Goal: Task Accomplishment & Management: Use online tool/utility

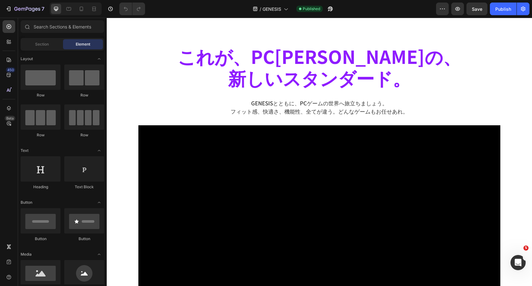
scroll to position [419, 0]
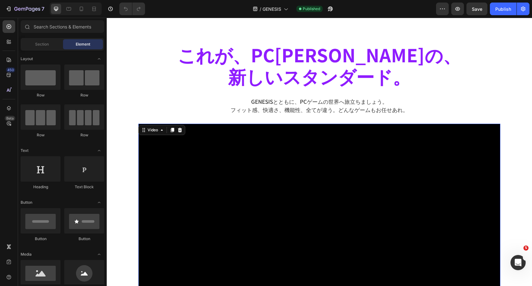
click at [299, 167] on video at bounding box center [319, 226] width 362 height 204
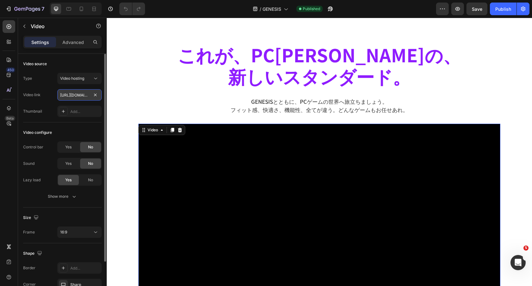
click at [75, 95] on input "https://cdn.shopify.com/videos/c/o/v/24c1a97587b84fedb9347867a029071b.mp4" at bounding box center [79, 94] width 44 height 11
paste input "8a7932dbd0e0477886032fee506595d5"
type input "https://cdn.shopify.com/videos/c/o/v/8a7932dbd0e0477886032fee506595d5.mp4"
click at [83, 92] on input "https://cdn.shopify.com/videos/c/o/v/8a7932dbd0e0477886032fee506595d5.mp4" at bounding box center [79, 94] width 44 height 11
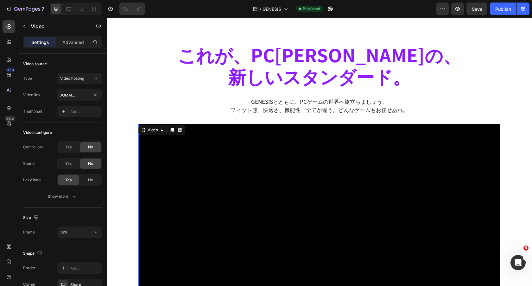
click at [269, 65] on h2 "これが、PCコントローラーの、 新しいスタンダード。" at bounding box center [319, 65] width 362 height 45
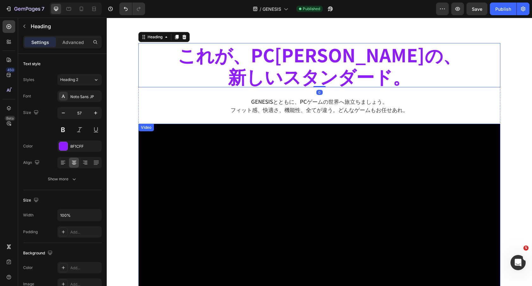
click at [278, 192] on video at bounding box center [319, 226] width 362 height 204
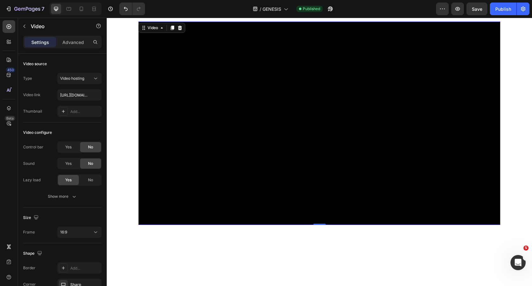
scroll to position [522, 0]
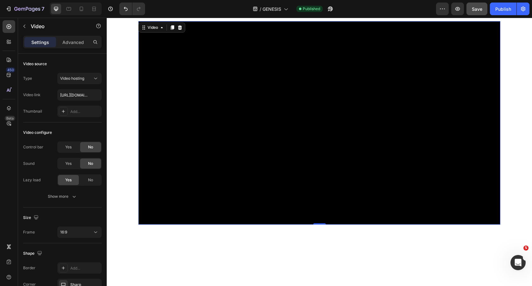
click at [477, 14] on button "Save" at bounding box center [476, 9] width 21 height 13
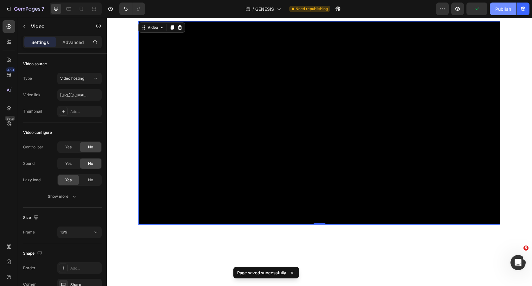
click at [507, 10] on div "Publish" at bounding box center [503, 9] width 16 height 7
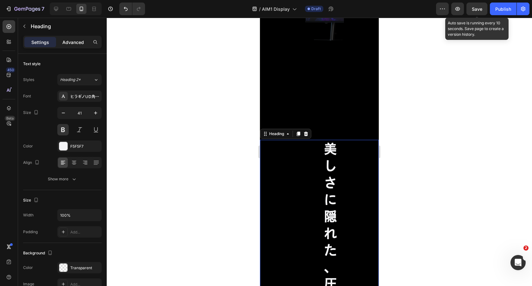
click at [69, 41] on p "Advanced" at bounding box center [73, 42] width 22 height 7
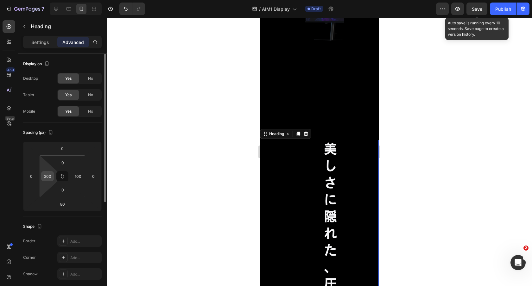
click at [46, 174] on input "200" at bounding box center [48, 177] width 10 height 10
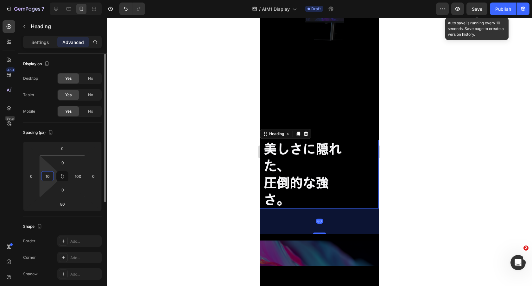
type input "10"
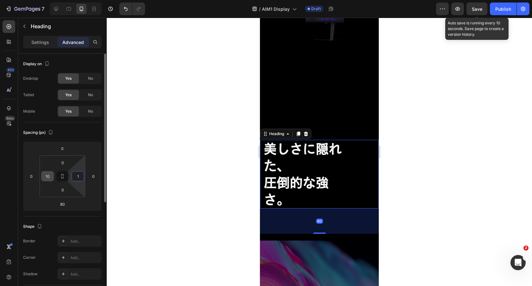
type input "10"
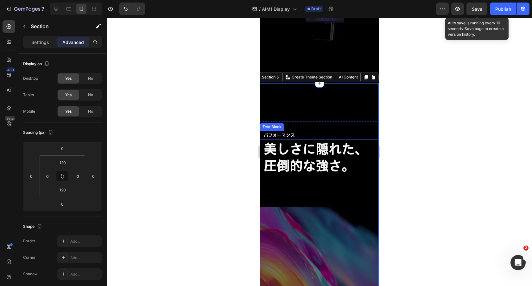
click at [322, 131] on div "パフォーマンス Text Block" at bounding box center [319, 135] width 119 height 9
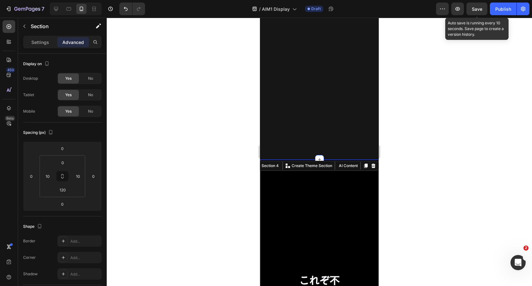
scroll to position [1149, 0]
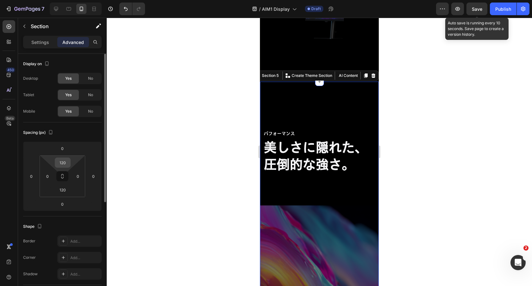
click at [62, 163] on input "120" at bounding box center [62, 163] width 13 height 10
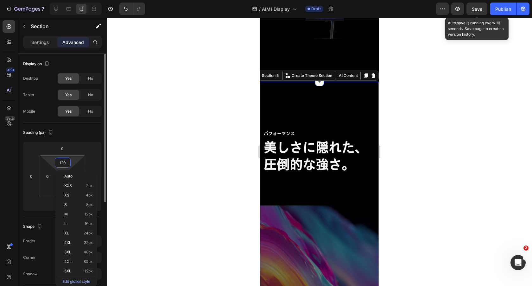
type input "0"
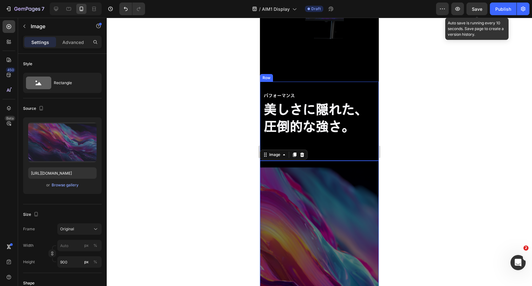
click at [309, 141] on div "パフォーマンス Text Block 美しさに隠れた、 圧倒的な強さ。 Heading" at bounding box center [319, 121] width 119 height 79
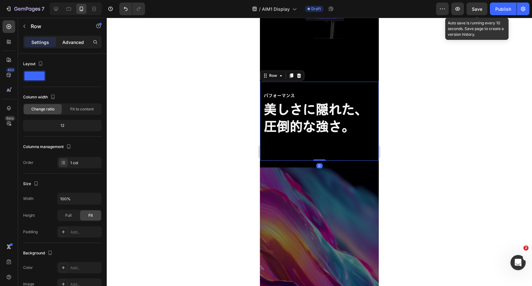
click at [77, 44] on p "Advanced" at bounding box center [73, 42] width 22 height 7
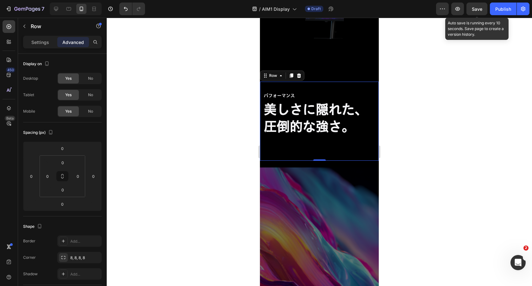
click at [320, 163] on div "0" at bounding box center [319, 165] width 6 height 5
click at [319, 163] on div "0" at bounding box center [319, 165] width 6 height 5
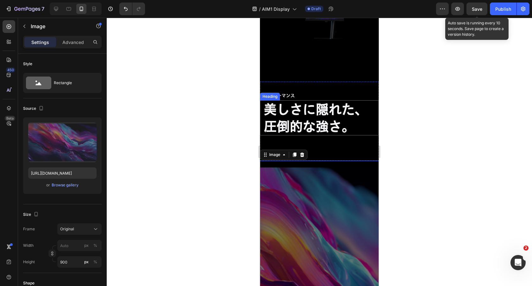
click at [323, 111] on h2 "美しさに隠れた、 圧倒的な強さ。" at bounding box center [319, 117] width 112 height 35
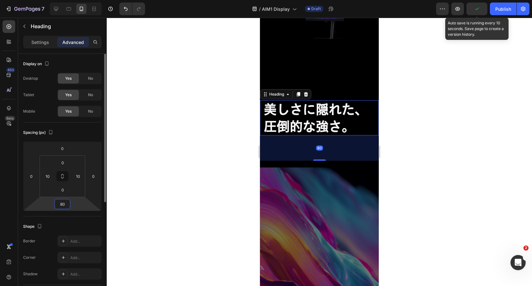
click at [67, 204] on input "80" at bounding box center [62, 205] width 13 height 10
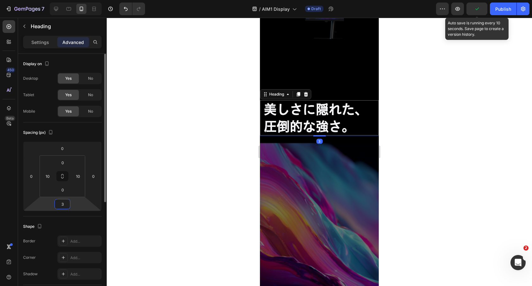
type input "30"
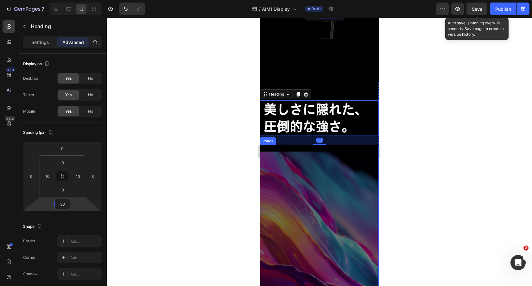
click at [384, 155] on div at bounding box center [319, 152] width 425 height 269
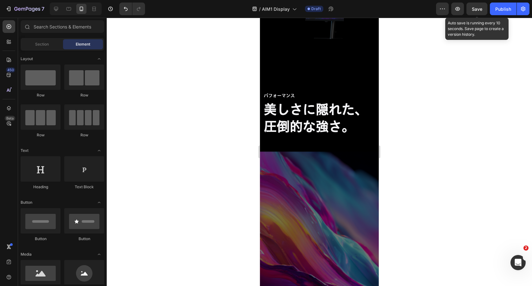
click at [325, 156] on img at bounding box center [319, 287] width 119 height 285
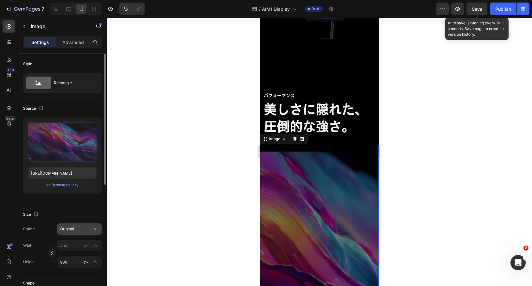
click at [75, 224] on button "Original" at bounding box center [79, 229] width 44 height 11
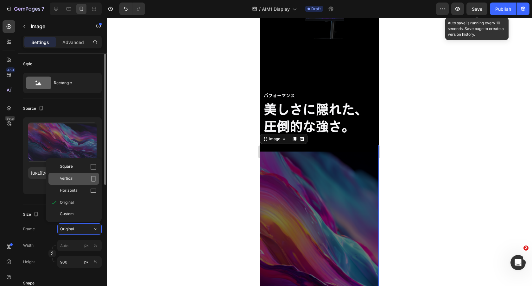
click at [78, 177] on div "Vertical" at bounding box center [78, 179] width 37 height 6
type input "675"
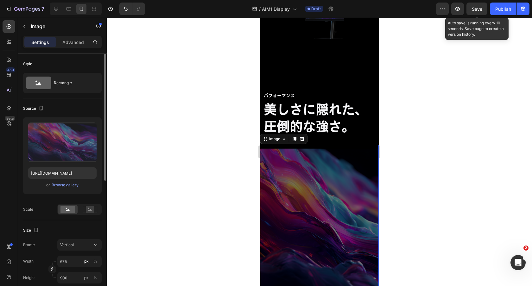
click at [385, 122] on div at bounding box center [319, 152] width 425 height 269
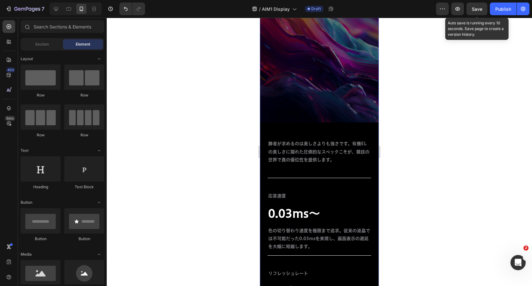
scroll to position [1313, 0]
click at [331, 76] on img at bounding box center [319, 46] width 119 height 158
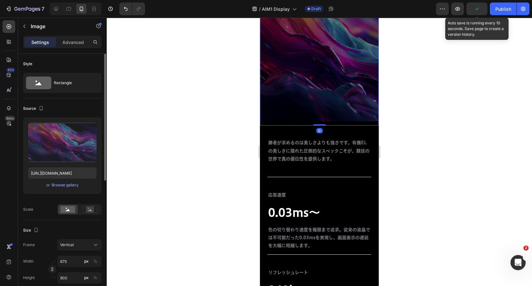
click at [73, 238] on div "Size Frame Vertical Width 675 px % Height 900 px %" at bounding box center [62, 254] width 79 height 69
click at [73, 245] on span "Vertical" at bounding box center [67, 245] width 14 height 6
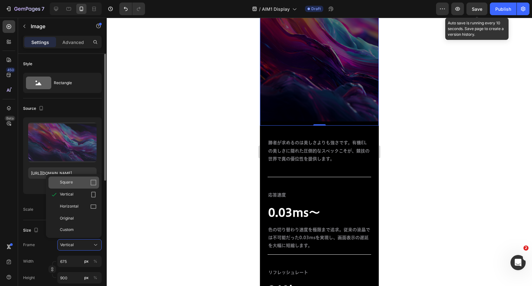
click at [74, 186] on div "Square" at bounding box center [73, 183] width 51 height 12
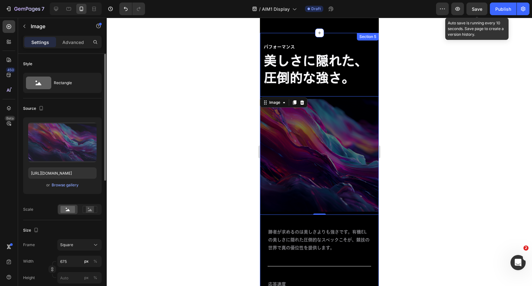
scroll to position [992, 0]
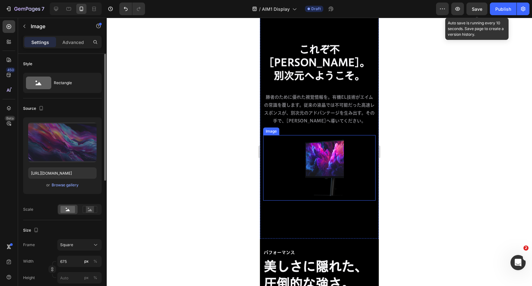
click at [339, 135] on img at bounding box center [319, 168] width 49 height 66
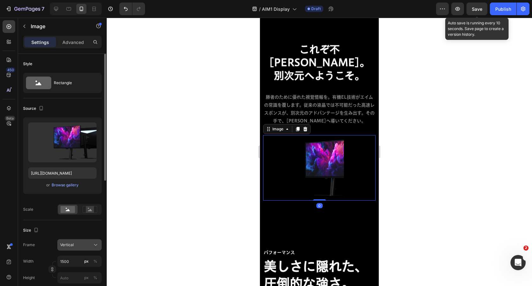
click at [82, 241] on button "Vertical" at bounding box center [79, 244] width 44 height 11
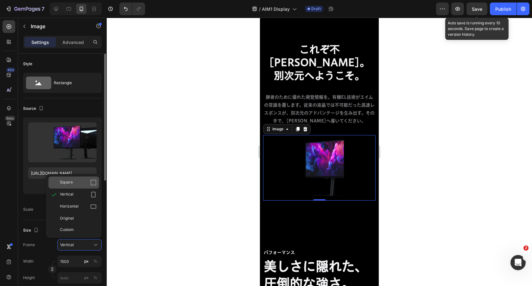
click at [75, 185] on div "Square" at bounding box center [78, 183] width 37 height 6
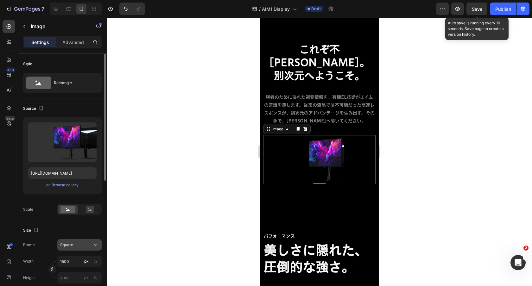
click at [67, 250] on button "Square" at bounding box center [79, 244] width 44 height 11
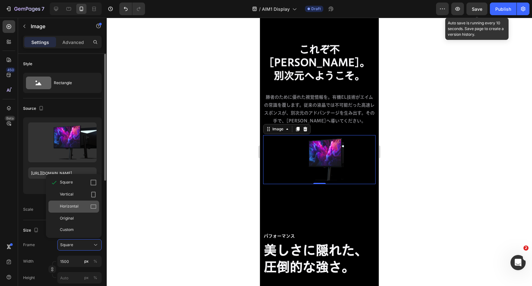
click at [68, 205] on span "Horizontal" at bounding box center [69, 207] width 19 height 6
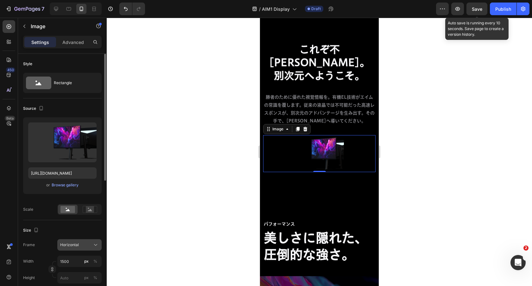
click at [70, 242] on div "Horizontal" at bounding box center [79, 245] width 39 height 6
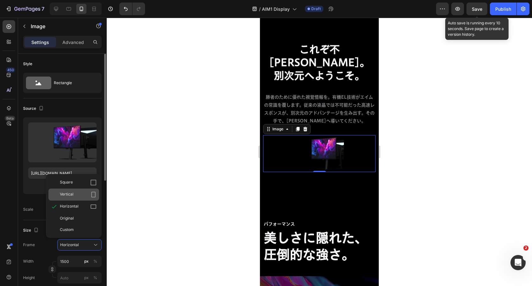
click at [73, 196] on span "Vertical" at bounding box center [67, 195] width 14 height 6
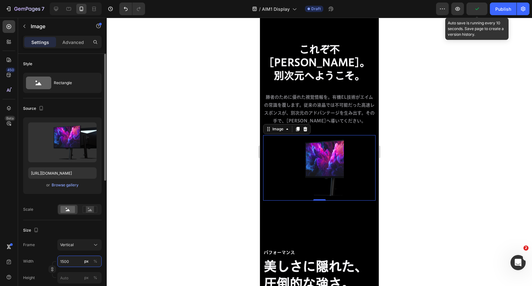
click at [66, 259] on input "1500" at bounding box center [79, 261] width 44 height 11
click at [93, 260] on div "%" at bounding box center [95, 262] width 4 height 6
click at [96, 260] on div "%" at bounding box center [95, 262] width 4 height 6
type input "0"
click at [67, 251] on div "Frame Vertical Width px % Height px %" at bounding box center [62, 261] width 79 height 44
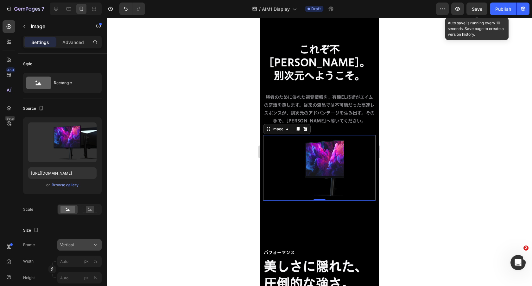
click at [75, 247] on div "Vertical" at bounding box center [75, 245] width 31 height 6
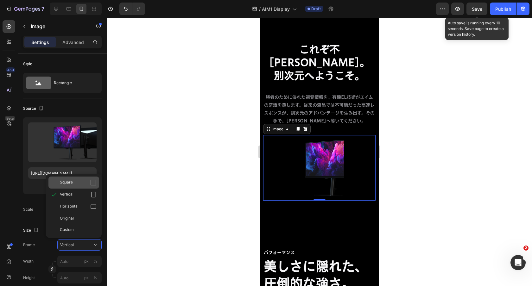
click at [77, 187] on div "Square" at bounding box center [73, 183] width 51 height 12
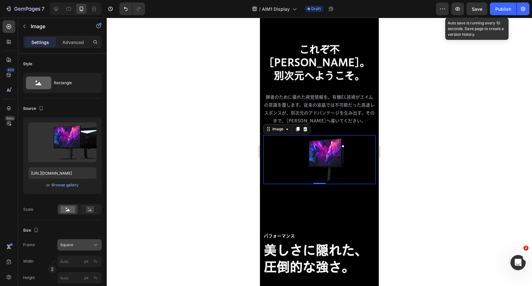
click at [71, 245] on span "Square" at bounding box center [66, 245] width 13 height 6
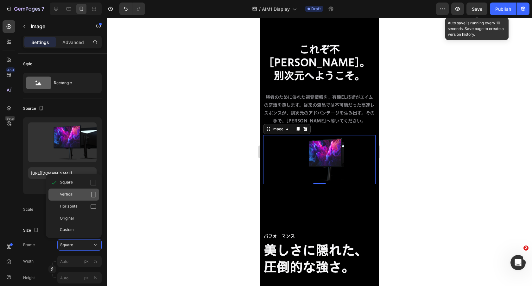
click at [73, 195] on span "Vertical" at bounding box center [67, 195] width 14 height 6
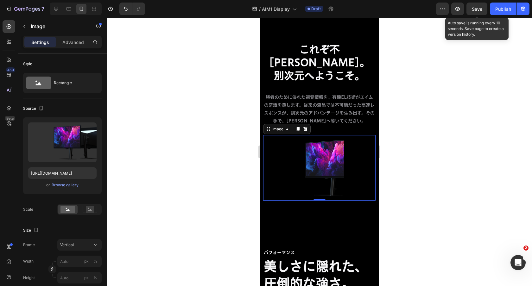
click at [354, 186] on div "Image 0" at bounding box center [319, 168] width 112 height 66
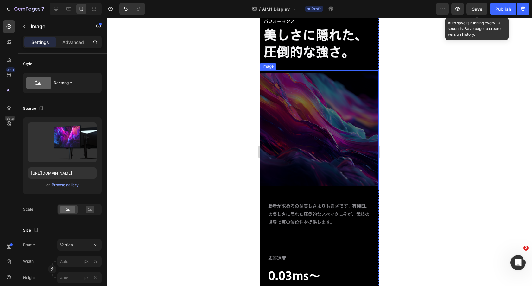
scroll to position [1207, 0]
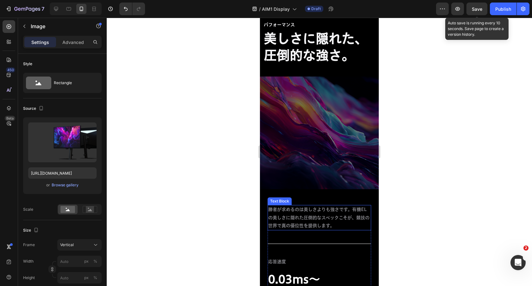
click at [316, 209] on span "勝者が求めるのは美しさよりも強さです。有機ELの美しさに隠れた圧倒的なスペックこそが、競技の世界で真の優位性を提供します。" at bounding box center [318, 217] width 101 height 20
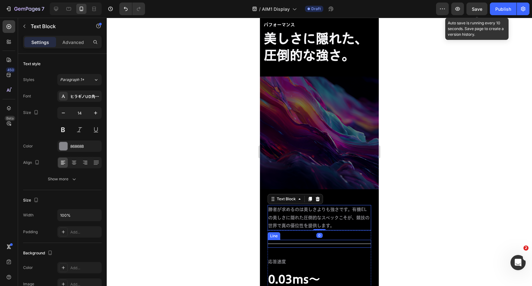
click at [324, 246] on div "Title Line" at bounding box center [320, 244] width 104 height 8
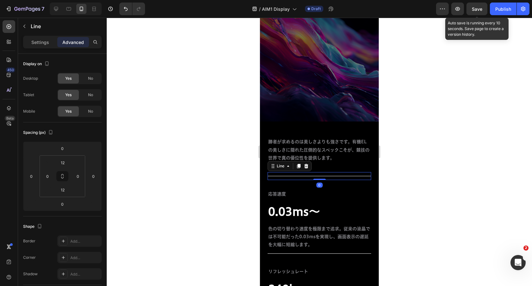
scroll to position [1275, 0]
click at [337, 194] on p "応答速度" at bounding box center [319, 194] width 102 height 8
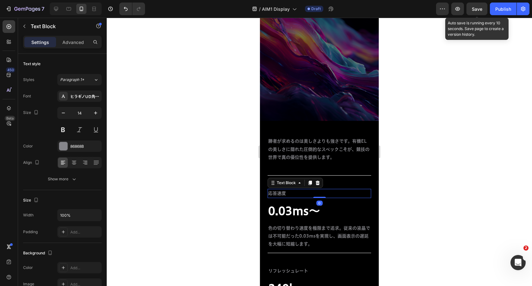
click at [341, 217] on p "0.03ms〜" at bounding box center [319, 211] width 102 height 15
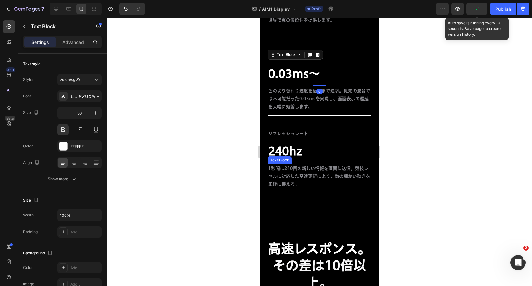
click at [339, 152] on p "240hz" at bounding box center [319, 151] width 102 height 15
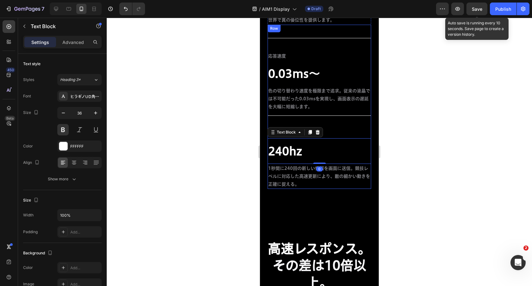
scroll to position [1364, 0]
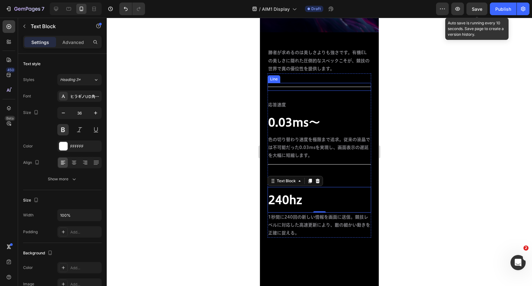
click at [349, 83] on div "Title Line" at bounding box center [320, 87] width 104 height 8
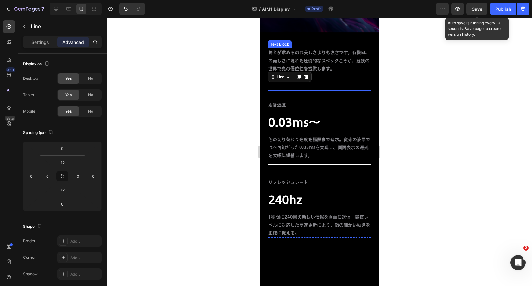
click at [345, 62] on span "勝者が求めるのは美しさよりも強さです。有機ELの美しさに隠れた圧倒的なスペックこそが、競技の世界で真の優位性を提供します。" at bounding box center [318, 60] width 101 height 20
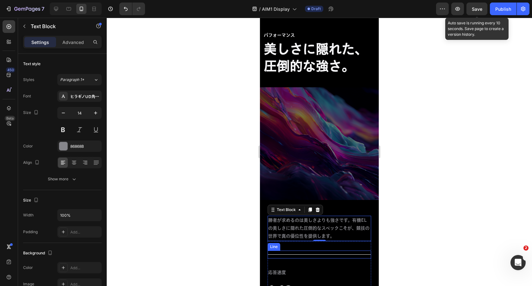
scroll to position [950, 0]
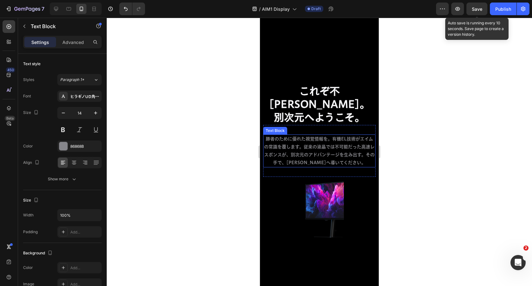
click at [320, 135] on p "勝者のために優れた視覚情報を。有機EL技術がエイムの常識を覆します。従来の液晶では不可能だった高速レスポンスが、別次元のアドバンテージを生み出す。その手で、[…" at bounding box center [319, 151] width 111 height 32
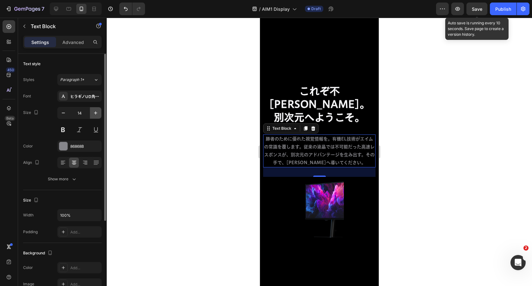
click at [99, 113] on button "button" at bounding box center [95, 112] width 11 height 11
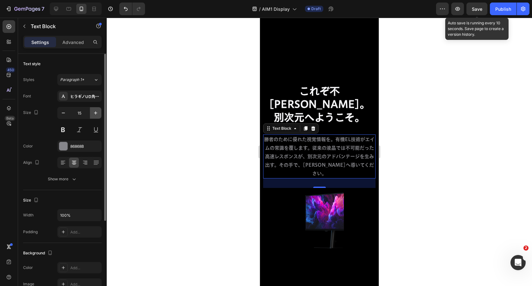
click at [99, 113] on button "button" at bounding box center [95, 112] width 11 height 11
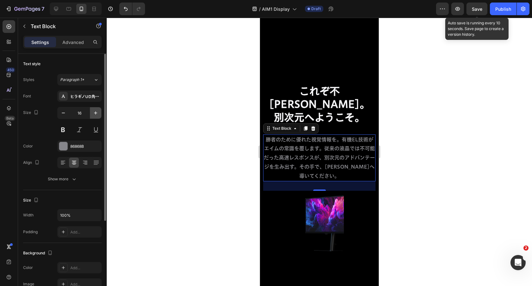
click at [99, 113] on button "button" at bounding box center [95, 112] width 11 height 11
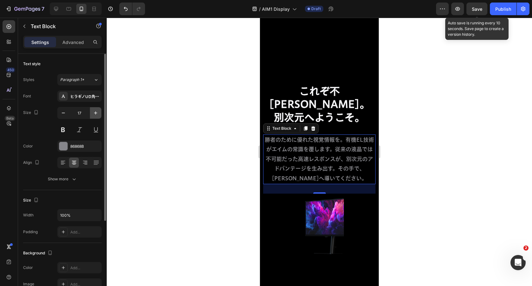
click at [99, 113] on button "button" at bounding box center [95, 112] width 11 height 11
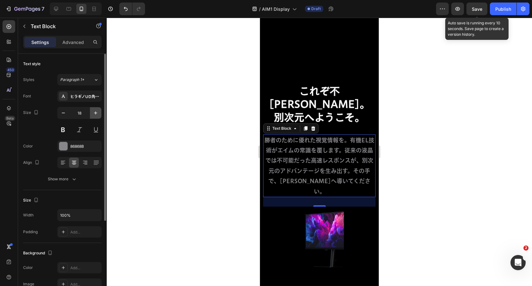
type input "19"
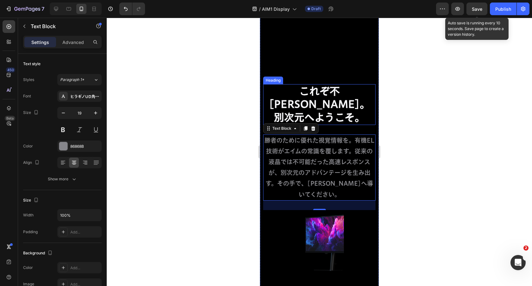
click at [358, 101] on h2 "これぞ不[PERSON_NAME]。 別次元へようこそ。" at bounding box center [319, 104] width 112 height 41
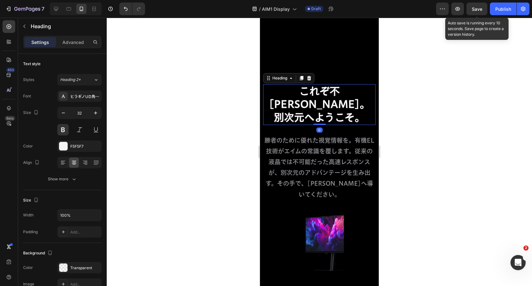
scroll to position [922, 0]
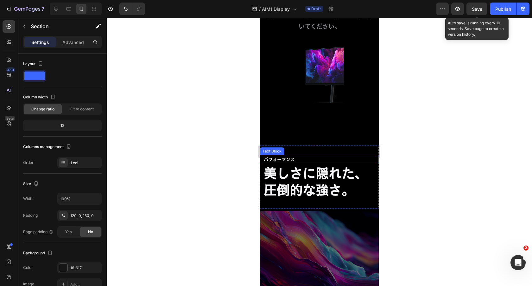
click at [279, 156] on p "パフォーマンス" at bounding box center [319, 160] width 111 height 8
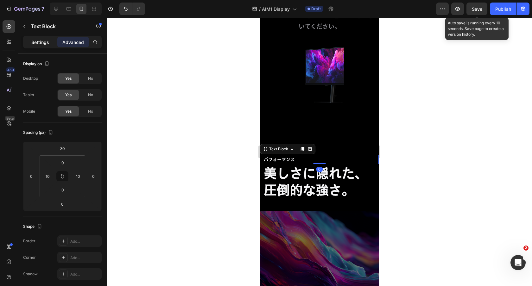
click at [35, 44] on p "Settings" at bounding box center [40, 42] width 18 height 7
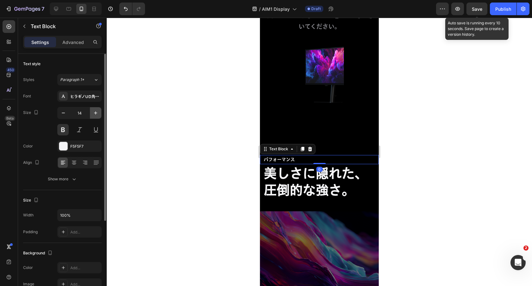
click at [97, 114] on icon "button" at bounding box center [95, 113] width 6 height 6
type input "17"
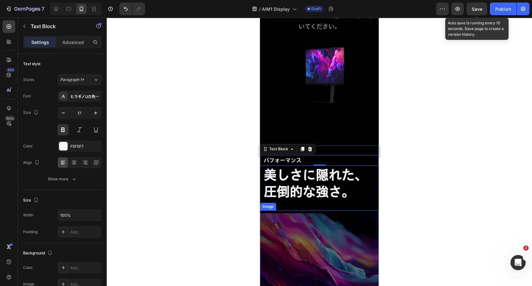
click at [332, 211] on img at bounding box center [319, 270] width 119 height 119
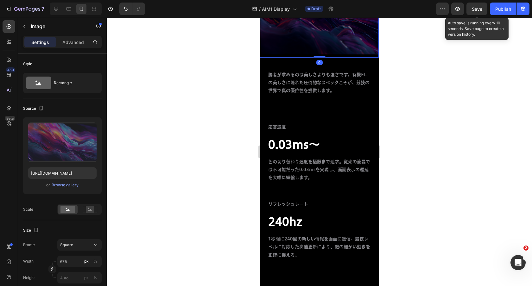
scroll to position [1375, 0]
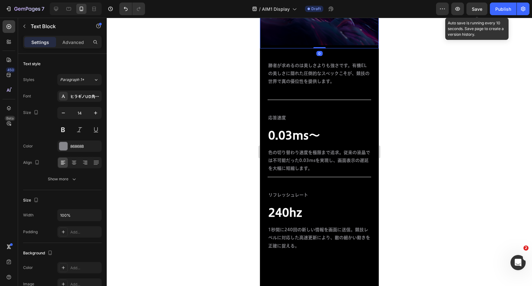
click at [325, 77] on span "勝者が求めるのは美しさよりも強さです。有機ELの美しさに隠れた圧倒的なスペックこそが、競技の世界で真の優位性を提供します。" at bounding box center [318, 73] width 101 height 20
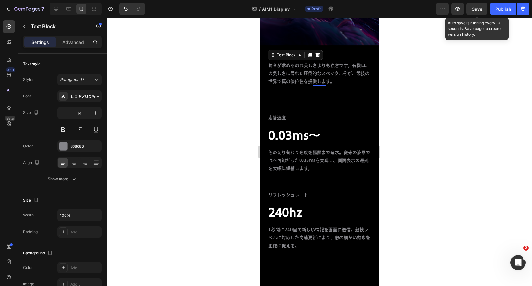
scroll to position [1380, 0]
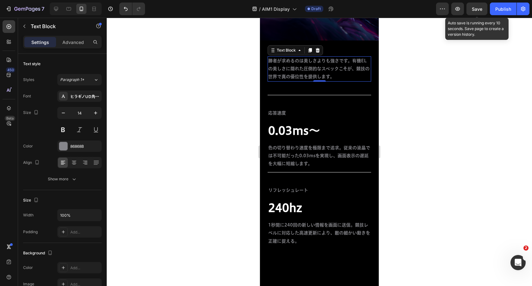
click at [345, 65] on p "勝者が求めるのは美しさよりも強さです。有機ELの美しさに隠れた圧倒的なスペックこそが、競技の世界で真の優位性を提供します。" at bounding box center [319, 69] width 102 height 24
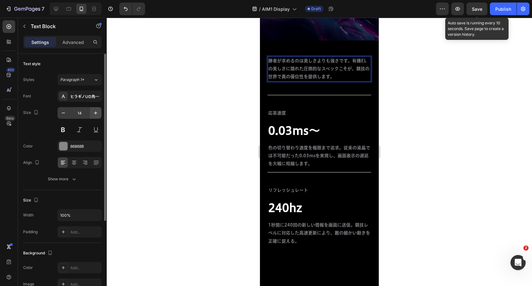
click at [95, 113] on icon "button" at bounding box center [95, 112] width 3 height 3
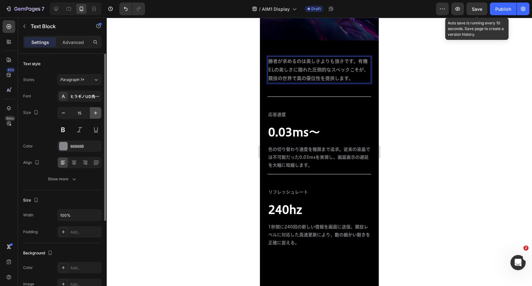
click at [95, 113] on icon "button" at bounding box center [95, 112] width 3 height 3
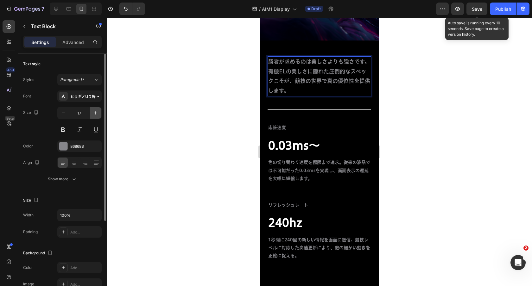
click at [95, 113] on icon "button" at bounding box center [95, 112] width 3 height 3
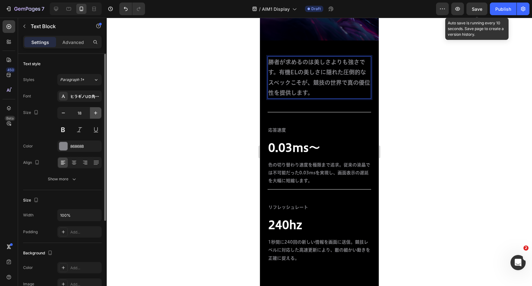
type input "19"
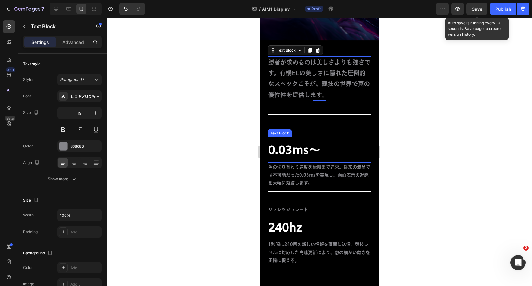
click at [363, 146] on p "0.03ms〜" at bounding box center [319, 150] width 102 height 15
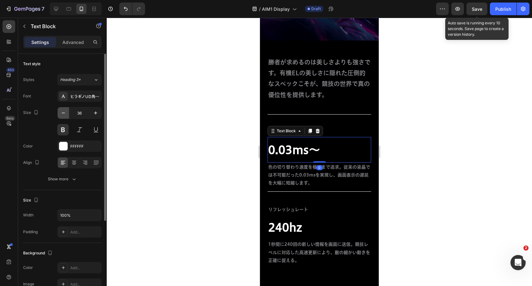
click at [61, 115] on icon "button" at bounding box center [63, 113] width 6 height 6
click at [59, 111] on button "button" at bounding box center [63, 112] width 11 height 11
click at [62, 111] on icon "button" at bounding box center [63, 113] width 6 height 6
type input "32"
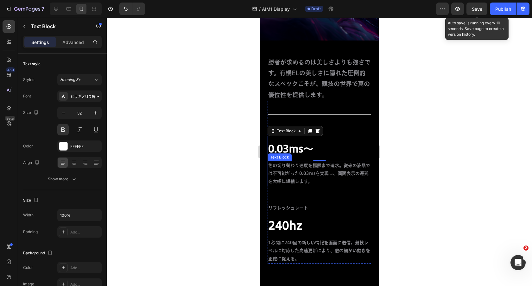
click at [320, 187] on div "Title Line" at bounding box center [320, 190] width 104 height 8
click at [322, 177] on p "色の切り替わり速度を極限まで追求。従来の液晶では不可能だった0.03msを実現し、画面表示の遅延を大幅に短縮します。" at bounding box center [319, 174] width 102 height 24
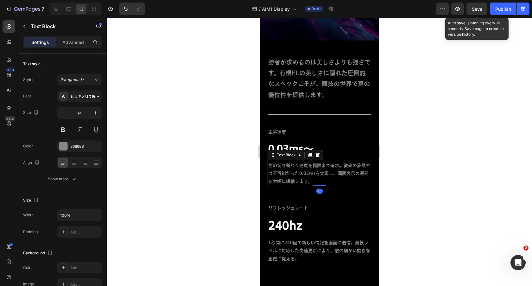
click at [323, 173] on span "色の切り替わり速度を極限まで追求。従来の液晶では不可能だった0.03msを実現し、画面表示の遅延を大幅に短縮します。" at bounding box center [319, 173] width 102 height 20
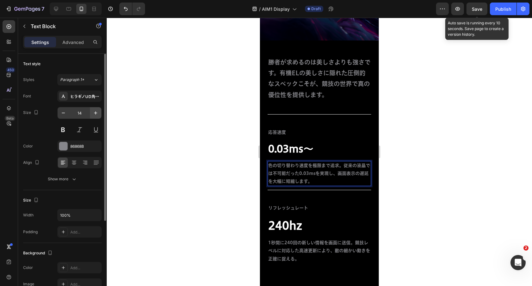
click at [94, 113] on icon "button" at bounding box center [95, 112] width 3 height 3
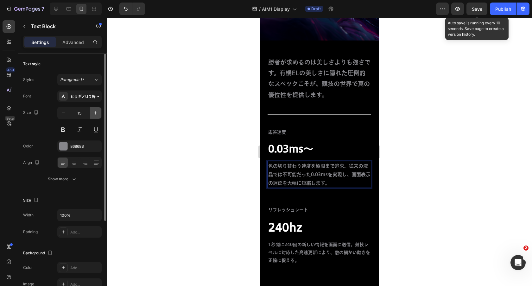
click at [94, 113] on icon "button" at bounding box center [95, 112] width 3 height 3
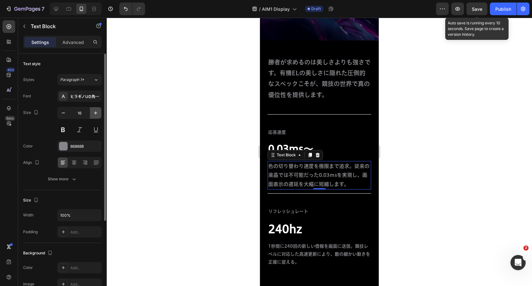
click at [94, 113] on icon "button" at bounding box center [95, 112] width 3 height 3
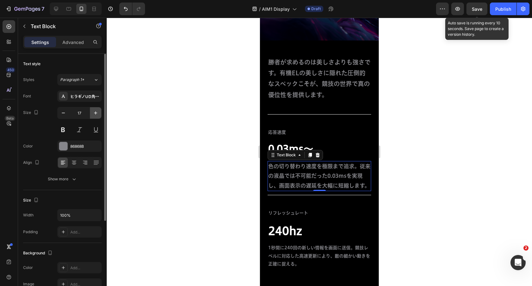
click at [94, 113] on icon "button" at bounding box center [95, 112] width 3 height 3
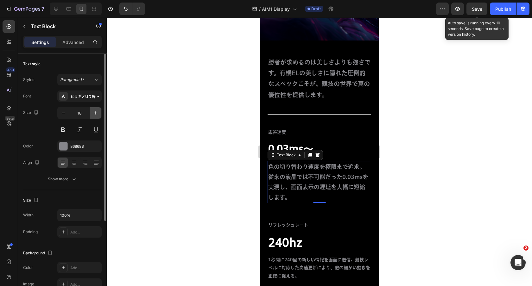
click at [94, 113] on icon "button" at bounding box center [95, 112] width 3 height 3
type input "19"
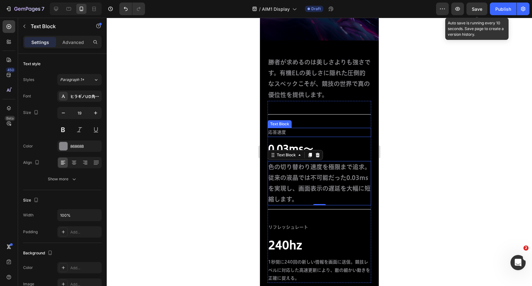
click at [313, 130] on p "応答速度" at bounding box center [319, 133] width 102 height 8
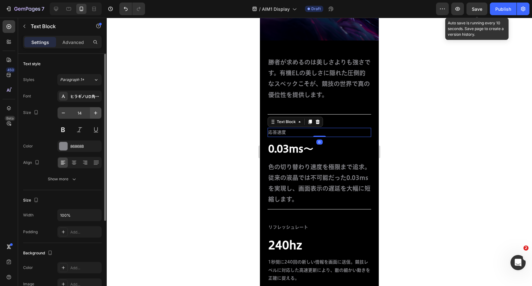
click at [97, 109] on button "button" at bounding box center [95, 112] width 11 height 11
type input "17"
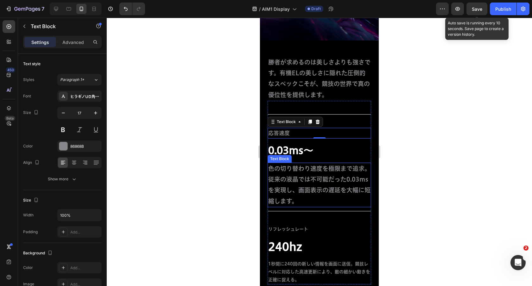
click at [327, 204] on p "色の切り替わり速度を極限まで追求。従来の液晶では不可能だった0.03msを実現し、画面表示の遅延を大幅に短縮します。" at bounding box center [319, 184] width 102 height 43
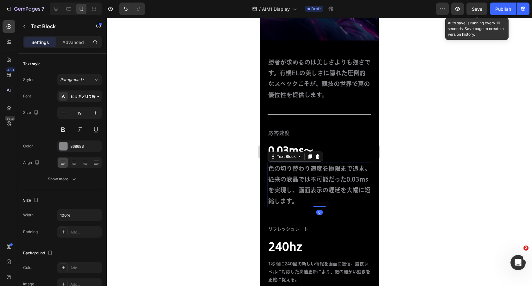
click at [322, 207] on div "Title Line リフレッシュレート Text Block 240hz Text Block 1秒間に240回の新しい情報を画面に送信。競技レベルに対応し…" at bounding box center [320, 246] width 104 height 78
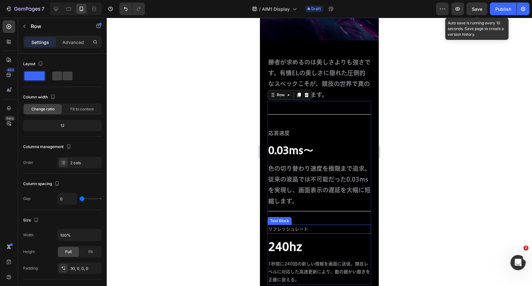
scroll to position [1428, 0]
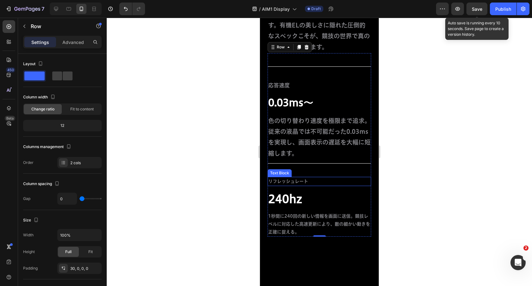
click at [291, 179] on p "リフレッシュレート" at bounding box center [319, 182] width 102 height 8
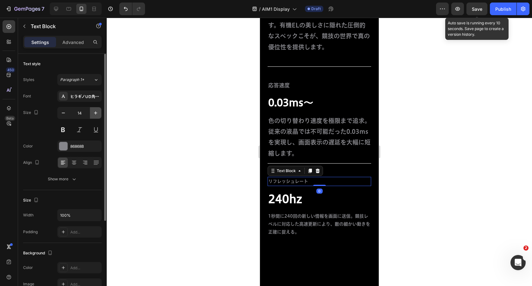
click at [96, 109] on button "button" at bounding box center [95, 112] width 11 height 11
type input "17"
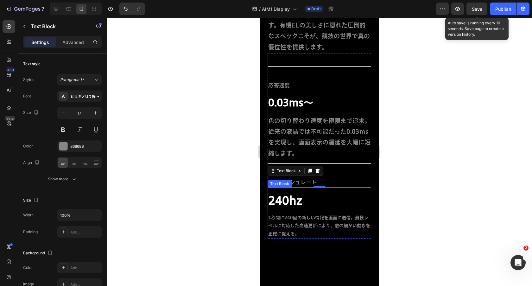
click at [283, 196] on p "240hz" at bounding box center [319, 200] width 102 height 15
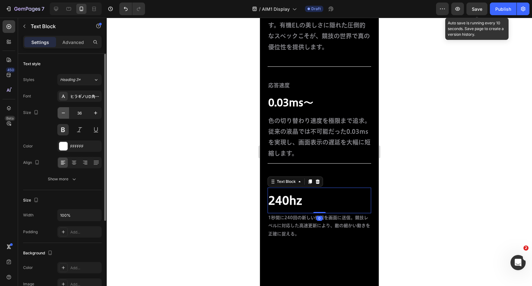
click at [65, 114] on icon "button" at bounding box center [63, 113] width 6 height 6
click at [65, 115] on icon "button" at bounding box center [63, 113] width 6 height 6
type input "32"
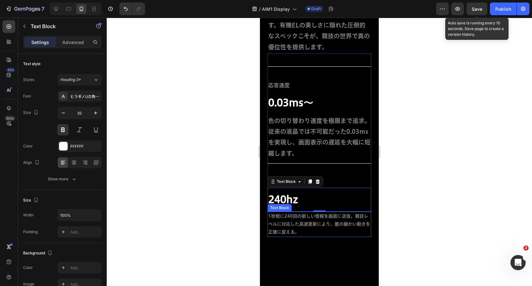
drag, startPoint x: 300, startPoint y: 226, endPoint x: 281, endPoint y: 215, distance: 22.6
click at [301, 226] on p "1秒間に240回の新しい情報を画面に送信。競技レベルに対応した高速更新により、敵の細かい動きを正確に捉える。" at bounding box center [319, 224] width 102 height 24
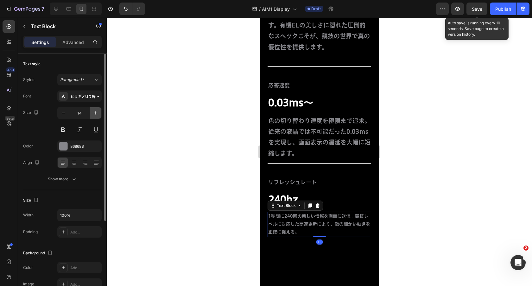
click at [93, 112] on icon "button" at bounding box center [95, 113] width 6 height 6
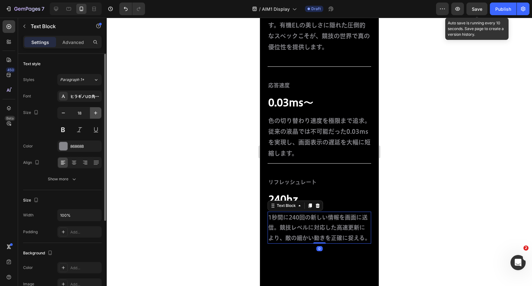
type input "19"
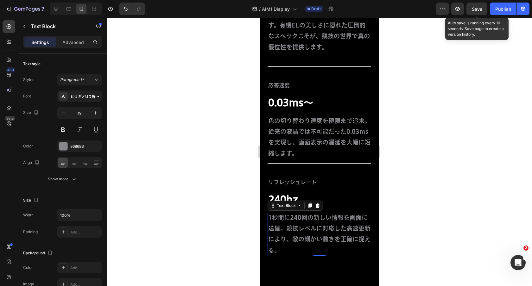
click at [366, 155] on p "色の切り替わり速度を極限まで追求。従来の液晶では不可能だった0.03msを実現し、画面表示の遅延を大幅に短縮します。" at bounding box center [319, 137] width 102 height 43
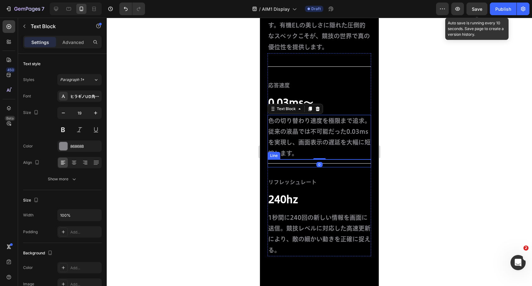
click at [358, 163] on div at bounding box center [320, 163] width 104 height 0
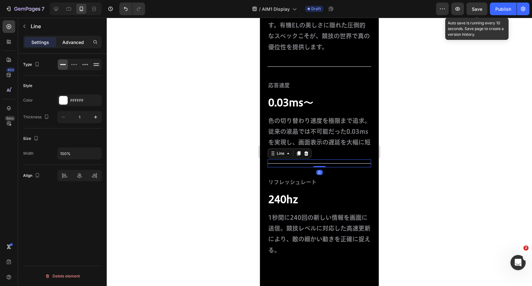
click at [76, 39] on p "Advanced" at bounding box center [73, 42] width 22 height 7
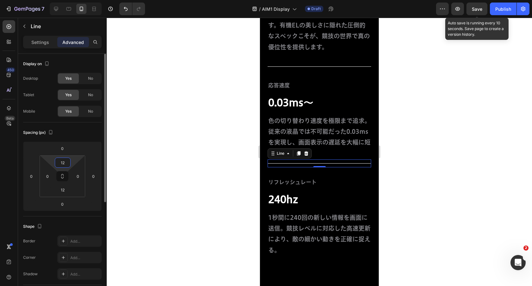
click at [65, 161] on input "12" at bounding box center [62, 163] width 13 height 10
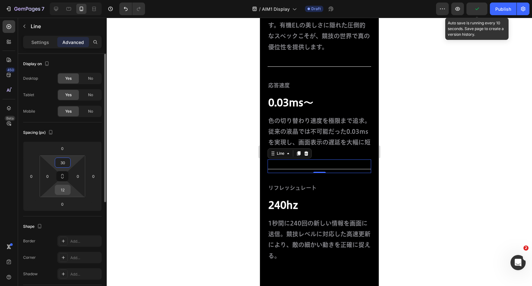
type input "30"
click at [58, 185] on input "12" at bounding box center [62, 190] width 13 height 10
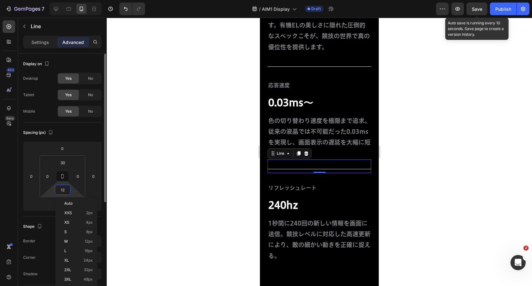
type input "1"
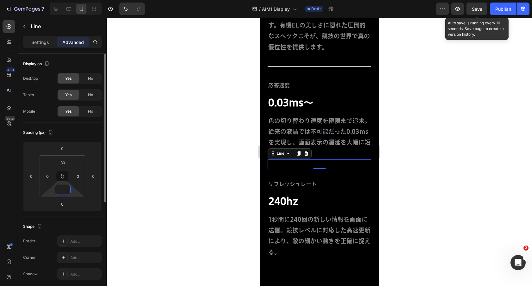
type input "0"
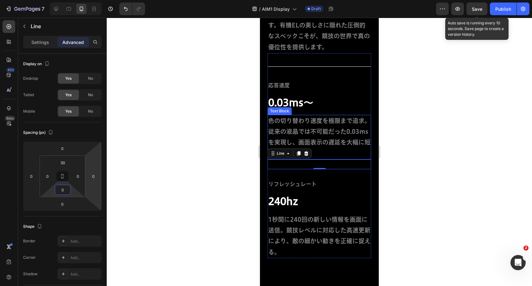
click at [389, 157] on div at bounding box center [319, 152] width 425 height 269
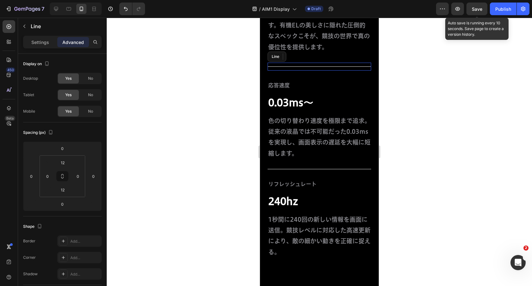
click at [322, 68] on div "Title Line" at bounding box center [320, 67] width 104 height 8
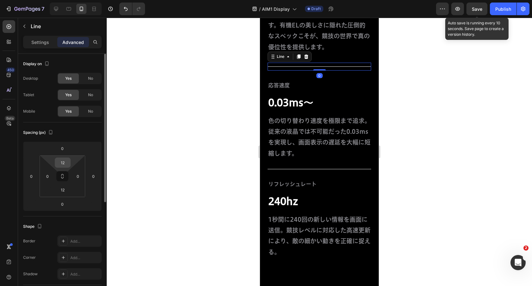
click at [66, 160] on input "12" at bounding box center [62, 163] width 13 height 10
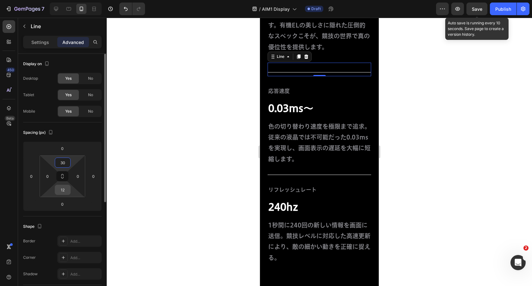
type input "30"
click at [64, 190] on input "12" at bounding box center [62, 190] width 13 height 10
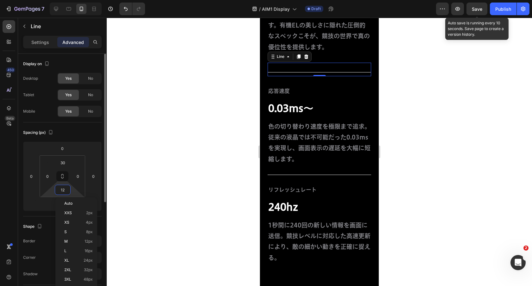
type input "0"
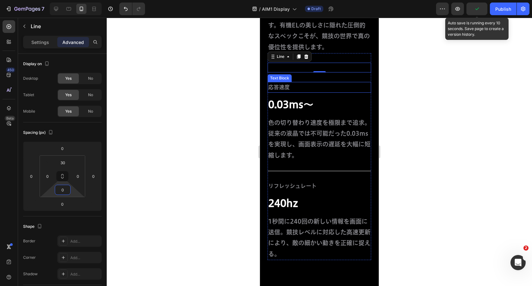
click at [329, 91] on p "応答速度" at bounding box center [319, 88] width 102 height 10
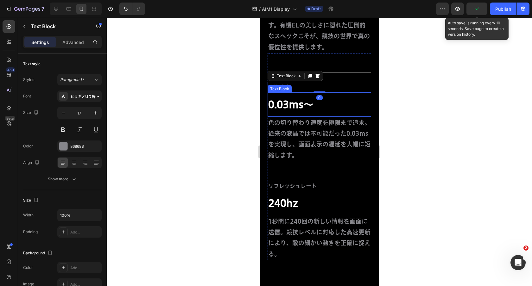
click at [322, 99] on p "0.03ms〜" at bounding box center [319, 104] width 102 height 13
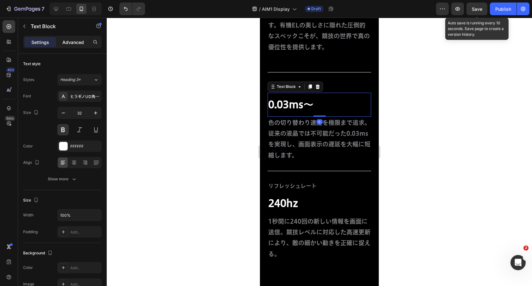
click at [75, 42] on p "Advanced" at bounding box center [73, 42] width 22 height 7
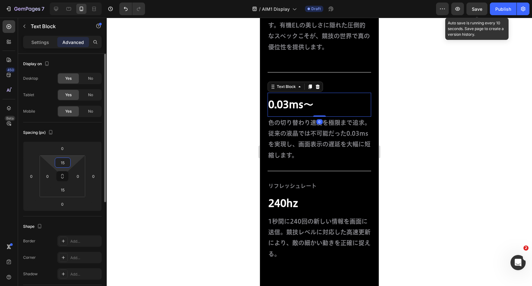
click at [63, 165] on input "15" at bounding box center [62, 163] width 13 height 10
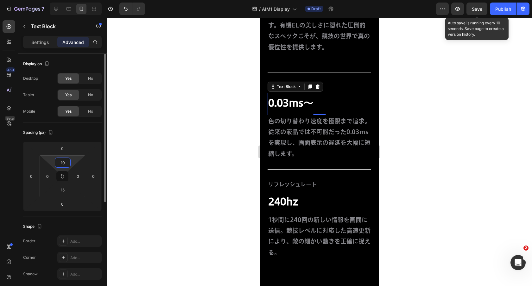
type input "10"
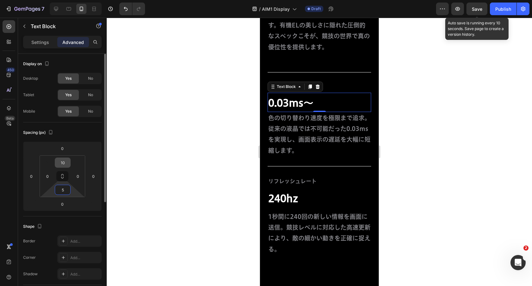
type input "5"
click at [62, 160] on input "10" at bounding box center [62, 163] width 13 height 10
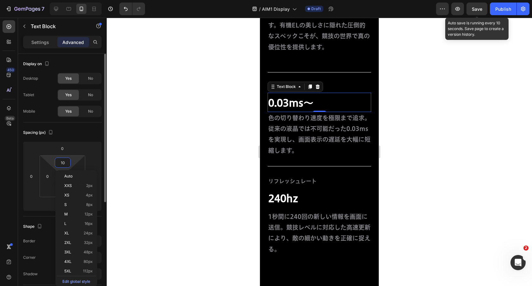
type input "5"
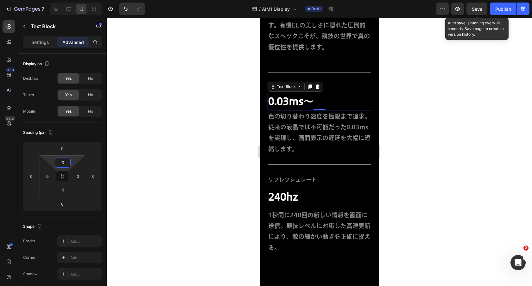
click at [306, 172] on div "Title Line リフレッシュレート Text Block 240hz Text Block 1秒間に240回の新しい情報を画面に送信。競技レベルに対応し…" at bounding box center [320, 204] width 104 height 99
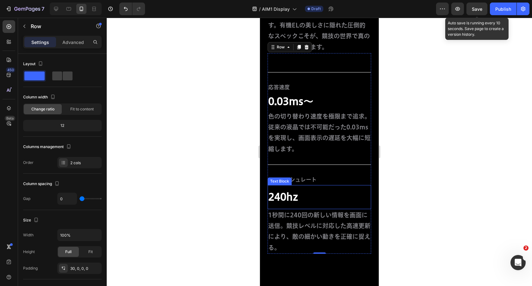
click at [307, 202] on p "240hz" at bounding box center [319, 197] width 102 height 13
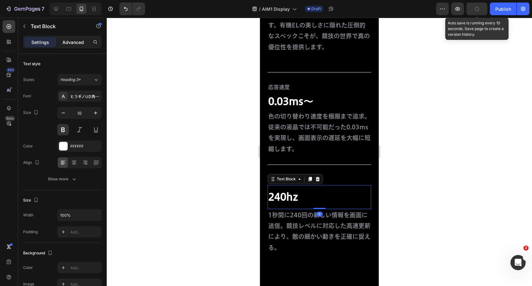
click at [76, 42] on p "Advanced" at bounding box center [73, 42] width 22 height 7
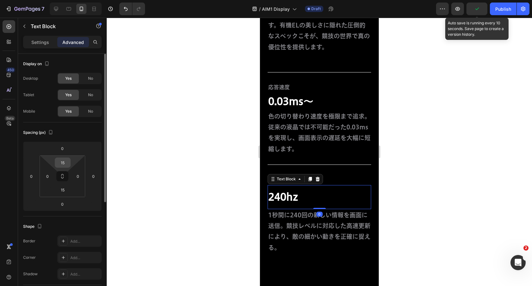
click at [63, 163] on input "15" at bounding box center [62, 163] width 13 height 10
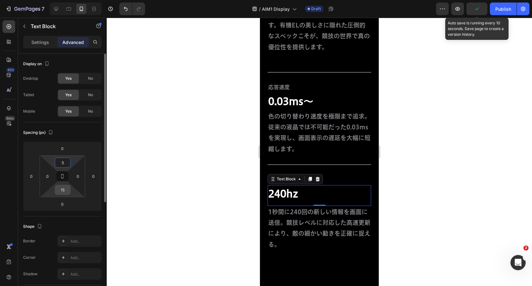
type input "5"
drag, startPoint x: 62, startPoint y: 191, endPoint x: 69, endPoint y: 191, distance: 6.7
click at [62, 191] on input "15" at bounding box center [62, 190] width 13 height 10
type input "155"
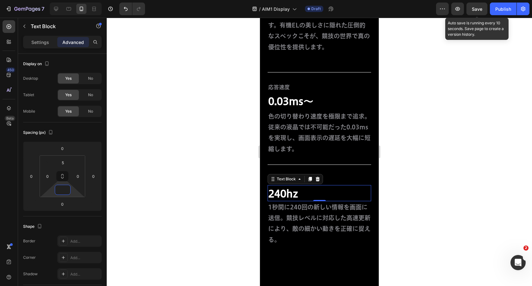
type input "5"
click at [358, 148] on p "色の切り替わり速度を極限まで追求。従来の液晶では不可能だった0.03msを実現し、画面表示の遅延を大幅に短縮します。" at bounding box center [319, 132] width 102 height 43
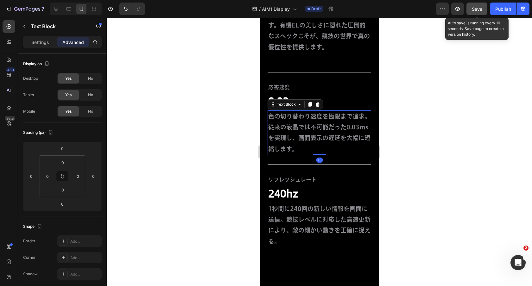
click at [471, 10] on button "Save" at bounding box center [476, 9] width 21 height 13
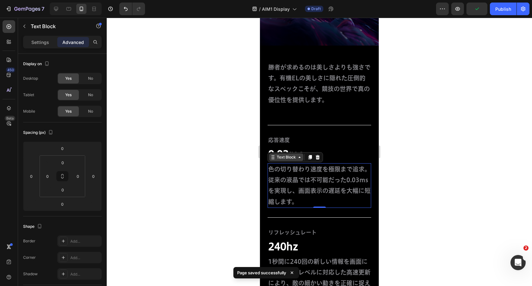
scroll to position [1415, 0]
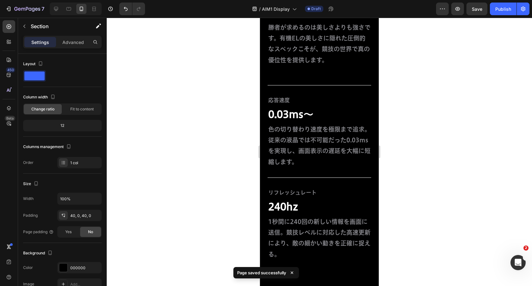
scroll to position [1644, 0]
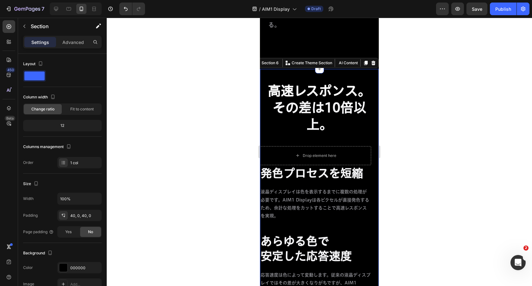
click at [350, 73] on div "高速レスポンス。 その差は10倍以上。 Heading Row Drop element here 発色プロセスを短縮 Heading 液晶ディスプレイは色を…" at bounding box center [319, 258] width 119 height 379
click at [80, 40] on p "Advanced" at bounding box center [73, 42] width 22 height 7
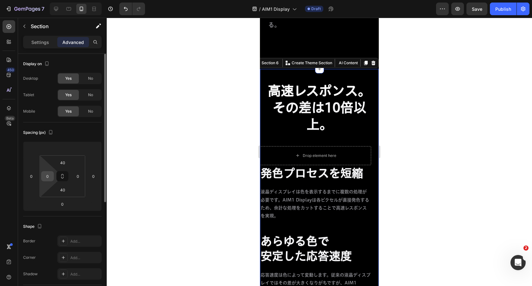
click at [48, 174] on input "0" at bounding box center [48, 177] width 10 height 10
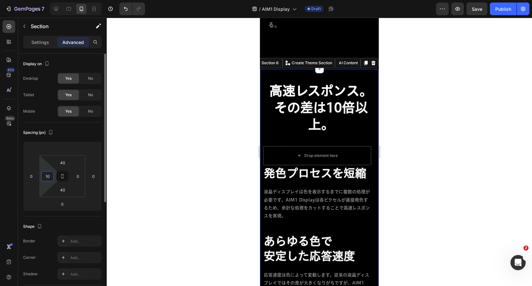
type input "10"
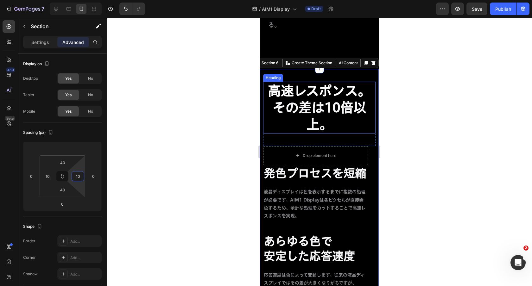
click at [300, 88] on strong "高速レスポンス。" at bounding box center [319, 90] width 103 height 13
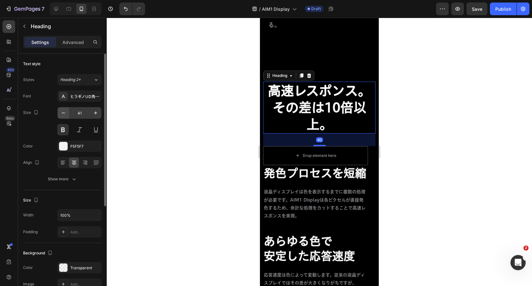
click at [64, 112] on icon "button" at bounding box center [63, 113] width 6 height 6
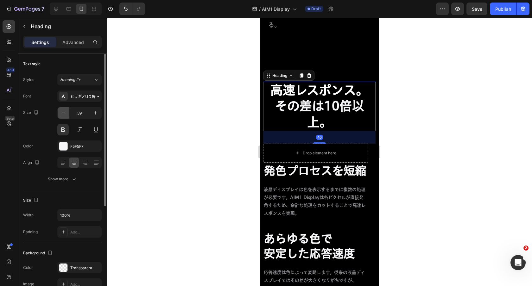
click at [64, 112] on icon "button" at bounding box center [63, 113] width 6 height 6
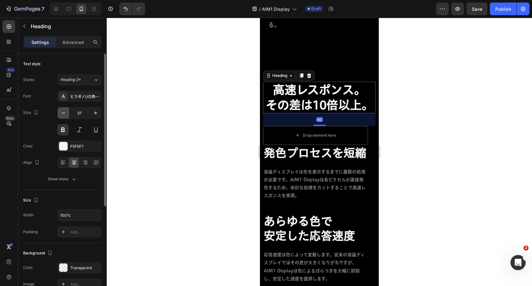
click at [64, 112] on icon "button" at bounding box center [63, 113] width 6 height 6
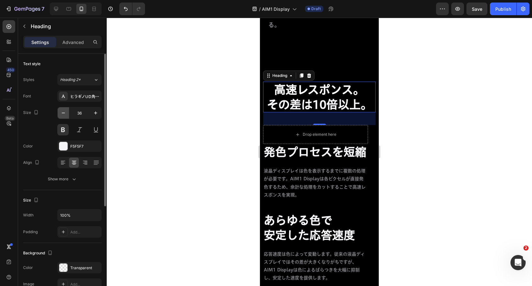
click at [64, 112] on icon "button" at bounding box center [63, 113] width 6 height 6
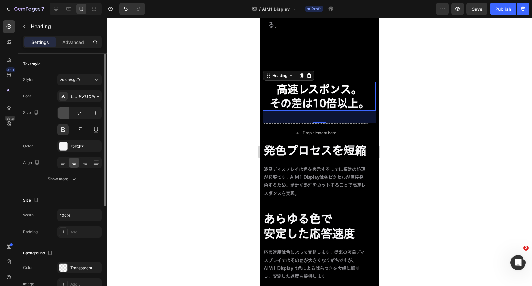
click at [64, 112] on icon "button" at bounding box center [63, 113] width 6 height 6
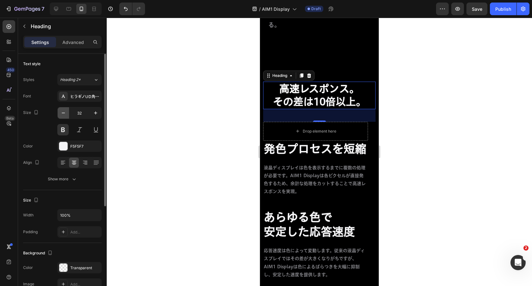
click at [64, 112] on icon "button" at bounding box center [63, 113] width 6 height 6
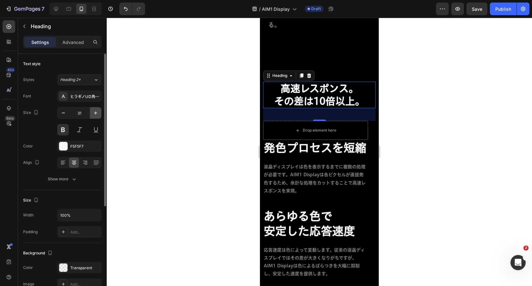
click at [94, 110] on icon "button" at bounding box center [95, 113] width 6 height 6
type input "32"
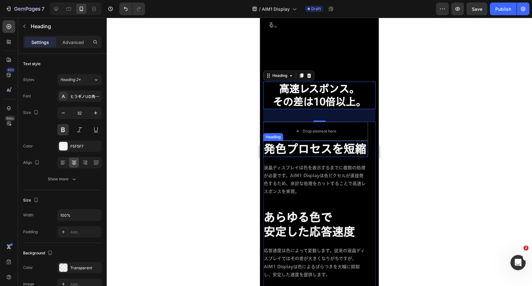
click at [326, 146] on h2 "発色プロセスを短縮" at bounding box center [315, 149] width 105 height 16
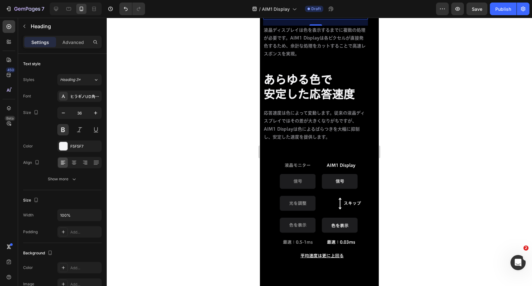
scroll to position [1642, 0]
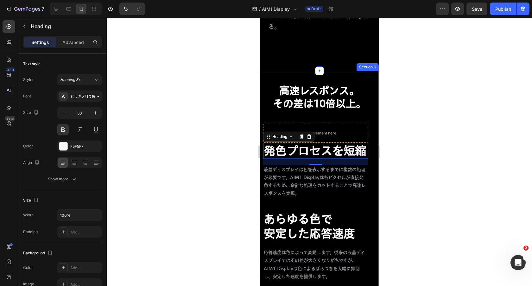
click at [336, 81] on div "高速レスポンス。 その差は10倍以上。 Heading Row Drop element here 発色プロセスを短縮 Heading 20 液晶ディスプレイ…" at bounding box center [319, 245] width 119 height 348
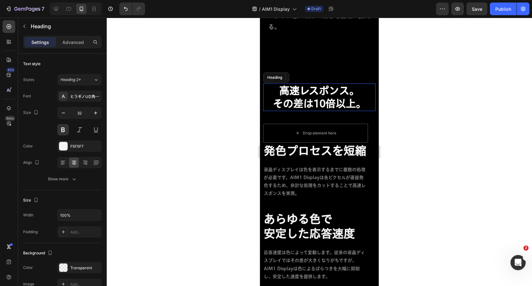
click at [333, 88] on strong "高速レスポンス。" at bounding box center [319, 91] width 80 height 10
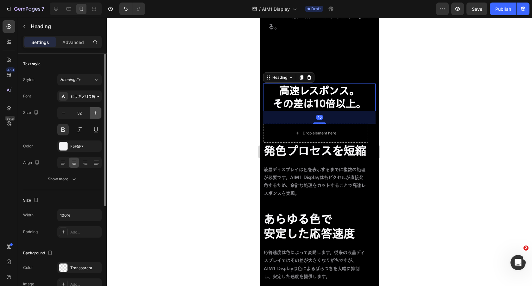
click at [95, 109] on button "button" at bounding box center [95, 112] width 11 height 11
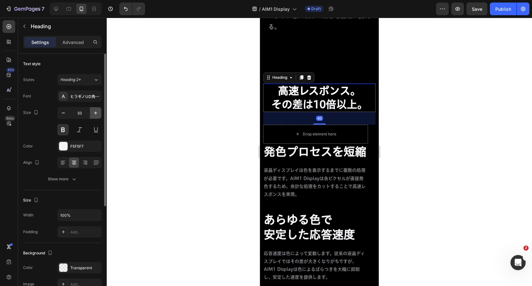
click at [95, 109] on button "button" at bounding box center [95, 112] width 11 height 11
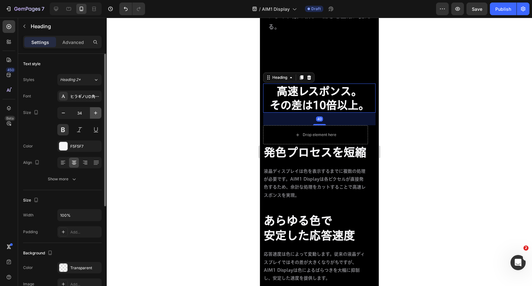
click at [95, 109] on button "button" at bounding box center [95, 112] width 11 height 11
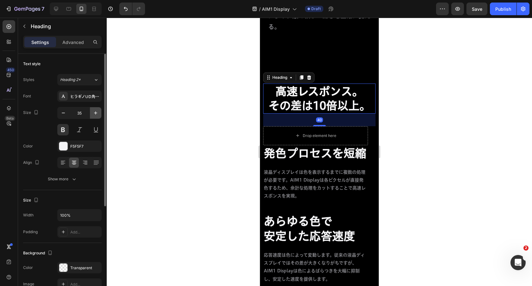
click at [95, 109] on button "button" at bounding box center [95, 112] width 11 height 11
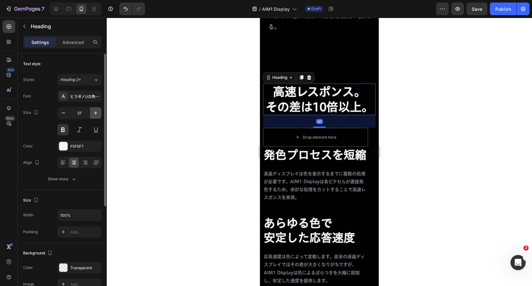
click at [95, 109] on button "button" at bounding box center [95, 112] width 11 height 11
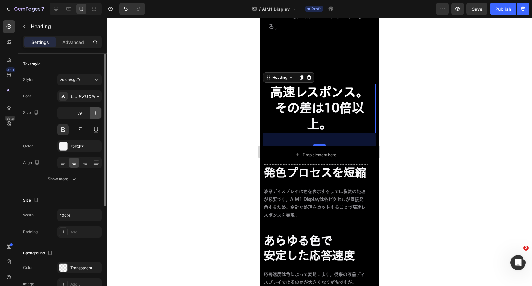
click at [95, 109] on button "button" at bounding box center [95, 112] width 11 height 11
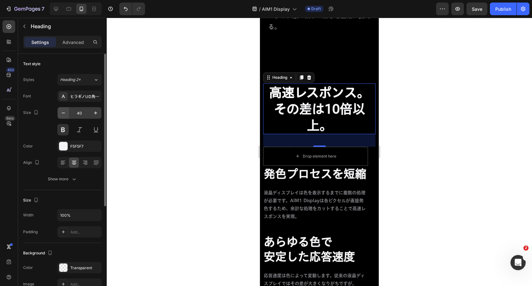
click at [68, 114] on button "button" at bounding box center [63, 112] width 11 height 11
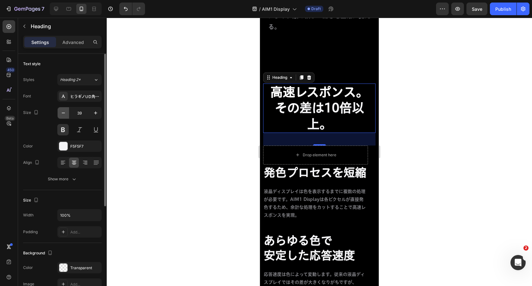
click at [63, 114] on icon "button" at bounding box center [63, 113] width 6 height 6
type input "38"
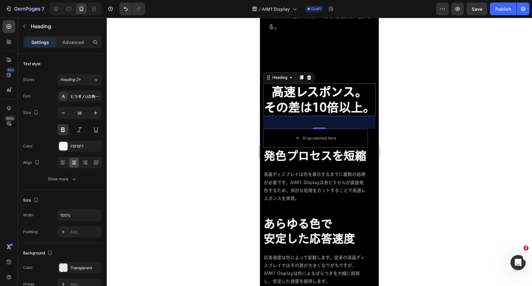
click at [243, 88] on div at bounding box center [319, 152] width 425 height 269
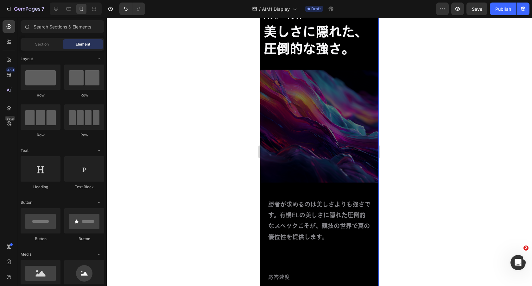
scroll to position [1224, 0]
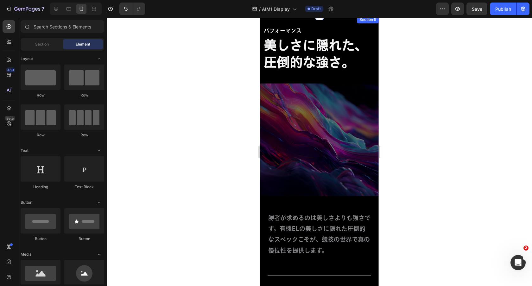
click at [332, 106] on img at bounding box center [319, 140] width 119 height 119
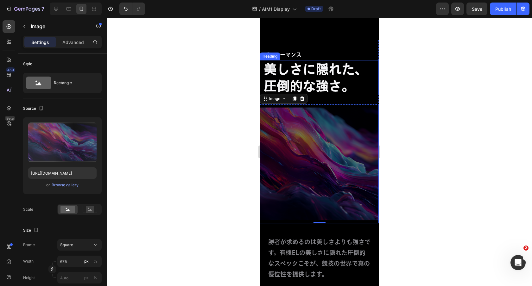
click at [348, 95] on h2 "美しさに隠れた、 圧倒的な強さ。" at bounding box center [319, 77] width 112 height 35
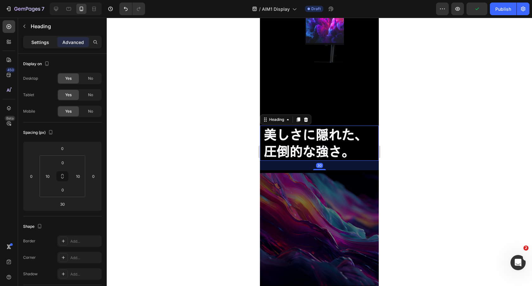
click at [44, 40] on p "Settings" at bounding box center [40, 42] width 18 height 7
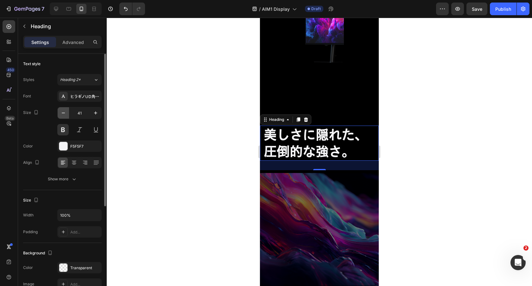
click at [58, 111] on button "button" at bounding box center [63, 112] width 11 height 11
click at [61, 112] on icon "button" at bounding box center [63, 113] width 6 height 6
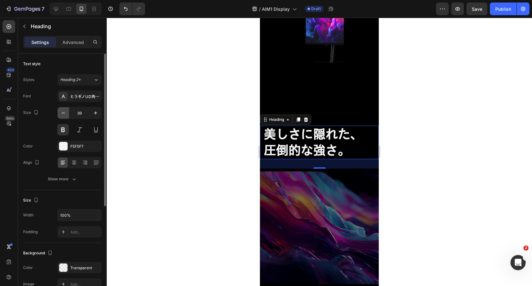
click at [61, 112] on icon "button" at bounding box center [63, 113] width 6 height 6
type input "38"
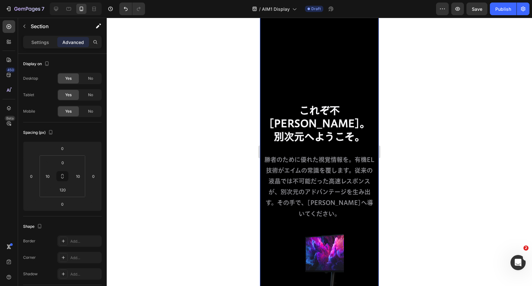
scroll to position [919, 0]
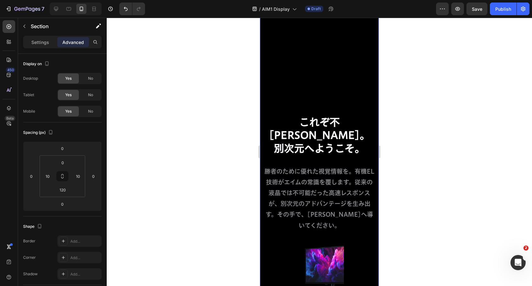
click at [346, 115] on div "Video これぞ不[PERSON_NAME]。 別次元へようこそ。 Heading 勝者のために優れた視覚情報を。有機EL技術がエイムの常識を覆します。従来…" at bounding box center [319, 153] width 112 height 305
click at [342, 124] on h2 "これぞ不[PERSON_NAME]。 別次元へようこそ。" at bounding box center [319, 135] width 112 height 41
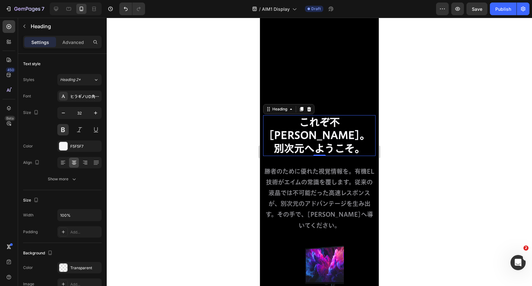
click at [98, 113] on icon "button" at bounding box center [95, 113] width 6 height 6
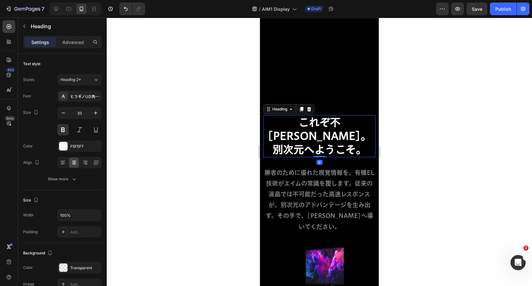
click at [98, 113] on icon "button" at bounding box center [95, 113] width 6 height 6
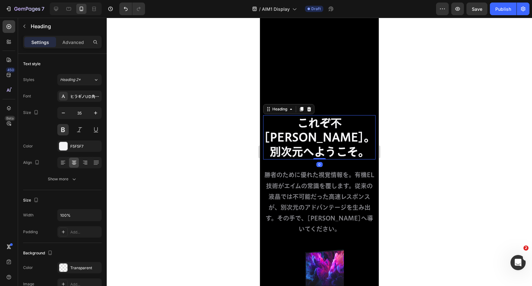
click at [98, 113] on icon "button" at bounding box center [95, 113] width 6 height 6
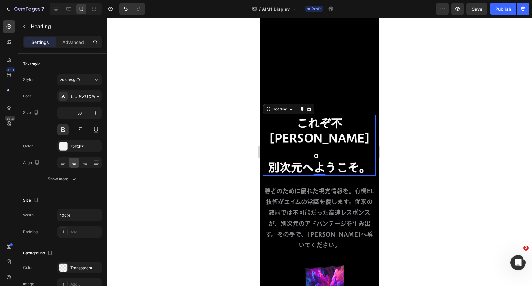
click at [98, 113] on icon "button" at bounding box center [95, 113] width 6 height 6
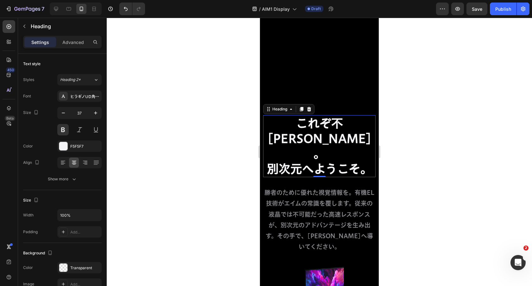
click at [98, 113] on icon "button" at bounding box center [95, 113] width 6 height 6
type input "38"
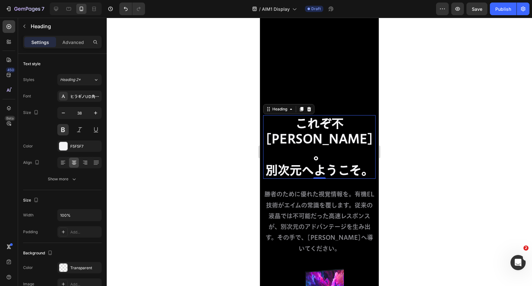
click at [360, 87] on div "Video これぞ不[PERSON_NAME]。 別次元へようこそ。 Heading 0 勝者のために優れた視覚情報を。有機EL技術がエイムの常識を覆します。…" at bounding box center [319, 165] width 112 height 328
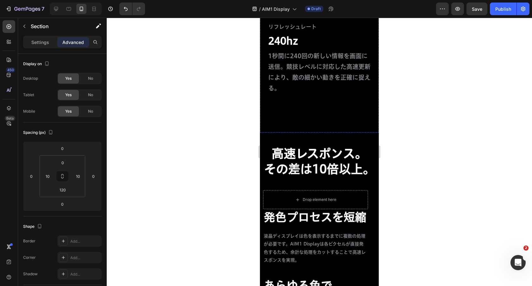
scroll to position [1584, 0]
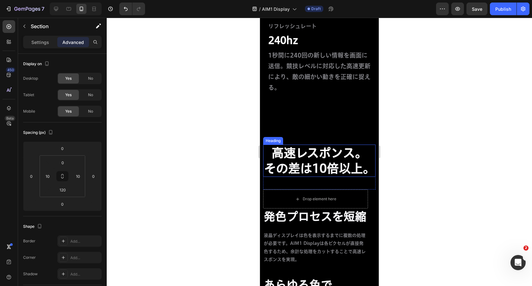
click at [331, 162] on h2 "高速レスポンス。 その差は10倍以上。" at bounding box center [319, 161] width 112 height 33
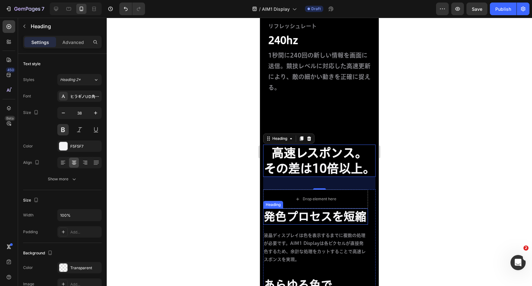
click at [327, 217] on h2 "発色プロセスを短縮" at bounding box center [315, 217] width 105 height 16
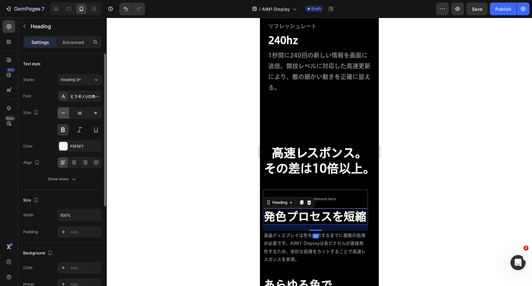
click at [66, 112] on icon "button" at bounding box center [63, 113] width 6 height 6
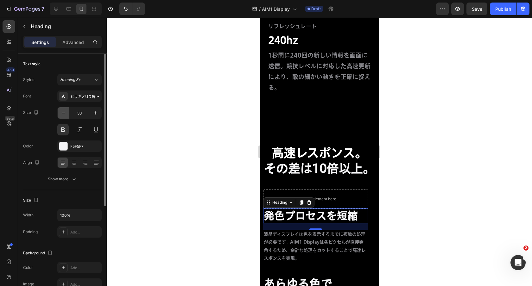
click at [66, 112] on icon "button" at bounding box center [63, 113] width 6 height 6
click at [92, 112] on button "button" at bounding box center [95, 112] width 11 height 11
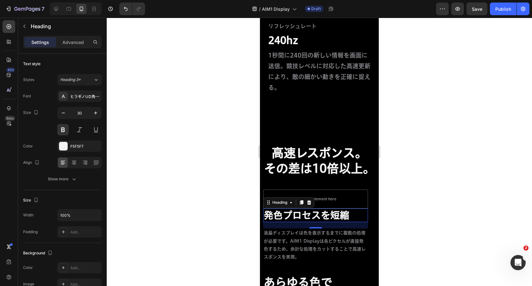
type input "31"
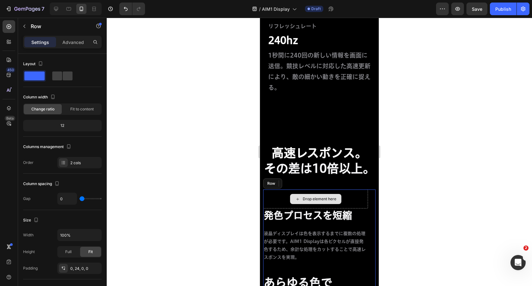
click at [355, 193] on div "Drop element here" at bounding box center [315, 199] width 105 height 19
click at [358, 202] on div "Drop element here" at bounding box center [315, 199] width 105 height 19
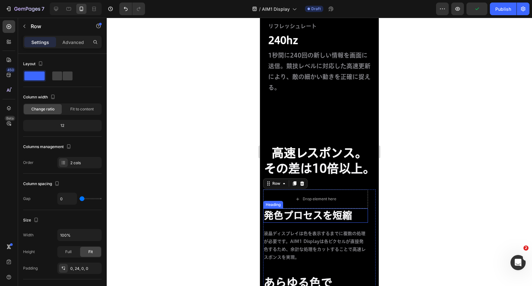
click at [328, 217] on h2 "発色プロセスを短縮" at bounding box center [315, 216] width 105 height 14
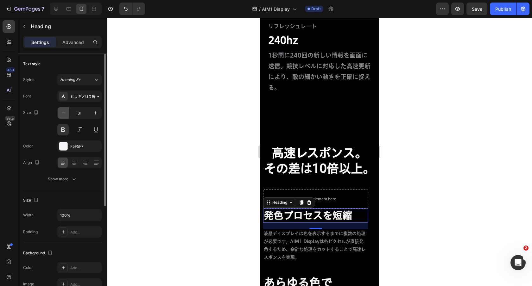
click at [64, 111] on icon "button" at bounding box center [63, 113] width 6 height 6
click at [93, 113] on icon "button" at bounding box center [95, 113] width 6 height 6
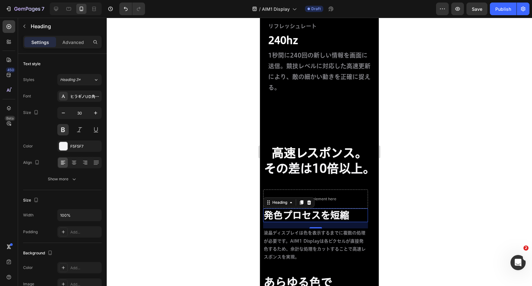
type input "31"
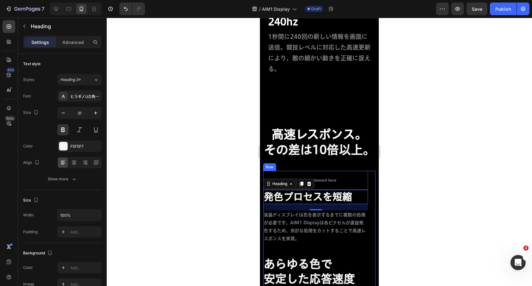
scroll to position [1613, 0]
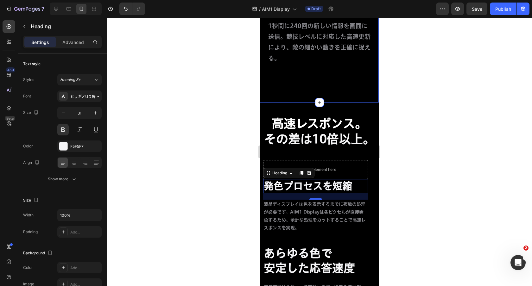
click at [347, 214] on p "液晶ディスプレイは色を表示するまでに複数の処理が必要です。AIM1 Displayは各ピクセルが直接発色するため、余計な処理をカットすることで高速レスポンスを…" at bounding box center [316, 216] width 104 height 32
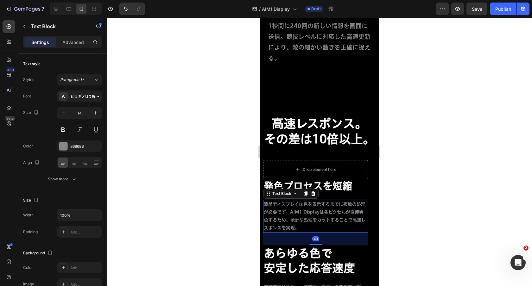
click at [314, 224] on p "液晶ディスプレイは色を表示するまでに複数の処理が必要です。AIM1 Displayは各ピクセルが直接発色するため、余計な処理をカットすることで高速レスポンスを…" at bounding box center [316, 216] width 104 height 32
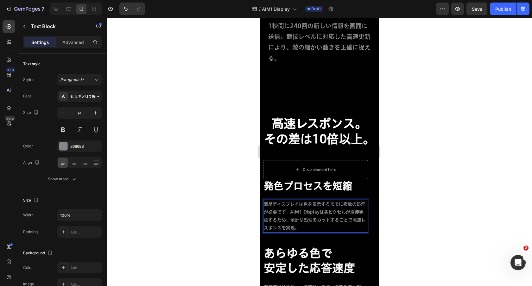
click at [268, 119] on h2 "高速レスポンス。 その差は10倍以上。" at bounding box center [319, 131] width 112 height 33
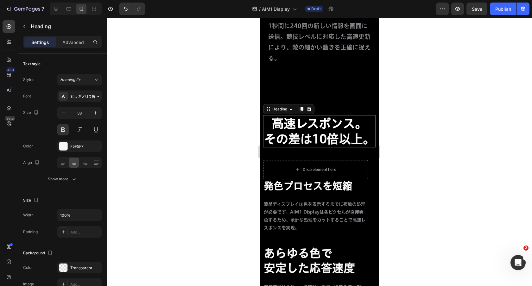
click at [297, 109] on div "Heading" at bounding box center [288, 109] width 51 height 10
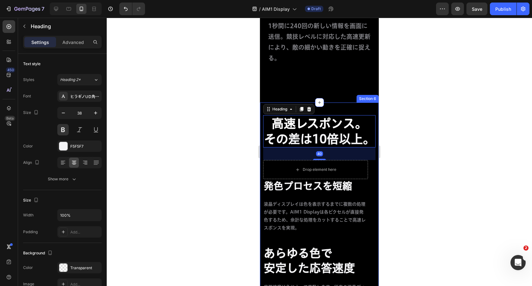
click at [355, 105] on div "高速レスポンス。 その差は10倍以上。 Heading 40 Row Drop element here 発色プロセスを短縮 Heading 液晶ディスプレイ…" at bounding box center [319, 278] width 119 height 351
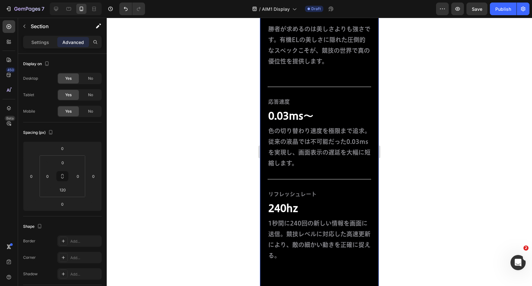
scroll to position [1412, 0]
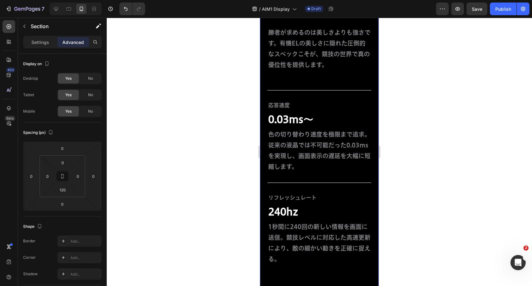
click at [307, 267] on div "パフォーマンス Text Block 美しさに隠れた、 圧倒的な強さ。 Heading Row Image 勝者が求めるのは美しさよりも強さです。有機ELの美…" at bounding box center [319, 67] width 119 height 471
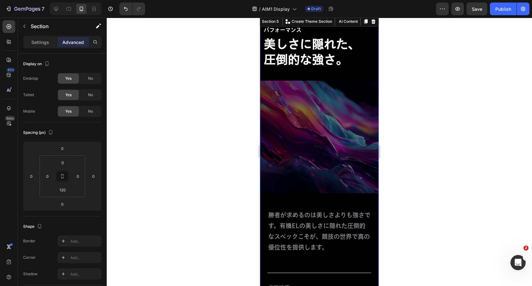
scroll to position [1230, 0]
click at [308, 207] on div "パフォーマンス Text Block 美しさに隠れた、 圧倒的な強さ。 Heading Row Image 勝者が求めるのは美しさよりも強さです。有機ELの美…" at bounding box center [319, 231] width 119 height 433
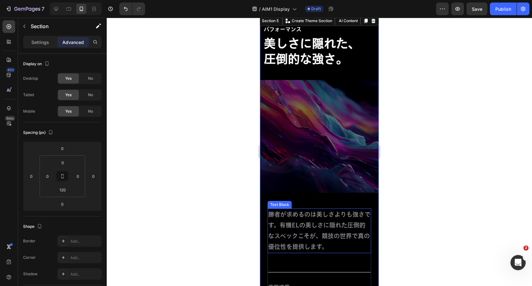
click at [308, 217] on span "勝者が求めるのは美しさよりも強さです。有機ELの美しさに隠れた圧倒的なスペックこそが、競技の世界で真の優位性を提供します。" at bounding box center [319, 231] width 102 height 39
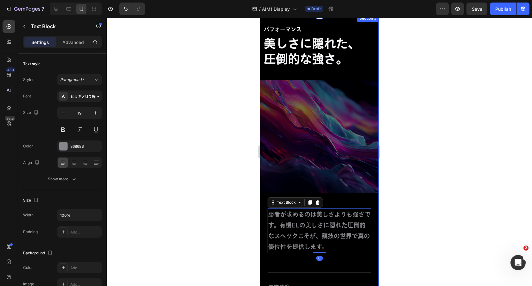
click at [326, 199] on div "パフォーマンス Text Block 美しさに隠れた、 圧倒的な強さ。 Heading Row Image 勝者が求めるのは美しさよりも強さです。有機ELの美…" at bounding box center [319, 231] width 119 height 433
click at [333, 193] on img at bounding box center [319, 136] width 119 height 119
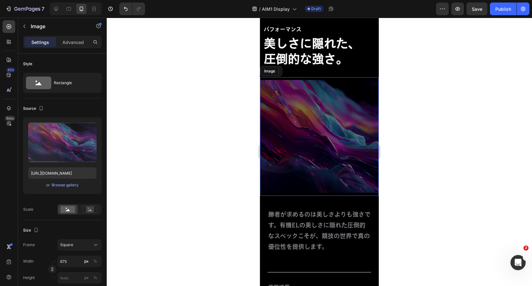
click at [371, 68] on h2 "美しさに隠れた、 圧倒的な強さ。" at bounding box center [319, 51] width 112 height 33
click at [367, 35] on p "パフォーマンス" at bounding box center [319, 30] width 111 height 10
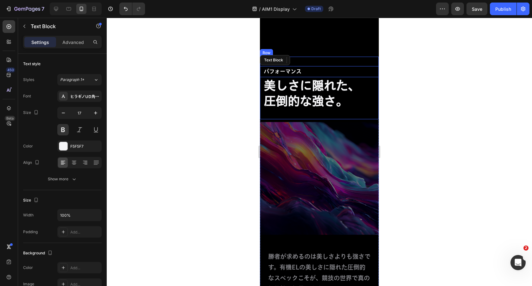
click at [343, 100] on div "パフォーマンス Text Block 美しさに隠れた、 圧倒的な強さ。 Heading" at bounding box center [319, 88] width 119 height 62
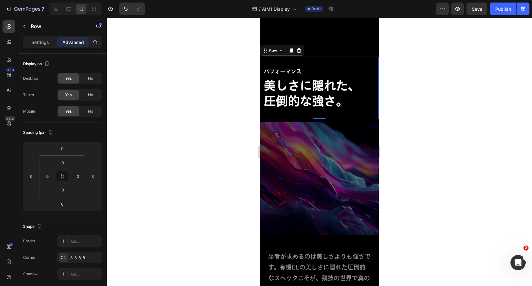
click at [347, 77] on p "パフォーマンス" at bounding box center [319, 72] width 111 height 10
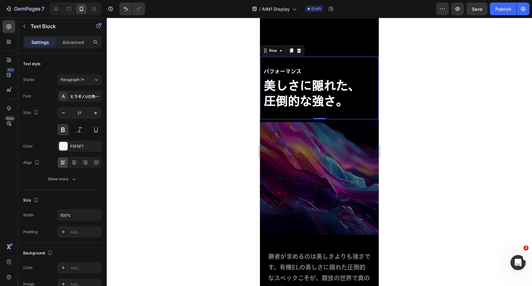
scroll to position [1148, 0]
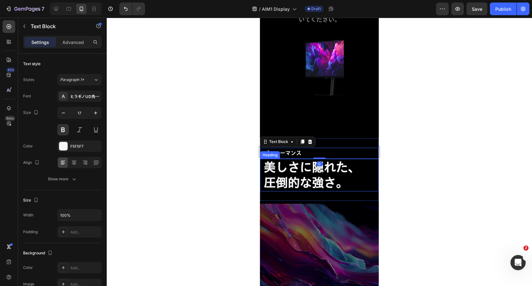
click at [358, 159] on h2 "美しさに隠れた、 圧倒的な強さ。" at bounding box center [319, 175] width 112 height 33
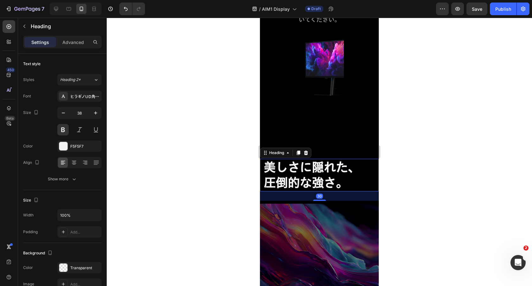
click at [358, 192] on div "30" at bounding box center [319, 197] width 119 height 10
click at [333, 201] on img at bounding box center [319, 260] width 119 height 119
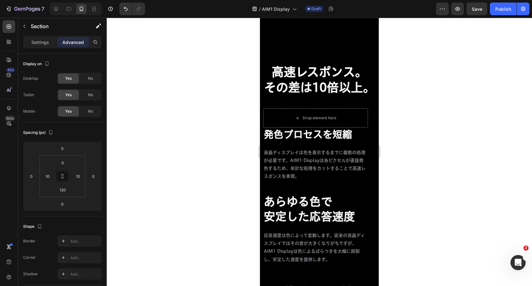
scroll to position [1524, 0]
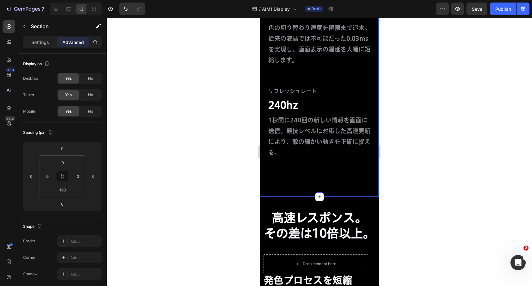
scroll to position [1566, 0]
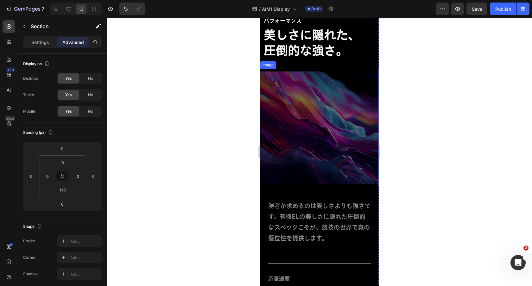
scroll to position [1253, 0]
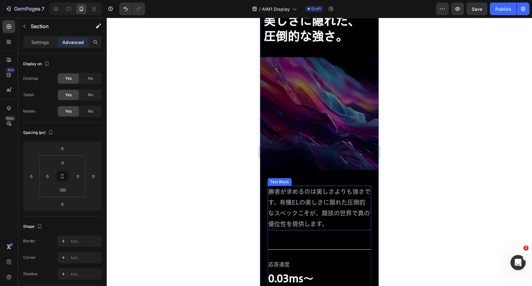
click at [286, 182] on div "Text Block" at bounding box center [280, 182] width 22 height 6
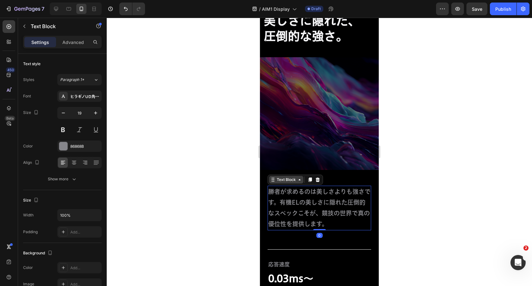
click at [286, 180] on div "Text Block" at bounding box center [287, 180] width 22 height 6
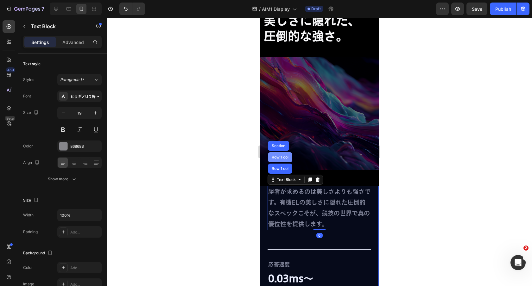
click at [283, 154] on div "Row 1 col" at bounding box center [280, 157] width 24 height 10
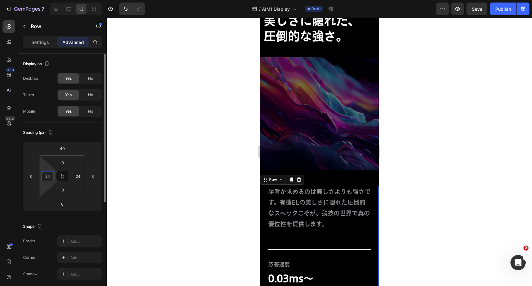
click at [43, 178] on input "24" at bounding box center [48, 177] width 10 height 10
type input "10"
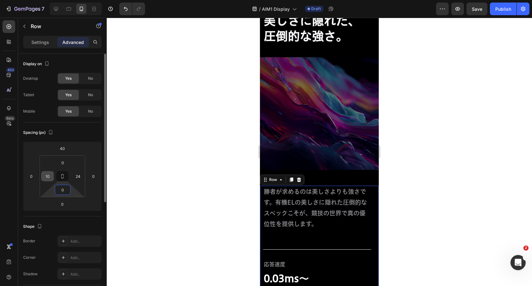
type input "1"
click at [43, 178] on input "10" at bounding box center [48, 177] width 10 height 10
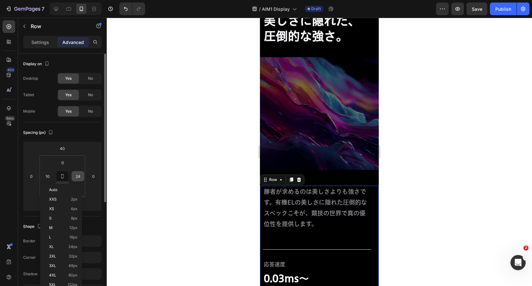
click at [80, 176] on input "24" at bounding box center [78, 177] width 10 height 10
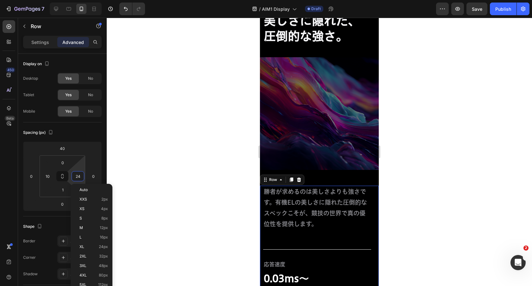
click at [244, 115] on div at bounding box center [319, 152] width 425 height 269
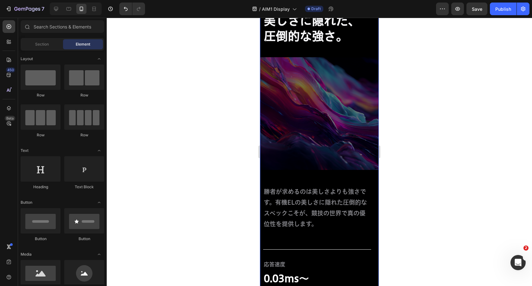
click at [322, 191] on span "勝者が求めるのは美しさよりも強さです。有機ELの美しさに隠れた圧倒的なスペックこそが、競技の世界で真の優位性を提供します。" at bounding box center [315, 208] width 103 height 39
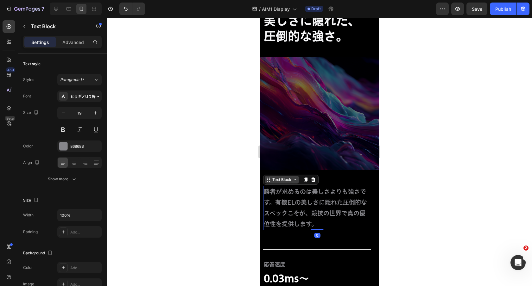
click at [283, 177] on div "Text Block" at bounding box center [282, 180] width 22 height 6
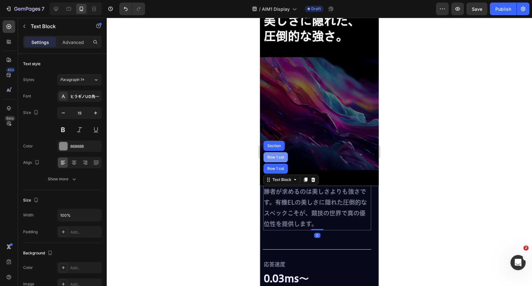
click at [282, 156] on div "Row 1 col" at bounding box center [275, 157] width 19 height 4
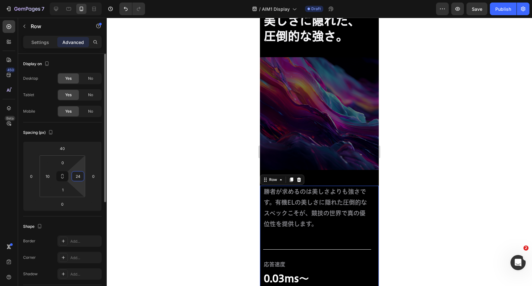
click at [78, 174] on input "24" at bounding box center [78, 177] width 10 height 10
type input "10"
click at [62, 186] on input "1" at bounding box center [62, 190] width 13 height 10
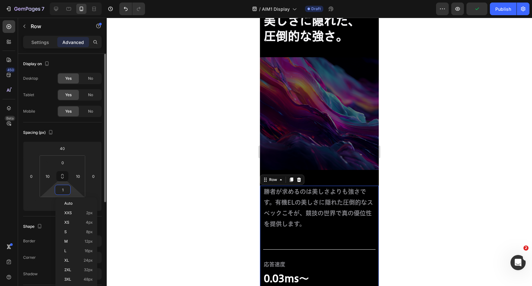
type input "0"
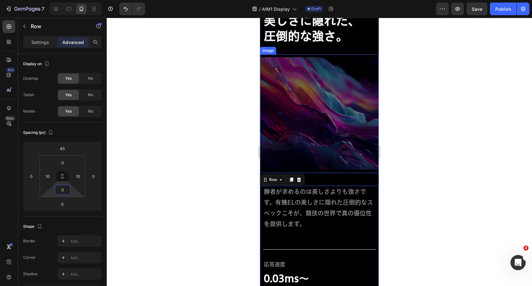
click at [323, 110] on img at bounding box center [319, 113] width 119 height 119
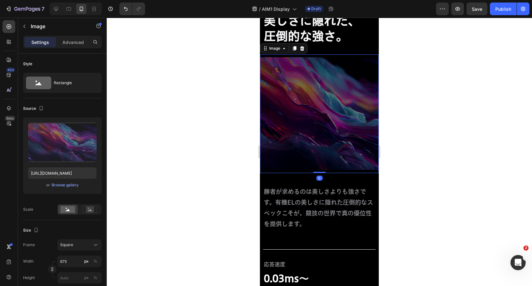
scroll to position [1145, 0]
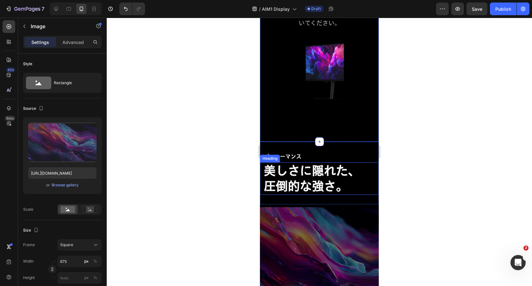
click at [370, 162] on h2 "美しさに隠れた、 圧倒的な強さ。" at bounding box center [319, 178] width 112 height 33
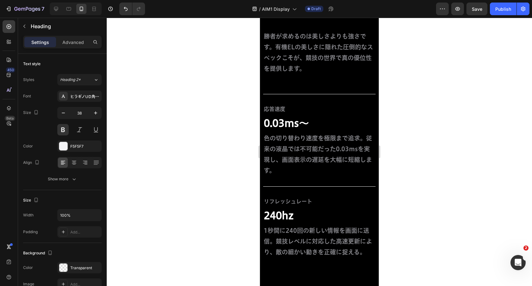
scroll to position [1464, 0]
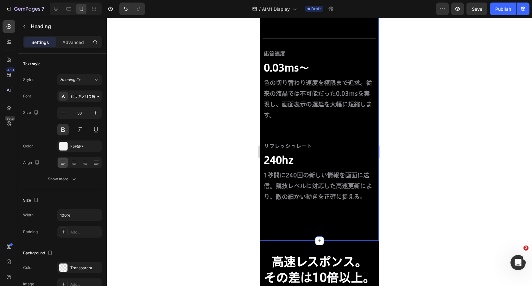
click at [353, 211] on div "パフォーマンス Text Block 美しさに隠れた、 圧倒的な強さ。 Heading 30 Row Image 勝者が求めるのは美しさよりも強さです。有機E…" at bounding box center [319, 11] width 119 height 460
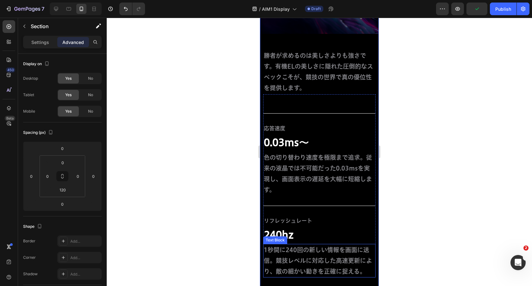
scroll to position [1385, 0]
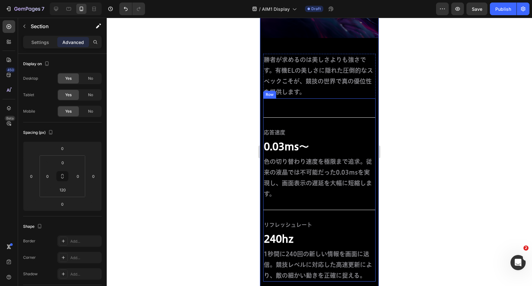
click at [295, 103] on div "Title Line 応答速度 Text Block 0.03ms〜 Text Block 色の切り替わり速度を極限まで追求。従来の液晶では不可能だった0.0…" at bounding box center [319, 190] width 112 height 184
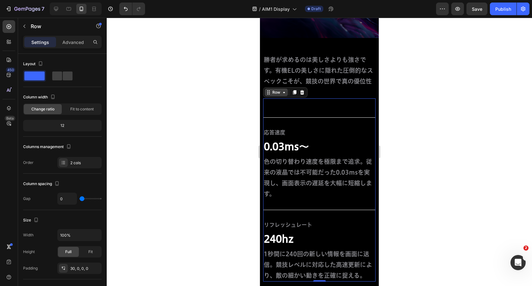
click at [278, 93] on div "Row" at bounding box center [276, 93] width 10 height 6
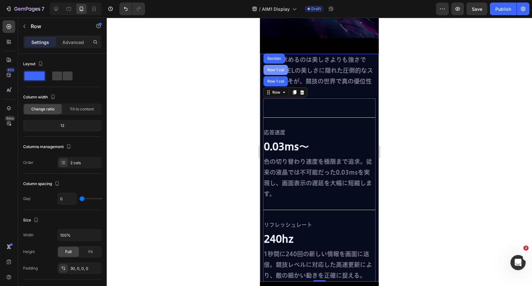
click at [278, 71] on div "Row 1 col" at bounding box center [275, 70] width 19 height 4
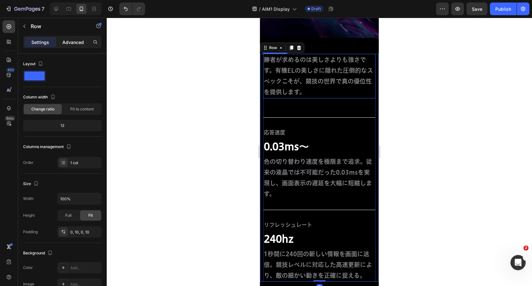
click at [78, 43] on p "Advanced" at bounding box center [73, 42] width 22 height 7
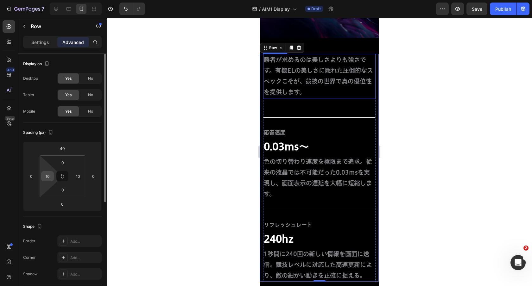
click at [48, 177] on input "10" at bounding box center [48, 177] width 10 height 10
type input "0"
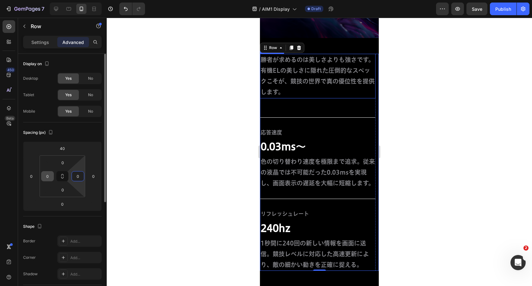
type input "0"
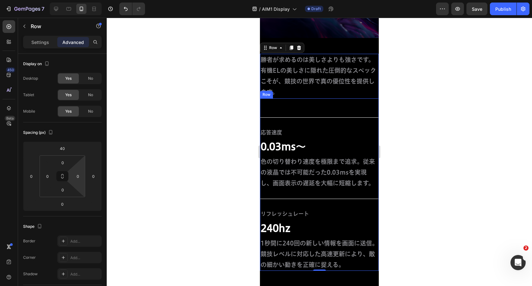
click at [317, 103] on div "Title Line 応答速度 Text Block 0.03ms〜 Text Block 色の切り替わり速度を極限まで追求。従来の液晶では不可能だった0.0…" at bounding box center [319, 184] width 119 height 173
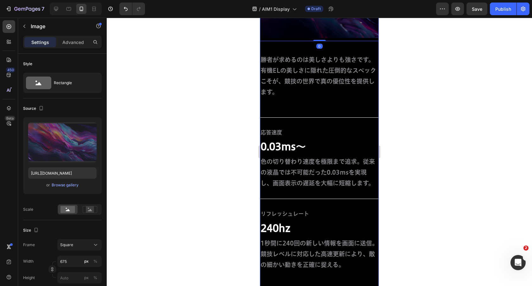
click at [332, 48] on div "パフォーマンス Text Block 美しさに隠れた、 圧倒的な強さ。 Heading Row Image 0 勝者が求めるのは美しさよりも強さです。有機EL…" at bounding box center [319, 65] width 119 height 411
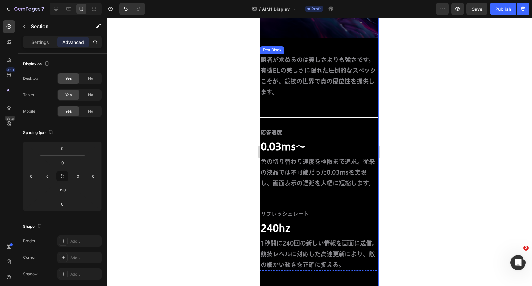
click at [333, 55] on p "勝者が求めるのは美しさよりも強さです。有機ELの美しさに隠れた圧倒的なスペックこそが、競技の世界で真の優位性を提供します。" at bounding box center [319, 75] width 117 height 43
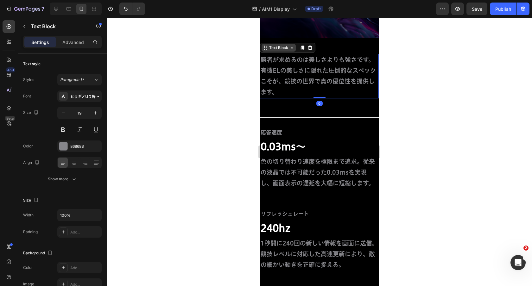
click at [287, 48] on div "Text Block" at bounding box center [279, 48] width 22 height 6
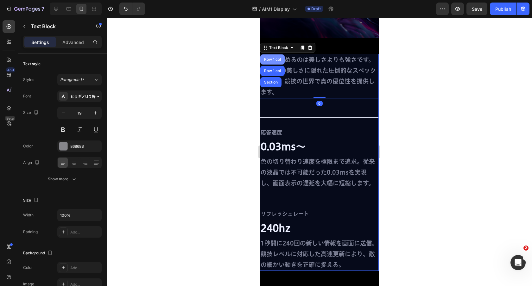
click at [277, 60] on div "Row 1 col" at bounding box center [272, 60] width 19 height 4
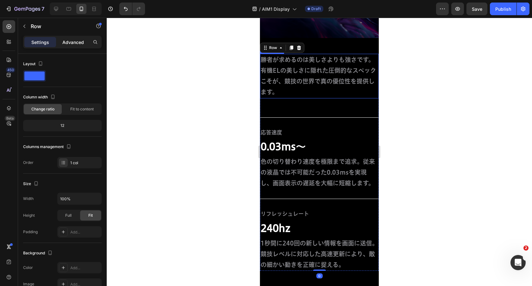
click at [80, 41] on p "Advanced" at bounding box center [73, 42] width 22 height 7
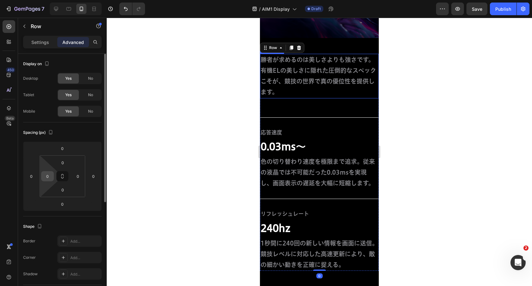
click at [48, 178] on input "0" at bounding box center [48, 177] width 10 height 10
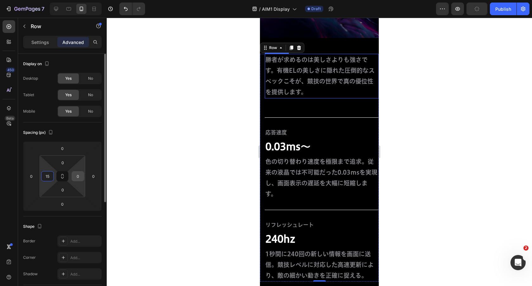
type input "15"
click at [79, 177] on input "0" at bounding box center [78, 177] width 10 height 10
type input "5"
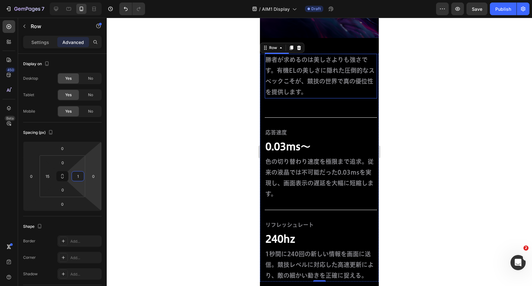
type input "15"
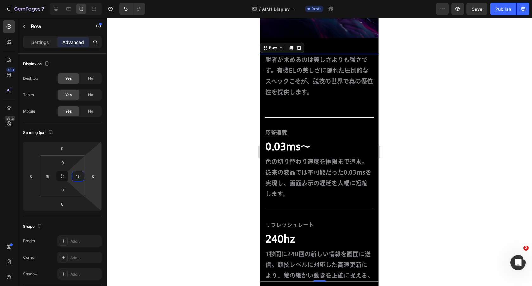
click at [356, 48] on div "パフォーマンス Text Block 美しさに隠れた、 圧倒的な強さ。 Heading Row Image 勝者が求めるのは美しさよりも強さです。有機ELの美…" at bounding box center [319, 71] width 119 height 422
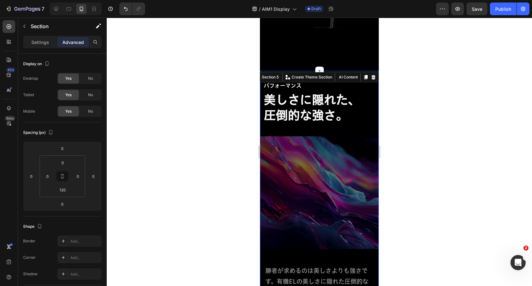
scroll to position [1214, 0]
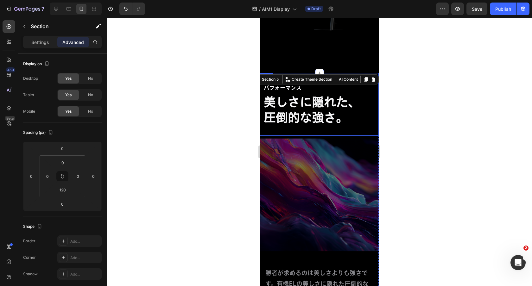
click at [368, 89] on div "パフォーマンス Text Block 美しさに隠れた、 圧倒的な強さ。 Heading" at bounding box center [319, 104] width 119 height 62
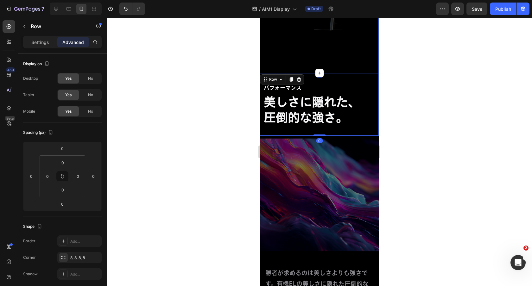
click at [351, 73] on div "パフォーマンス Text Block 美しさに隠れた、 圧倒的な強さ。 Heading" at bounding box center [319, 104] width 119 height 62
click at [278, 76] on div "Row" at bounding box center [273, 80] width 23 height 8
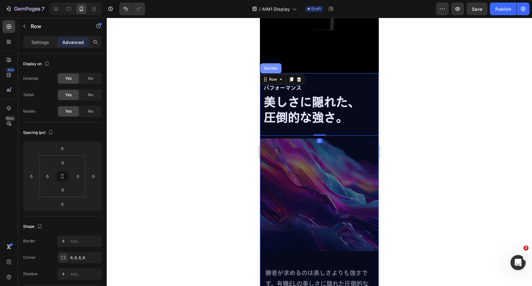
drag, startPoint x: 273, startPoint y: 29, endPoint x: 445, endPoint y: 120, distance: 194.4
click at [273, 63] on div "Section" at bounding box center [270, 68] width 21 height 10
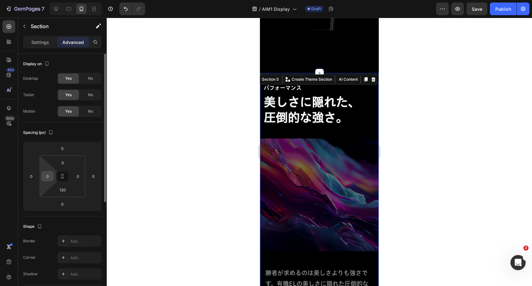
click at [49, 176] on input "0" at bounding box center [48, 177] width 10 height 10
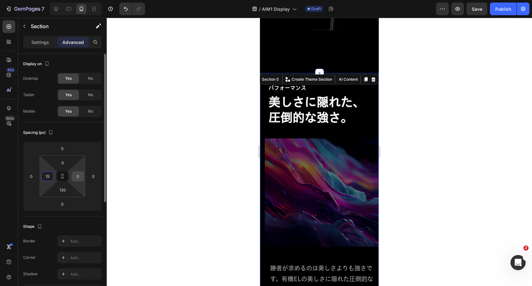
type input "15"
click at [78, 175] on input "0" at bounding box center [78, 177] width 10 height 10
type input "0"
click at [51, 177] on input "15" at bounding box center [48, 177] width 10 height 10
type input "0"
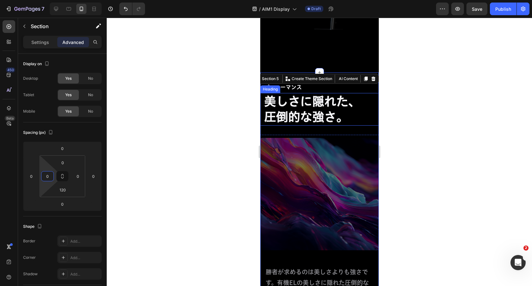
click at [324, 93] on h2 "美しさに隠れた、 圧倒的な強さ。" at bounding box center [319, 109] width 112 height 33
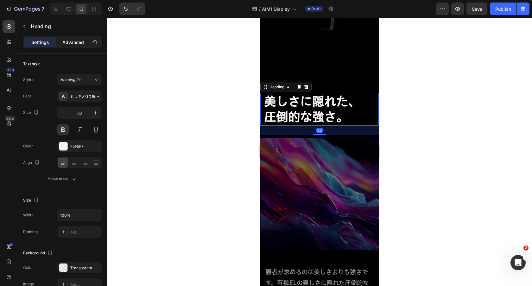
click at [59, 39] on div "Advanced" at bounding box center [73, 42] width 32 height 10
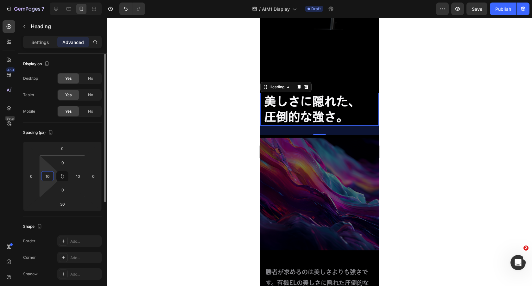
click at [47, 175] on input "10" at bounding box center [48, 177] width 10 height 10
type input "15"
click at [76, 173] on input "10" at bounding box center [78, 177] width 10 height 10
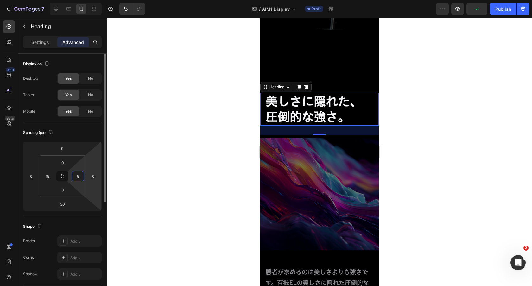
click at [76, 175] on input "5" at bounding box center [78, 177] width 10 height 10
type input "15"
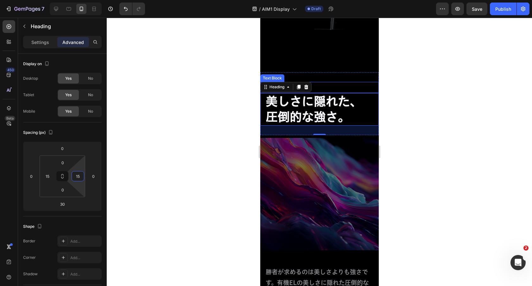
click at [346, 83] on p "パフォーマンス" at bounding box center [319, 88] width 111 height 10
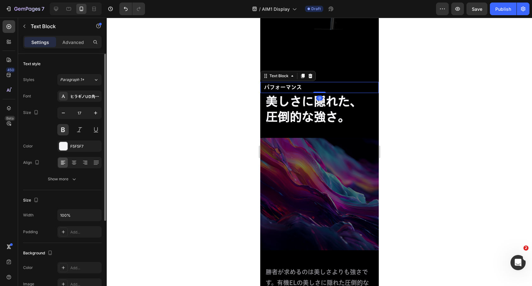
drag, startPoint x: 80, startPoint y: 41, endPoint x: 79, endPoint y: 72, distance: 31.7
click at [79, 41] on p "Advanced" at bounding box center [73, 42] width 22 height 7
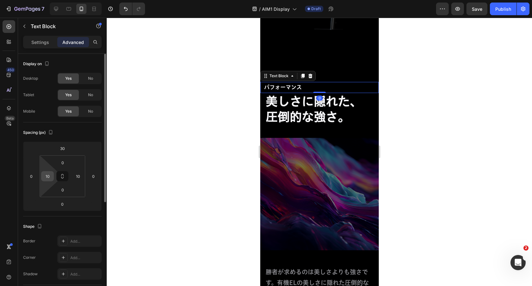
click at [48, 173] on input "10" at bounding box center [48, 177] width 10 height 10
type input "15"
click at [75, 174] on input "10" at bounding box center [78, 177] width 10 height 10
type input "5"
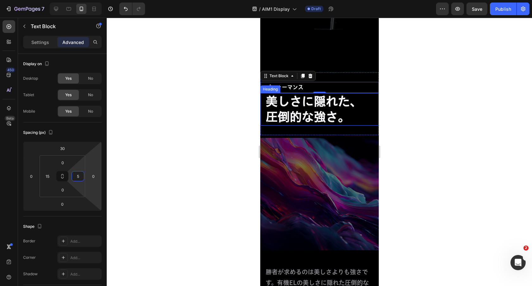
click at [343, 93] on h2 "美しさに隠れた、 圧倒的な強さ。" at bounding box center [319, 109] width 109 height 33
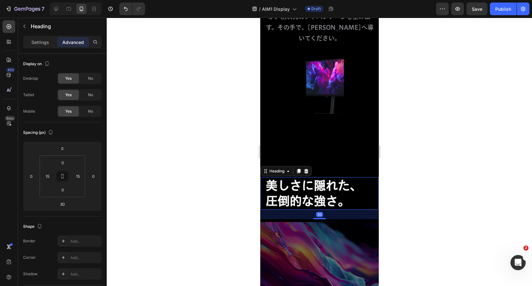
scroll to position [1125, 0]
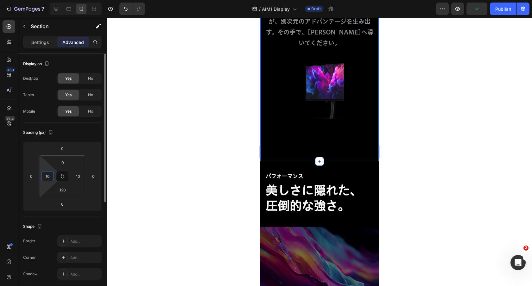
click at [48, 175] on input "10" at bounding box center [48, 177] width 10 height 10
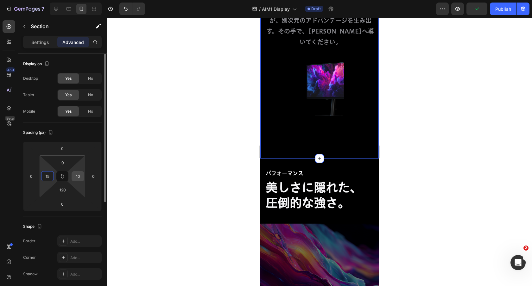
type input "15"
click at [79, 174] on input "10" at bounding box center [78, 177] width 10 height 10
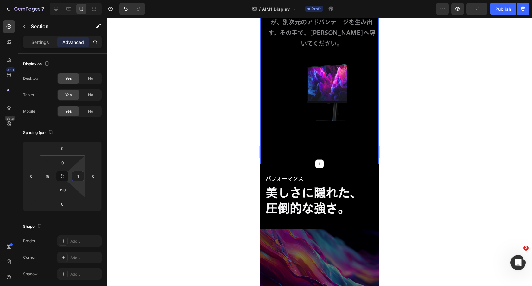
type input "15"
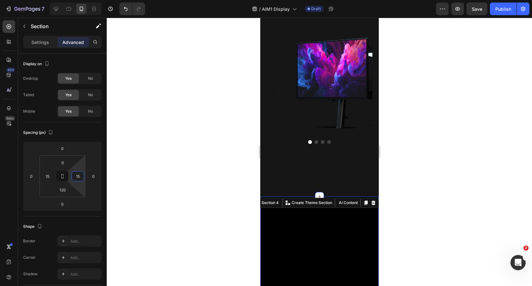
scroll to position [724, 0]
click at [302, 180] on div "デザインはこちら。 Heading Row Image Image Image Image Carousel Section" at bounding box center [319, 75] width 118 height 244
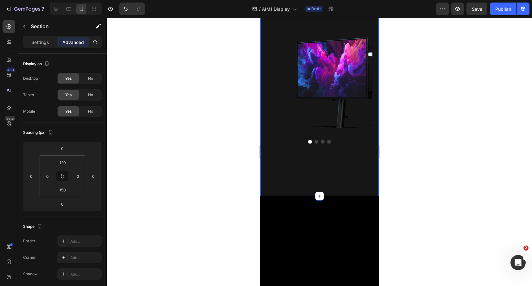
scroll to position [715, 0]
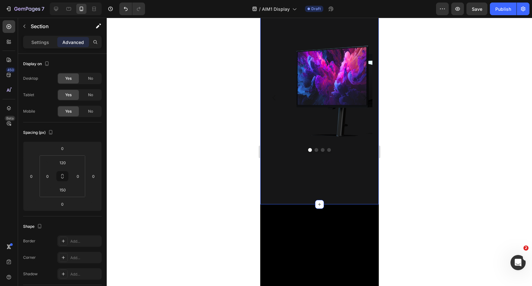
click at [288, 205] on div "デザインはこちら。 Heading Row Image Image Image Image Carousel Section You can create r…" at bounding box center [319, 83] width 118 height 244
click at [330, 119] on img at bounding box center [319, 92] width 106 height 106
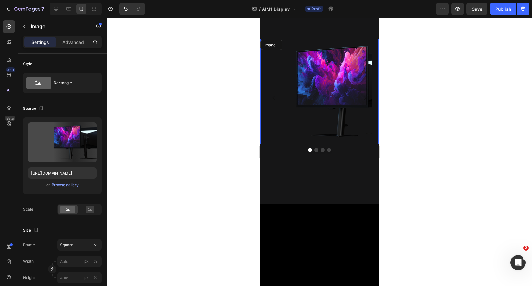
click at [322, 144] on img at bounding box center [319, 92] width 106 height 106
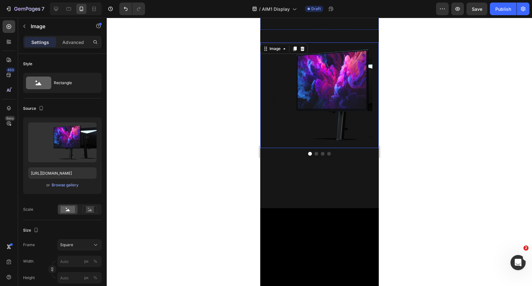
scroll to position [584, 0]
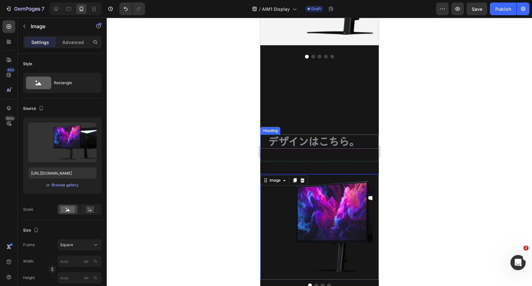
click at [322, 143] on h2 "デザインはこちら。" at bounding box center [323, 142] width 111 height 15
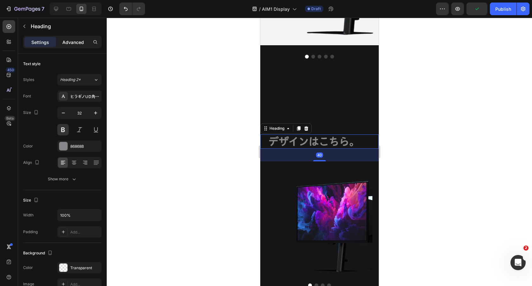
click at [77, 45] on p "Advanced" at bounding box center [73, 42] width 22 height 7
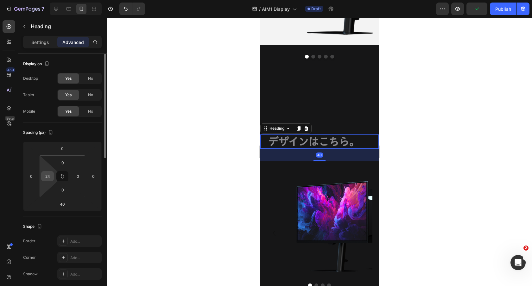
click at [47, 177] on input "24" at bounding box center [48, 177] width 10 height 10
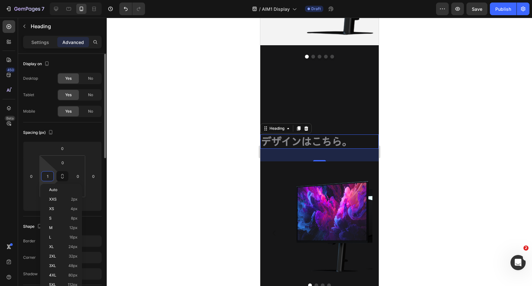
type input "15"
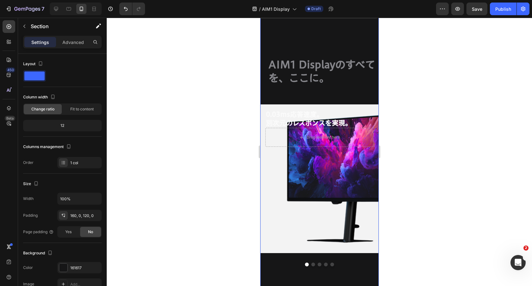
scroll to position [330, 0]
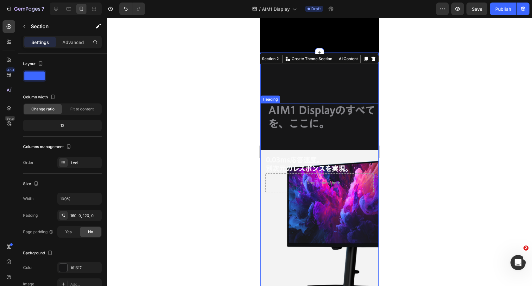
click at [315, 114] on h2 "AIM1 Displayのすべてを、ここに。" at bounding box center [323, 117] width 111 height 28
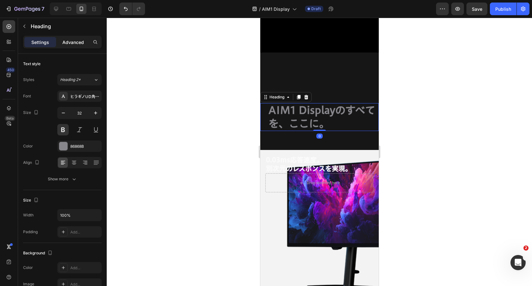
click at [66, 39] on p "Advanced" at bounding box center [73, 42] width 22 height 7
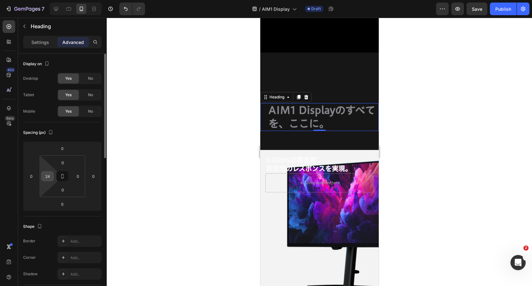
click at [48, 174] on input "24" at bounding box center [48, 177] width 10 height 10
type input "15"
click at [78, 176] on input "0" at bounding box center [78, 177] width 10 height 10
type input "150"
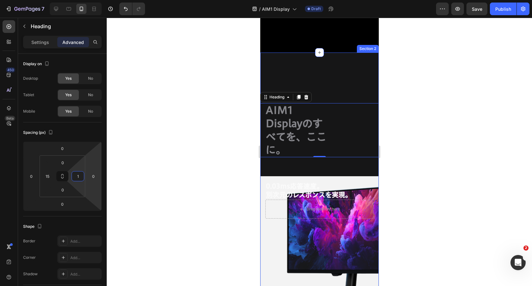
type input "15"
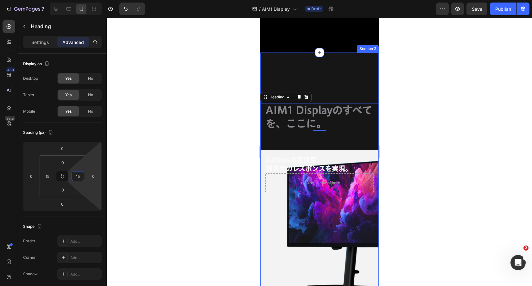
click at [337, 81] on div "AIM1 Displayのすべてを、ここに。 Heading 0 Row 0.03ms応答速度。 別次元のレスポンスを実現。 Heading Hero Ban…" at bounding box center [319, 201] width 118 height 297
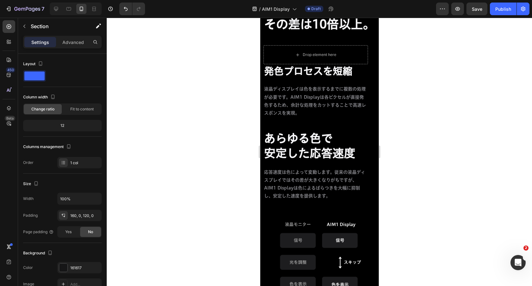
scroll to position [1630, 0]
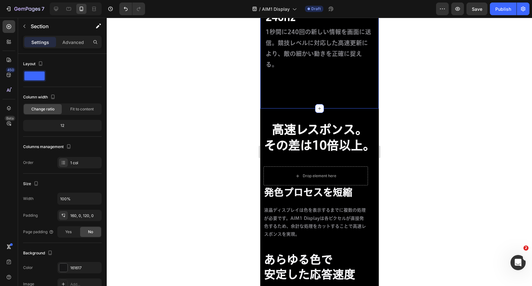
click at [330, 154] on h2 "高速レスポンス。 その差は10倍以上。" at bounding box center [319, 137] width 112 height 33
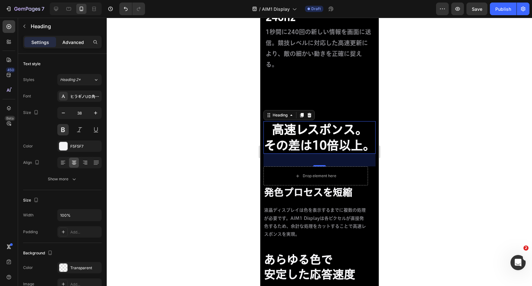
click at [78, 45] on p "Advanced" at bounding box center [73, 42] width 22 height 7
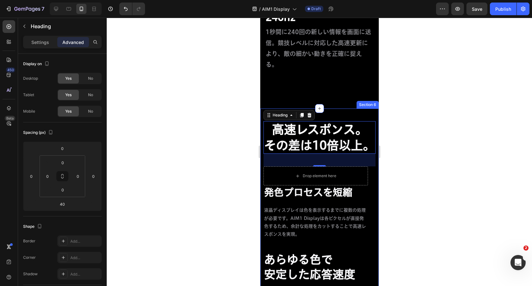
click at [354, 114] on div "高速レスポンス。 その差は10倍以上。 Heading 40 Row Drop element here 発色プロセスを短縮 Heading 液晶ディスプレイ…" at bounding box center [319, 284] width 118 height 351
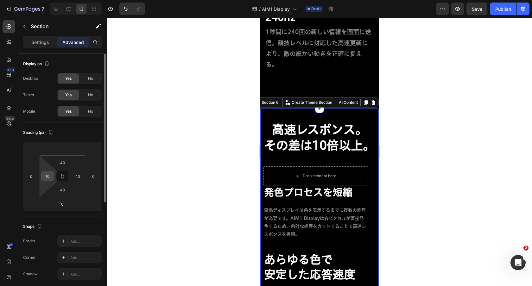
click at [49, 177] on input "10" at bounding box center [48, 177] width 10 height 10
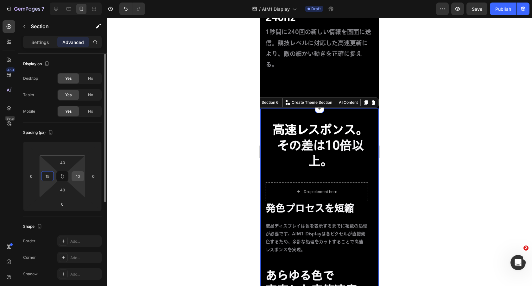
type input "15"
click at [80, 176] on input "10" at bounding box center [78, 177] width 10 height 10
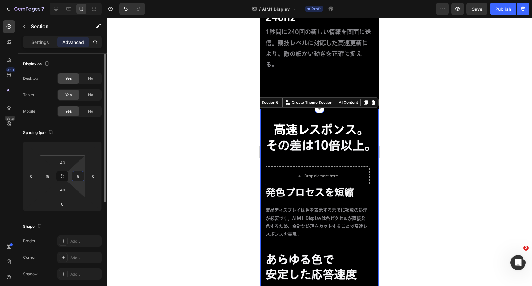
click at [76, 176] on input "5" at bounding box center [78, 177] width 10 height 10
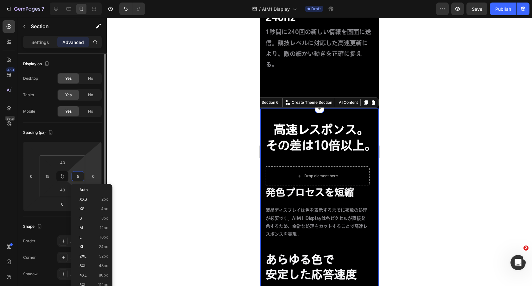
type input "15"
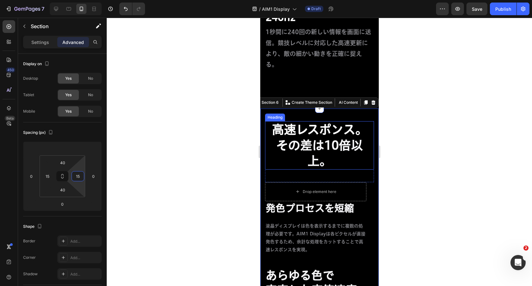
click at [284, 144] on h2 "高速レスポンス。 その差は10倍以上。" at bounding box center [319, 145] width 109 height 48
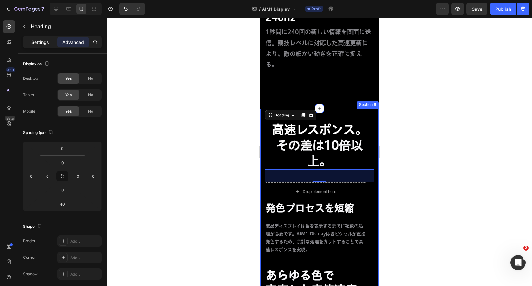
click at [48, 47] on div "Settings" at bounding box center [40, 42] width 32 height 10
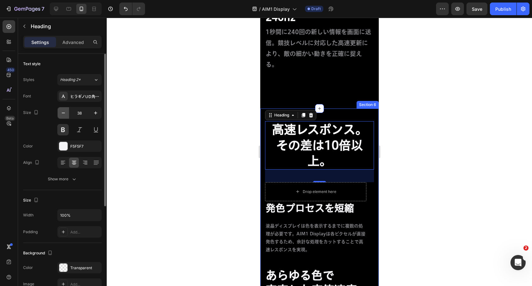
click at [64, 112] on icon "button" at bounding box center [63, 113] width 6 height 6
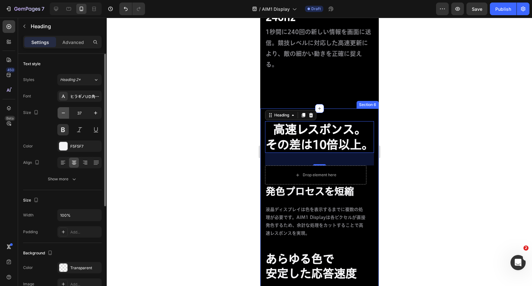
click at [64, 112] on icon "button" at bounding box center [63, 113] width 6 height 6
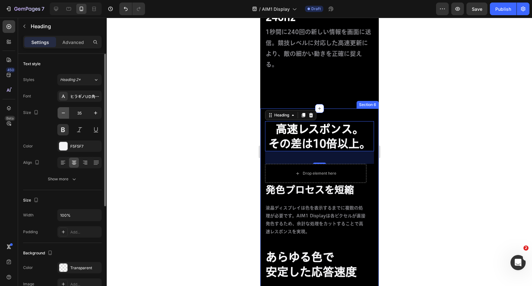
click at [64, 112] on icon "button" at bounding box center [63, 113] width 6 height 6
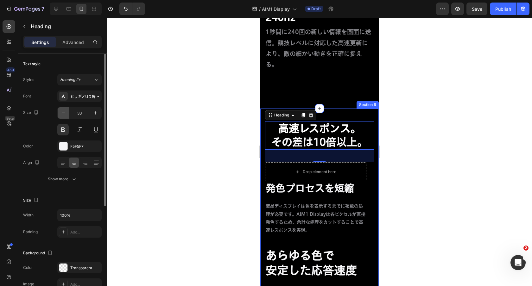
click at [64, 112] on icon "button" at bounding box center [63, 113] width 6 height 6
type input "32"
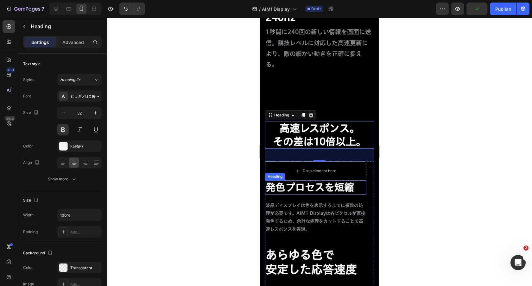
click at [324, 189] on h2 "発色プロセスを短縮" at bounding box center [315, 188] width 101 height 14
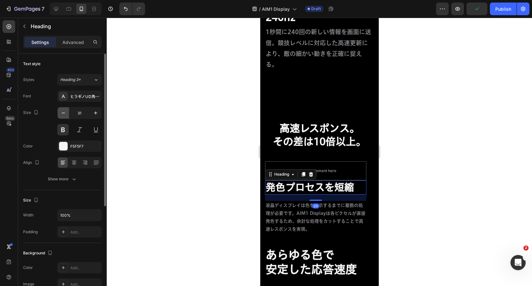
click at [66, 115] on icon "button" at bounding box center [63, 113] width 6 height 6
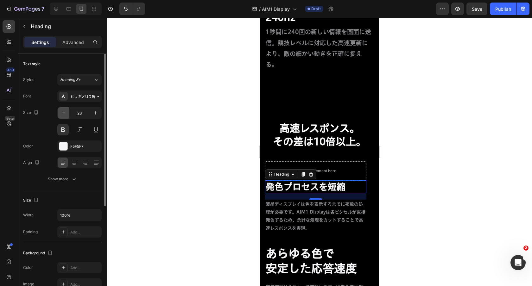
click at [66, 116] on icon "button" at bounding box center [63, 113] width 6 height 6
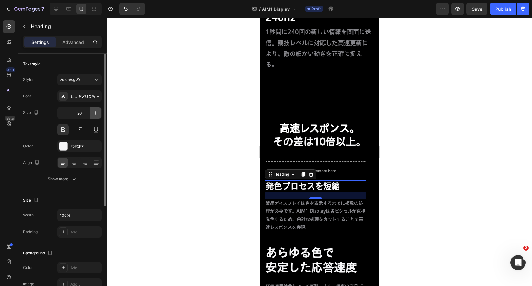
click at [94, 113] on icon "button" at bounding box center [95, 112] width 3 height 3
type input "28"
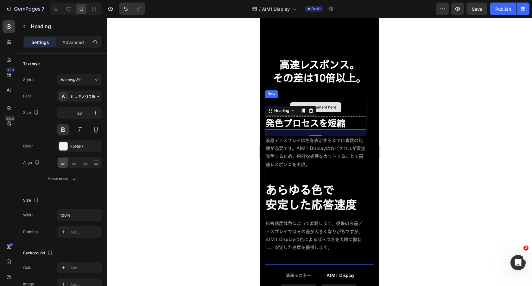
scroll to position [1694, 0]
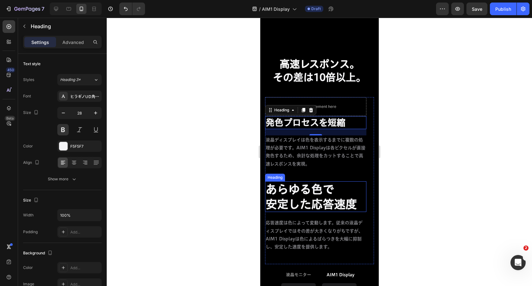
click at [320, 197] on h2 "あらゆる色で 安定した応答速度" at bounding box center [315, 196] width 101 height 31
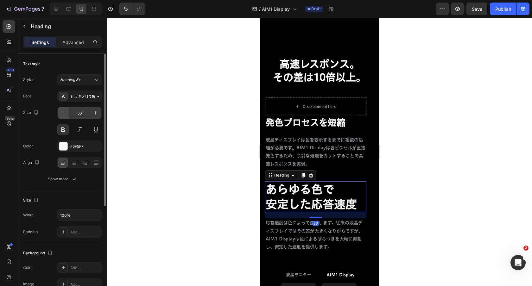
click at [65, 113] on icon "button" at bounding box center [63, 113] width 6 height 6
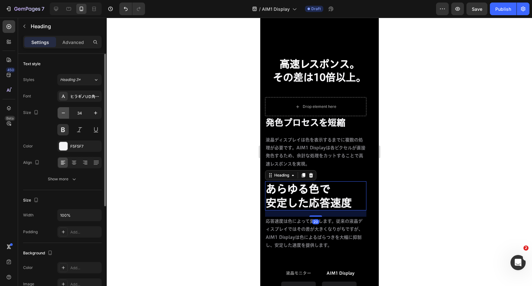
click at [65, 113] on icon "button" at bounding box center [63, 113] width 6 height 6
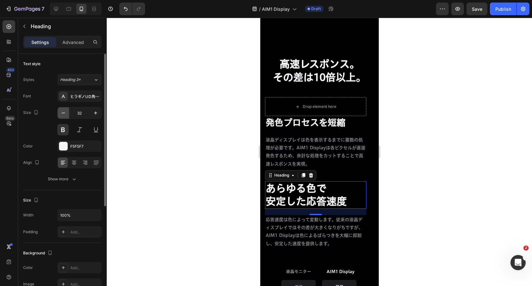
click at [65, 113] on icon "button" at bounding box center [63, 113] width 6 height 6
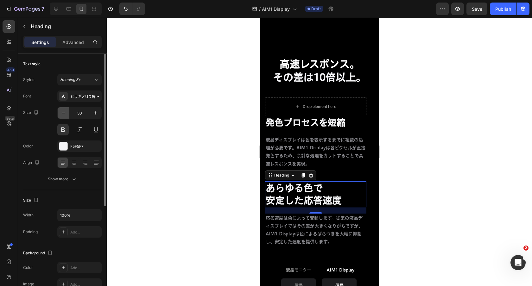
click at [65, 113] on icon "button" at bounding box center [63, 113] width 6 height 6
type input "28"
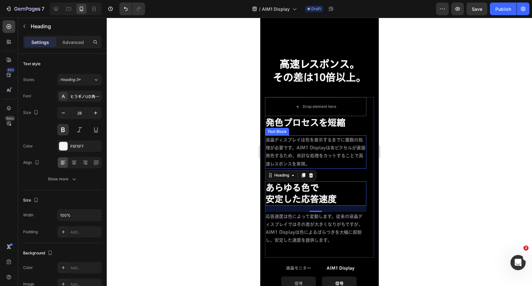
drag, startPoint x: 327, startPoint y: 158, endPoint x: 280, endPoint y: 18, distance: 147.6
click at [327, 158] on p "液晶ディスプレイは色を表示するまでに複数の処理が必要です。AIM1 Displayは各ピクセルが直接発色するため、余計な処理をカットすることで高速レスポンスを…" at bounding box center [315, 152] width 100 height 32
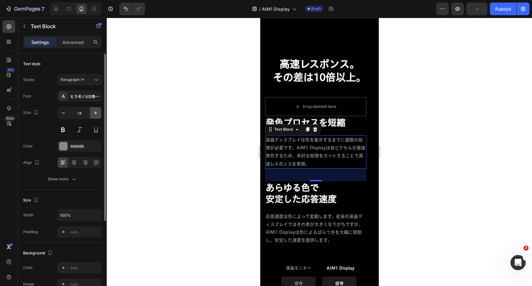
click at [99, 115] on button "button" at bounding box center [95, 112] width 11 height 11
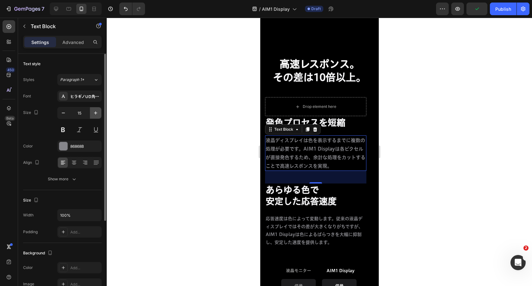
click at [99, 115] on button "button" at bounding box center [95, 112] width 11 height 11
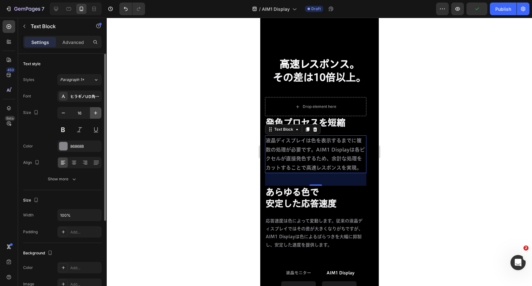
click at [99, 115] on button "button" at bounding box center [95, 112] width 11 height 11
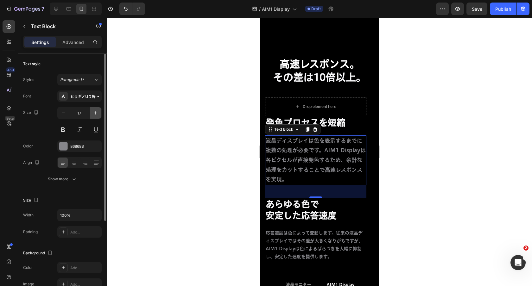
click at [99, 115] on button "button" at bounding box center [95, 112] width 11 height 11
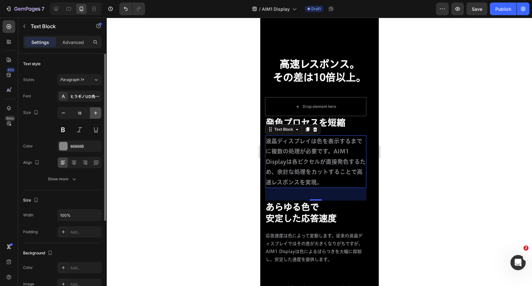
type input "19"
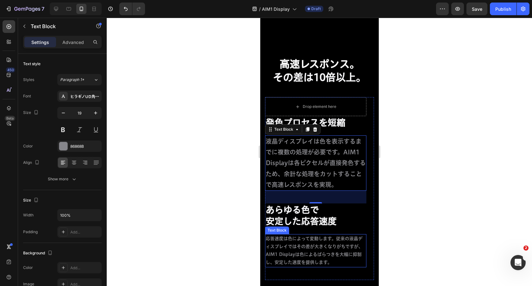
click at [303, 245] on p "応答速度は色によって変動します。従来の液晶ディスプレイではその差が大きくなりがちですが、AIM1 Displayは色によるばらつきを大幅に抑制し、安定した速度…" at bounding box center [315, 251] width 100 height 32
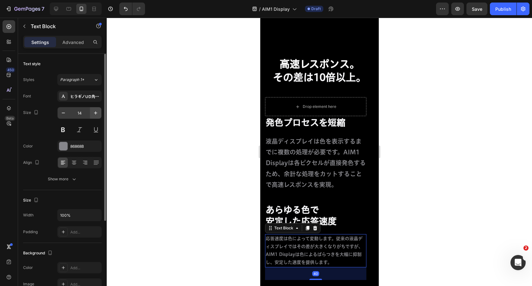
click at [97, 115] on icon "button" at bounding box center [95, 113] width 6 height 6
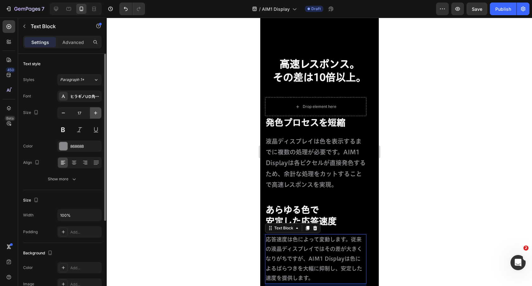
click at [97, 115] on icon "button" at bounding box center [95, 113] width 6 height 6
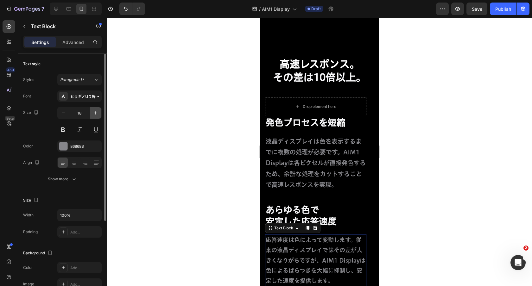
click at [97, 115] on icon "button" at bounding box center [95, 113] width 6 height 6
type input "19"
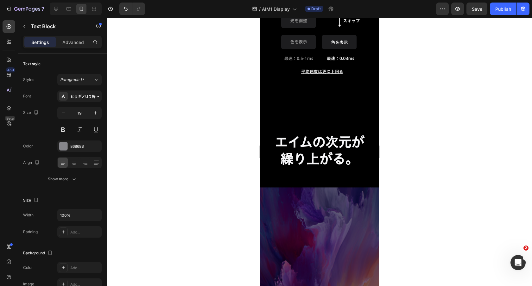
scroll to position [2036, 0]
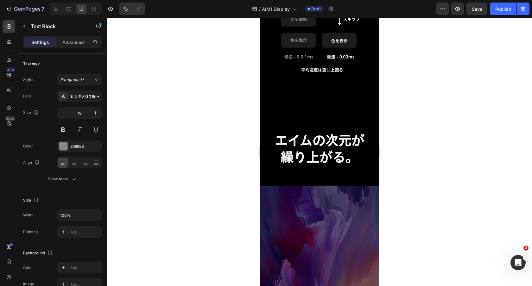
click at [314, 154] on h2 "エイムの次元が 　繰り上がる。" at bounding box center [319, 148] width 118 height 35
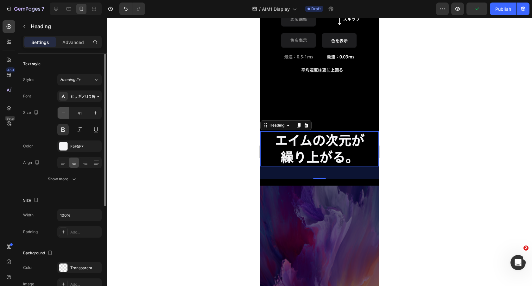
click at [63, 114] on icon "button" at bounding box center [63, 113] width 6 height 6
type input "40"
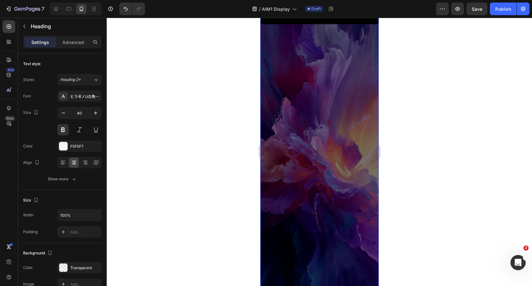
scroll to position [2199, 0]
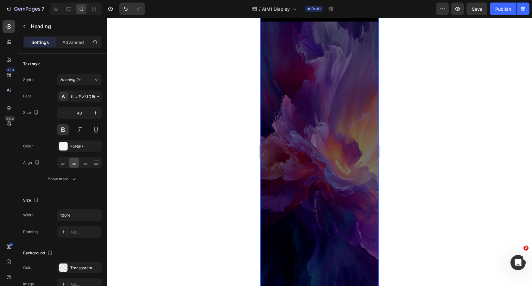
click at [343, 114] on img at bounding box center [319, 157] width 118 height 285
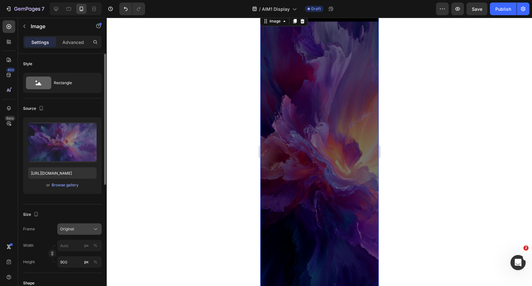
click at [76, 231] on div "Original" at bounding box center [75, 229] width 31 height 6
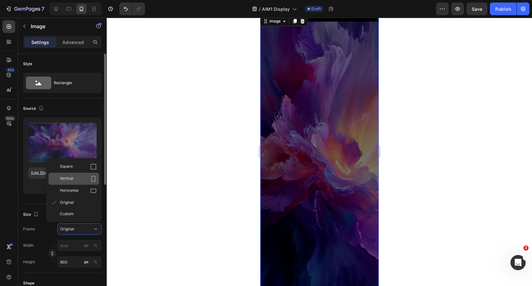
click at [73, 176] on div "Vertical" at bounding box center [78, 179] width 37 height 6
type input "675"
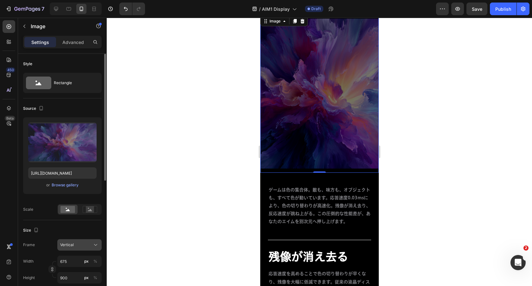
click at [75, 244] on div "Vertical" at bounding box center [75, 245] width 31 height 6
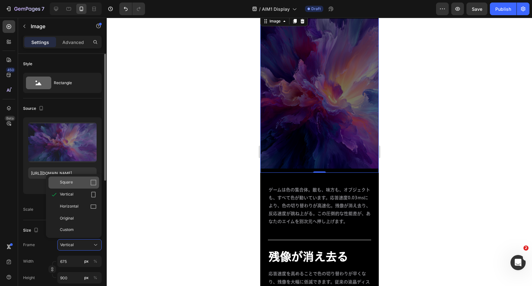
click at [74, 185] on div "Square" at bounding box center [78, 183] width 37 height 6
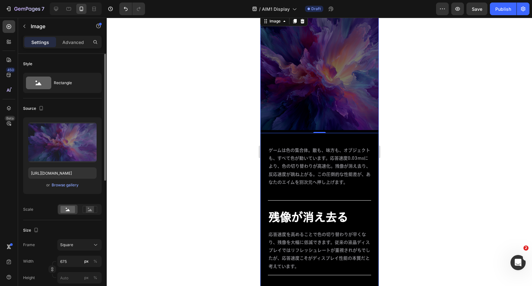
scroll to position [2060, 0]
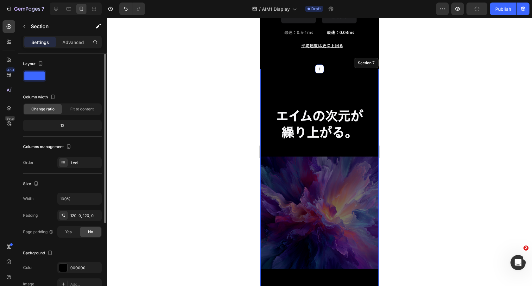
click at [335, 165] on img at bounding box center [319, 213] width 118 height 118
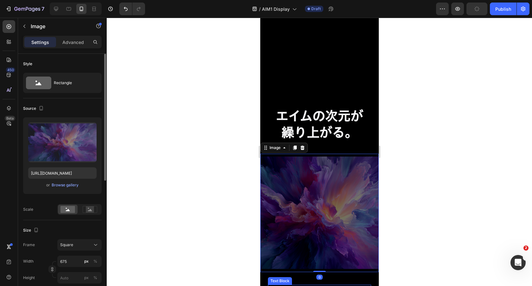
scroll to position [2193, 0]
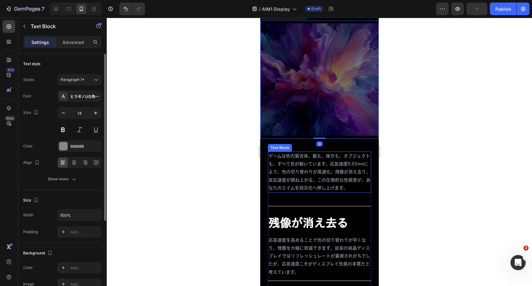
click at [339, 181] on span "ゲームは色の集合体。敵も、味方も、オブジェクトも、すべて色が動いています。応答速度0.03msにより、色の切り替わりが高速化。残像が消え去り、反応速度が跳ね上…" at bounding box center [319, 172] width 102 height 36
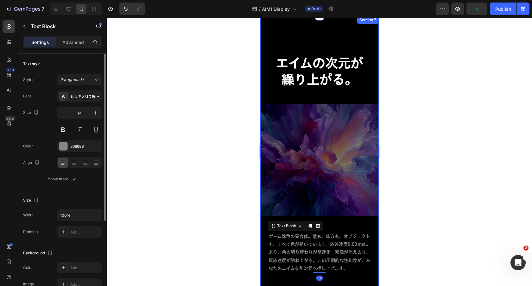
scroll to position [2102, 0]
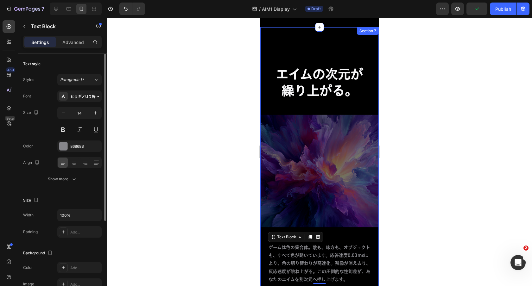
click at [367, 51] on div "エイムの次元が 　繰り上がる。 Heading Row Image ゲームは色の集合体。敵も、味方も、オブジェクトも、すべて色が動いています。応答速度0.03…" at bounding box center [319, 250] width 118 height 446
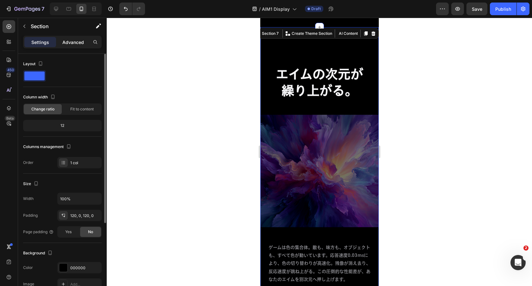
click at [74, 45] on p "Advanced" at bounding box center [73, 42] width 22 height 7
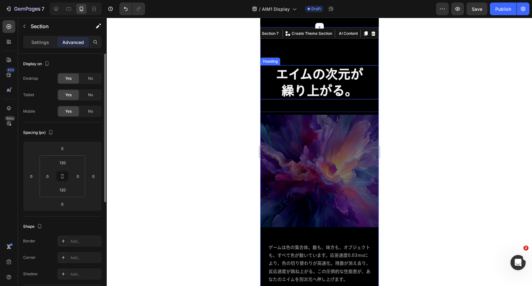
click at [307, 88] on h2 "エイムの次元が 　繰り上がる。" at bounding box center [319, 82] width 118 height 34
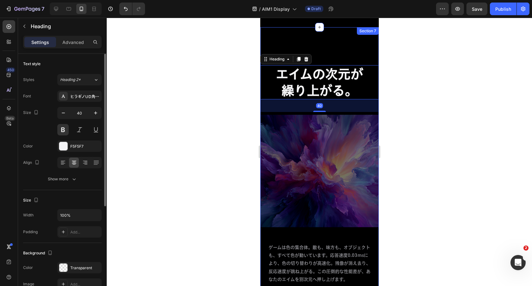
click at [327, 53] on div "エイムの次元が 　繰り上がる。 Heading 40 Row Image ゲームは色の集合体。敵も、味方も、オブジェクトも、すべて色が動いています。応答速度0…" at bounding box center [319, 250] width 118 height 446
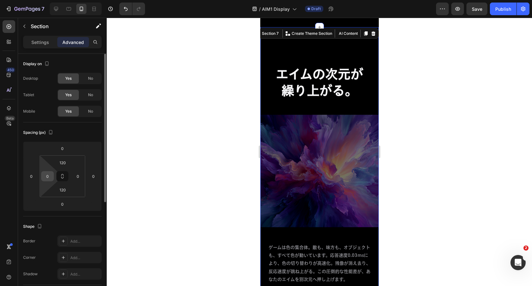
click at [47, 174] on input "0" at bounding box center [48, 177] width 10 height 10
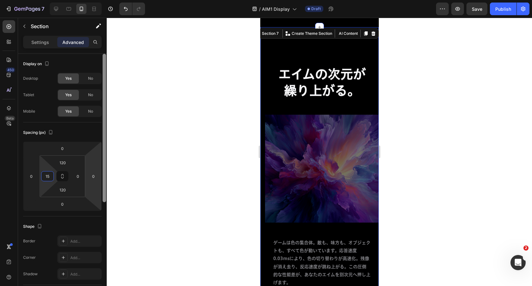
type input "1"
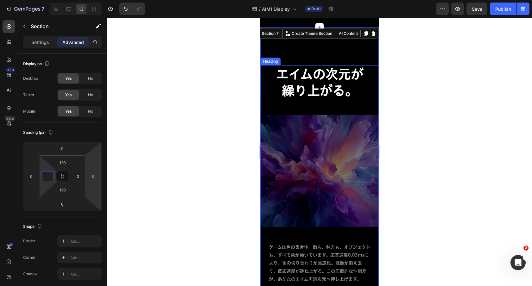
click at [308, 79] on h2 "エイムの次元が 　繰り上がる。" at bounding box center [319, 82] width 118 height 34
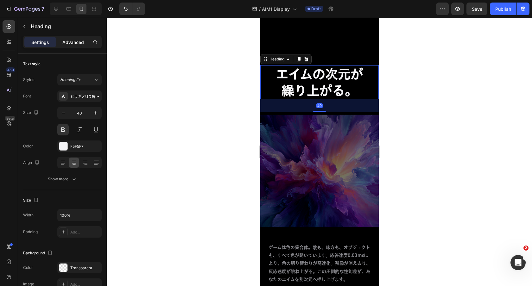
click at [76, 47] on div "Advanced" at bounding box center [73, 42] width 32 height 10
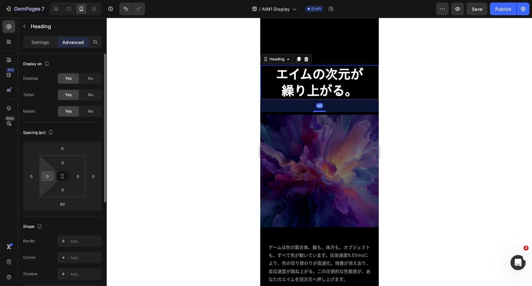
click at [50, 178] on input "0" at bounding box center [48, 177] width 10 height 10
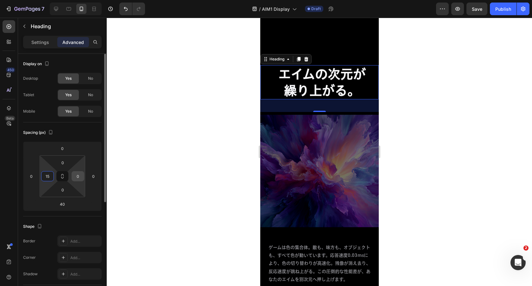
type input "15"
click at [77, 175] on input "0" at bounding box center [78, 177] width 10 height 10
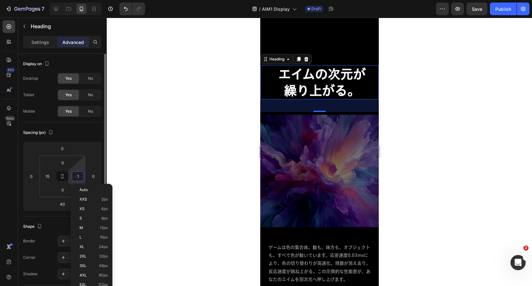
type input "15"
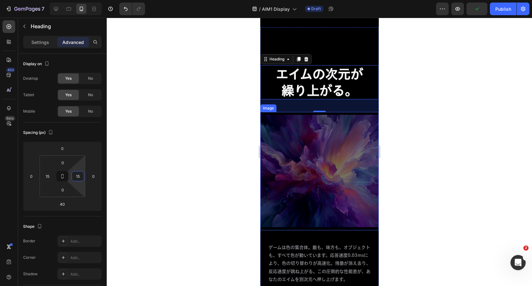
scroll to position [2223, 0]
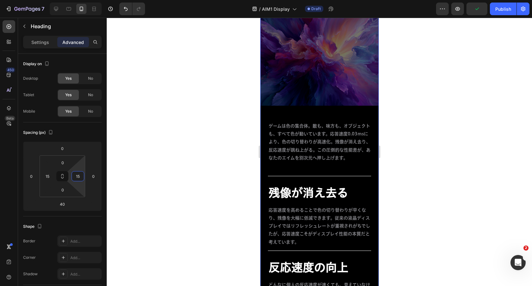
click at [292, 122] on div "ゲームは色の集合体。敵も、味方も、オブジェクトも、すべて色が動いています。応答速度0.03msにより、色の切り替わりが高速化。残像が消え去り、反応速度が跳ね上…" at bounding box center [319, 142] width 103 height 41
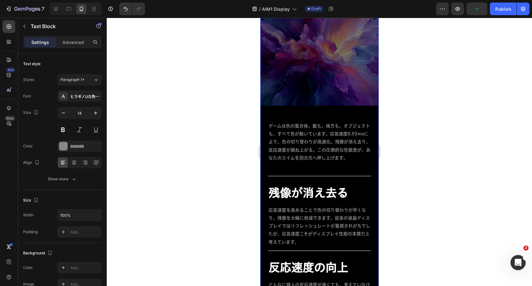
click at [292, 126] on span "ゲームは色の集合体。敵も、味方も、オブジェクトも、すべて色が動いています。応答速度0.03msにより、色の切り替わりが高速化。残像が消え去り、反応速度が跳ね上…" at bounding box center [319, 142] width 102 height 36
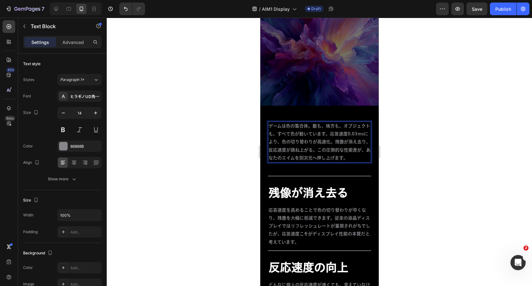
click at [274, 159] on span "ゲームは色の集合体。敵も、味方も、オブジェクトも、すべて色が動いています。応答速度0.03msにより、色の切り替わりが高速化。残像が消え去り、反応速度が跳ね上…" at bounding box center [319, 142] width 102 height 36
click at [255, 144] on div at bounding box center [319, 152] width 425 height 269
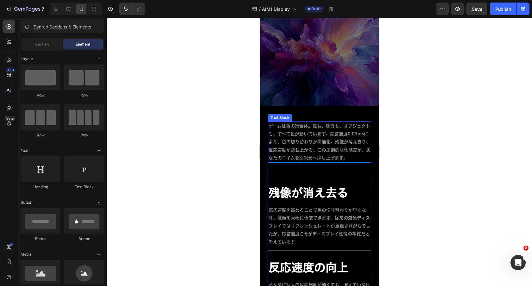
click at [301, 144] on p "ゲームは色の集合体。敵も、味方も、オブジェクトも、すべて色が動いています。応答速度0.03msにより、色の切り替わりが高速化。残像が消え去り、反応速度が跳ね上…" at bounding box center [319, 142] width 102 height 40
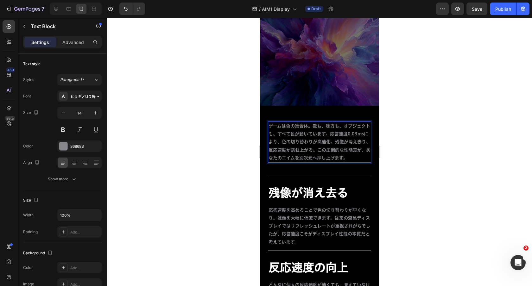
click at [243, 117] on div at bounding box center [319, 152] width 425 height 269
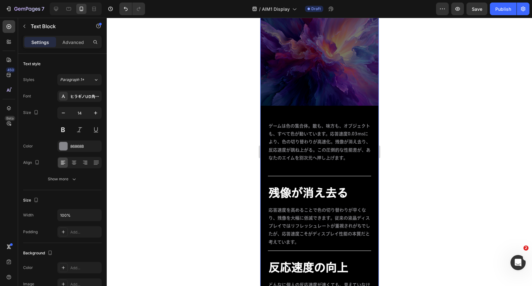
click at [288, 119] on div "エイムの次元が 　繰り上がる。 Heading Row Image ゲームは色の集合体。敵も、味方も、オブジェクトも、すべて色が動いています。応答速度0.03…" at bounding box center [319, 129] width 118 height 370
click at [287, 125] on span "ゲームは色の集合体。敵も、味方も、オブジェクトも、すべて色が動いています。応答速度0.03msにより、色の切り替わりが高速化。残像が消え去り、反応速度が跳ね上…" at bounding box center [319, 142] width 102 height 36
click at [285, 115] on div "Text Block" at bounding box center [280, 118] width 22 height 6
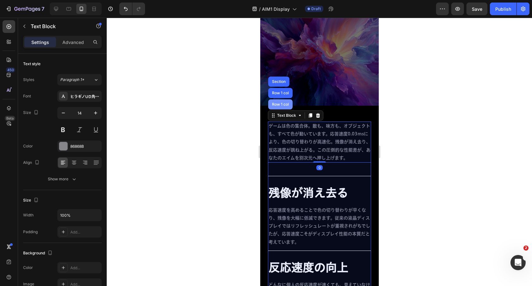
click at [282, 105] on div "Row 1 col" at bounding box center [279, 105] width 19 height 4
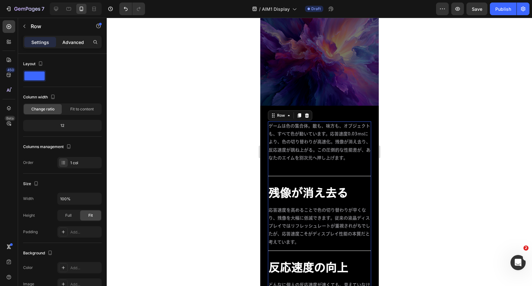
click at [73, 40] on p "Advanced" at bounding box center [73, 42] width 22 height 7
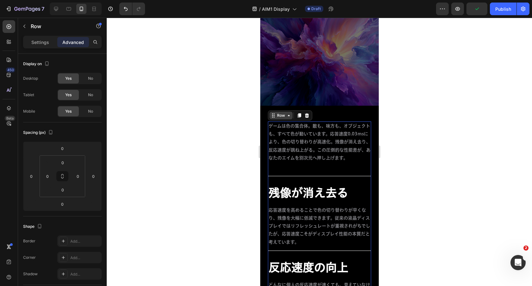
click at [286, 116] on icon at bounding box center [288, 115] width 5 height 5
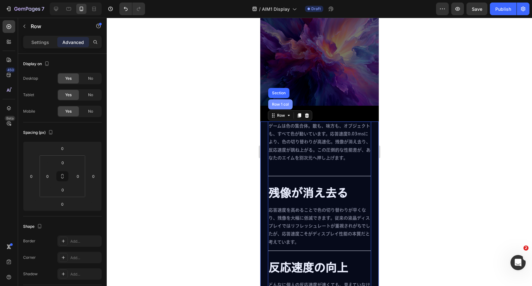
click at [279, 107] on div "Row 1 col" at bounding box center [280, 104] width 24 height 10
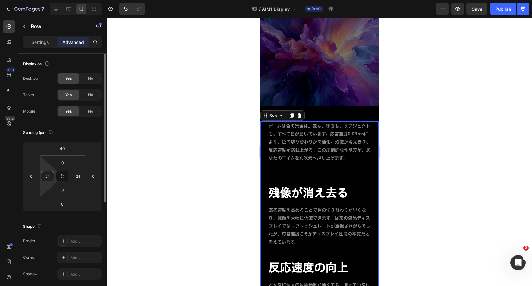
click at [50, 174] on input "24" at bounding box center [48, 177] width 10 height 10
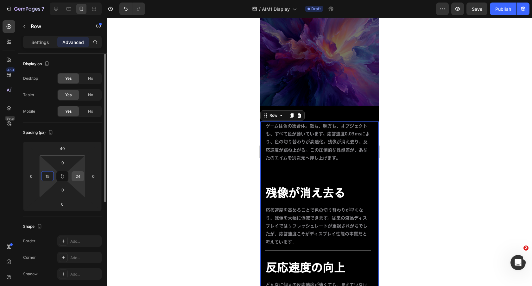
type input "15"
click at [78, 174] on input "24" at bounding box center [78, 177] width 10 height 10
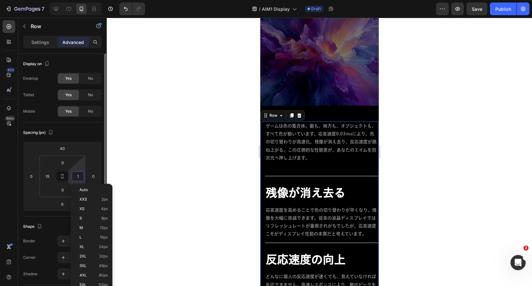
type input "15"
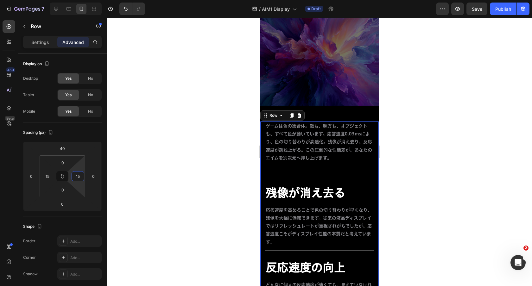
click at [438, 131] on div at bounding box center [319, 152] width 425 height 269
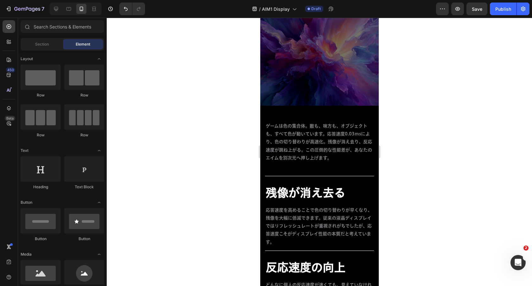
click at [329, 144] on span "ゲームは色の集合体。敵も、味方も、オブジェクトも、すべて色が動いています。応答速度0.03msにより、色の切り替わりが高速化。残像が消え去り、反応速度が跳ね上…" at bounding box center [318, 142] width 106 height 36
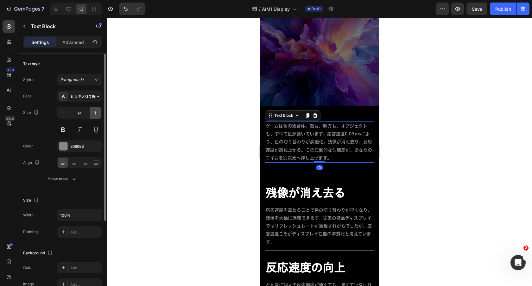
click at [97, 115] on icon "button" at bounding box center [95, 113] width 6 height 6
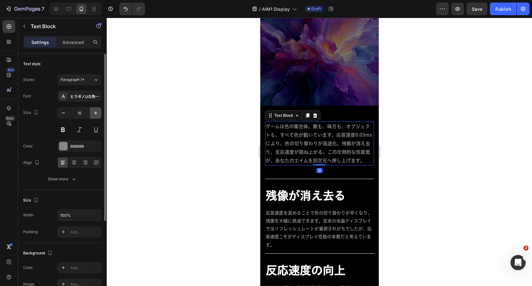
click at [97, 115] on icon "button" at bounding box center [95, 113] width 6 height 6
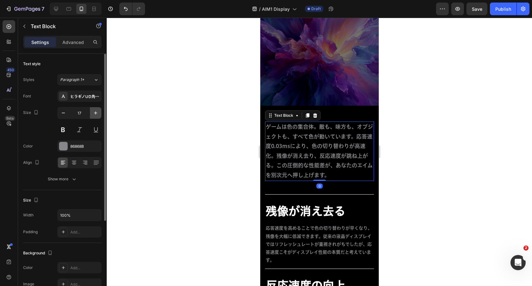
click at [97, 115] on icon "button" at bounding box center [95, 113] width 6 height 6
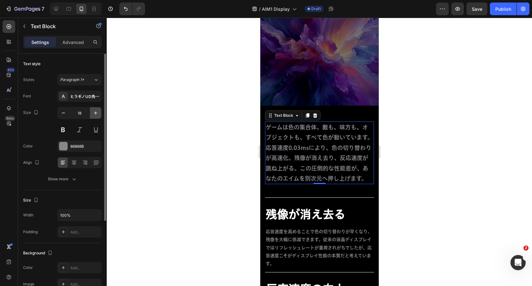
click at [97, 115] on icon "button" at bounding box center [95, 113] width 6 height 6
type input "19"
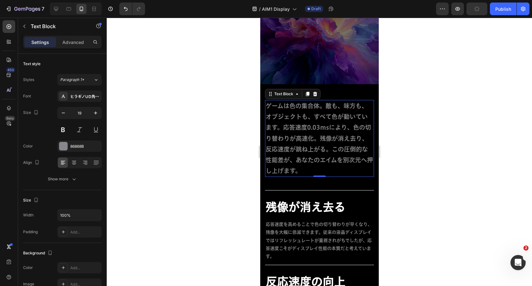
scroll to position [2258, 0]
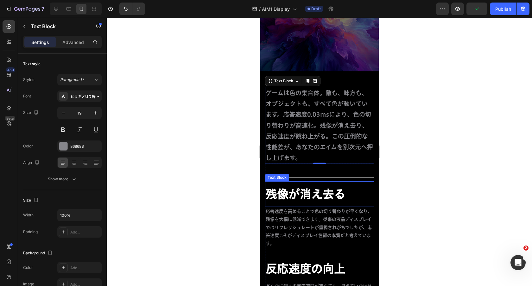
click at [323, 186] on div "残像が消え去る Text Block" at bounding box center [319, 194] width 109 height 26
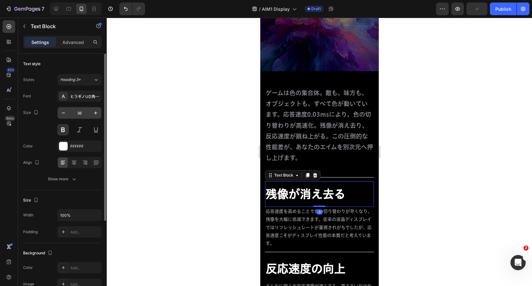
click at [57, 113] on div "36" at bounding box center [79, 113] width 44 height 12
click at [61, 113] on icon "button" at bounding box center [63, 113] width 6 height 6
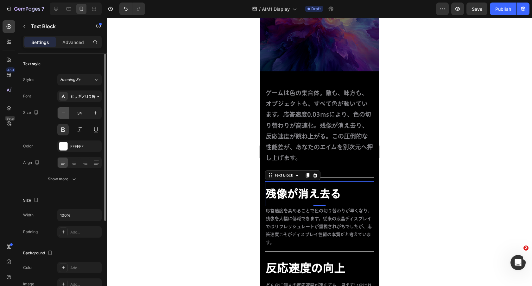
click at [61, 113] on icon "button" at bounding box center [63, 113] width 6 height 6
click at [64, 116] on icon "button" at bounding box center [63, 113] width 6 height 6
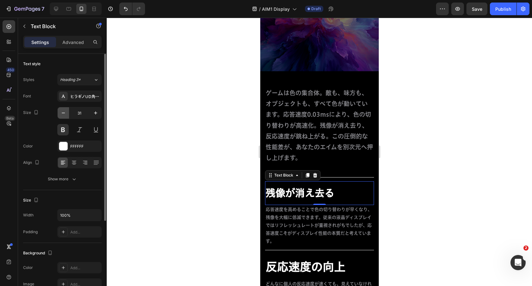
click at [64, 116] on icon "button" at bounding box center [63, 113] width 6 height 6
type input "28"
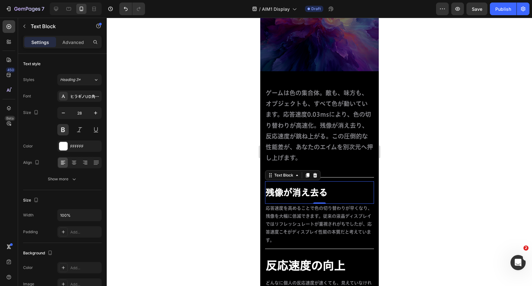
click at [403, 156] on div at bounding box center [319, 152] width 425 height 269
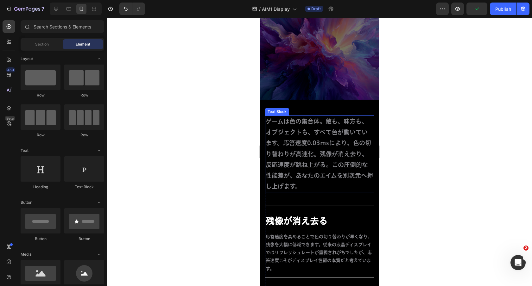
scroll to position [2318, 0]
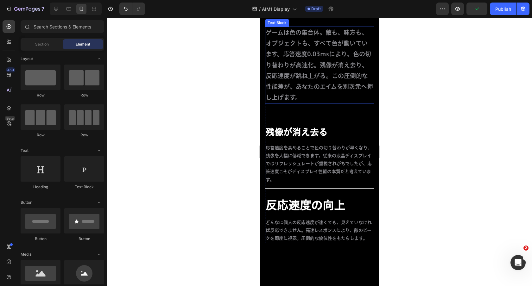
click at [325, 121] on div "残像が消え去る Text Block" at bounding box center [319, 132] width 109 height 22
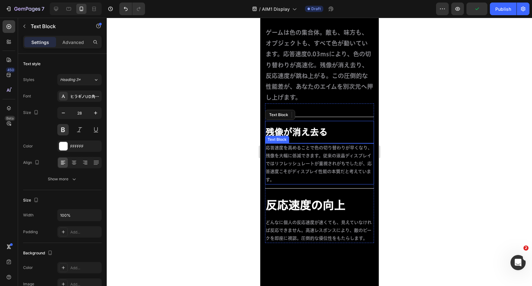
click at [340, 144] on p "応答速度を高めることで色の切り替わりが早くなり、残像を大幅に低減できます。従来の液晶ディスプレイではリフレッシュレートが重視されがちでしたが、応答速度こそがデ…" at bounding box center [319, 164] width 108 height 40
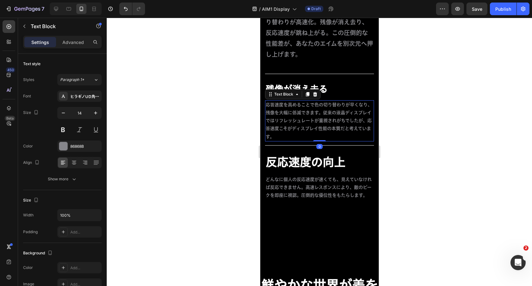
click at [319, 131] on p "応答速度を高めることで色の切り替わりが早くなり、残像を大幅に低減できます。従来の液晶ディスプレイではリフレッシュレートが重視されがちでしたが、応答速度こそがデ…" at bounding box center [319, 121] width 108 height 40
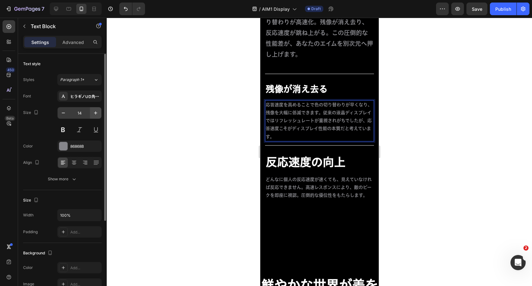
click at [96, 112] on icon "button" at bounding box center [95, 113] width 6 height 6
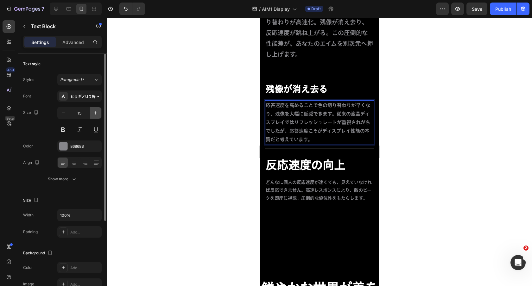
click at [96, 112] on icon "button" at bounding box center [95, 113] width 6 height 6
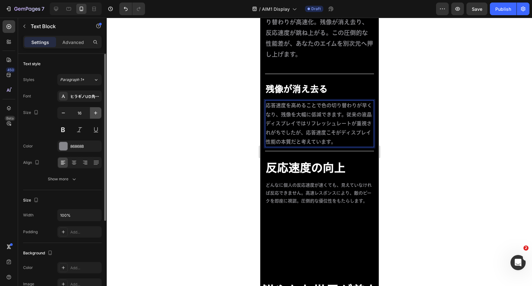
click at [96, 112] on icon "button" at bounding box center [95, 113] width 6 height 6
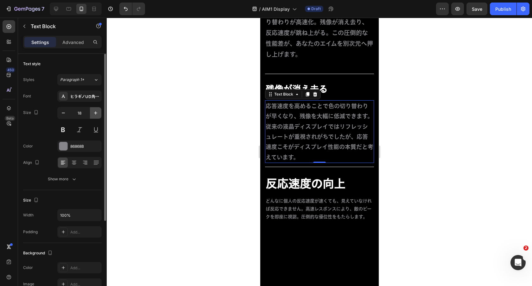
click at [96, 112] on icon "button" at bounding box center [95, 113] width 6 height 6
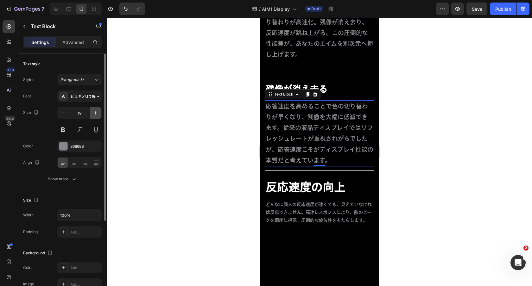
click at [96, 112] on icon "button" at bounding box center [95, 113] width 6 height 6
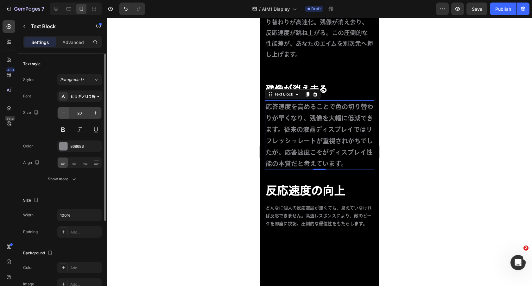
click at [64, 112] on icon "button" at bounding box center [63, 113] width 6 height 6
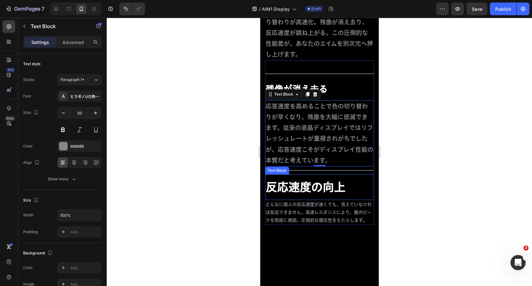
type input "19"
click at [299, 184] on p "反応速度の向上" at bounding box center [319, 187] width 108 height 15
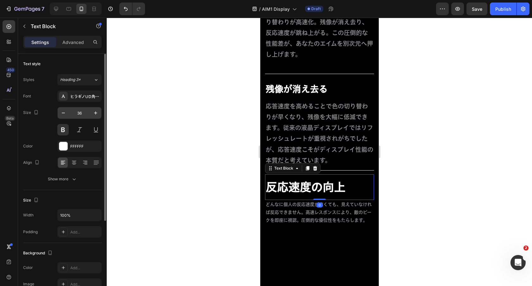
click at [80, 111] on input "36" at bounding box center [79, 112] width 21 height 11
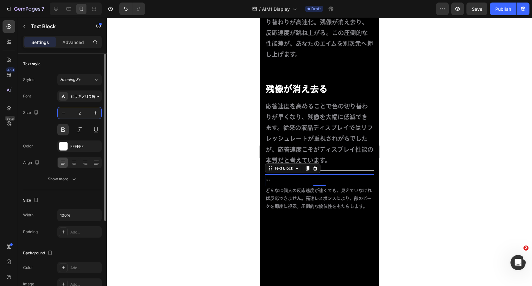
type input "28"
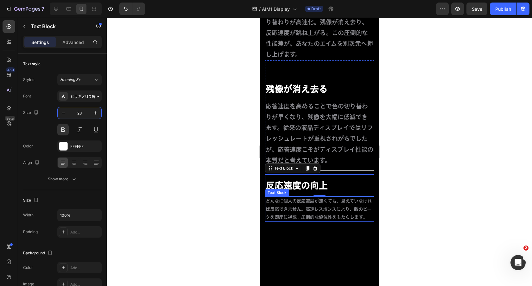
click at [304, 214] on p "どんなに個人の反応速度が速くても、見えていなければ反応できません。高速レスポンスにより、敵のピークを即座に視認。圧倒的な優位性をもたらします。" at bounding box center [319, 209] width 108 height 24
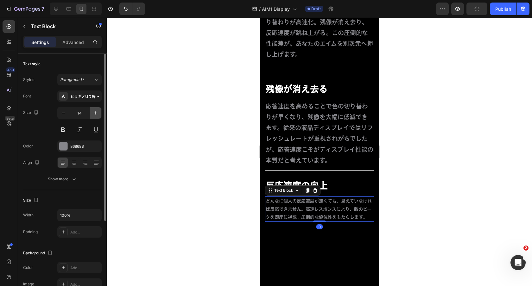
click at [92, 115] on button "button" at bounding box center [95, 112] width 11 height 11
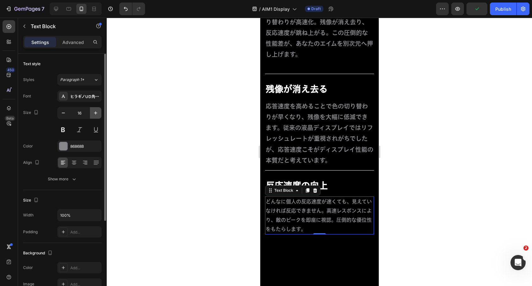
click at [92, 115] on button "button" at bounding box center [95, 112] width 11 height 11
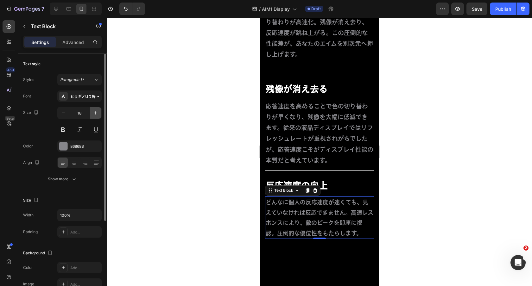
click at [92, 115] on button "button" at bounding box center [95, 112] width 11 height 11
type input "19"
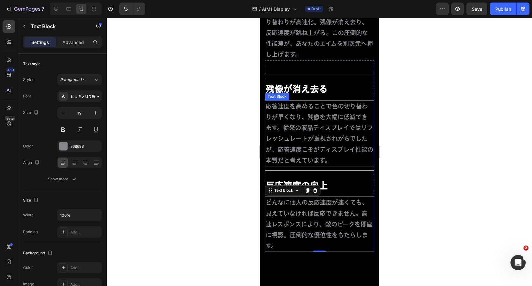
click at [374, 146] on div "ゲームは色の集合体。敵も、味方も、オブジェクトも、すべて色が動いています。応答速度0.03msにより、色の切り替わりが高速化。残像が消え去り、反応速度が跳ね上…" at bounding box center [319, 118] width 118 height 269
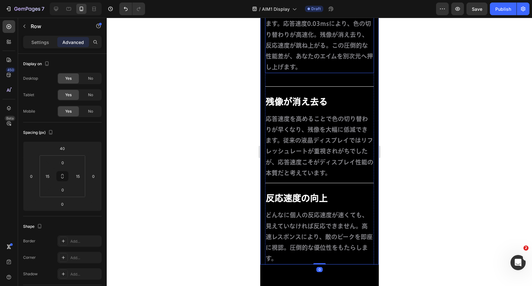
scroll to position [2352, 0]
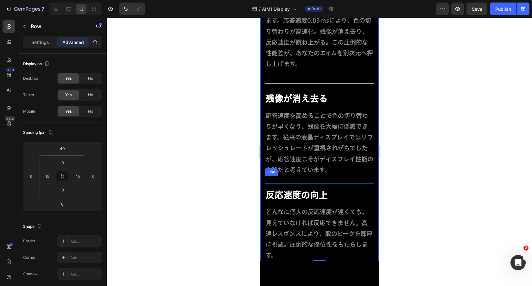
click at [329, 181] on div "Title Line" at bounding box center [319, 180] width 109 height 8
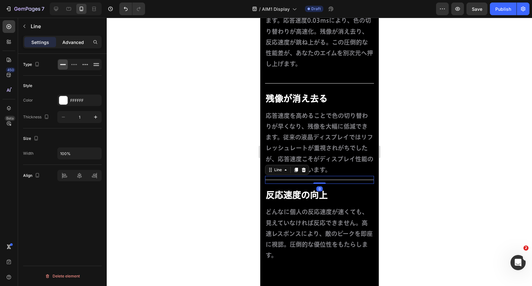
click at [76, 44] on p "Advanced" at bounding box center [73, 42] width 22 height 7
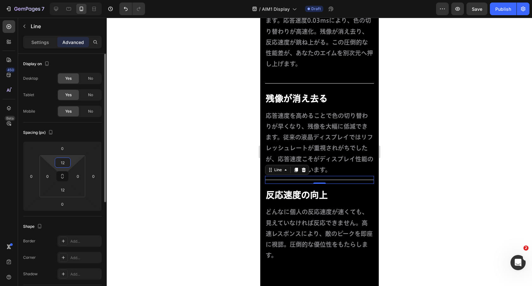
click at [62, 164] on input "12" at bounding box center [62, 163] width 13 height 10
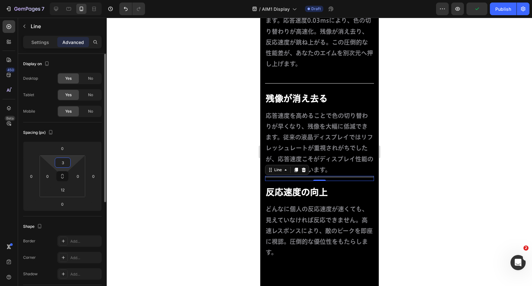
type input "30"
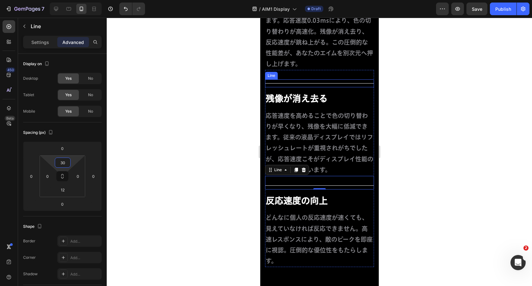
click at [335, 80] on div "Title Line" at bounding box center [319, 83] width 109 height 8
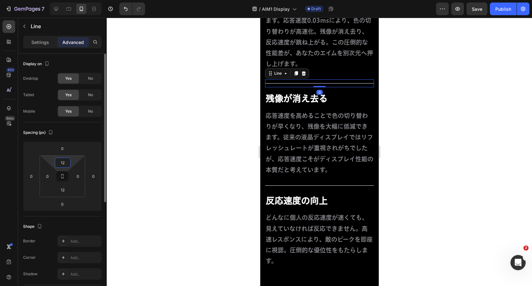
click at [64, 163] on input "12" at bounding box center [62, 163] width 13 height 10
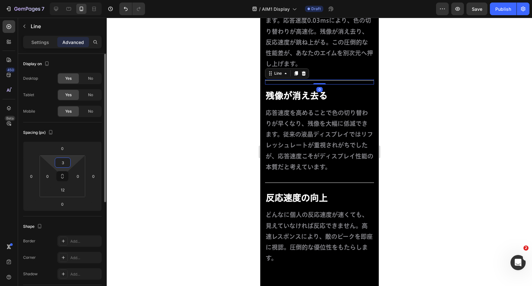
type input "30"
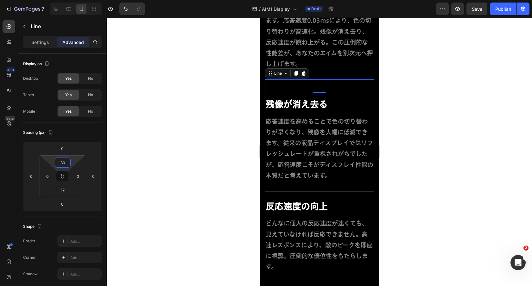
click at [402, 155] on div at bounding box center [319, 152] width 425 height 269
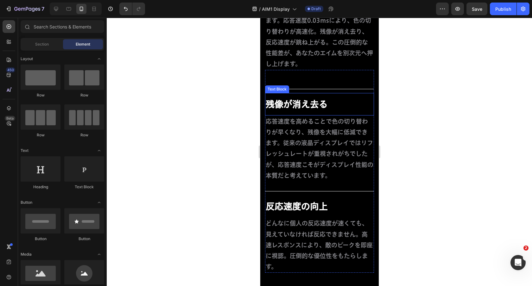
click at [317, 104] on p "残像が消え去る" at bounding box center [319, 103] width 108 height 11
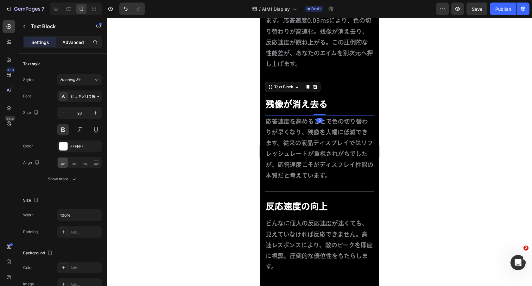
click at [76, 42] on p "Advanced" at bounding box center [73, 42] width 22 height 7
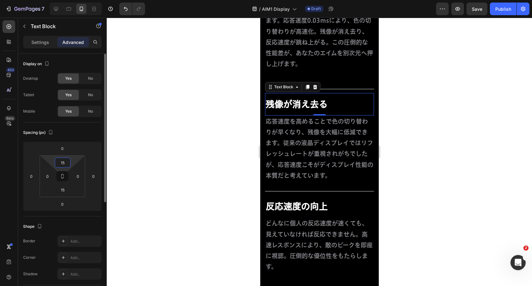
click at [63, 162] on input "15" at bounding box center [62, 163] width 13 height 10
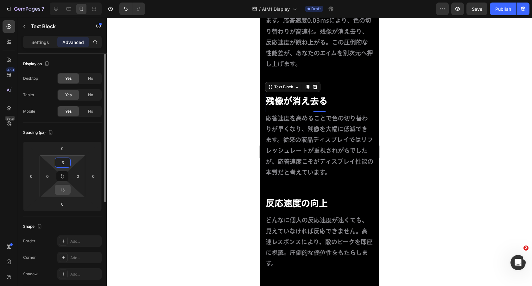
type input "5"
click at [62, 189] on input "15" at bounding box center [62, 190] width 13 height 10
type input "155"
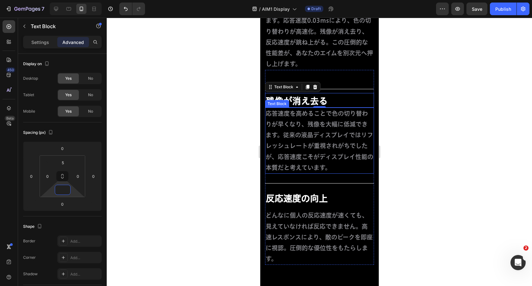
type input "5"
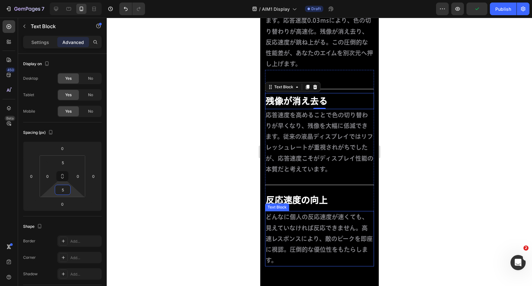
click at [327, 202] on p "反応速度の向上" at bounding box center [319, 199] width 108 height 11
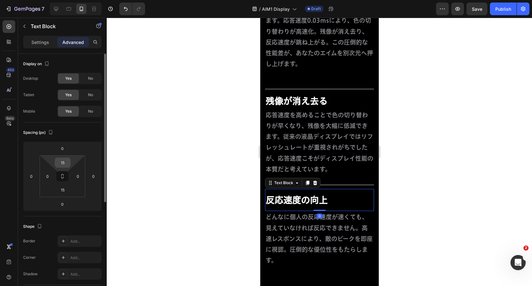
click at [64, 163] on input "15" at bounding box center [62, 163] width 13 height 10
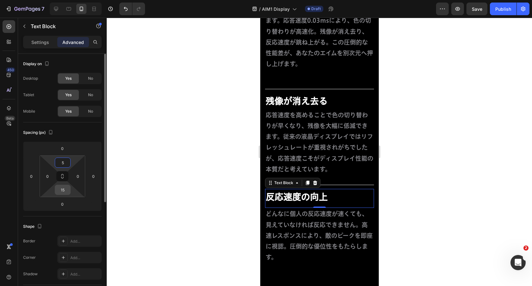
type input "5"
click at [65, 191] on input "15" at bounding box center [62, 190] width 13 height 10
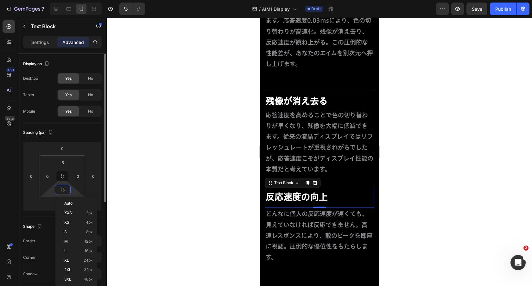
type input "5"
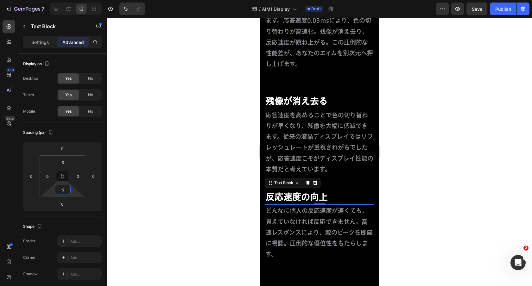
drag, startPoint x: 321, startPoint y: 183, endPoint x: 342, endPoint y: 155, distance: 35.2
click at [321, 183] on div "Title Line" at bounding box center [319, 182] width 109 height 14
click at [342, 155] on p "応答速度を高めることで色の切り替わりが早くなり、残像を大幅に低減できます。従来の液晶ディスプレイではリフレッシュレートが重視されがちでしたが、応答速度こそがデ…" at bounding box center [319, 142] width 108 height 65
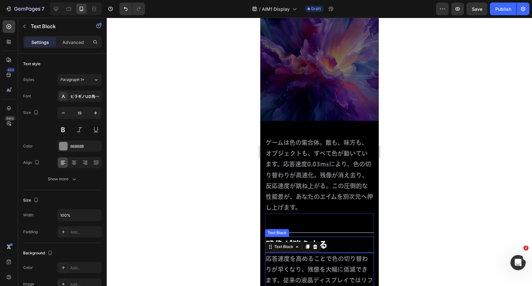
scroll to position [2093, 0]
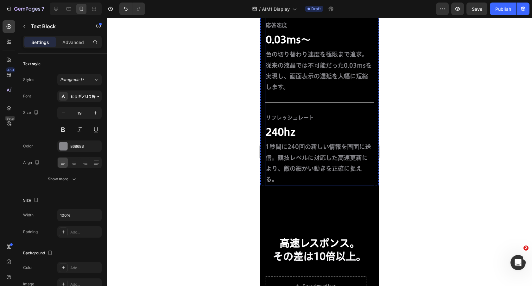
scroll to position [1510, 0]
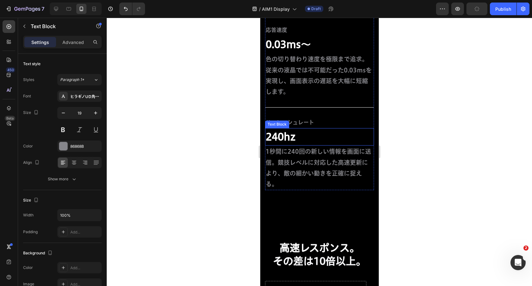
click at [297, 134] on p "240hz" at bounding box center [319, 136] width 108 height 13
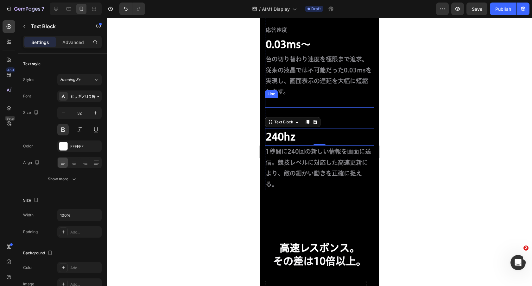
click at [344, 106] on div "Title Line" at bounding box center [319, 103] width 109 height 10
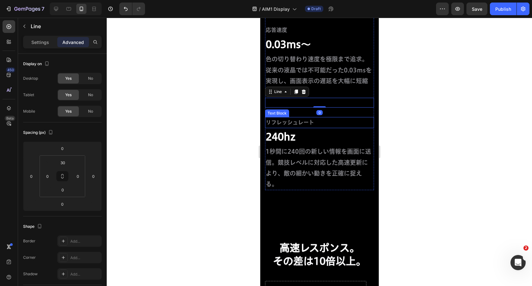
click at [335, 123] on p "リフレッシュレート" at bounding box center [319, 123] width 108 height 10
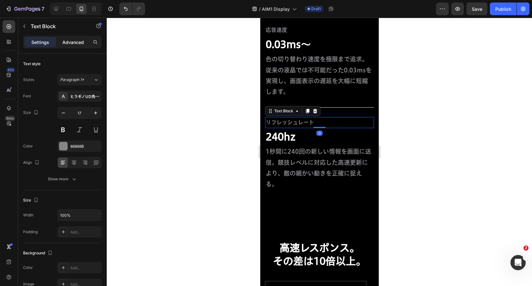
click at [79, 41] on p "Advanced" at bounding box center [73, 42] width 22 height 7
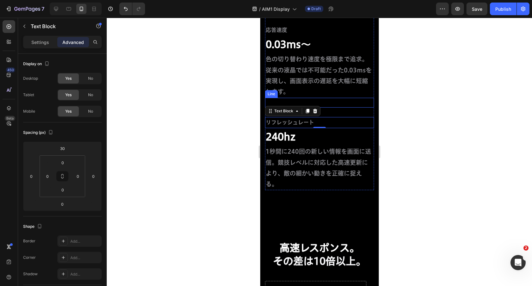
click at [356, 103] on div "Title Line" at bounding box center [319, 103] width 109 height 10
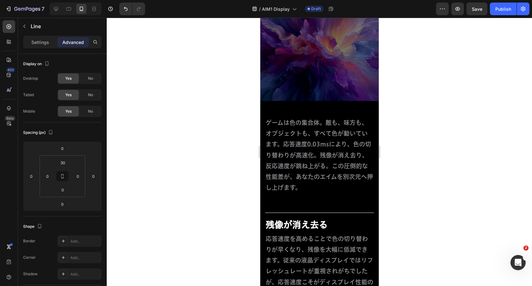
scroll to position [2230, 0]
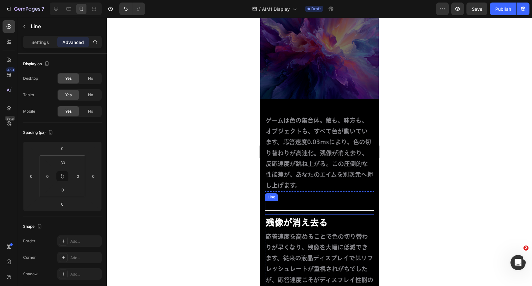
click at [338, 210] on div "Title Line" at bounding box center [319, 208] width 109 height 14
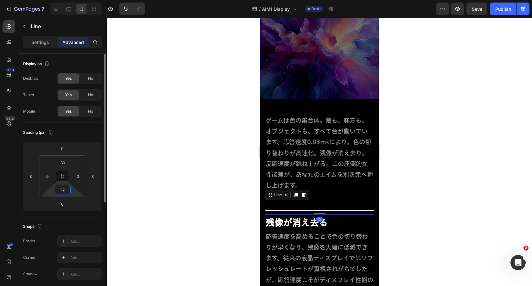
click at [63, 189] on input "12" at bounding box center [62, 190] width 13 height 10
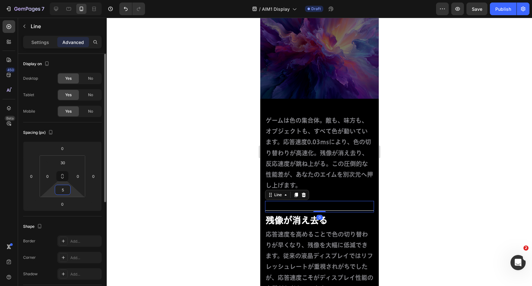
type input "50"
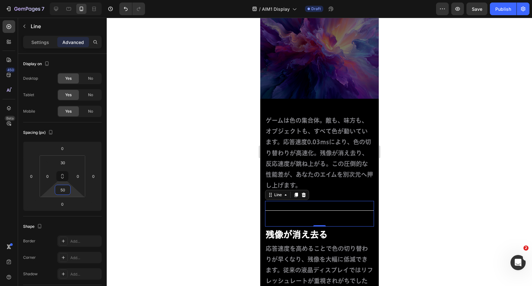
click at [343, 169] on p "ゲームは色の集合体。敵も、味方も、オブジェクトも、すべて色が動いています。応答速度0.03msにより、色の切り替わりが高速化。残像が消え去り、反応速度が跳ね上…" at bounding box center [319, 153] width 108 height 76
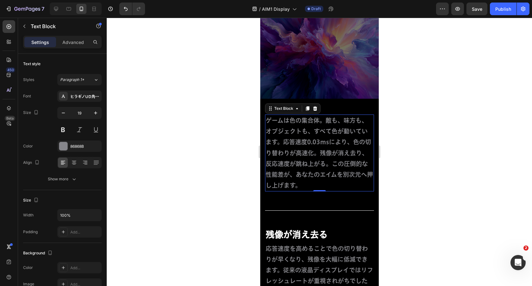
click at [343, 244] on p "応答速度を高めることで色の切り替わりが早くなり、残像を大幅に低減できます。従来の液晶ディスプレイではリフレッシュレートが重視されがちでしたが、応答速度こそがデ…" at bounding box center [319, 276] width 108 height 65
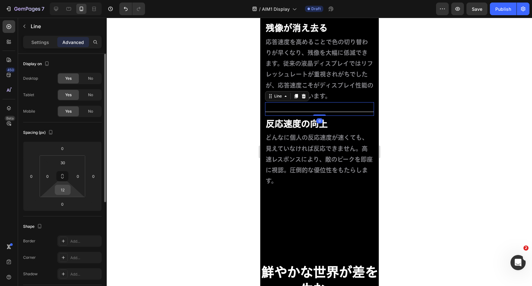
click at [62, 192] on input "12" at bounding box center [62, 190] width 13 height 10
type input "50"
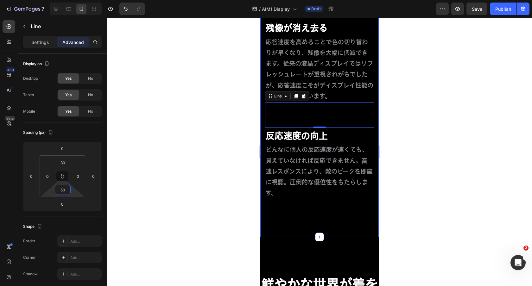
drag, startPoint x: 337, startPoint y: 111, endPoint x: 330, endPoint y: 115, distance: 8.1
click at [337, 111] on div "Title Line" at bounding box center [319, 115] width 109 height 26
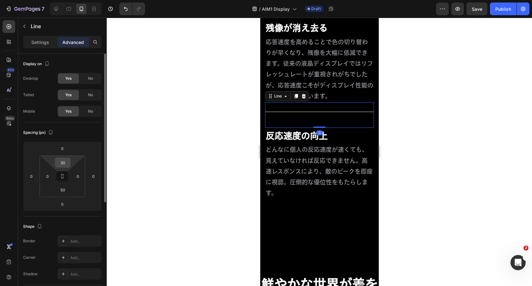
click at [60, 162] on input "30" at bounding box center [62, 163] width 13 height 10
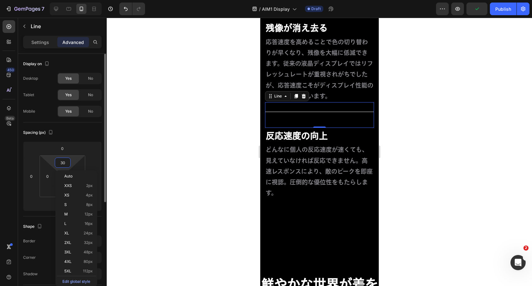
click at [79, 0] on html "7 Version history / AIM1 Display Draft Preview Publish 450 Beta Sections(18) El…" at bounding box center [266, 0] width 532 height 0
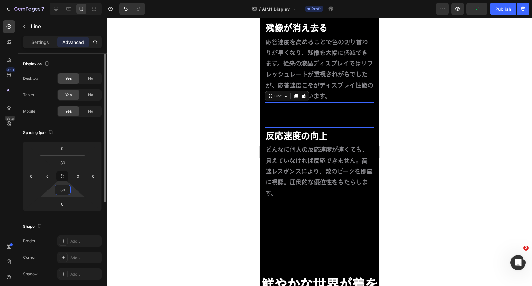
click at [63, 186] on input "50" at bounding box center [62, 190] width 13 height 10
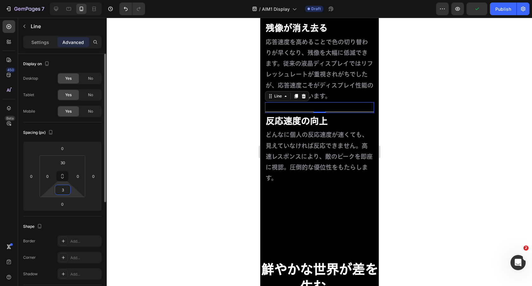
type input "30"
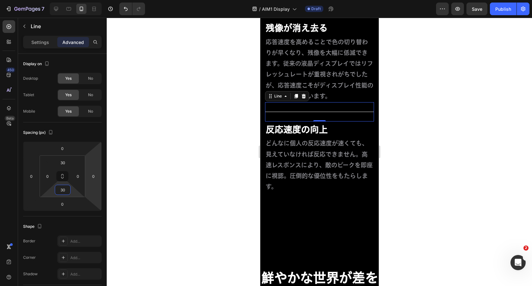
click at [471, 131] on div at bounding box center [319, 152] width 425 height 269
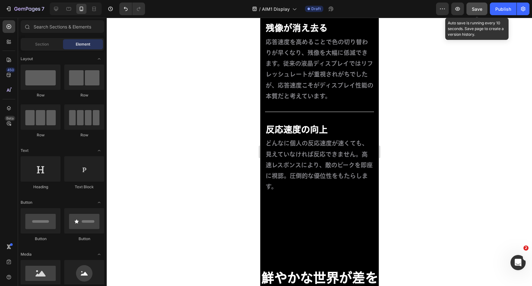
click at [477, 10] on span "Save" at bounding box center [477, 8] width 10 height 5
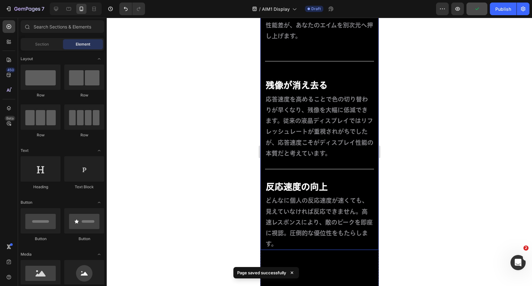
scroll to position [2514, 0]
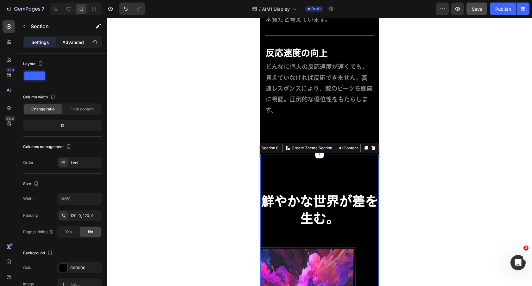
click at [68, 46] on div "Advanced" at bounding box center [73, 42] width 32 height 10
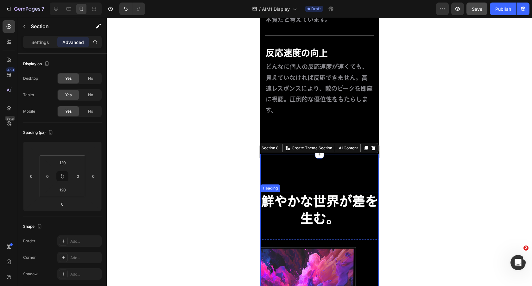
click at [330, 212] on strong "鮮やかな世界が差を生む。" at bounding box center [319, 210] width 117 height 30
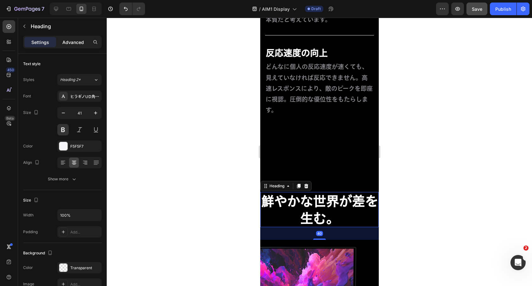
click at [74, 44] on p "Advanced" at bounding box center [73, 42] width 22 height 7
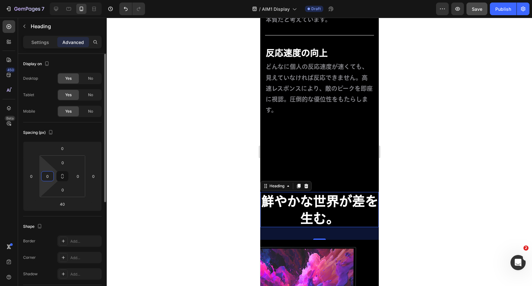
click at [47, 175] on input "0" at bounding box center [48, 177] width 10 height 10
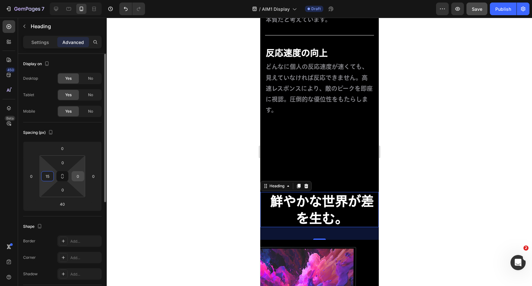
type input "15"
click at [75, 174] on input "0" at bounding box center [78, 177] width 10 height 10
type input "15"
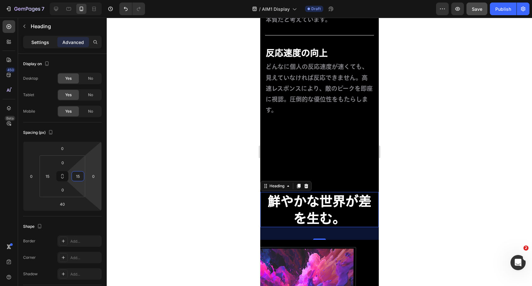
click at [42, 43] on p "Settings" at bounding box center [40, 42] width 18 height 7
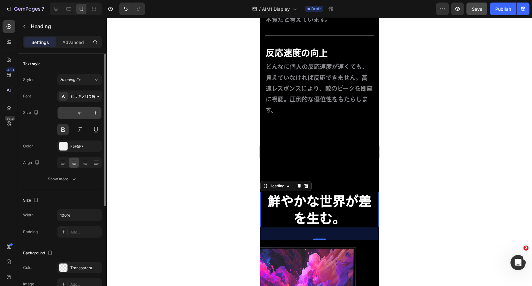
click at [81, 112] on input "41" at bounding box center [79, 112] width 21 height 11
click at [60, 112] on icon "button" at bounding box center [63, 113] width 6 height 6
type input "40"
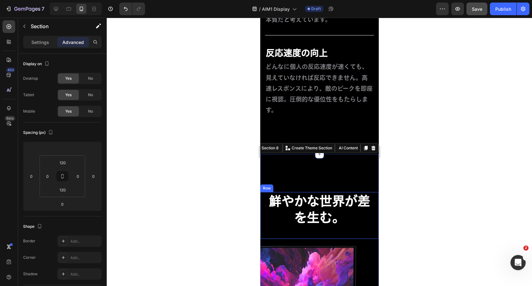
click at [308, 212] on strong "鮮やかな世界が差を生む。" at bounding box center [319, 209] width 101 height 29
click at [288, 208] on h2 "鮮やかな世界が差を生む。" at bounding box center [319, 209] width 109 height 34
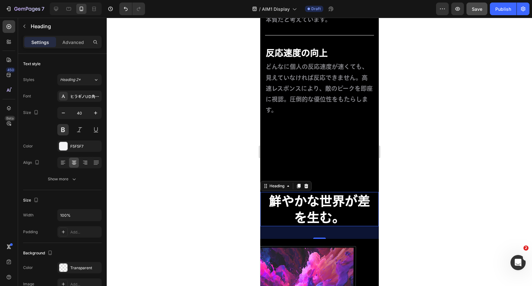
click at [428, 203] on div at bounding box center [319, 152] width 425 height 269
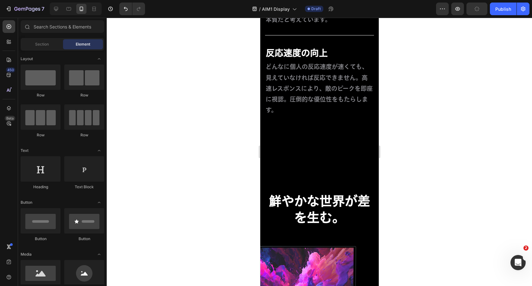
click at [371, 201] on p "⁠⁠⁠⁠⁠⁠⁠ 鮮やかな世界が差を生む。" at bounding box center [319, 209] width 108 height 33
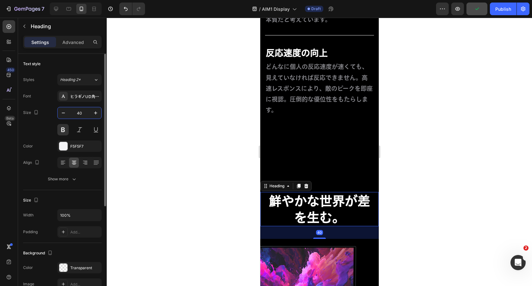
click at [81, 113] on input "40" at bounding box center [79, 112] width 21 height 11
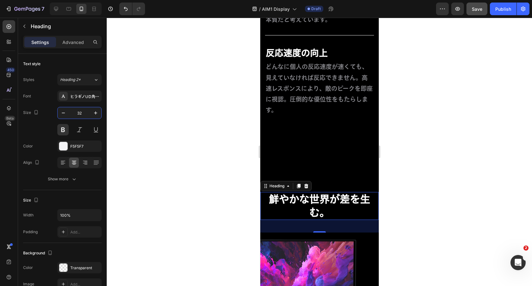
type input "3"
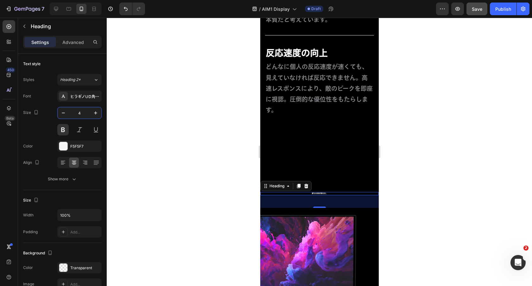
type input "40"
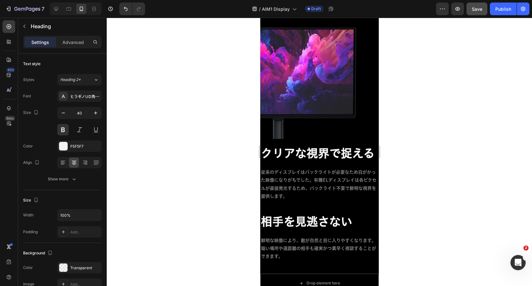
scroll to position [2748, 0]
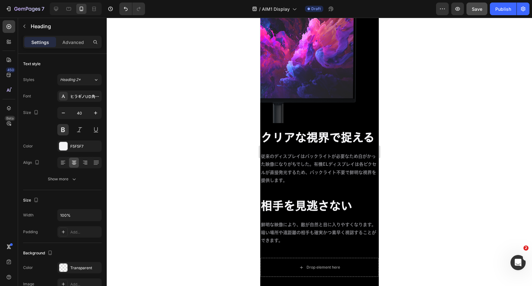
click at [343, 148] on div "クリアな視界で捉える Heading 従来のディスプレイはバックライトが必要なため白がかった映像になりがちでした。有機ELディスプレイは各ピクセルが直接発光す…" at bounding box center [319, 194] width 118 height 129
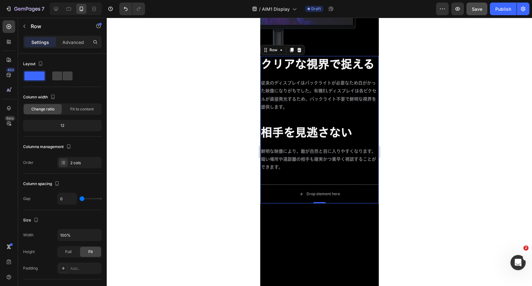
scroll to position [2748, 0]
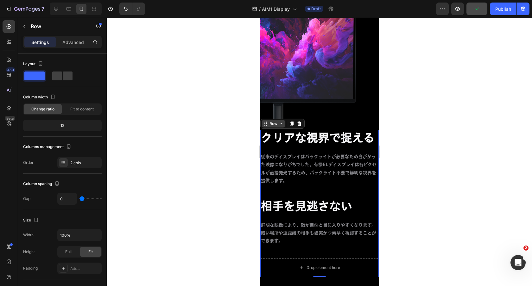
click at [275, 126] on div "Row" at bounding box center [273, 124] width 10 height 6
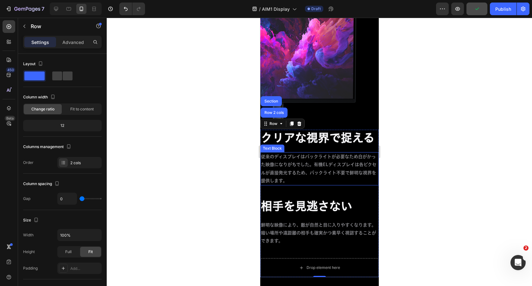
click at [294, 174] on p "従来のディスプレイはバックライトが必要なため白がかった映像になりがちでした。有機ELディスプレイは各ピクセルが直接発光するため、バックライト不要で鮮明な視界を…" at bounding box center [319, 169] width 117 height 32
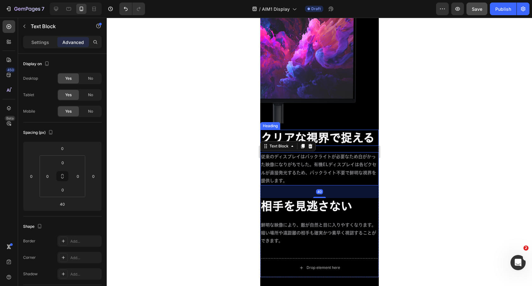
click at [274, 125] on div "Heading" at bounding box center [269, 126] width 17 height 6
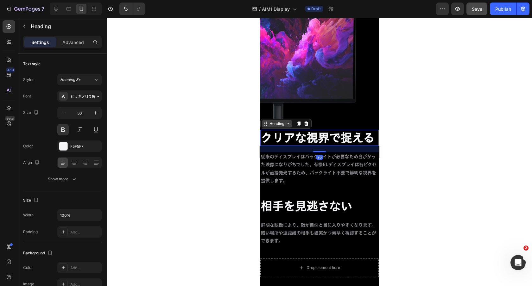
click at [274, 125] on div "Heading" at bounding box center [276, 124] width 17 height 6
click at [278, 122] on div "Heading" at bounding box center [276, 124] width 17 height 6
click at [278, 127] on div "Heading" at bounding box center [277, 124] width 30 height 8
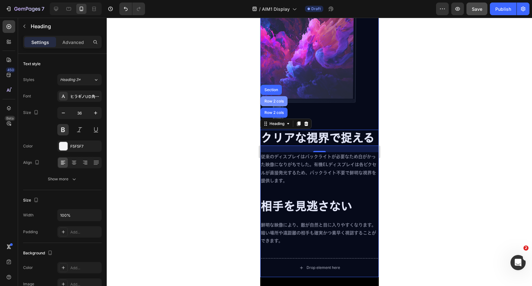
click at [275, 103] on div "Row 2 cols" at bounding box center [273, 101] width 27 height 10
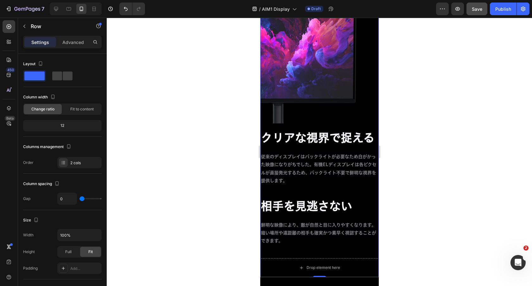
click at [76, 48] on div "Settings Advanced" at bounding box center [62, 42] width 79 height 13
click at [73, 43] on p "Advanced" at bounding box center [73, 42] width 22 height 7
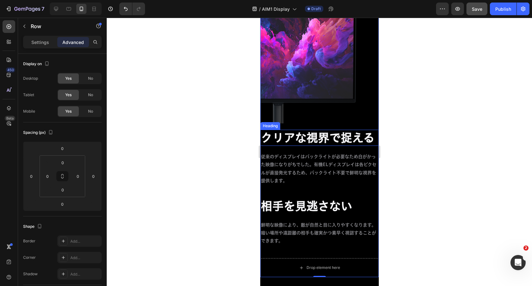
click at [266, 123] on div "Heading" at bounding box center [269, 126] width 17 height 6
click at [268, 124] on div "Heading" at bounding box center [269, 126] width 17 height 6
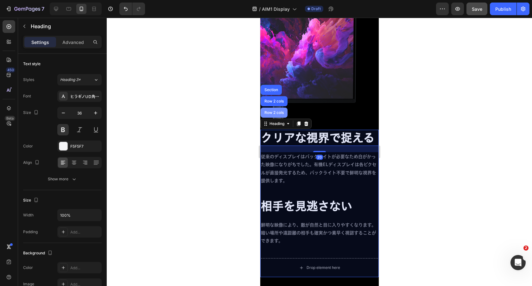
click at [274, 116] on div "Row 2 cols" at bounding box center [273, 113] width 27 height 10
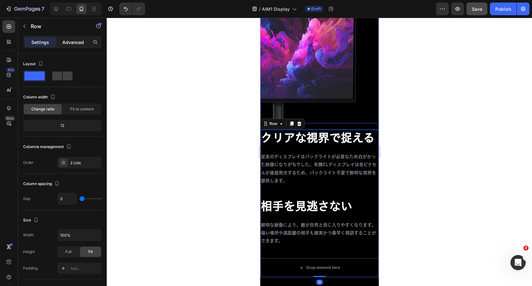
click at [71, 43] on p "Advanced" at bounding box center [73, 42] width 22 height 7
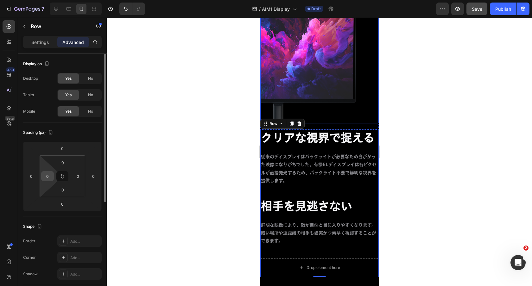
click at [46, 175] on input "0" at bounding box center [48, 177] width 10 height 10
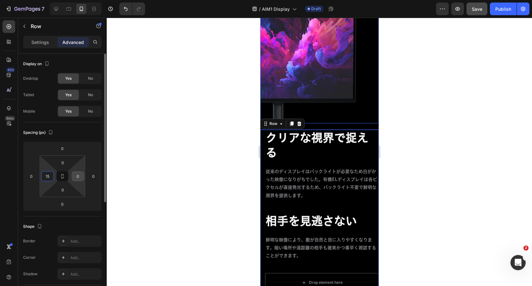
type input "15"
click at [79, 176] on input "0" at bounding box center [78, 177] width 10 height 10
type input "015"
type input "15"
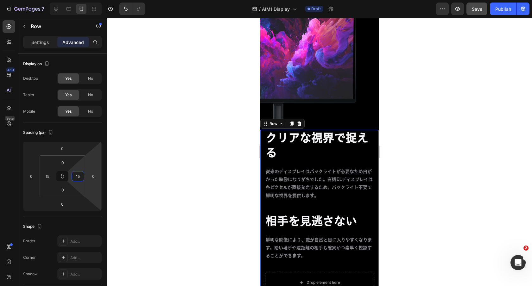
click at [399, 158] on div at bounding box center [319, 152] width 425 height 269
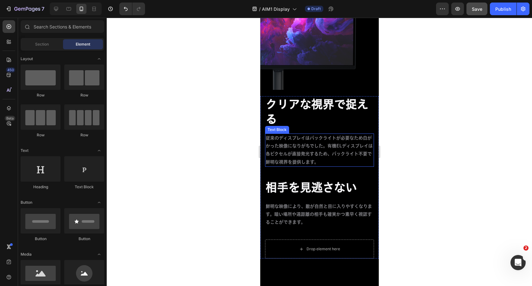
scroll to position [2785, 0]
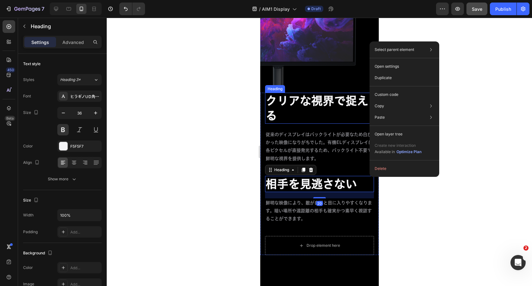
click at [336, 109] on h2 "クリアな視界で捉える" at bounding box center [319, 108] width 109 height 31
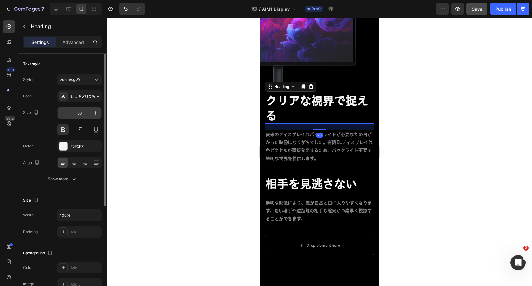
click at [79, 111] on input "36" at bounding box center [79, 112] width 21 height 11
type input "28"
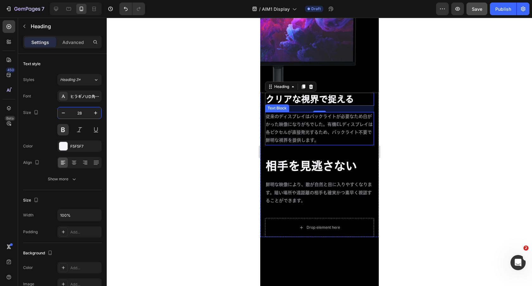
click at [345, 122] on p "従来のディスプレイはバックライトが必要なため白がかった映像になりがちでした。有機ELディスプレイは各ピクセルが直接発光するため、バックライト不要で鮮明な視界を…" at bounding box center [319, 129] width 108 height 32
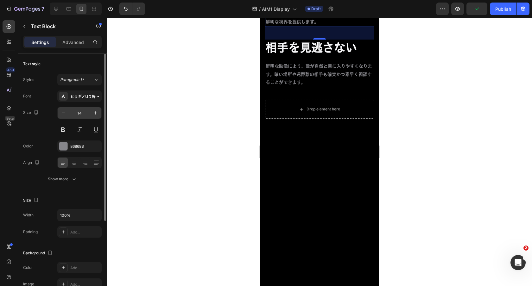
click at [80, 114] on input "14" at bounding box center [79, 112] width 21 height 11
type input "19"
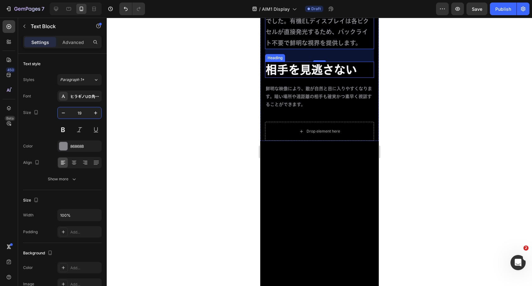
click at [304, 78] on h2 "相手を見逃さない" at bounding box center [319, 70] width 109 height 16
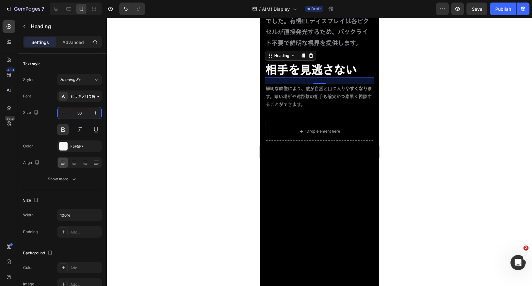
click at [81, 116] on input "36" at bounding box center [79, 112] width 21 height 11
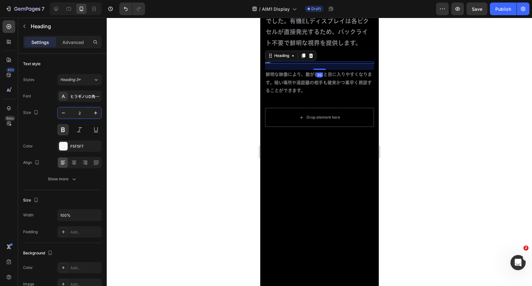
type input "28"
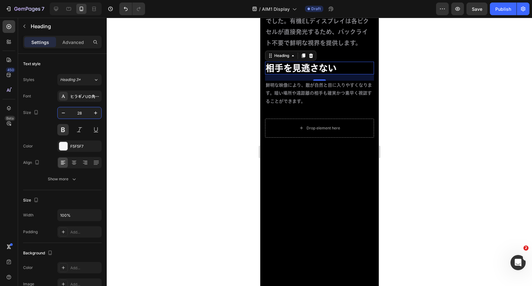
click at [269, 105] on p "鮮明な映像により、敵が自然と目に入りやすくなります。暗い場所や遠距離の相手も確実かつ素早く視認することができます。" at bounding box center [319, 93] width 108 height 24
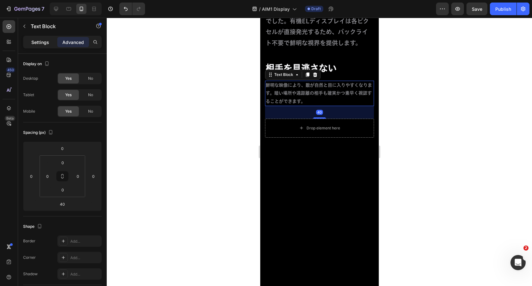
click at [43, 41] on p "Settings" at bounding box center [40, 42] width 18 height 7
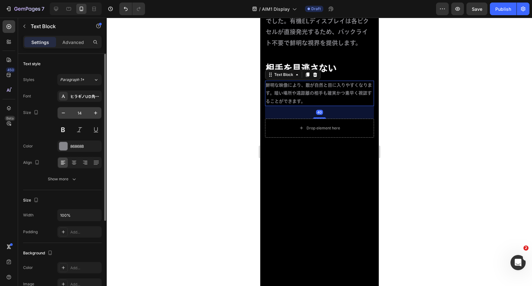
click at [81, 111] on input "14" at bounding box center [79, 112] width 21 height 11
type input "19"
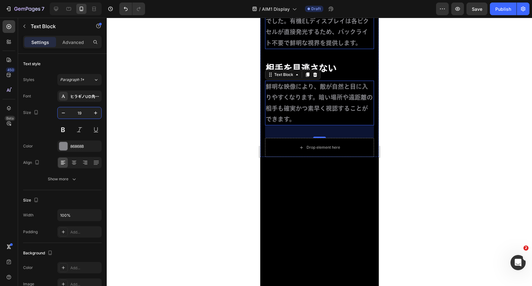
click at [366, 48] on p "従来のディスプレイはバックライトが必要なため白がかった映像になりがちでした。有機ELディスプレイは各ピクセルが直接発光するため、バックライト不要で鮮明な視界を…" at bounding box center [319, 21] width 108 height 54
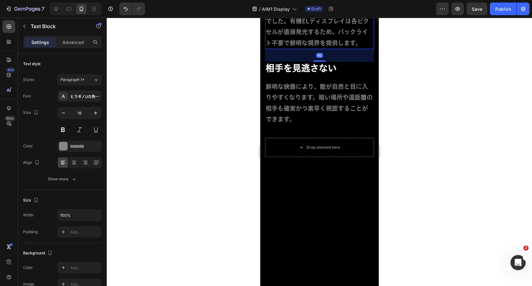
click at [362, 62] on div "40" at bounding box center [319, 55] width 109 height 13
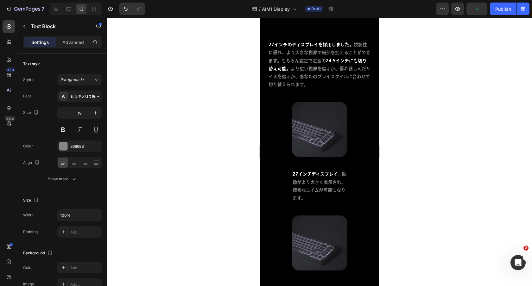
scroll to position [2996, 0]
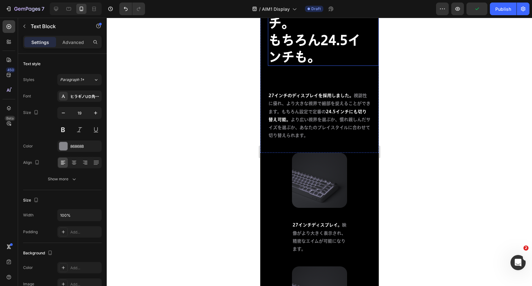
click at [352, 29] on strong "次世代の27インチ。" at bounding box center [315, 15] width 94 height 30
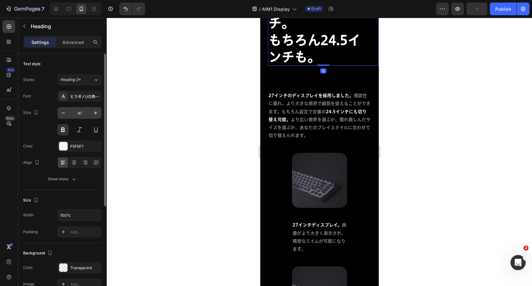
click at [81, 112] on input "41" at bounding box center [79, 112] width 21 height 11
type input "32"
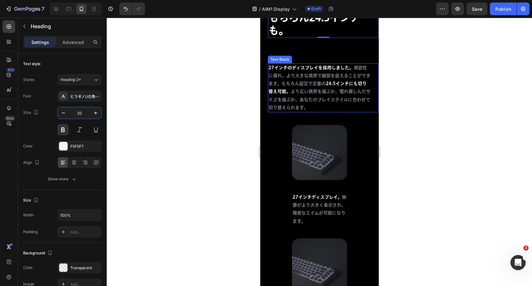
click at [331, 112] on p "27インチのディスプレイを採用しました。 視認性に優れ、より大きな視界で細部を捉えることができます。もちろん設定で定番の 24.5インチにも切り替え可能。 よ…" at bounding box center [319, 88] width 102 height 48
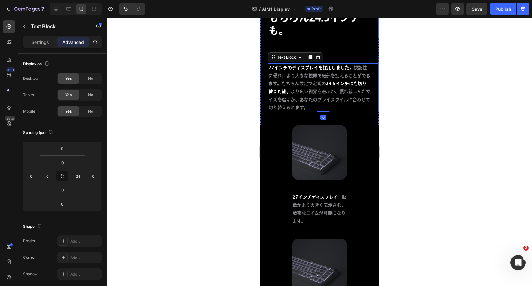
click at [337, 38] on h2 "次世代の27インチ。 もちろん24.5インチも。" at bounding box center [319, 17] width 103 height 41
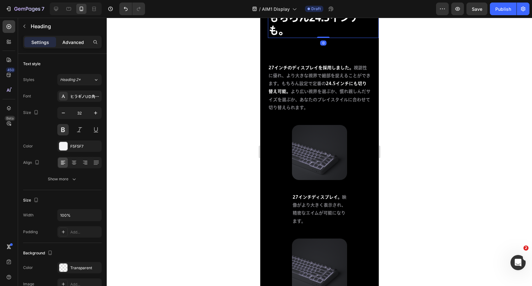
click at [71, 39] on p "Advanced" at bounding box center [73, 42] width 22 height 7
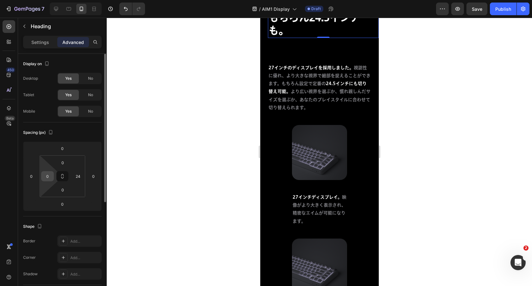
click at [48, 176] on input "0" at bounding box center [48, 177] width 10 height 10
type input "15"
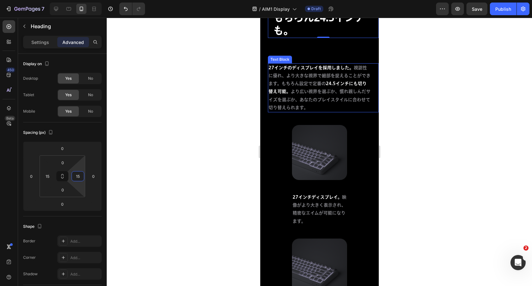
click at [323, 112] on p "27インチのディスプレイを採用しました。 視認性に優れ、より大きな視界で細部を捉えることができます。もちろん設定で定番の 24.5インチにも切り替え可能。 よ…" at bounding box center [319, 88] width 102 height 48
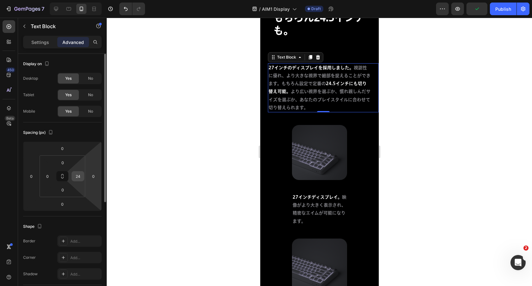
click at [77, 177] on input "24" at bounding box center [78, 177] width 10 height 10
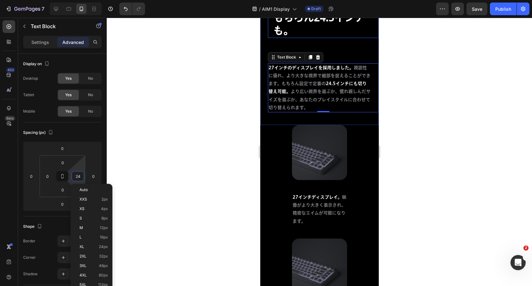
type input "0"
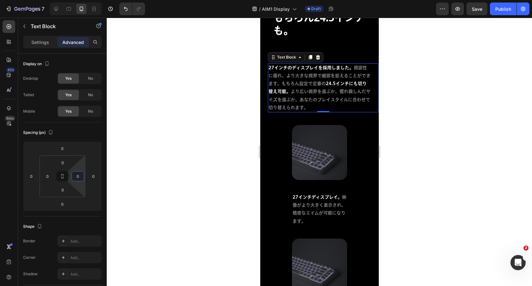
click at [351, 38] on h2 "次世代の27インチ。 もちろん24.5インチも。" at bounding box center [322, 17] width 101 height 41
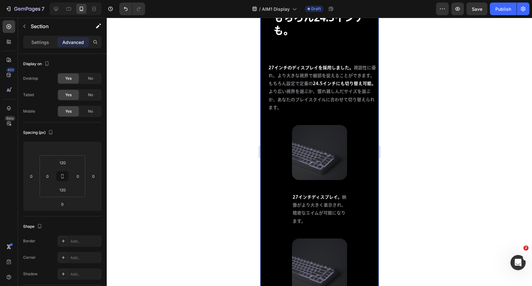
click at [365, 109] on div "次世代の27インチ。 もちろん24.5インチも。 Heading 27インチのディスプレイを採用しました。 視認性に優れ、より大きな視界で細部を捉えることがで…" at bounding box center [319, 180] width 118 height 393
click at [44, 175] on input "0" at bounding box center [48, 177] width 10 height 10
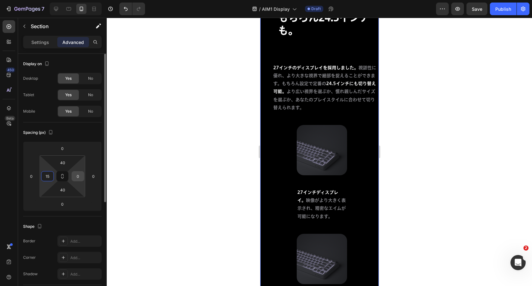
type input "15"
click at [77, 175] on input "0" at bounding box center [78, 177] width 10 height 10
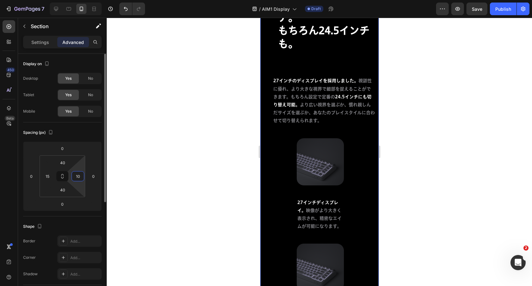
type input "5"
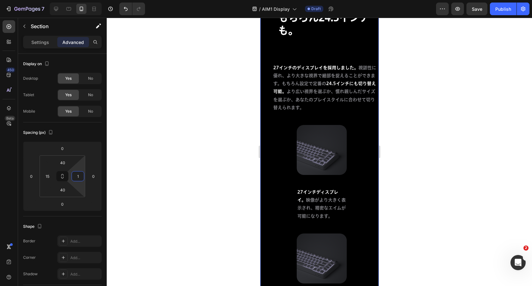
type input "15"
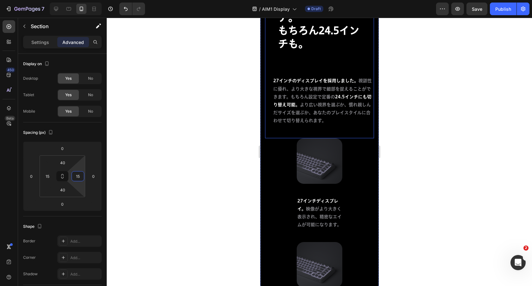
click at [346, 126] on div "次世代の27インチ。 もちろん24.5インチも。 Heading 27インチのディスプレイを採用しました。 視認性に優れ、より大きな視界で細部を捉えることがで…" at bounding box center [322, 61] width 101 height 129
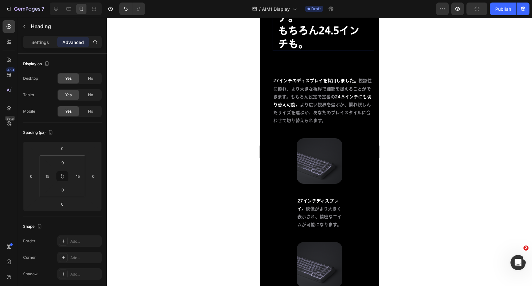
click at [303, 51] on h2 "次世代の27インチ。 もちろん24.5インチも。" at bounding box center [323, 24] width 92 height 54
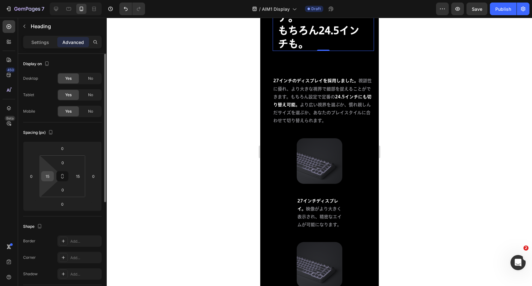
click at [45, 175] on input "15" at bounding box center [48, 177] width 10 height 10
type input "0"
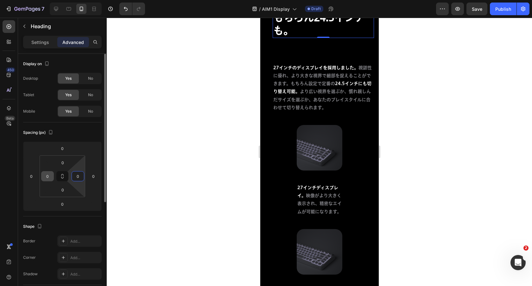
type input "0"
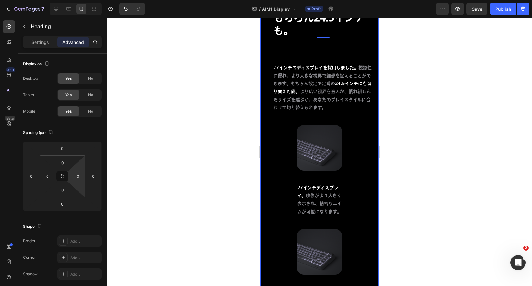
click at [353, 94] on span "24.5インチにも切り替え可能。" at bounding box center [322, 87] width 98 height 12
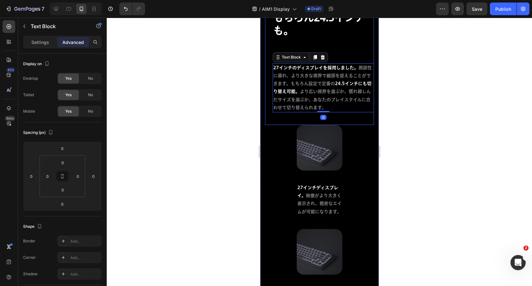
click at [356, 112] on div "次世代の27インチ。 もちろん24.5インチも。 Heading 27インチのディスプレイを採用しました。 視認性に優れ、より大きな視界で細部を捉えることがで…" at bounding box center [322, 54] width 101 height 115
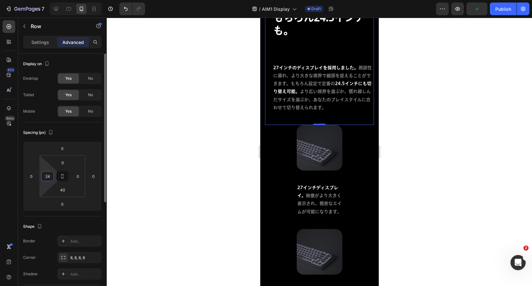
click at [49, 175] on input "24" at bounding box center [48, 177] width 10 height 10
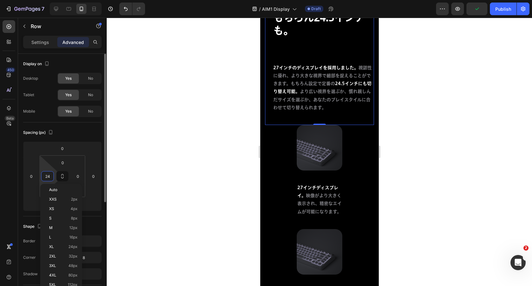
type input "0"
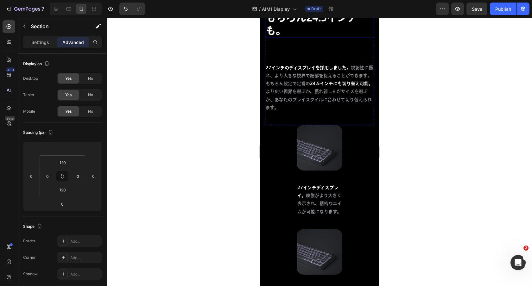
click at [336, 38] on h2 "次世代の27インチ。 もちろん24.5インチも。" at bounding box center [319, 17] width 109 height 41
click at [44, 45] on p "Settings" at bounding box center [40, 42] width 18 height 7
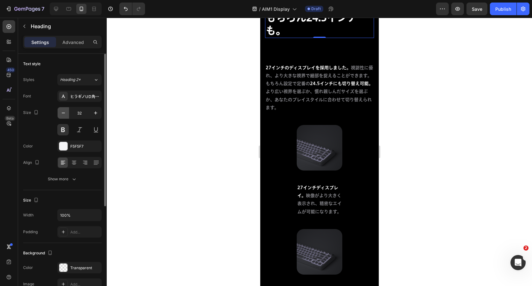
click at [66, 114] on icon "button" at bounding box center [63, 113] width 6 height 6
type input "30"
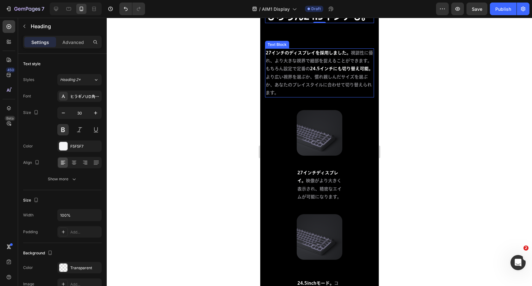
click at [300, 55] on span "27インチのディスプレイを採用しました。" at bounding box center [307, 53] width 85 height 4
click at [300, 21] on strong "もちろん24.5インチも。" at bounding box center [317, 16] width 105 height 10
click at [282, 48] on div "Text Block" at bounding box center [277, 45] width 22 height 6
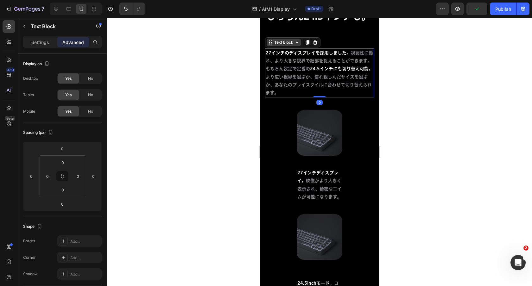
click at [283, 45] on div "Text Block" at bounding box center [284, 43] width 22 height 6
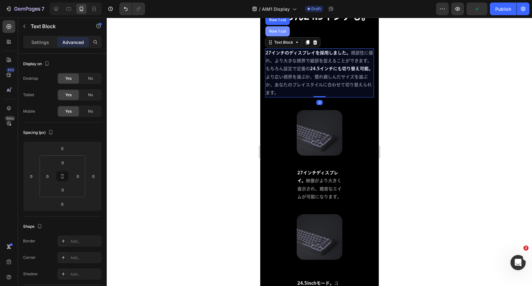
click at [281, 33] on div "Row 1 col" at bounding box center [277, 31] width 19 height 4
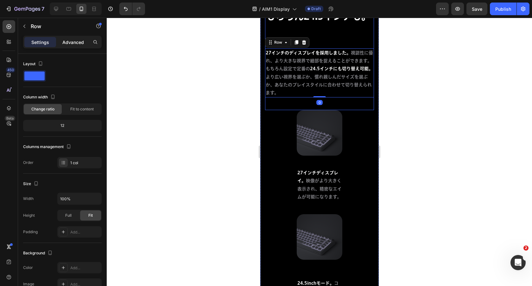
click at [75, 44] on p "Advanced" at bounding box center [73, 42] width 22 height 7
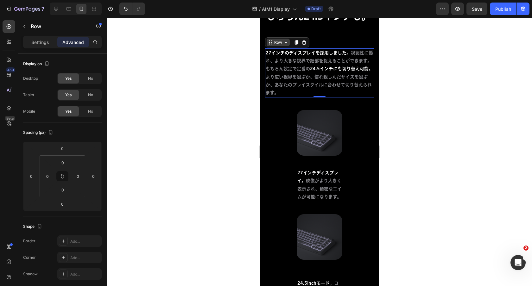
click at [280, 45] on div "Row" at bounding box center [278, 43] width 10 height 6
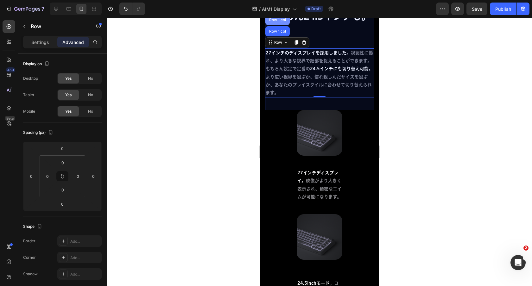
click at [279, 22] on div "Row 1 col" at bounding box center [277, 20] width 19 height 4
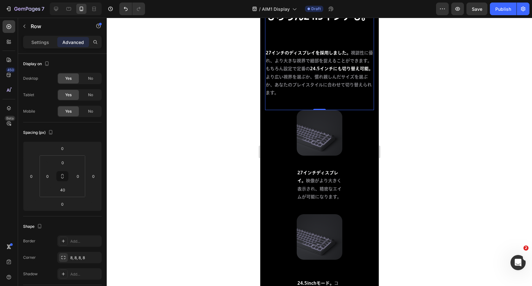
click at [296, 97] on p "27インチのディスプレイを採用しました。 視認性に優れ、より大きな視界で細部を捉えることができます。もちろん設定で定番の 24.5インチにも切り替え可能。 よ…" at bounding box center [319, 73] width 108 height 48
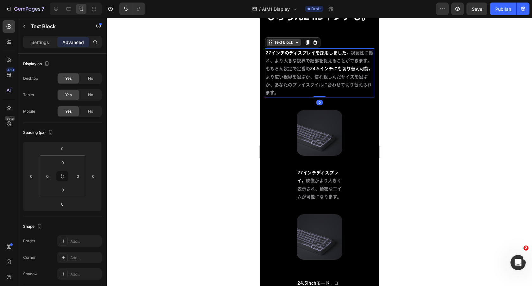
click at [282, 45] on div "Text Block" at bounding box center [284, 43] width 22 height 6
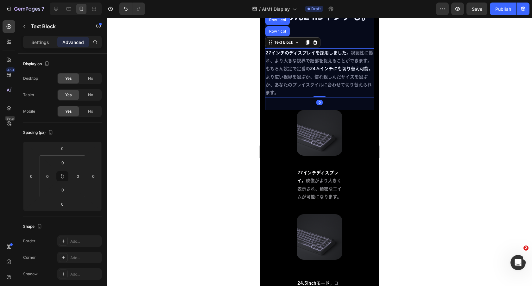
click at [279, 10] on div "Row 1 col" at bounding box center [277, 9] width 19 height 4
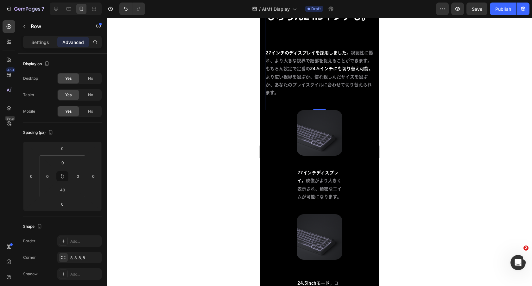
click at [303, 55] on span "27インチのディスプレイを採用しました。" at bounding box center [307, 53] width 85 height 4
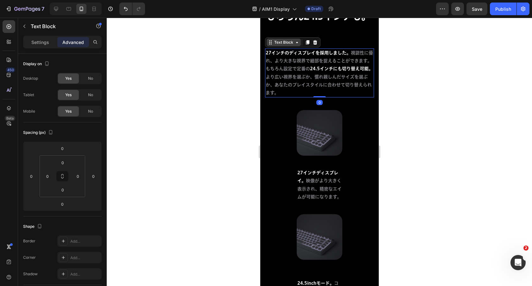
click at [280, 45] on div "Text Block" at bounding box center [284, 43] width 22 height 6
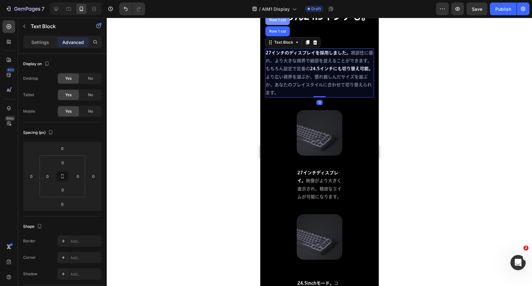
click at [280, 22] on div "Row 1 col" at bounding box center [277, 20] width 19 height 4
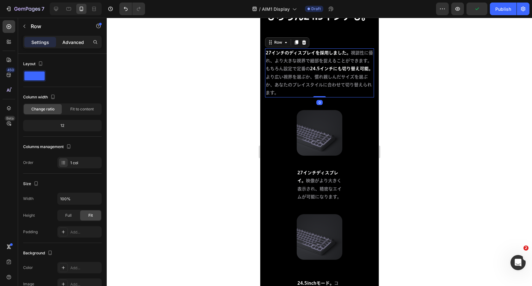
click at [79, 47] on div "Advanced" at bounding box center [73, 42] width 32 height 10
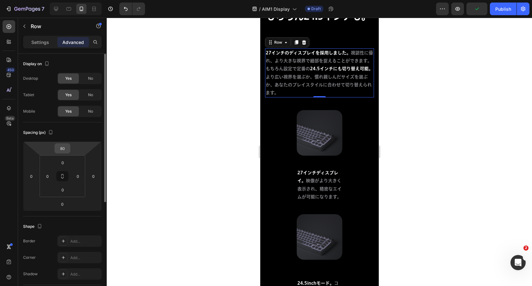
click at [62, 148] on input "80" at bounding box center [62, 149] width 13 height 10
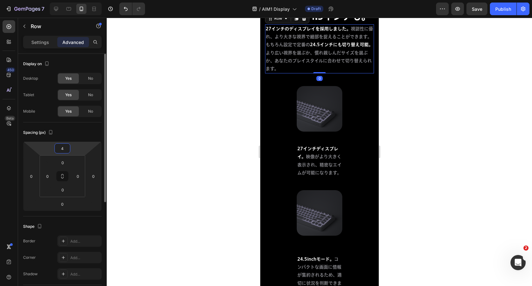
type input "40"
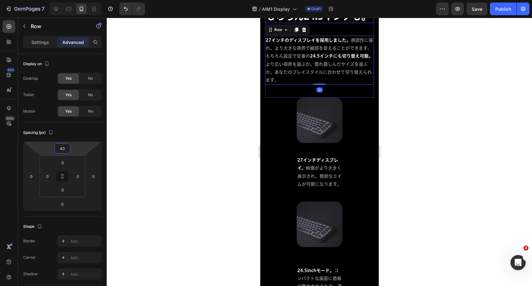
click at [366, 23] on h2 "次世代の27インチ。 もちろん24.5インチも。" at bounding box center [319, 10] width 109 height 26
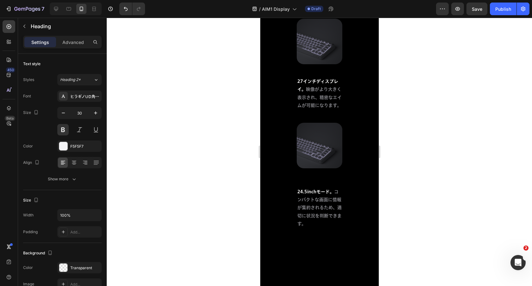
scroll to position [3082, 0]
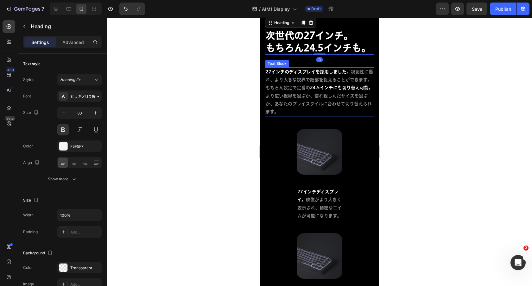
click at [361, 149] on div "Image 27インチディスプレイ。 映像がより大きく表示され、精密なエイムが可能になります。 Text Block Image 24.5inchモード。 コ…" at bounding box center [319, 243] width 109 height 229
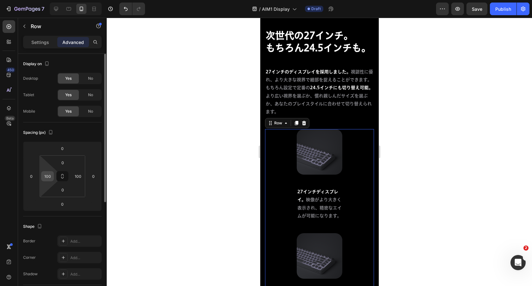
click at [48, 176] on input "100" at bounding box center [48, 177] width 10 height 10
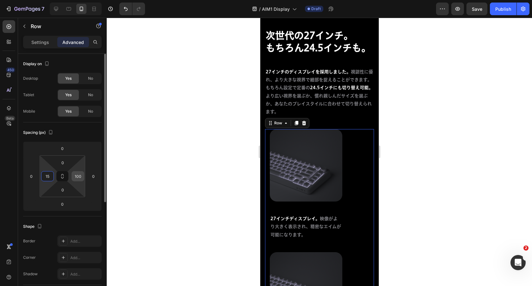
type input "15"
click at [81, 177] on input "100" at bounding box center [78, 177] width 10 height 10
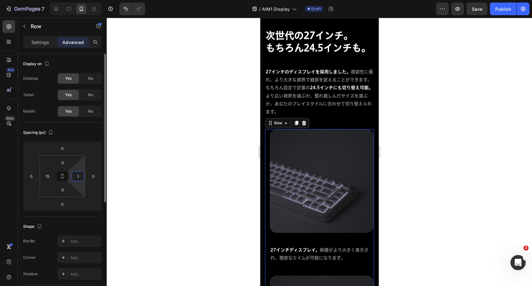
type input "15"
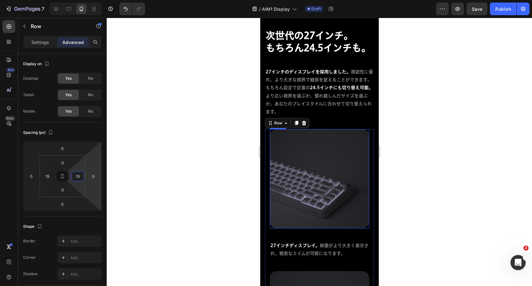
click at [355, 180] on img at bounding box center [319, 178] width 99 height 99
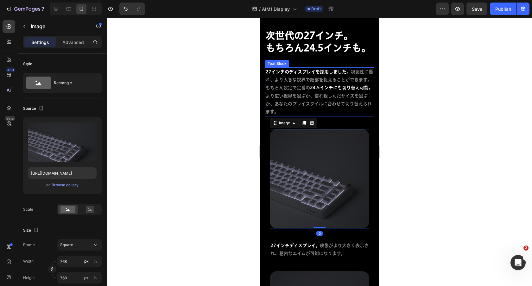
click at [342, 101] on p "27インチのディスプレイを採用しました。 視認性に優れ、より大きな視界で細部を捉えることができます。もちろん設定で定番の 24.5インチにも切り替え可能。 よ…" at bounding box center [319, 92] width 108 height 48
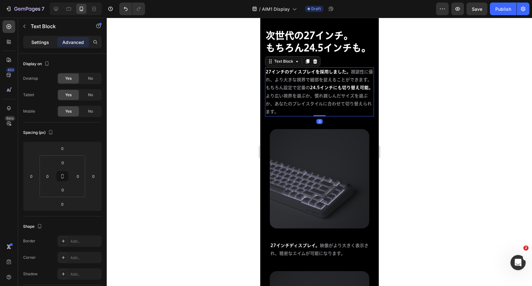
click at [48, 43] on p "Settings" at bounding box center [40, 42] width 18 height 7
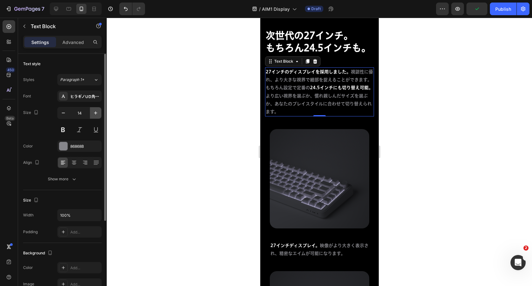
click at [97, 113] on icon "button" at bounding box center [95, 113] width 6 height 6
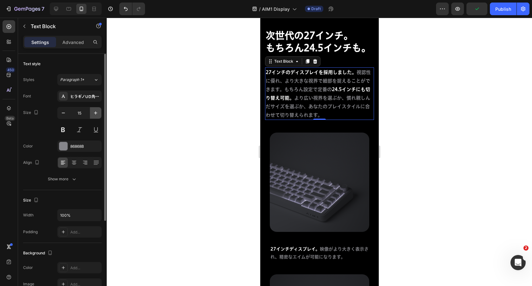
click at [97, 113] on icon "button" at bounding box center [95, 113] width 6 height 6
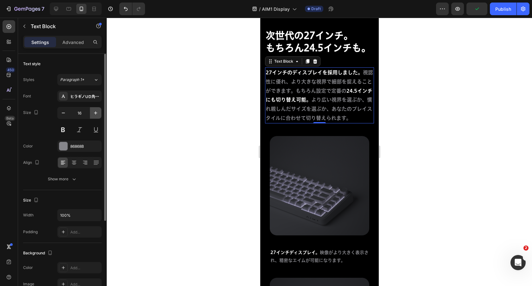
click at [97, 113] on icon "button" at bounding box center [95, 113] width 6 height 6
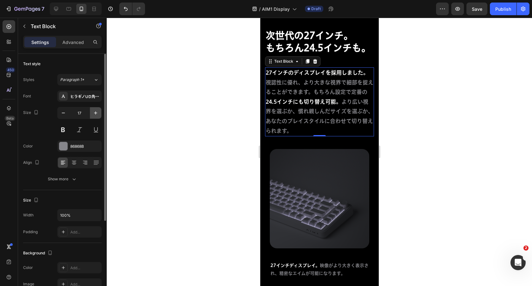
click at [97, 113] on icon "button" at bounding box center [95, 113] width 6 height 6
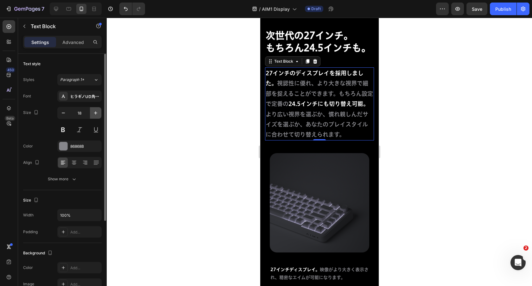
click at [97, 113] on icon "button" at bounding box center [95, 113] width 6 height 6
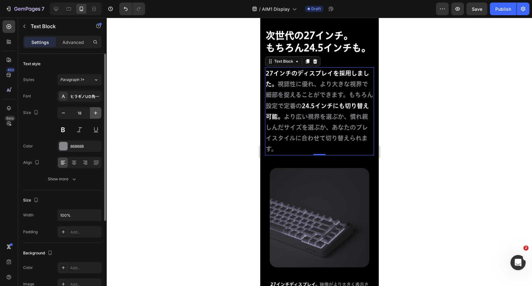
type input "19"
click at [424, 142] on div at bounding box center [319, 152] width 425 height 269
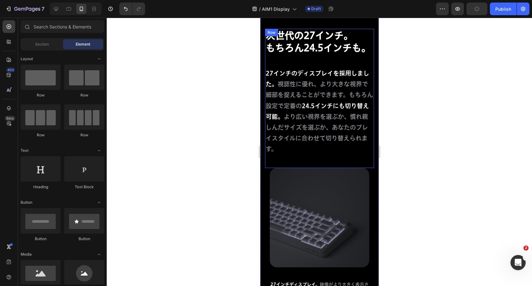
click at [352, 162] on div "次世代の27インチ。 もちろん24.5インチも。 Heading 27インチのディスプレイを採用しました。 視認性に優れ、より大きな視界で細部を捉えることがで…" at bounding box center [319, 98] width 109 height 139
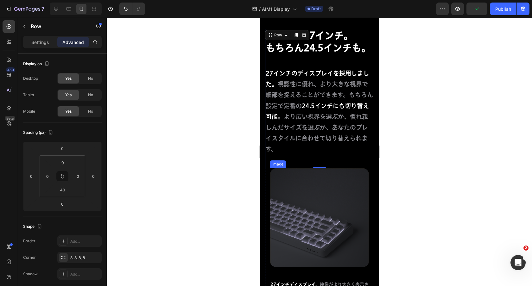
click at [356, 190] on img at bounding box center [319, 217] width 99 height 99
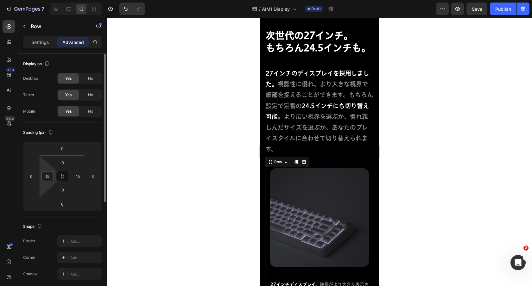
click at [47, 174] on input "15" at bounding box center [48, 177] width 10 height 10
type input "0"
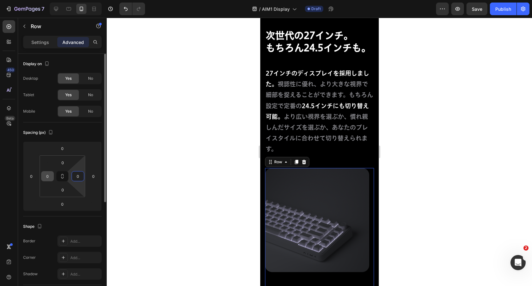
type input "0"
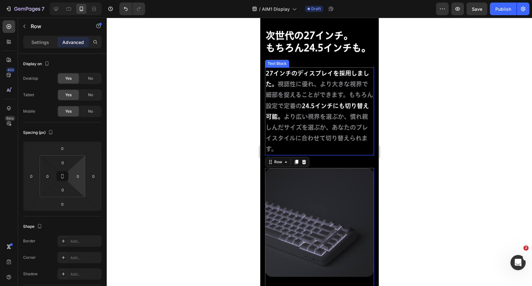
click at [339, 123] on p "27インチのディスプレイを採用しました。 視認性に優れ、より大きな視界で細部を捉えることができます。もちろん設定で定番の 24.5インチにも切り替え可能。 よ…" at bounding box center [319, 111] width 108 height 87
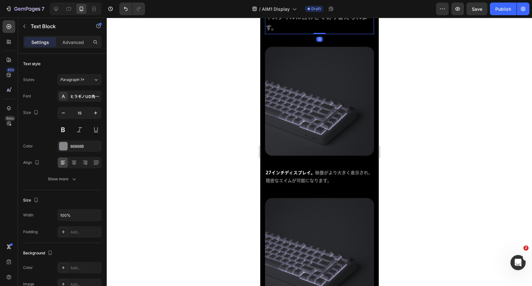
scroll to position [3213, 0]
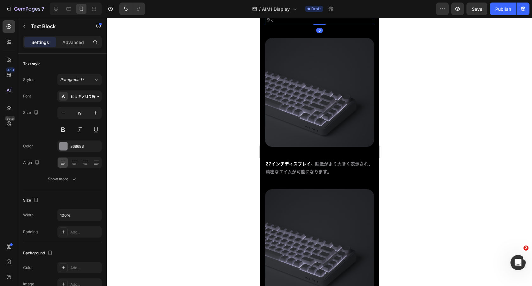
click at [310, 177] on div "Image 27インチディスプレイ。 映像がより大きく表示され、精密なエイムが可能になります。 Text Block" at bounding box center [319, 113] width 109 height 151
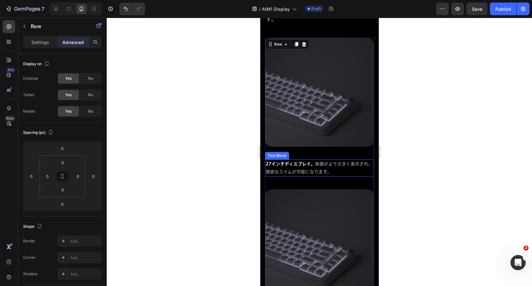
click at [318, 162] on span "映像がより大きく表示され、精密なエイムが可能になります。" at bounding box center [318, 168] width 107 height 12
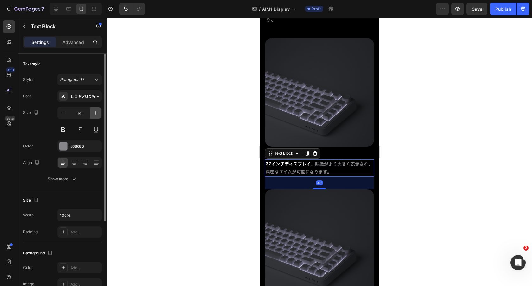
click at [95, 111] on icon "button" at bounding box center [95, 112] width 3 height 3
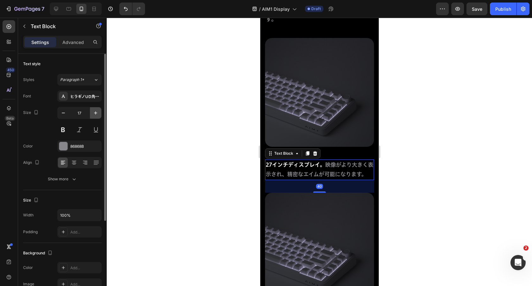
click at [95, 111] on icon "button" at bounding box center [95, 112] width 3 height 3
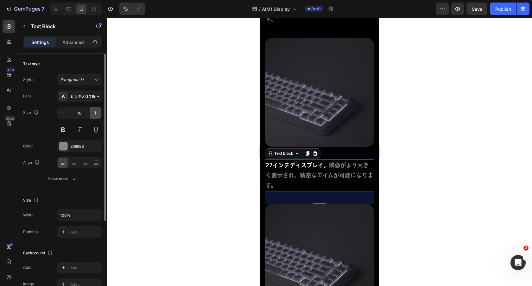
click at [95, 111] on icon "button" at bounding box center [95, 112] width 3 height 3
type input "19"
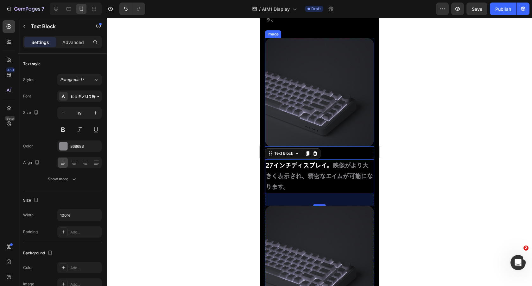
click at [362, 136] on img at bounding box center [319, 92] width 109 height 109
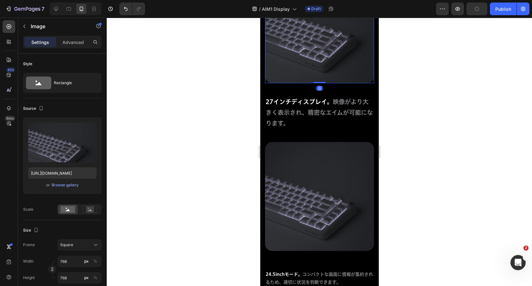
scroll to position [3473, 0]
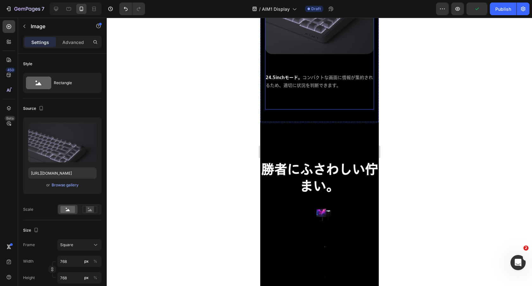
click at [333, 86] on p "24.5inchモード。 コンパクトな画面に情報が集約されるため、適切に状況を判断できます。" at bounding box center [319, 82] width 108 height 16
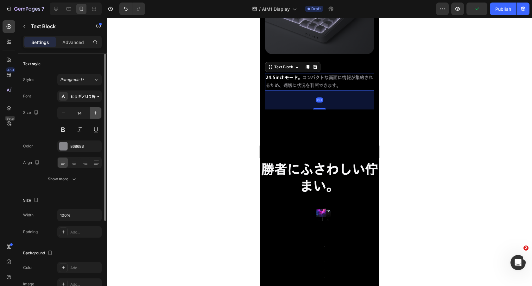
click at [94, 115] on icon "button" at bounding box center [95, 113] width 6 height 6
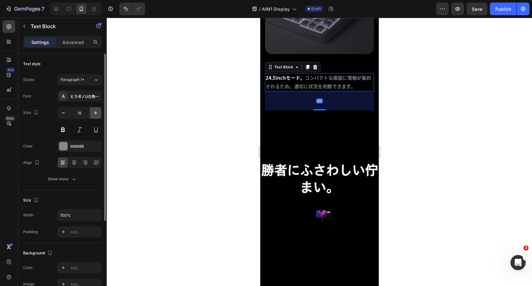
click at [94, 115] on icon "button" at bounding box center [95, 113] width 6 height 6
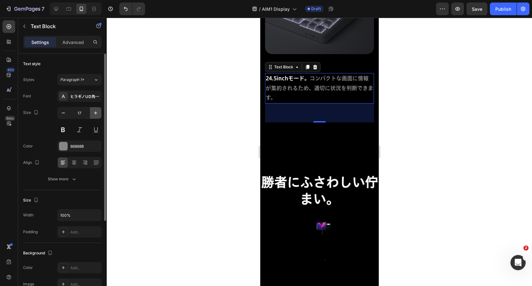
click at [94, 115] on icon "button" at bounding box center [95, 113] width 6 height 6
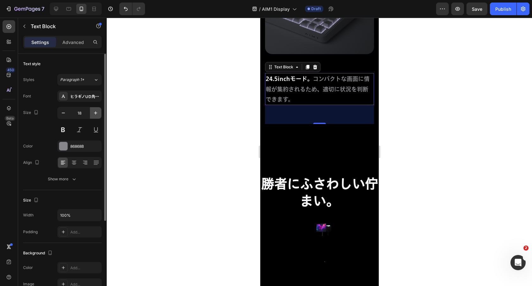
click at [94, 115] on icon "button" at bounding box center [95, 113] width 6 height 6
type input "19"
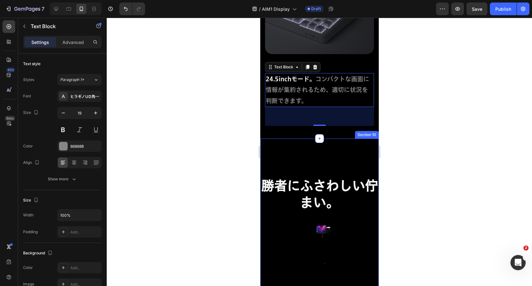
click at [315, 184] on h2 "勝者にふさわしい佇まい。" at bounding box center [319, 194] width 118 height 35
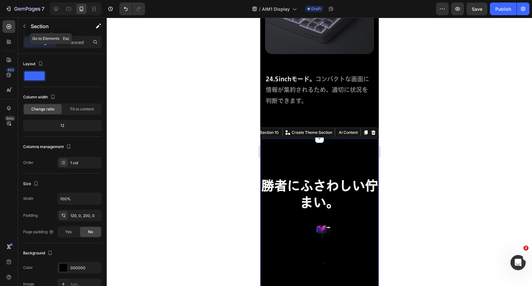
click at [77, 35] on div "Section" at bounding box center [51, 27] width 66 height 18
click at [77, 41] on p "Advanced" at bounding box center [73, 42] width 22 height 7
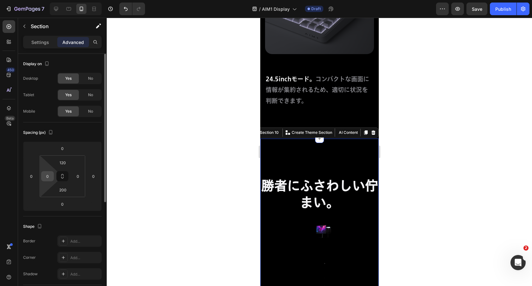
click at [51, 172] on input "0" at bounding box center [48, 177] width 10 height 10
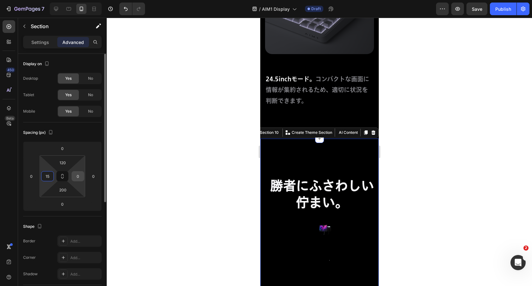
type input "15"
click at [76, 177] on input "0" at bounding box center [78, 177] width 10 height 10
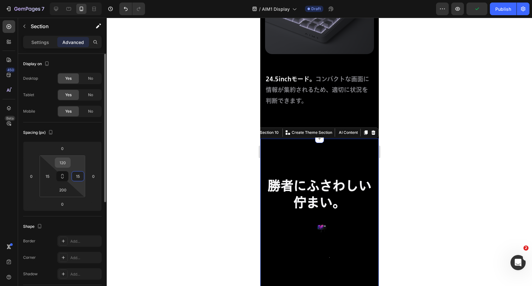
type input "15"
click at [63, 161] on input "120" at bounding box center [62, 163] width 13 height 10
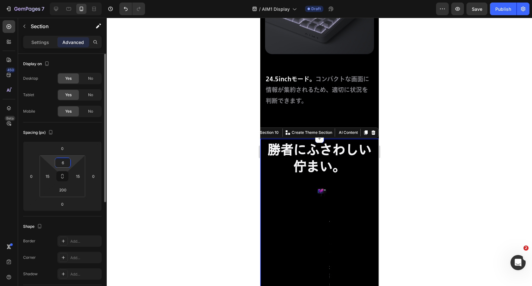
type input "60"
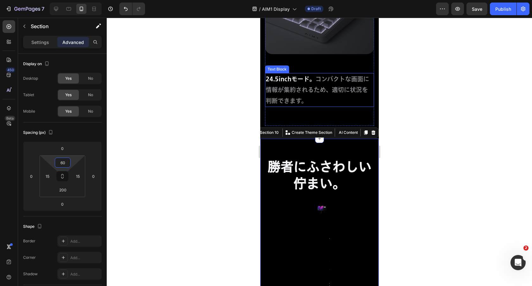
click at [320, 93] on p "24.5inchモード。 コンパクトな画面に情報が集約されるため、適切に状況を判断できます。" at bounding box center [319, 90] width 108 height 33
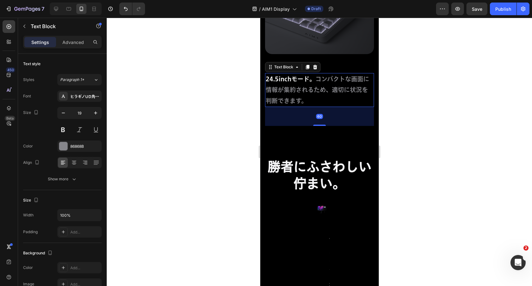
scroll to position [3532, 0]
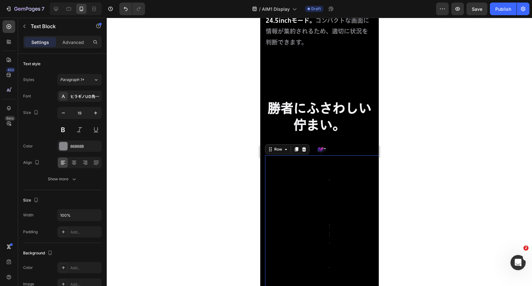
click at [336, 147] on div "Image" at bounding box center [319, 151] width 109 height 9
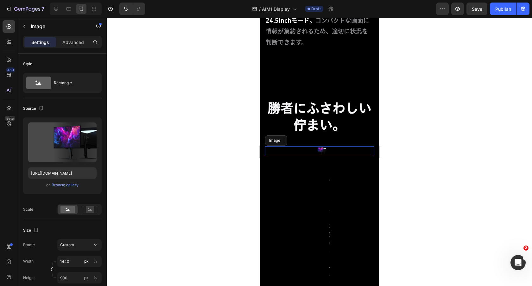
click at [319, 147] on img at bounding box center [319, 151] width 14 height 9
click at [329, 112] on h2 "勝者にふさわしい佇まい。" at bounding box center [319, 116] width 109 height 35
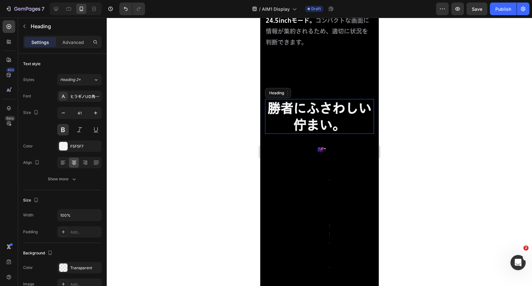
click at [326, 148] on div "Image" at bounding box center [319, 151] width 109 height 9
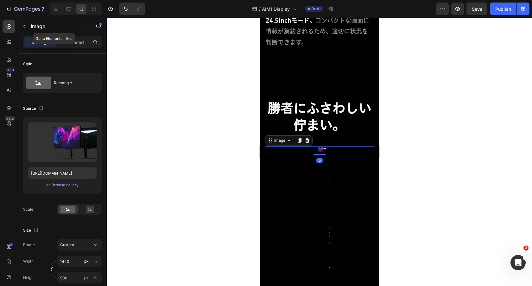
click at [72, 35] on div "Image" at bounding box center [54, 27] width 72 height 18
click at [78, 43] on p "Advanced" at bounding box center [73, 42] width 22 height 7
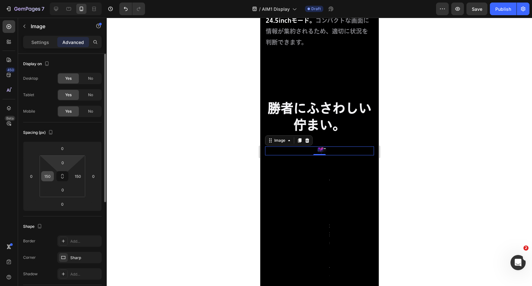
click at [48, 173] on input "150" at bounding box center [48, 177] width 10 height 10
type input "0"
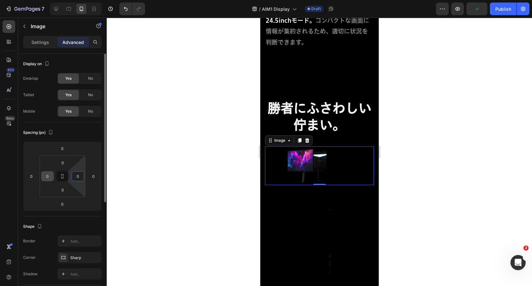
type input "0"
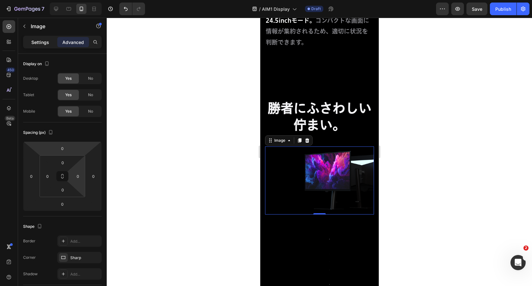
click at [39, 41] on p "Settings" at bounding box center [40, 42] width 18 height 7
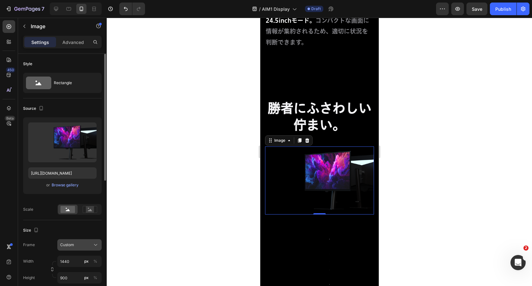
click at [67, 239] on button "Custom" at bounding box center [79, 244] width 44 height 11
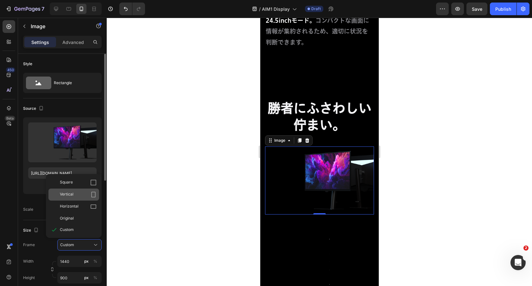
click at [73, 196] on span "Vertical" at bounding box center [67, 195] width 14 height 6
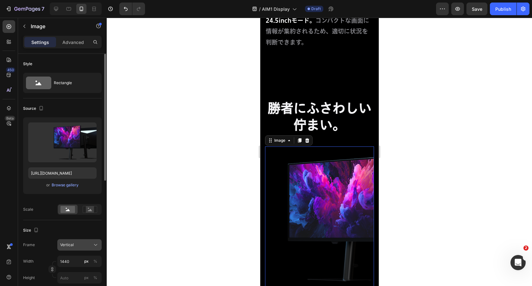
click at [69, 244] on span "Vertical" at bounding box center [67, 245] width 14 height 6
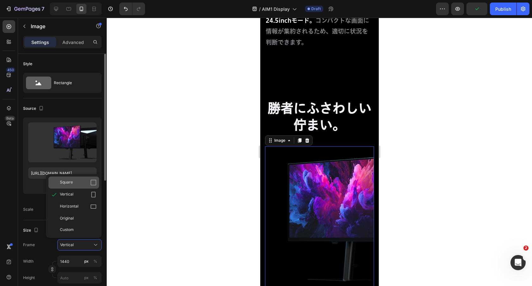
click at [73, 184] on span "Square" at bounding box center [66, 183] width 13 height 6
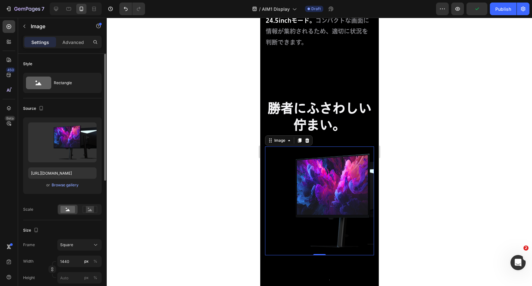
click at [353, 161] on img at bounding box center [319, 201] width 109 height 109
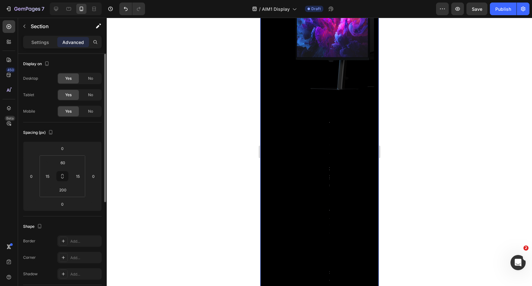
scroll to position [3609, 0]
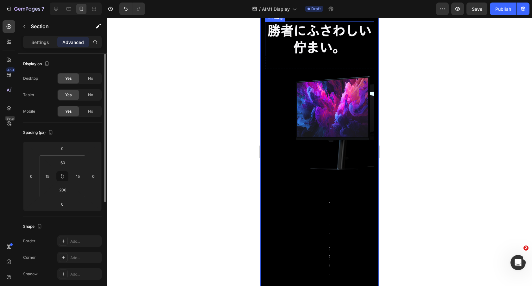
click at [318, 57] on h2 "勝者にふさわしい佇まい。" at bounding box center [319, 39] width 109 height 35
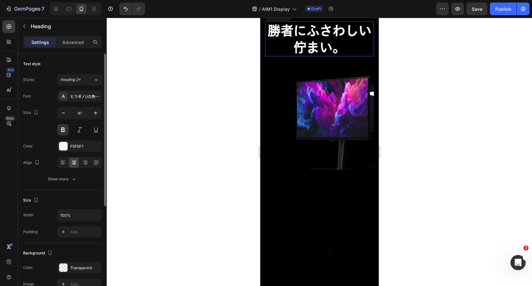
click at [318, 57] on h2 "勝者にふさわしい佇まい。" at bounding box center [319, 39] width 109 height 35
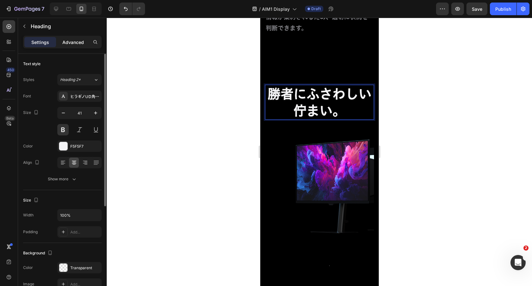
click at [74, 37] on div "Advanced" at bounding box center [73, 42] width 32 height 10
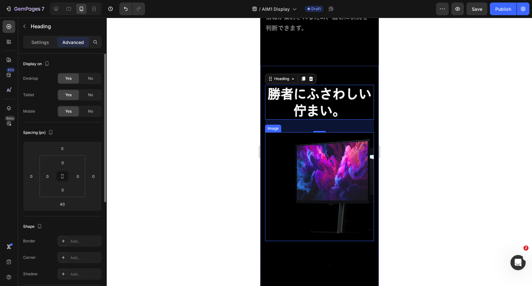
click at [313, 160] on img at bounding box center [319, 186] width 109 height 109
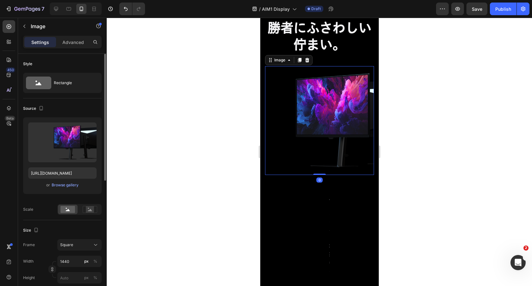
click at [346, 112] on img at bounding box center [319, 120] width 109 height 109
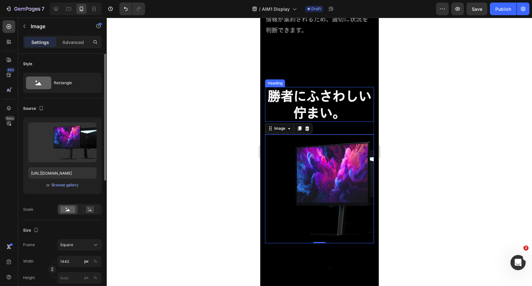
click at [329, 102] on p "勝者にふさわしい佇まい。" at bounding box center [319, 105] width 108 height 34
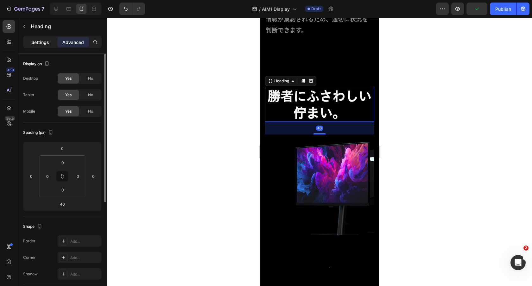
click at [40, 40] on p "Settings" at bounding box center [40, 42] width 18 height 7
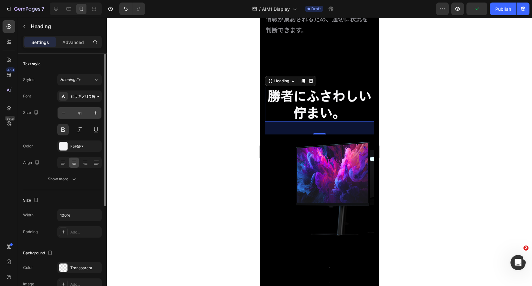
click at [88, 108] on input "41" at bounding box center [79, 112] width 21 height 11
click at [64, 114] on icon "button" at bounding box center [63, 113] width 6 height 6
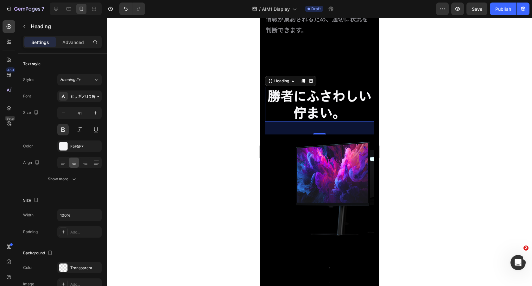
click at [64, 113] on icon "button" at bounding box center [63, 113] width 3 height 1
click at [247, 81] on div at bounding box center [319, 152] width 425 height 269
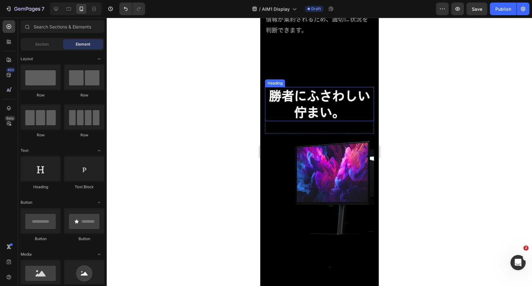
click at [302, 93] on p "勝者にふさわしい佇まい。" at bounding box center [319, 104] width 108 height 33
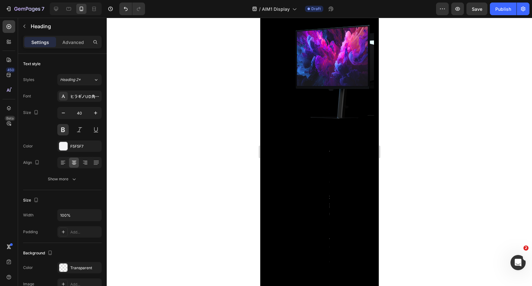
scroll to position [3745, 0]
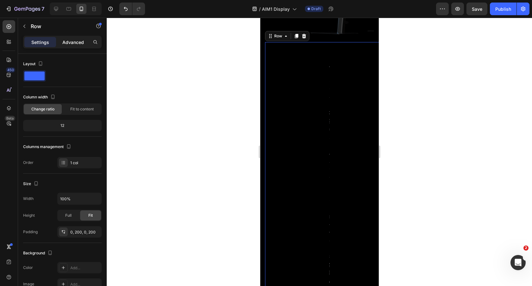
click at [71, 46] on div "Advanced" at bounding box center [73, 42] width 32 height 10
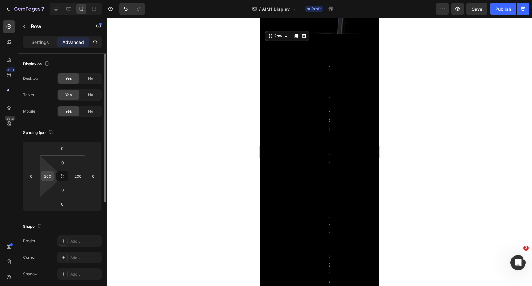
click at [46, 181] on input "200" at bounding box center [48, 177] width 10 height 10
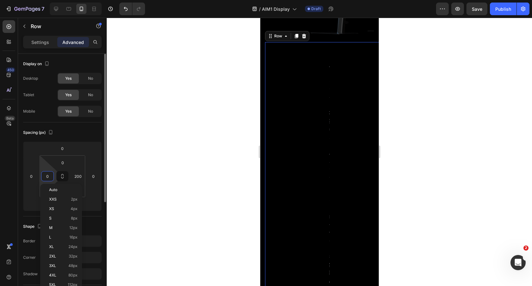
type input "0"
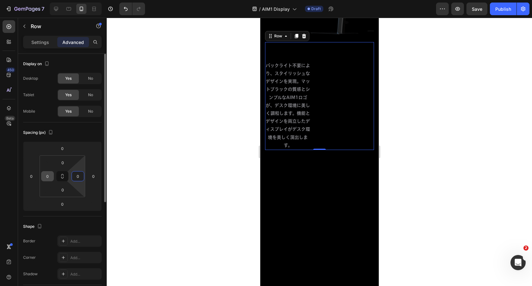
type input "0"
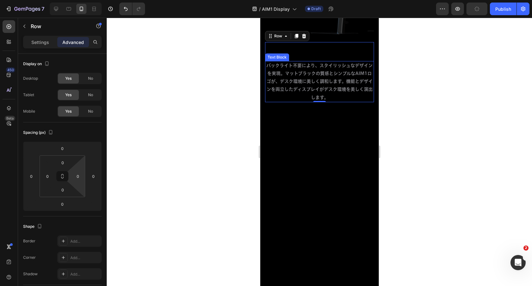
click at [352, 125] on div "勝者にふさわしい佇まい。 Heading Row Image バックライト不要により、スタイリッシュなデザインを実現。マットブラックの質感とシンプルなAIM1…" at bounding box center [319, 16] width 118 height 298
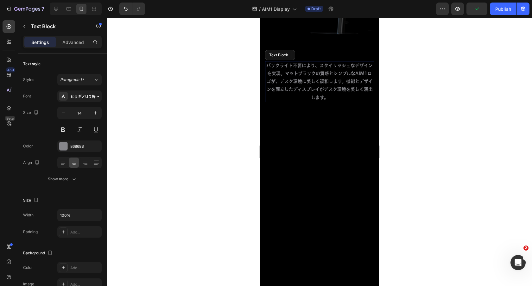
click at [346, 72] on p "バックライト不要により、スタイリッシュなデザインを実現。マットブラックの質感とシンプルなAIM1ロゴが、デスク環境に美しく調和します。機能とデザインを両立した…" at bounding box center [319, 82] width 108 height 40
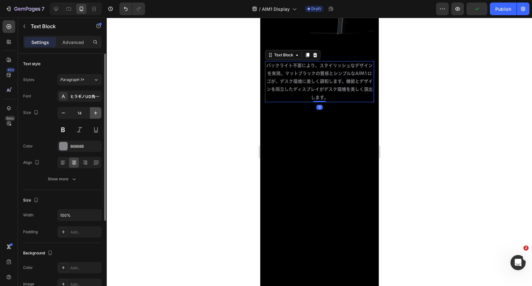
click at [98, 113] on icon "button" at bounding box center [95, 113] width 6 height 6
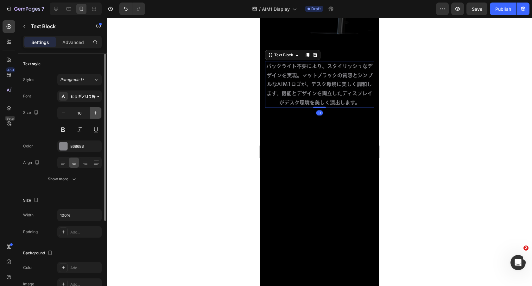
click at [98, 113] on icon "button" at bounding box center [95, 113] width 6 height 6
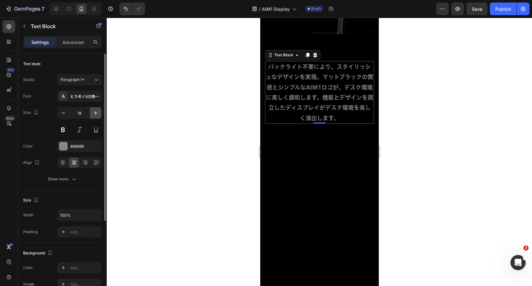
click at [98, 113] on icon "button" at bounding box center [95, 113] width 6 height 6
type input "19"
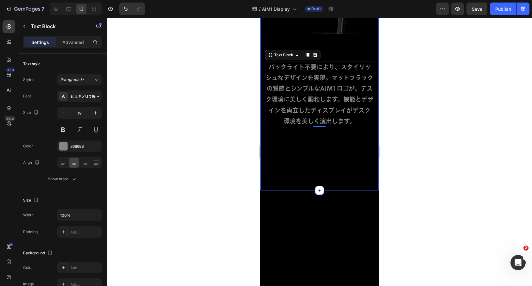
click at [342, 151] on div "勝者にふさわしい佇まい。 Heading Row Image バックライト不要により、スタイリッシュなデザインを実現。マットブラックの質感とシンプルなAIM1…" at bounding box center [319, 28] width 118 height 323
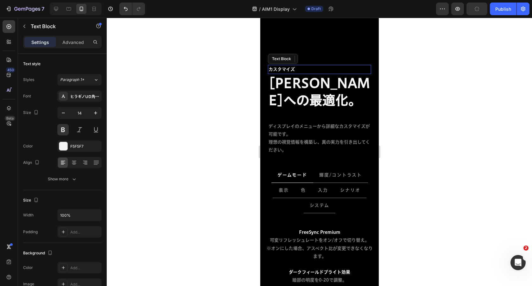
scroll to position [3873, 0]
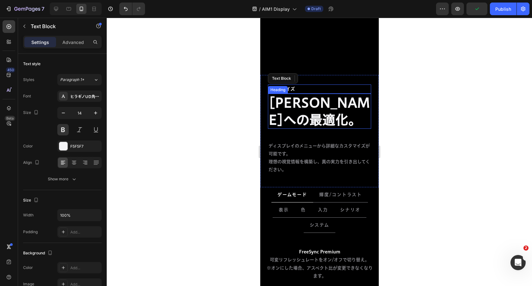
click at [367, 85] on div "カスタマイズ" at bounding box center [319, 89] width 103 height 9
click at [367, 79] on div "カスタマイズ Text Block 勝利への最適化。 Heading ディスプレイのメニューから詳細なカスタマイズが可能です。 理想の視覚情報を構築し、真の実…" at bounding box center [319, 125] width 103 height 100
click at [367, 68] on div "カスタマイズ Text Block 勝利への最適化。 Heading ディスプレイのメニューから詳細なカスタマイズが可能です。 理想の視覚情報を構築し、真の実…" at bounding box center [319, 251] width 118 height 378
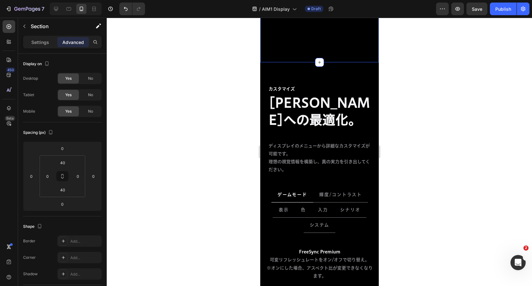
click at [354, 73] on div "カスタマイズ Text Block 勝利への最適化。 Heading ディスプレイのメニューから詳細なカスタマイズが可能です。 理想の視覚情報を構築し、真の実…" at bounding box center [319, 251] width 118 height 378
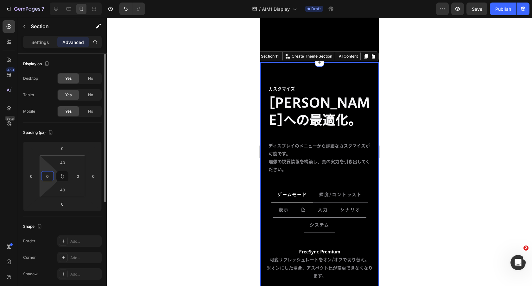
click at [51, 173] on input "0" at bounding box center [48, 177] width 10 height 10
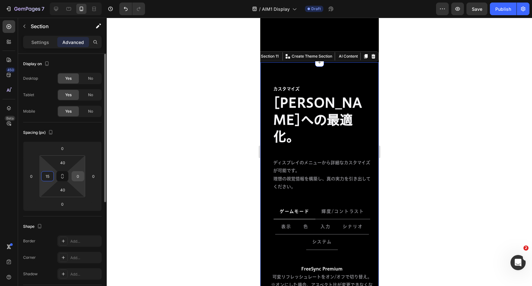
type input "15"
click at [76, 174] on input "0" at bounding box center [78, 177] width 10 height 10
type input "15"
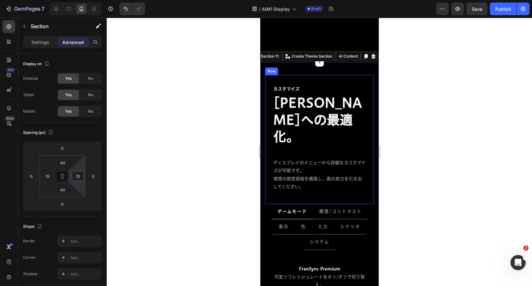
click at [333, 79] on div "カスタマイズ Text Block 勝利への最適化。 Heading ディスプレイのメニューから詳細なカスタマイズが可能です。 理想の視覚情報を構築し、真の実…" at bounding box center [319, 133] width 94 height 117
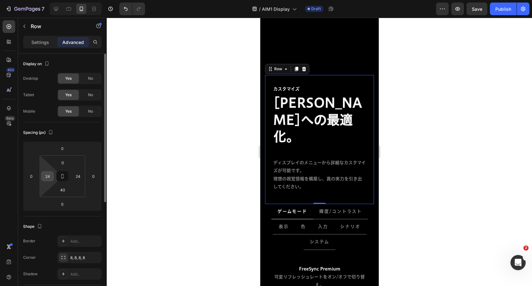
click at [47, 178] on input "24" at bounding box center [48, 177] width 10 height 10
type input "0"
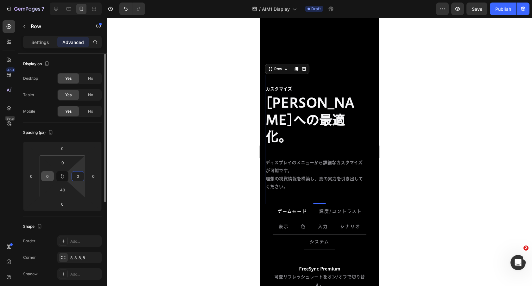
type input "0"
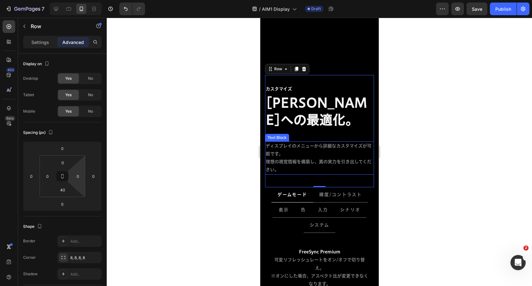
click at [342, 142] on p "ディスプレイのメニューから詳細なカスタマイズが可能です。 理想の視覚情報を構築し、真の実力を引き出してください。" at bounding box center [319, 158] width 108 height 32
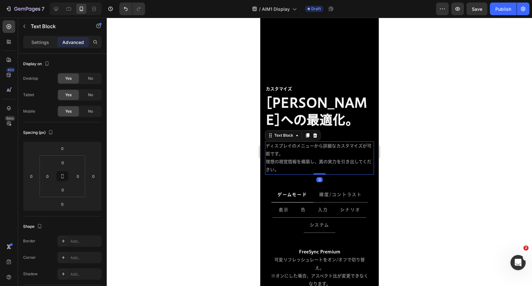
click at [281, 147] on p "ディスプレイのメニューから詳細なカスタマイズが可能です。 理想の視覚情報を構築し、真の実力を引き出してください。" at bounding box center [319, 158] width 108 height 32
click at [424, 117] on div at bounding box center [319, 152] width 425 height 269
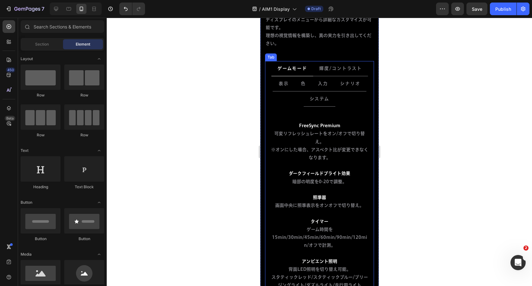
scroll to position [3986, 0]
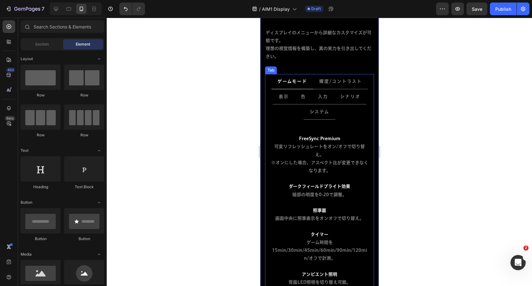
click at [356, 96] on ul "ゲームモード 輝度/コントラスト 表示 色 入力 シナリオ システム" at bounding box center [319, 97] width 109 height 46
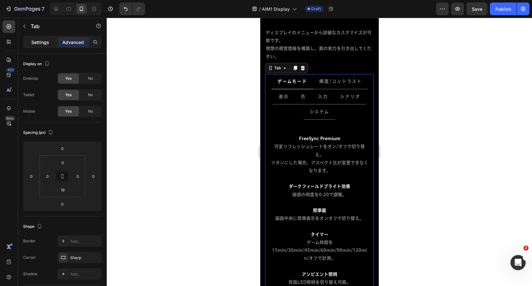
click at [41, 43] on p "Settings" at bounding box center [40, 42] width 18 height 7
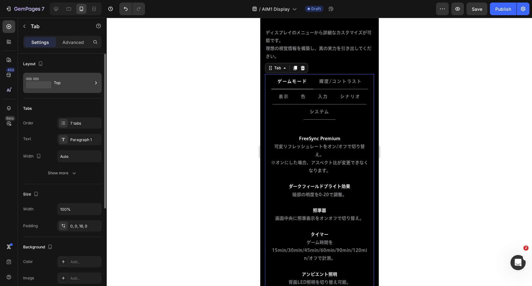
click at [59, 77] on div "Top" at bounding box center [73, 83] width 39 height 15
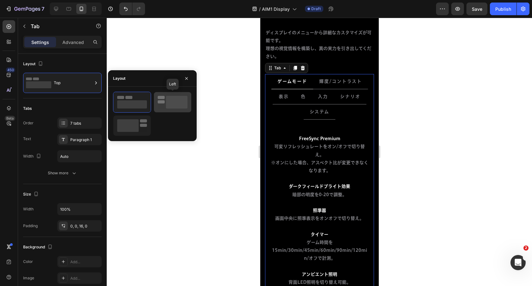
click at [167, 102] on rect at bounding box center [177, 102] width 22 height 13
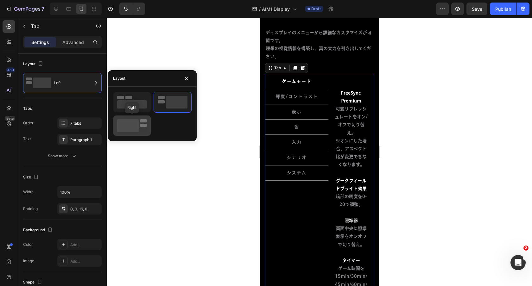
click at [126, 124] on rect at bounding box center [128, 125] width 22 height 13
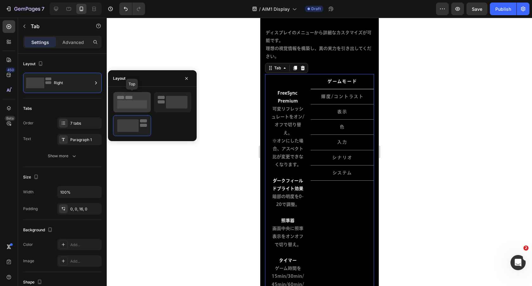
click at [138, 97] on icon at bounding box center [132, 102] width 30 height 13
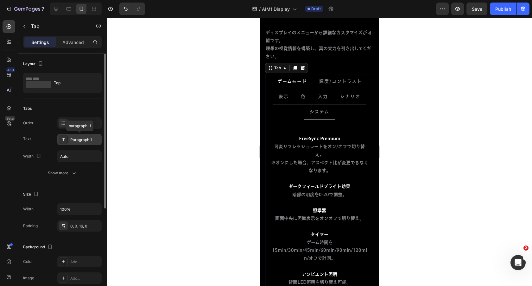
click at [85, 140] on div "Paragraph 1" at bounding box center [85, 140] width 30 height 6
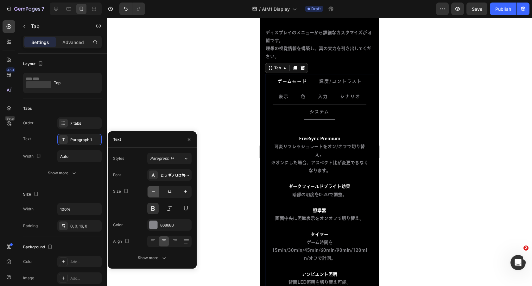
click at [149, 194] on button "button" at bounding box center [153, 191] width 11 height 11
click at [149, 193] on button "button" at bounding box center [153, 191] width 11 height 11
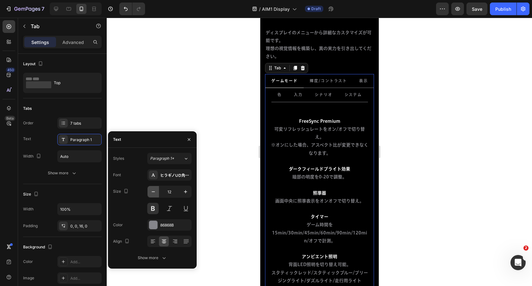
click at [149, 193] on button "button" at bounding box center [153, 191] width 11 height 11
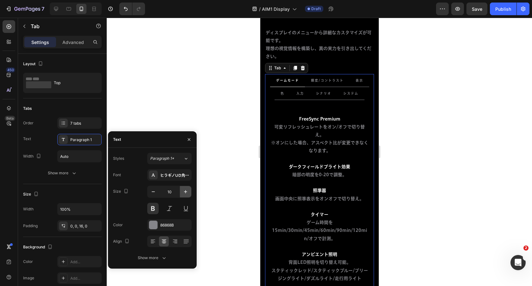
click at [187, 191] on icon "button" at bounding box center [185, 192] width 6 height 6
type input "11"
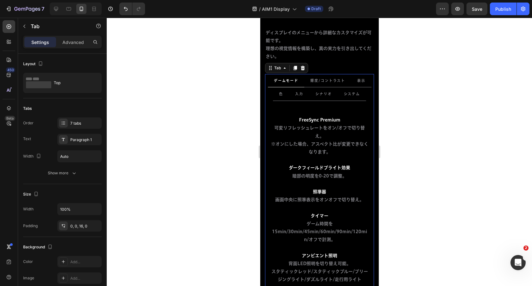
click at [417, 136] on div at bounding box center [319, 152] width 425 height 269
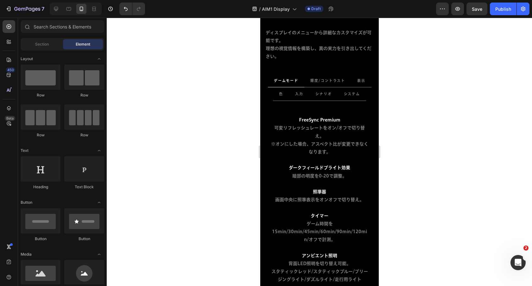
click at [351, 140] on p "※オンにした場合、アスペクト比が変更できなくなります。" at bounding box center [319, 148] width 98 height 16
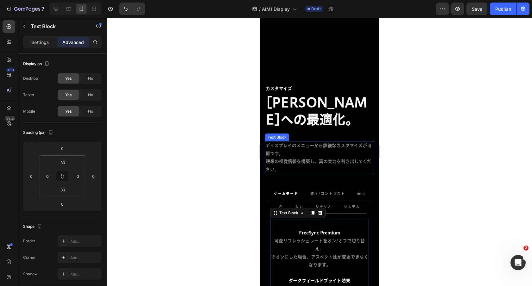
scroll to position [3986, 0]
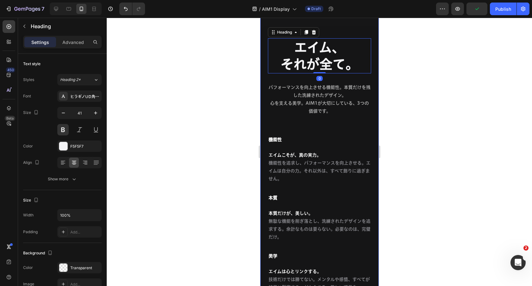
scroll to position [4274, 0]
click at [63, 112] on icon "button" at bounding box center [63, 113] width 6 height 6
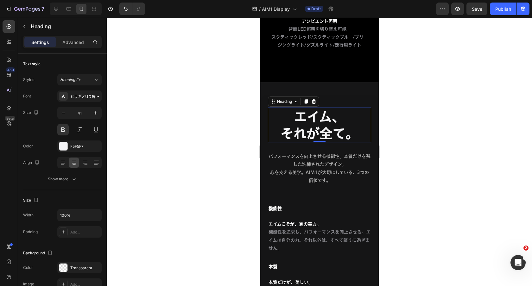
type input "40"
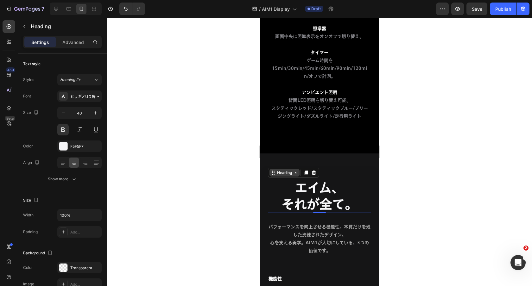
scroll to position [4147, 0]
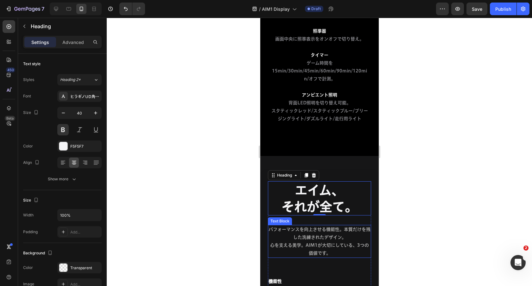
click at [304, 227] on span "パフォーマンスを向上させる機能性。本質だけを残した洗練されたデザイン。" at bounding box center [319, 233] width 102 height 12
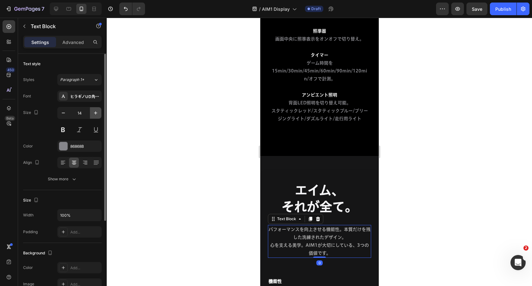
click at [93, 111] on icon "button" at bounding box center [95, 113] width 6 height 6
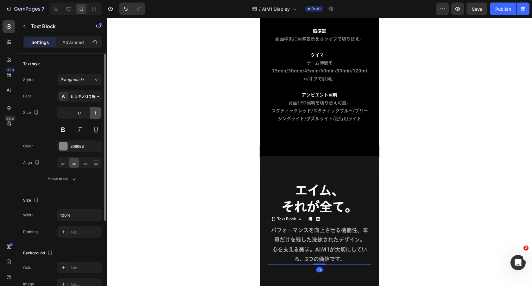
click at [93, 111] on icon "button" at bounding box center [95, 113] width 6 height 6
type input "19"
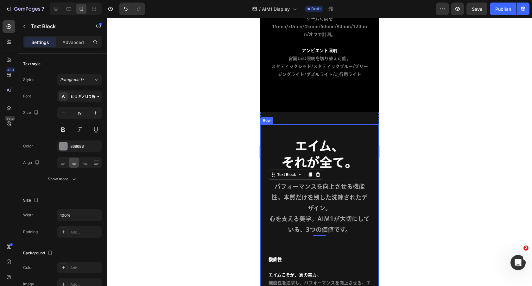
scroll to position [4200, 0]
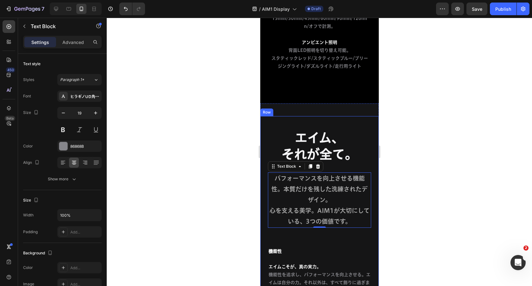
click at [351, 104] on div "エイム、 それが全て。 Heading パフォーマンスを向上させる機能性。本質だけを残した洗練されたデザイン。 心を支える美学。AIM1が大切にしている、3つ…" at bounding box center [319, 267] width 118 height 326
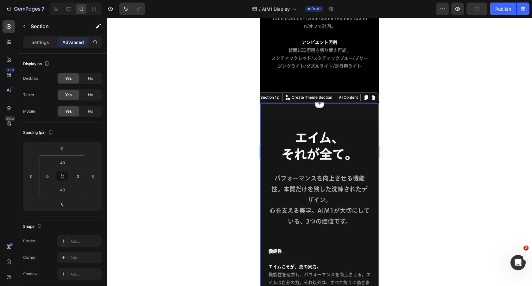
click at [361, 104] on div "エイム、 それが全て。 Heading パフォーマンスを向上させる機能性。本質だけを残した洗練されたデザイン。 心を支える美学。AIM1が大切にしている、3つ…" at bounding box center [319, 267] width 118 height 326
click at [365, 116] on div "エイム、 それが全て。 Heading パフォーマンスを向上させる機能性。本質だけを残した洗練されたデザイン。 心を支える美学。AIM1が大切にしている、3つ…" at bounding box center [319, 266] width 118 height 301
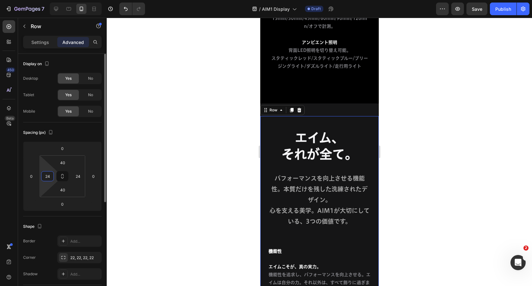
click at [47, 176] on input "24" at bounding box center [48, 177] width 10 height 10
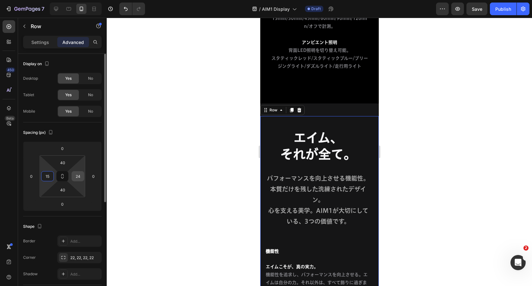
type input "15"
click at [78, 174] on input "24" at bounding box center [78, 177] width 10 height 10
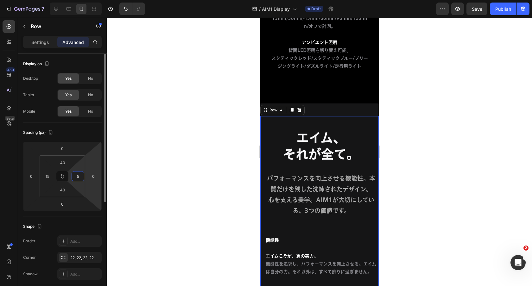
click at [77, 176] on input "5" at bounding box center [78, 177] width 10 height 10
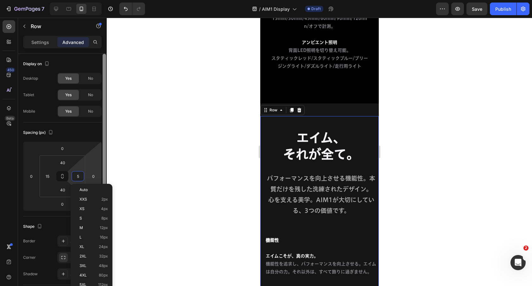
type input "15"
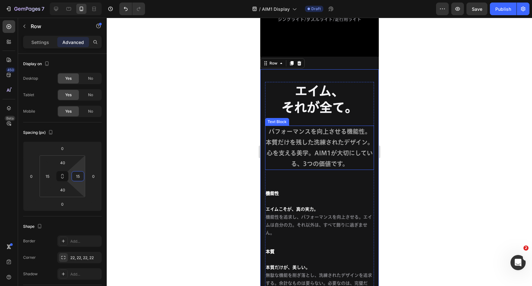
scroll to position [4250, 0]
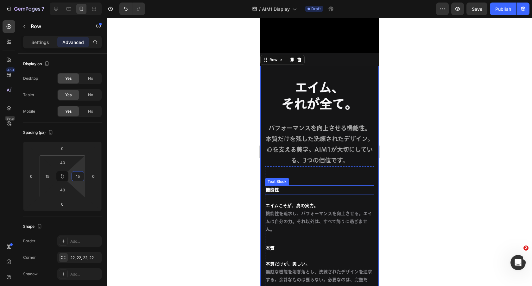
click at [278, 188] on span "機能性" at bounding box center [271, 190] width 13 height 4
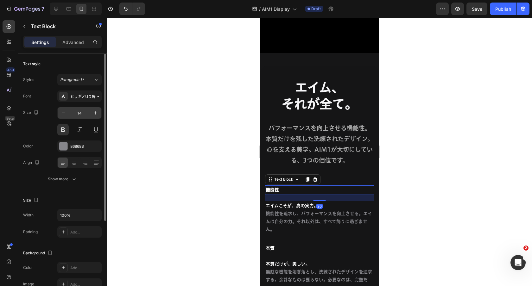
click at [81, 113] on input "14" at bounding box center [79, 112] width 21 height 11
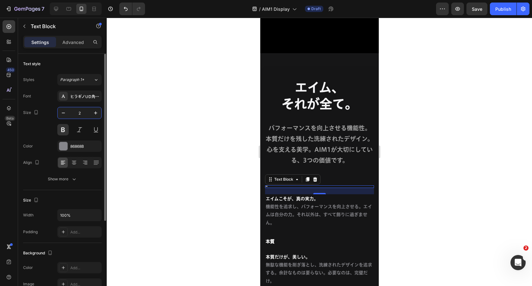
type input "28"
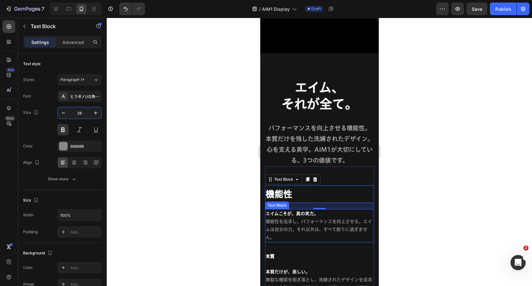
click at [314, 212] on span "エイムこそが、真の実力。" at bounding box center [291, 214] width 53 height 4
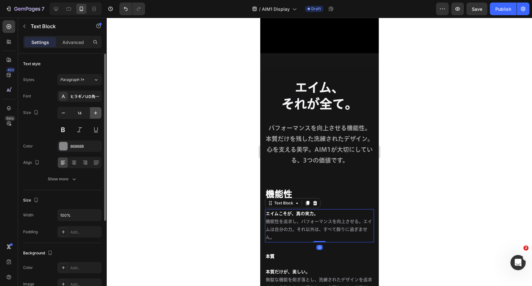
click at [94, 111] on icon "button" at bounding box center [95, 113] width 6 height 6
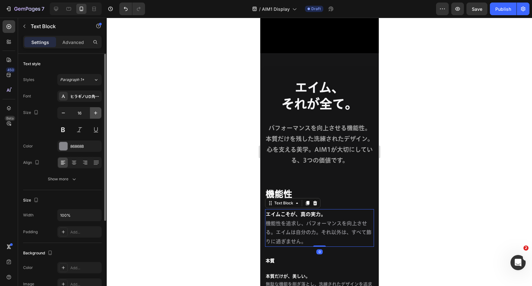
click at [94, 111] on icon "button" at bounding box center [95, 113] width 6 height 6
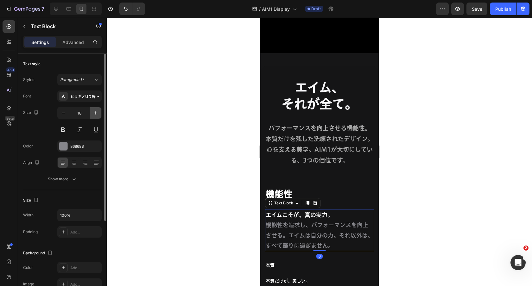
type input "19"
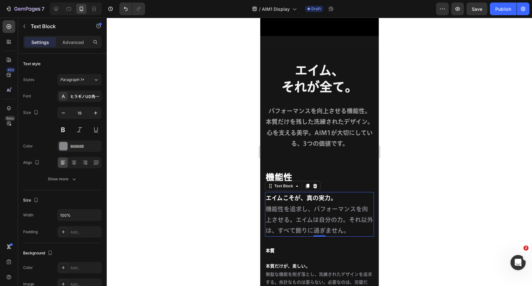
scroll to position [4305, 0]
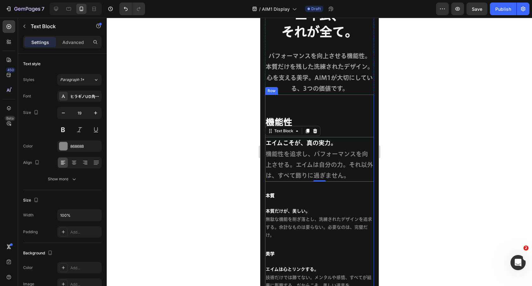
click at [283, 200] on p "本質" at bounding box center [319, 196] width 108 height 8
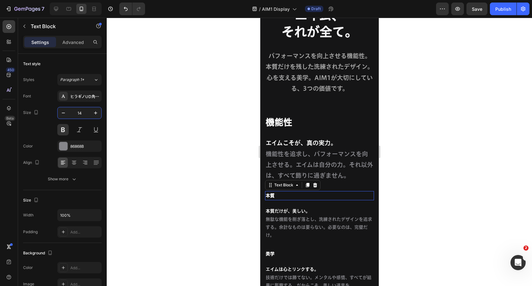
click at [83, 112] on input "14" at bounding box center [79, 112] width 21 height 11
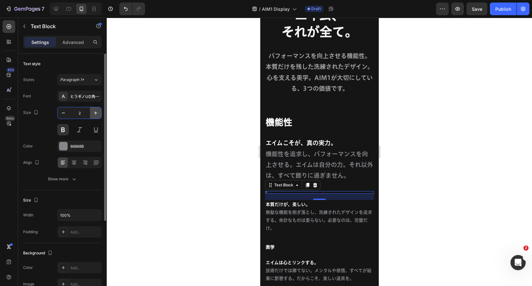
type input "28"
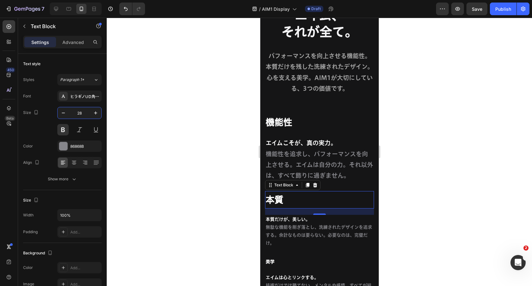
click at [330, 241] on p "本質だけが、美しい。 無駄な機能を削ぎ落とし、洗練されたデザインを追求する。余計なものは要らない。必要なのは、完璧だけ。" at bounding box center [319, 232] width 108 height 32
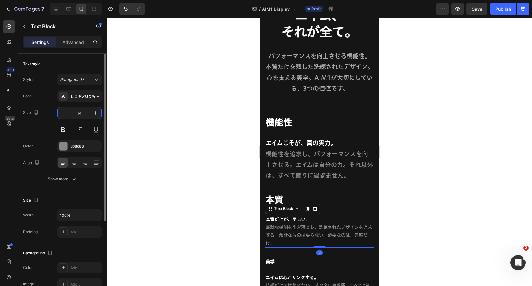
click at [82, 112] on input "14" at bounding box center [79, 112] width 21 height 11
type input "19"
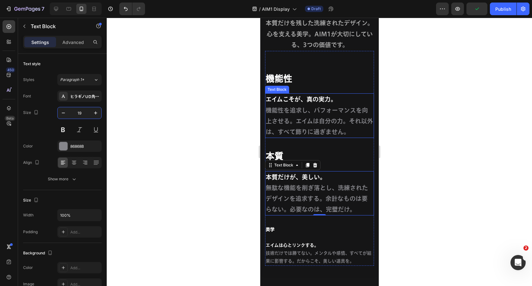
scroll to position [4352, 0]
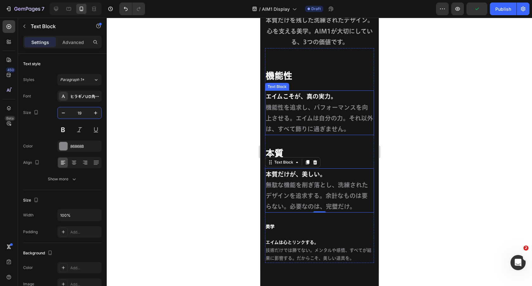
click at [284, 223] on p "美学" at bounding box center [319, 227] width 108 height 8
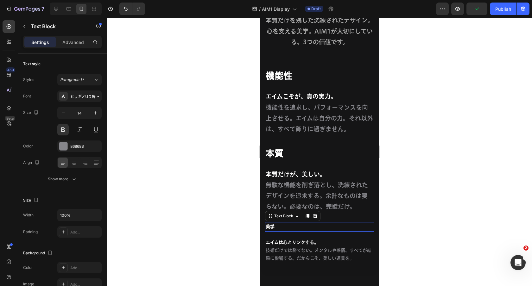
click at [211, 201] on div at bounding box center [319, 152] width 425 height 269
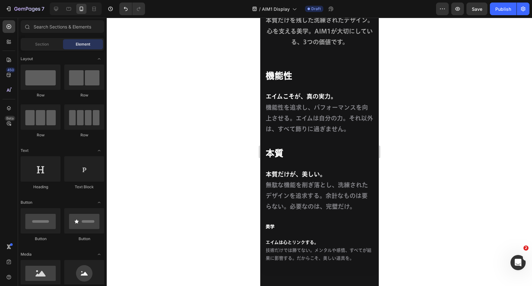
scroll to position [4376, 0]
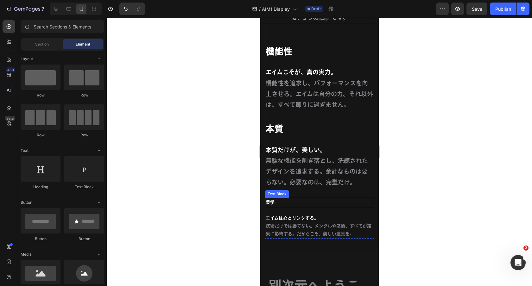
click at [294, 206] on p "美学" at bounding box center [319, 203] width 108 height 8
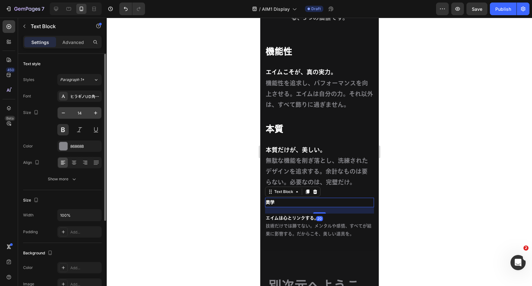
click at [81, 113] on input "14" at bounding box center [79, 112] width 21 height 11
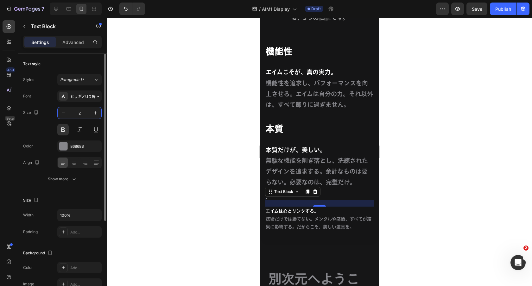
type input "28"
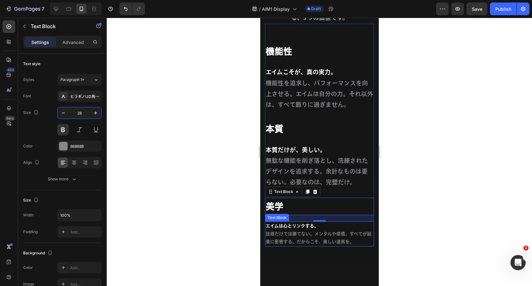
click at [325, 234] on p "エイムは心とリンクする。 技術だけでは勝てない。メンタルや感情、すべてが結果に影響する。だからこそ、美しい道具を。" at bounding box center [319, 234] width 108 height 24
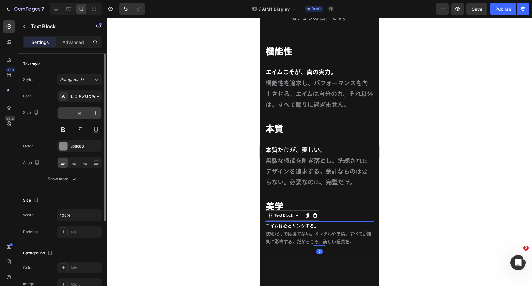
click at [79, 113] on input "14" at bounding box center [79, 112] width 21 height 11
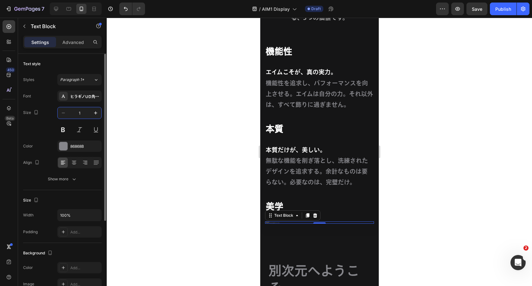
type input "19"
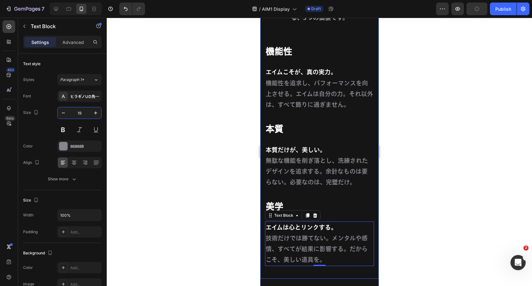
click at [328, 158] on p "本質だけが、美しい。 無駄な機能を削ぎ落とし、洗練されたデザインを追求する。余計なものは要らない。必要なのは、完璧だけ。" at bounding box center [319, 166] width 108 height 43
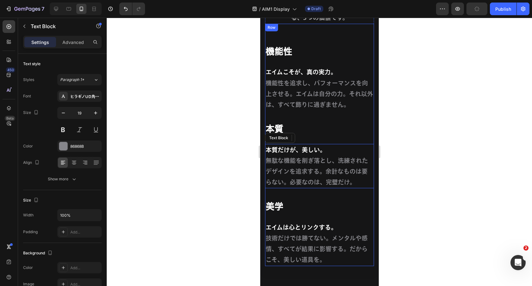
click at [293, 137] on p "本質" at bounding box center [319, 129] width 108 height 16
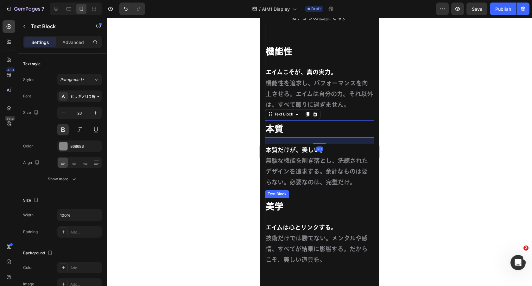
click at [285, 211] on p "美学" at bounding box center [319, 207] width 108 height 16
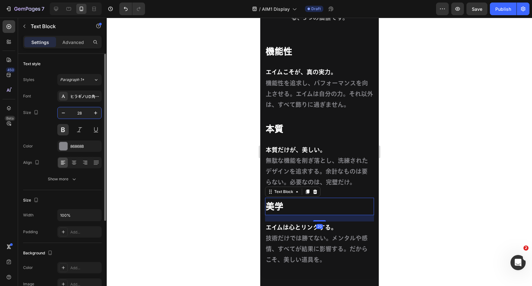
click at [82, 111] on input "28" at bounding box center [79, 112] width 21 height 11
type input "21"
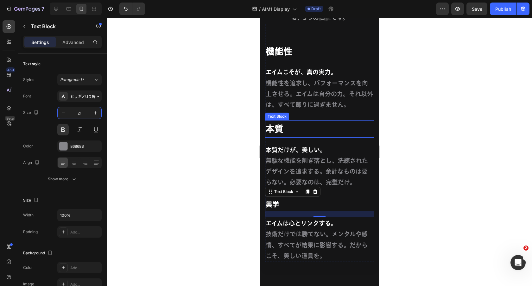
click at [294, 137] on p "本質" at bounding box center [319, 129] width 108 height 16
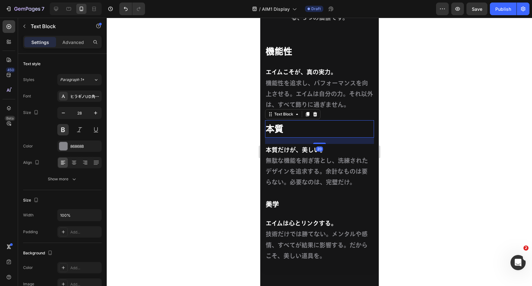
click at [295, 211] on p "美学" at bounding box center [319, 205] width 108 height 12
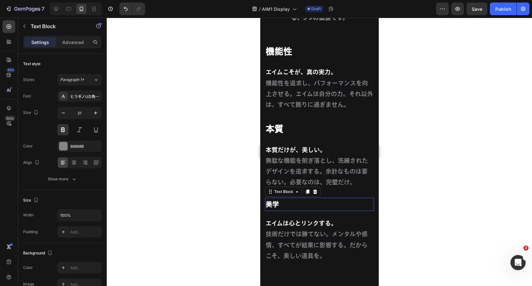
click at [276, 208] on span "美学" at bounding box center [271, 204] width 13 height 7
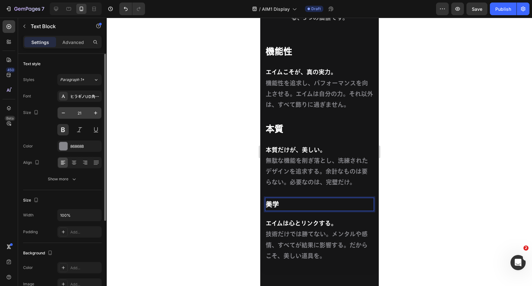
click at [80, 109] on input "21" at bounding box center [79, 112] width 21 height 11
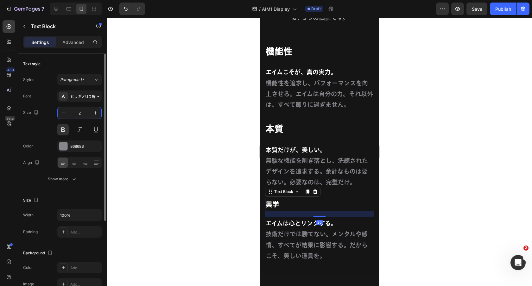
type input "24"
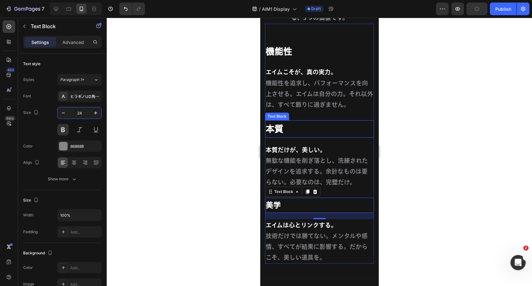
click at [291, 137] on p "本質" at bounding box center [319, 129] width 108 height 16
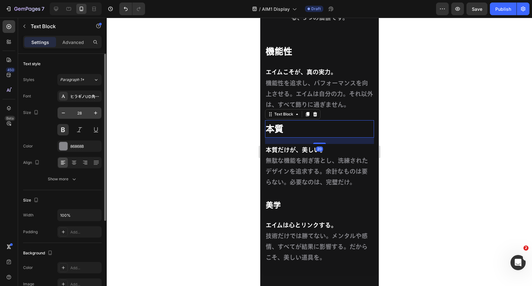
click at [81, 112] on input "28" at bounding box center [79, 112] width 21 height 11
type input "24"
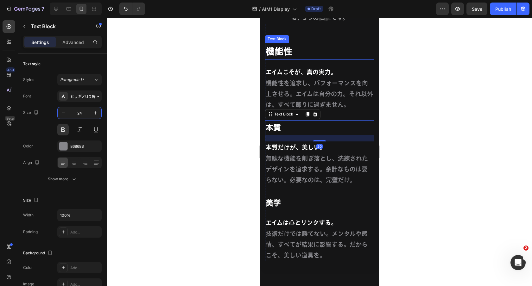
click at [298, 59] on p "機能性" at bounding box center [319, 51] width 108 height 16
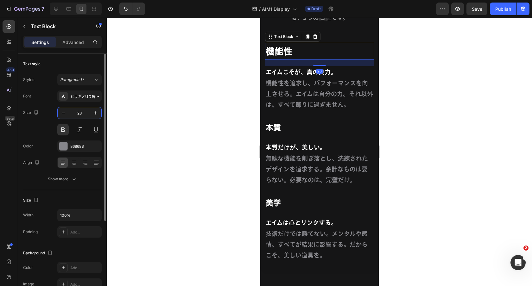
click at [82, 114] on input "28" at bounding box center [79, 112] width 21 height 11
type input "24"
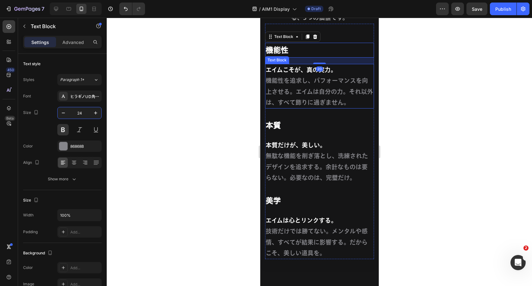
drag, startPoint x: 347, startPoint y: 95, endPoint x: 355, endPoint y: 136, distance: 42.7
click at [347, 95] on p "エイムこそが、真の実力。 機能性を追求し、パフォーマンスを向上させる。エイムは自分の力。それ以外は、すべて飾りに過ぎません。" at bounding box center [319, 86] width 108 height 43
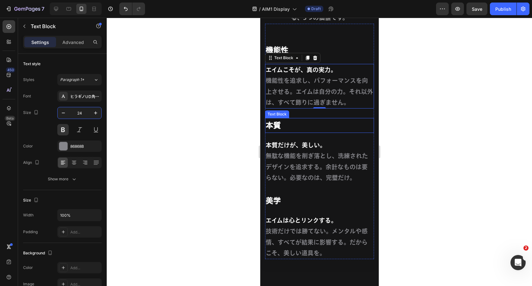
scroll to position [4263, 0]
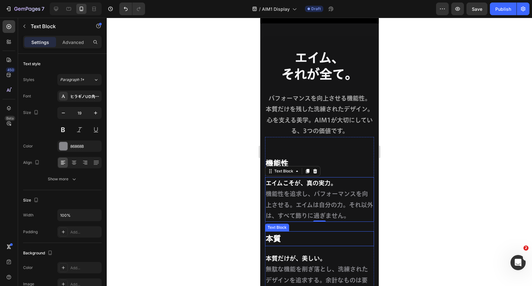
click at [342, 84] on div "エイム、 それが全て。 Heading パフォーマンスを向上させる機能性。本質だけを残した洗練されたデザイン。 心を支える美学。AIM1が大切にしている、3つ…" at bounding box center [319, 211] width 109 height 324
click at [298, 102] on p "パフォーマンスを向上させる機能性。本質だけを残した洗練されたデザイン。 心を支える美学。AIM1が大切にしている、3つの価値です。" at bounding box center [319, 114] width 108 height 43
click at [446, 103] on div at bounding box center [319, 152] width 425 height 269
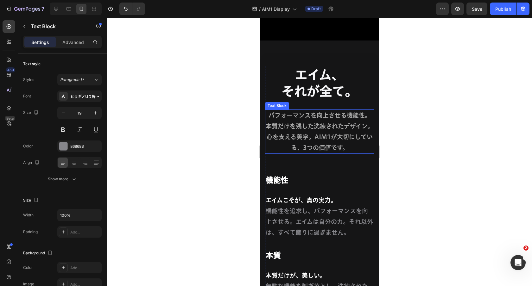
click at [326, 126] on p "パフォーマンスを向上させる機能性。本質だけを残した洗練されたデザイン。 心を支える美学。AIM1が大切にしている、3つの価値です。" at bounding box center [319, 131] width 108 height 43
click at [322, 112] on span "パフォーマンスを向上させる機能性。本質だけを残した洗練されたデザイン。" at bounding box center [319, 120] width 108 height 17
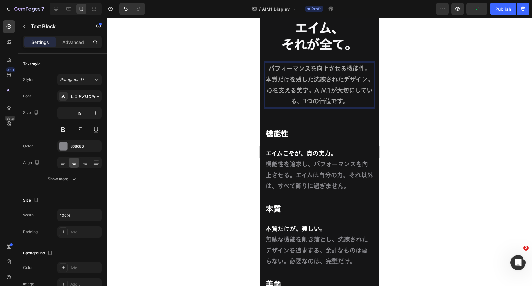
click at [327, 107] on p "パフォーマンスを向上させる機能性。本質だけを残した洗練されたデザイン。 心を支える美学。AIM1が大切にしている、3つの価値です。" at bounding box center [319, 84] width 108 height 43
click at [268, 101] on span "心を支える美学。AIM1が大切にしている、3つの価値です。" at bounding box center [319, 95] width 106 height 17
click at [353, 135] on p "機能性" at bounding box center [319, 134] width 108 height 14
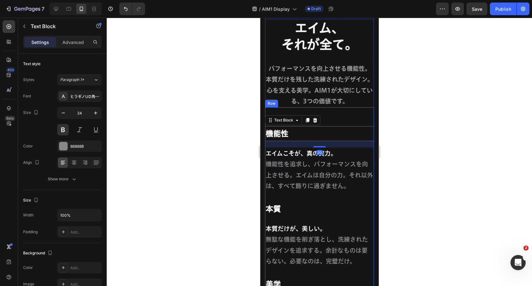
click at [353, 119] on div "機能性 Text Block 20 エイムこそが、真の実力。 機能性を追求し、パフォーマンスを向上させる。エイムは自分の力。それ以外は、すべて飾りに過ぎません…" at bounding box center [319, 225] width 109 height 236
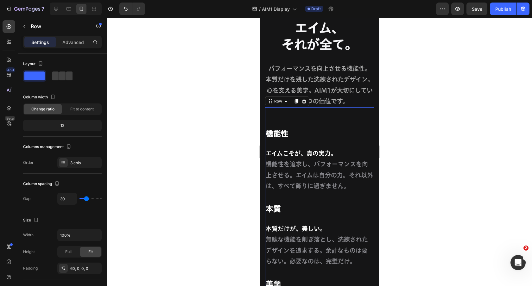
scroll to position [4265, 0]
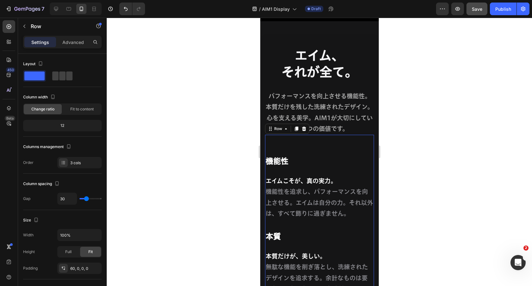
click at [477, 10] on span "Save" at bounding box center [477, 8] width 10 height 5
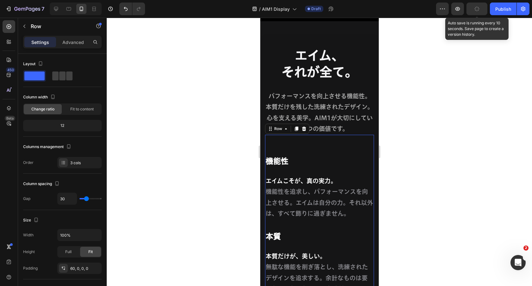
scroll to position [4576, 0]
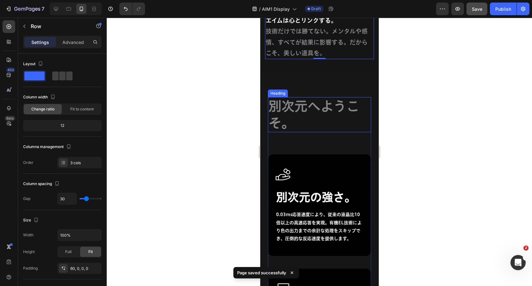
click at [342, 109] on h2 "別次元へようこそ。" at bounding box center [319, 114] width 103 height 35
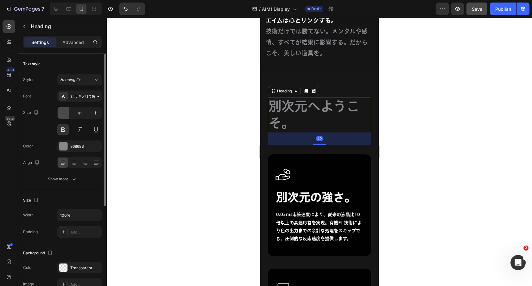
click at [63, 114] on icon "button" at bounding box center [63, 113] width 6 height 6
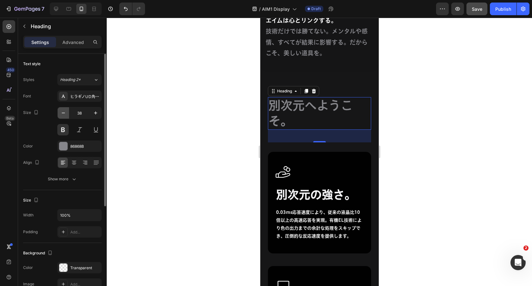
click at [63, 114] on icon "button" at bounding box center [63, 113] width 6 height 6
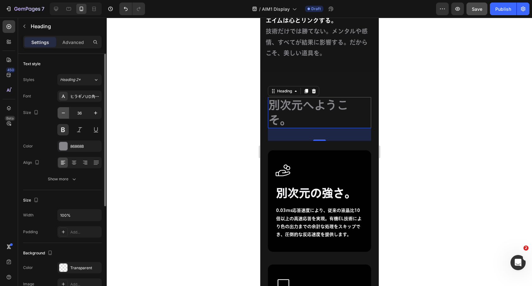
click at [63, 114] on icon "button" at bounding box center [63, 113] width 6 height 6
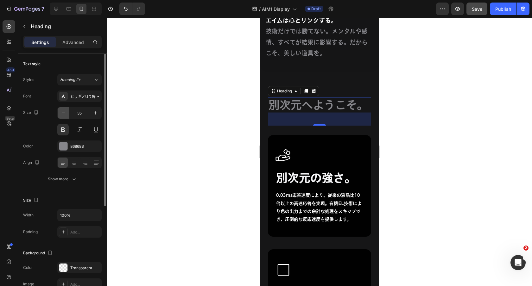
click at [60, 113] on button "button" at bounding box center [63, 112] width 11 height 11
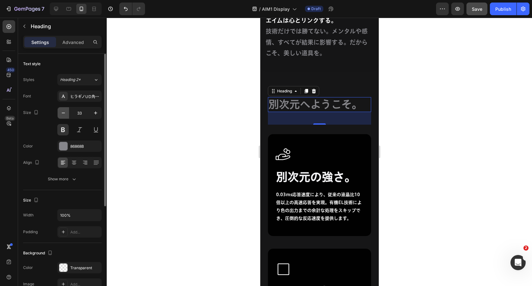
click at [62, 113] on icon "button" at bounding box center [63, 113] width 3 height 1
type input "32"
click at [76, 44] on p "Advanced" at bounding box center [73, 42] width 22 height 7
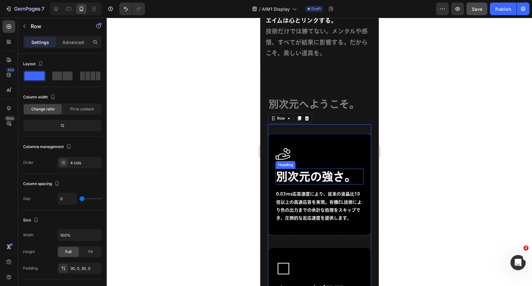
click at [298, 174] on h2 "別次元の強さ。" at bounding box center [319, 177] width 88 height 16
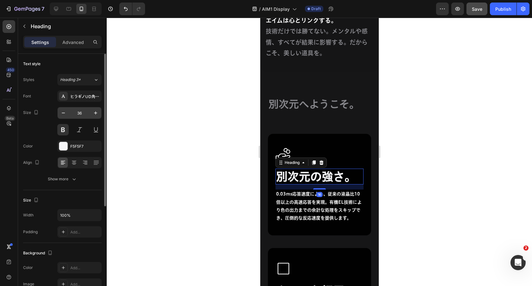
click at [82, 115] on input "36" at bounding box center [79, 112] width 21 height 11
type input "28"
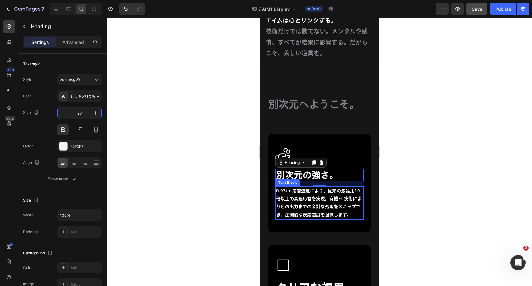
click at [300, 205] on p "0.03ms応答速度により、従来の液晶比10倍以上の高速応答を実現。有機EL技術により色の出力までの余計な処理をスキップでき、圧倒的な反応速度を提供します。" at bounding box center [319, 203] width 87 height 32
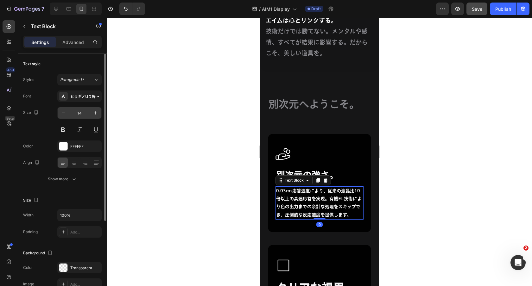
click at [81, 111] on input "14" at bounding box center [79, 112] width 21 height 11
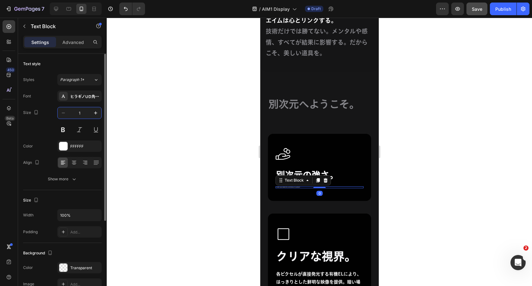
type input "19"
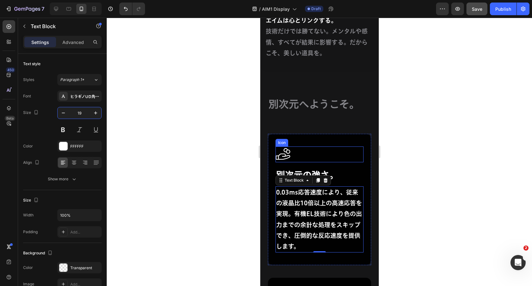
click at [328, 155] on div "Icon" at bounding box center [319, 155] width 88 height 16
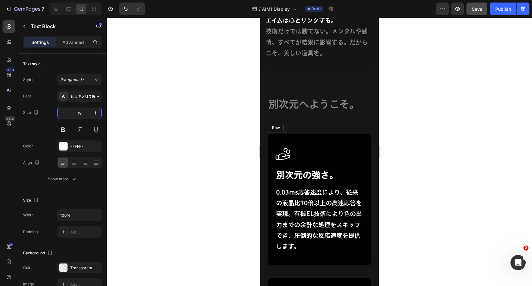
click at [322, 165] on div "Icon 別次元の強さ。 Heading 0.03ms応答速度により、従来の液晶比10倍以上の高速応答を実現。有機EL技術により色の出力までの余計な処理をスキ…" at bounding box center [319, 200] width 88 height 106
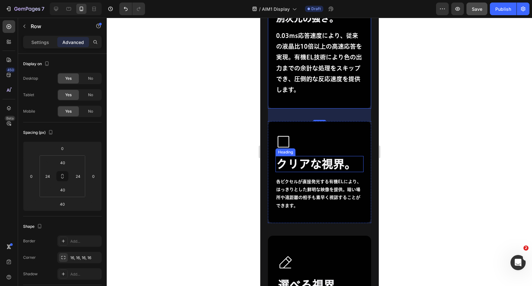
click at [340, 167] on h2 "クリアな視界。" at bounding box center [319, 164] width 88 height 16
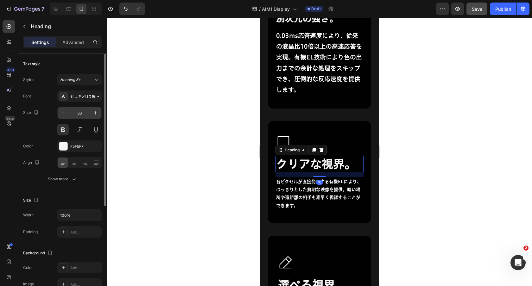
click at [80, 111] on input "36" at bounding box center [79, 112] width 21 height 11
type input "28"
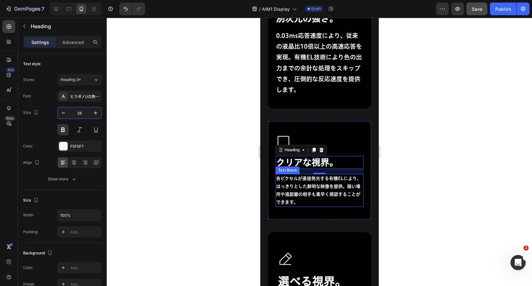
click at [292, 197] on p "各ピクセルが直接発光する有機ELにより、はっきりとした鮮明な映像を提供。暗い場所や遠距離の相手も素早く視認することができます。" at bounding box center [319, 191] width 87 height 32
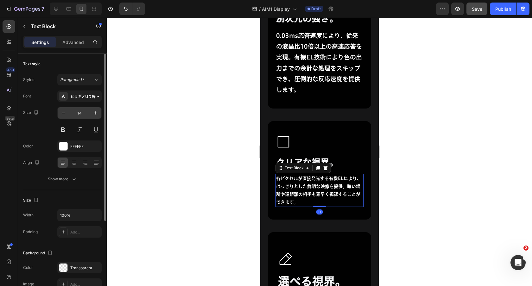
click at [75, 115] on input "14" at bounding box center [79, 112] width 21 height 11
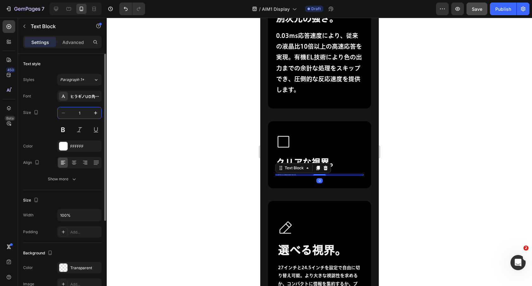
type input "19"
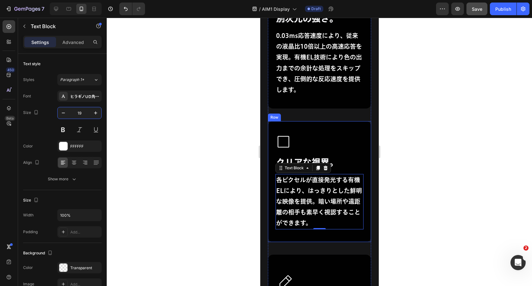
click at [324, 128] on div "Icon クリアな視界。 Heading 各ピクセルが直接発光する有機ELにより、はっきりとした鮮明な映像を提供。暗い場所や遠距離の相手も素早く視認することが…" at bounding box center [319, 181] width 103 height 121
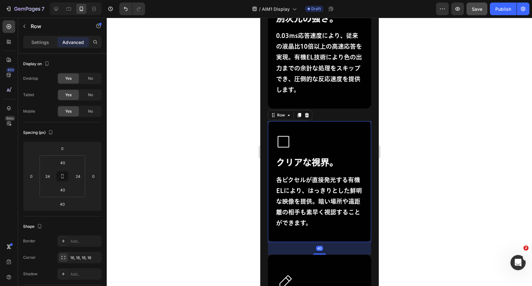
scroll to position [4869, 0]
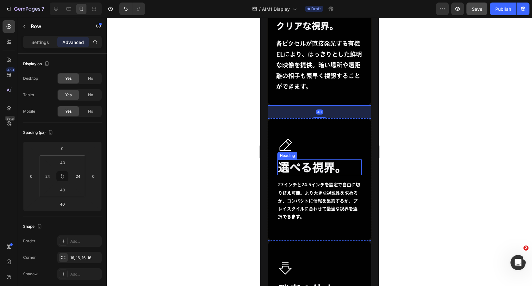
click at [306, 168] on h2 "選べる視界。" at bounding box center [319, 168] width 84 height 16
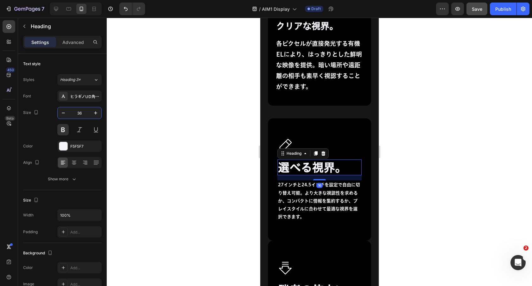
click at [79, 114] on input "36" at bounding box center [79, 112] width 21 height 11
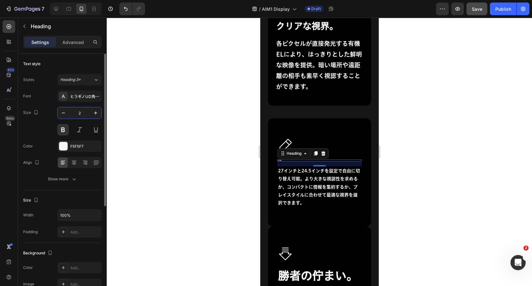
type input "28"
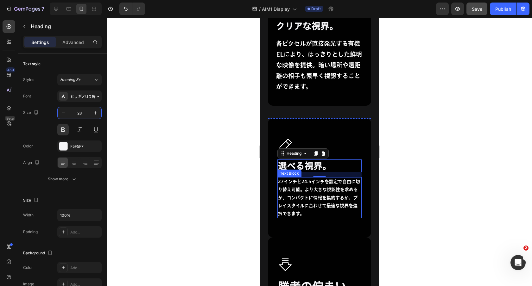
click at [307, 187] on p "27インチと24.5インチを設定で自由に切り替え可能。より大きな視認性を求めるか、コンパクトに情報を集約するか、プレイスタイルに合わせて最適な視界を選択できま…" at bounding box center [319, 198] width 83 height 40
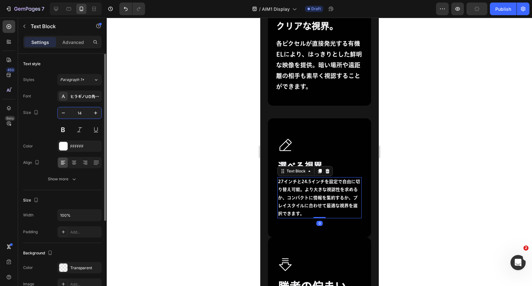
click at [76, 109] on input "14" at bounding box center [79, 112] width 21 height 11
type input "2"
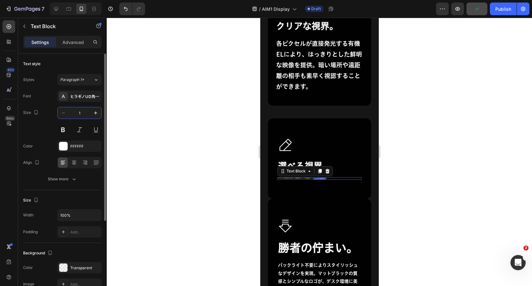
type input "19"
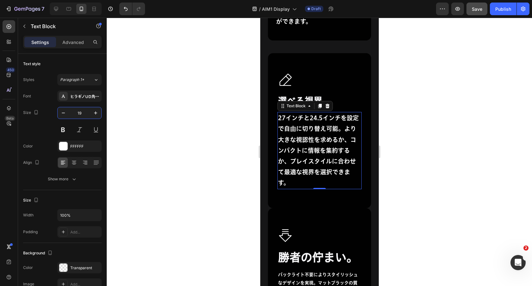
scroll to position [4982, 0]
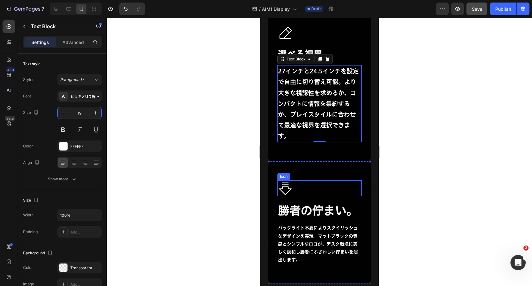
click at [314, 211] on h2 "勝者の佇まい。" at bounding box center [319, 211] width 84 height 16
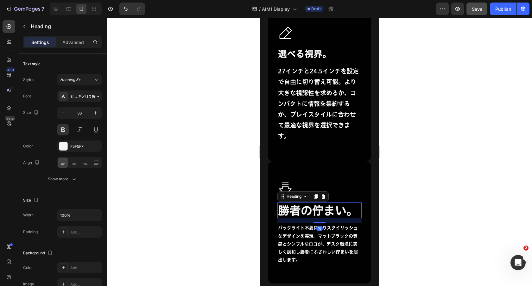
click at [322, 218] on h2 "勝者の佇まい。" at bounding box center [319, 211] width 84 height 16
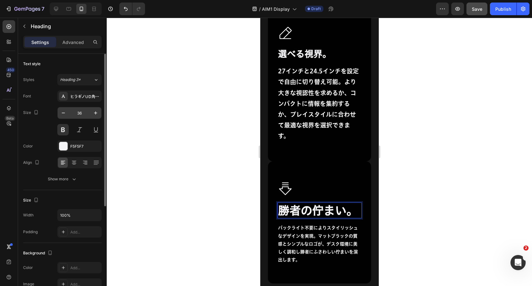
click at [79, 115] on input "36" at bounding box center [79, 112] width 21 height 11
type input "28"
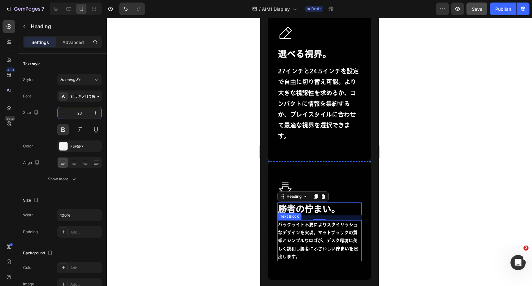
click at [346, 246] on p "バックライト不要によりスタイリッシュなデザインを実現。マットブラックの質感とシンプルなロゴが、デスク環境に美しく調和し勝者にふさわしい佇まいを演出します。" at bounding box center [319, 241] width 83 height 40
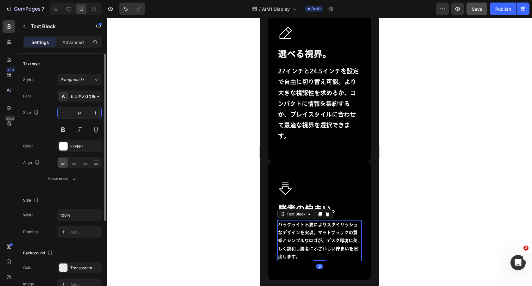
click at [77, 115] on input "14" at bounding box center [79, 112] width 21 height 11
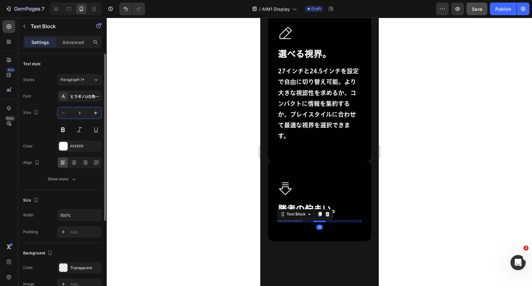
type input "19"
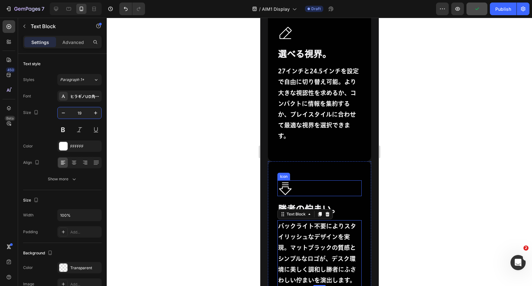
scroll to position [5006, 0]
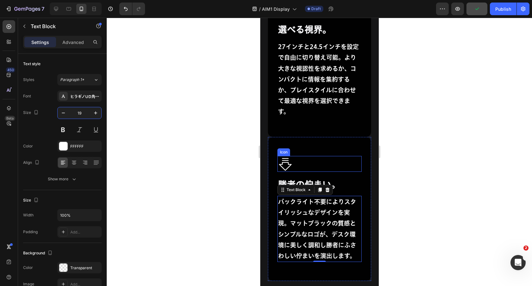
click at [330, 197] on p "バックライト不要によりスタイリッシュなデザインを実現。マットブラックの質感とシンプルなロゴが、デスク環境に美しく調和し勝者にふさわしい佇まいを演出します。" at bounding box center [319, 229] width 83 height 65
click at [328, 156] on div "Icon 勝者の佇まい。 Heading バックライト不要によりスタイリッシュなデザインを実現。マットブラックの質感とシンプルなロゴが、デスク環境に美しく調和…" at bounding box center [319, 209] width 84 height 106
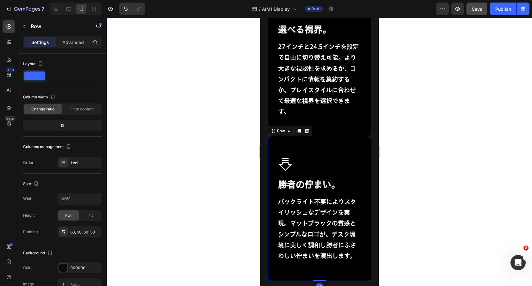
scroll to position [5243, 0]
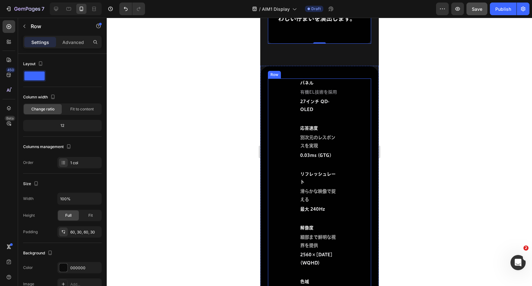
click at [74, 38] on div "Advanced" at bounding box center [73, 42] width 32 height 10
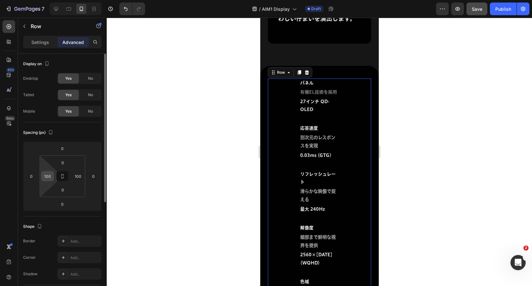
click at [49, 177] on input "100" at bounding box center [48, 177] width 10 height 10
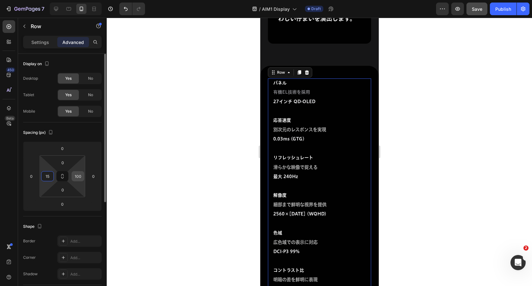
type input "15"
click at [80, 175] on input "100" at bounding box center [78, 177] width 10 height 10
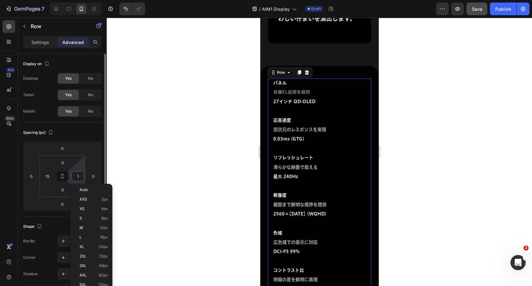
type input "15"
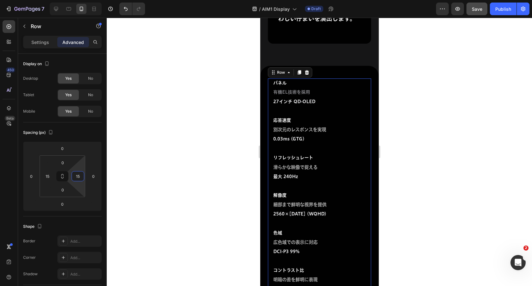
click at [216, 122] on div at bounding box center [319, 152] width 425 height 269
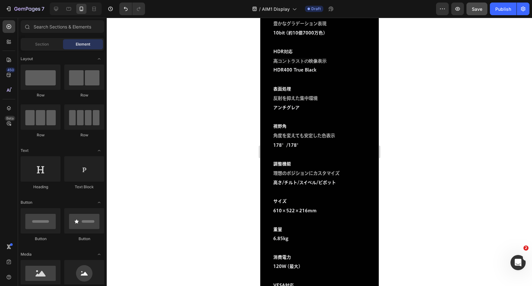
scroll to position [5611, 0]
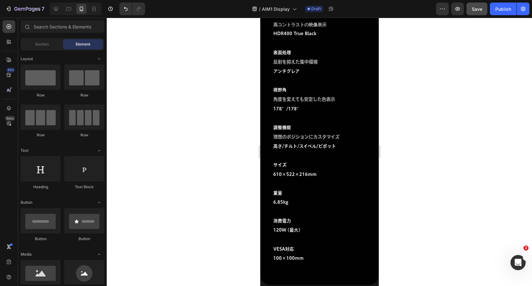
click at [352, 96] on div "視野角 Text Block 角度を変えても安定した色表示 Text Block 178°/178° Text Block Row" at bounding box center [319, 105] width 94 height 38
click at [359, 58] on p "反射を抑えた集中環境" at bounding box center [319, 62] width 92 height 8
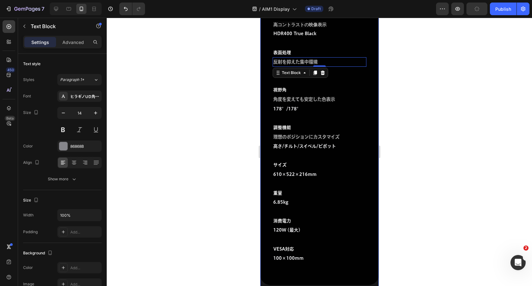
scroll to position [5780, 0]
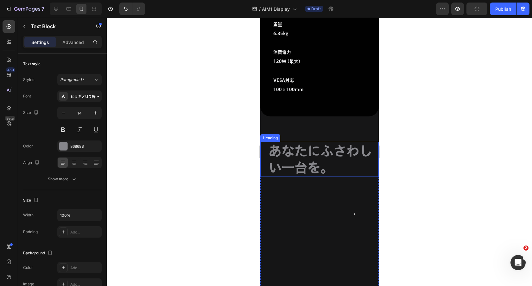
click at [341, 142] on h2 "あなたにふさわしい一台を。" at bounding box center [323, 159] width 111 height 35
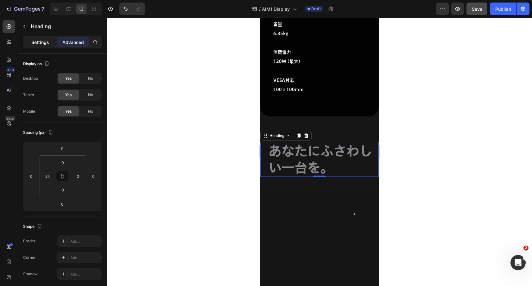
click at [39, 45] on p "Settings" at bounding box center [40, 42] width 18 height 7
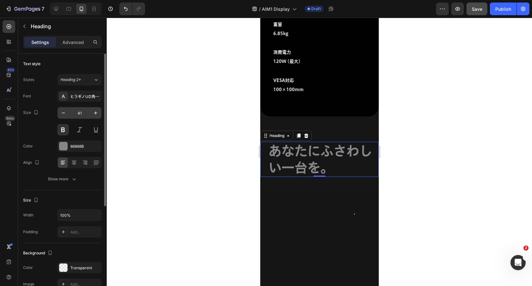
click at [79, 109] on input "41" at bounding box center [79, 112] width 21 height 11
type input "32"
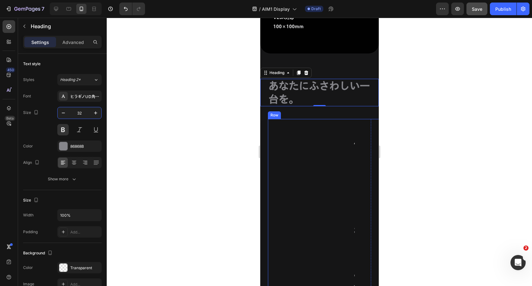
scroll to position [5959, 0]
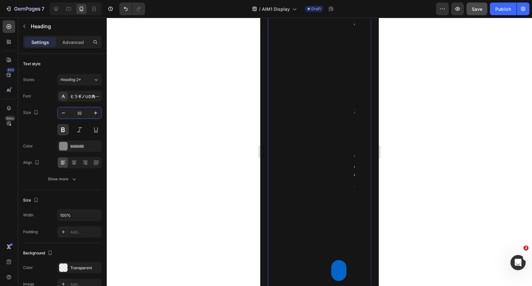
click at [321, 186] on div "Image AIM1 Display 27インチ Heading 購入 Button Row" at bounding box center [331, 149] width 127 height 298
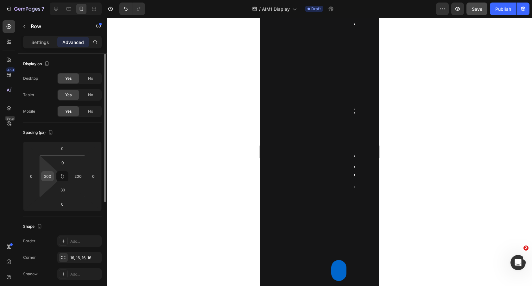
click at [48, 175] on input "200" at bounding box center [48, 177] width 10 height 10
type input "15"
click at [80, 177] on input "200" at bounding box center [78, 177] width 10 height 10
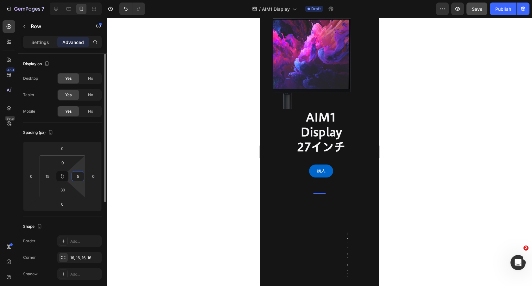
click at [77, 175] on input "5" at bounding box center [78, 177] width 10 height 10
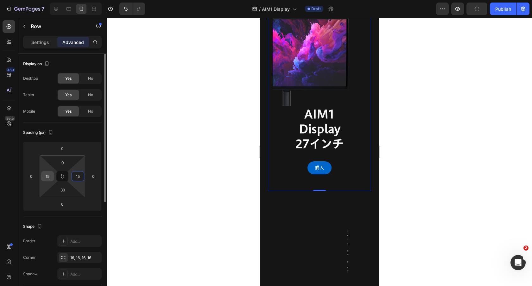
type input "15"
click at [45, 176] on input "15" at bounding box center [48, 177] width 10 height 10
type input "0"
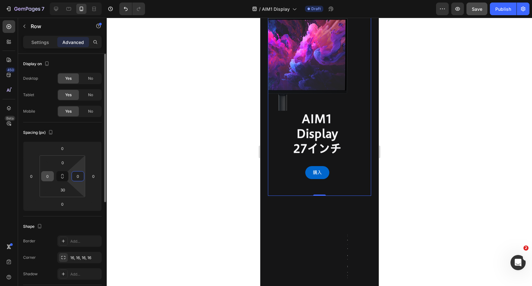
type input "0"
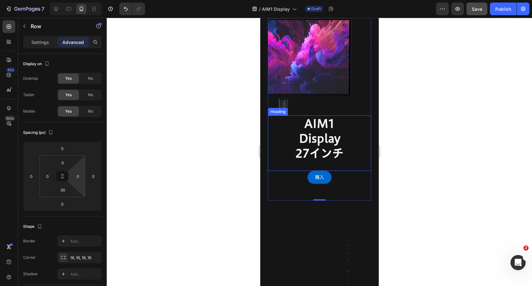
scroll to position [5924, 0]
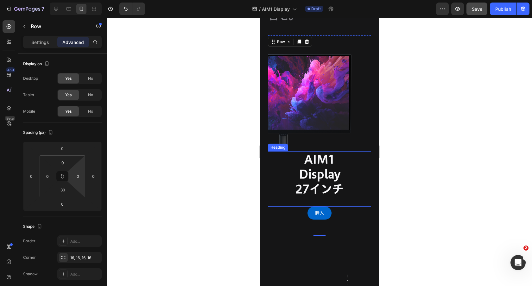
click at [357, 108] on img at bounding box center [319, 99] width 103 height 103
click at [352, 134] on img at bounding box center [319, 99] width 103 height 103
click at [347, 197] on h2 "AIM1 Display 27インチ" at bounding box center [319, 174] width 59 height 46
click at [475, 103] on div at bounding box center [319, 152] width 425 height 269
click at [405, 96] on div at bounding box center [319, 152] width 425 height 269
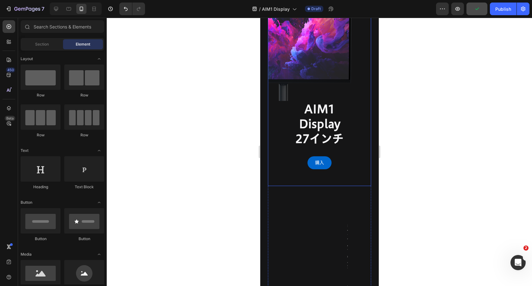
scroll to position [5970, 0]
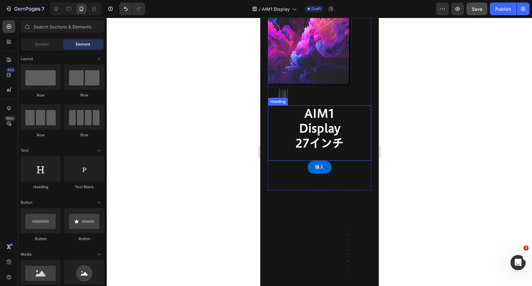
click at [320, 124] on h2 "AIM1 Display 27インチ" at bounding box center [319, 128] width 59 height 46
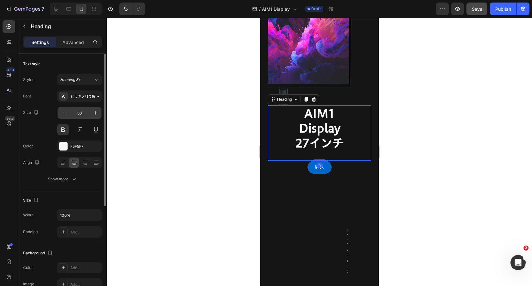
click at [76, 113] on input "36" at bounding box center [79, 112] width 21 height 11
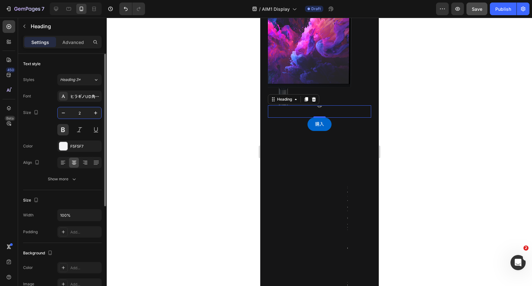
type input "28"
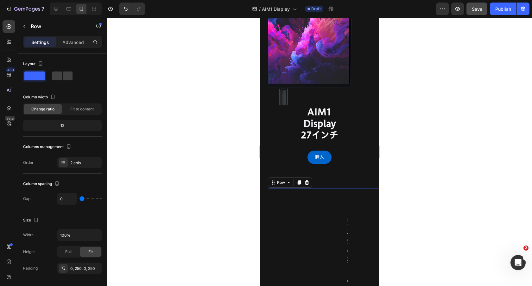
click at [74, 40] on p "Advanced" at bounding box center [73, 42] width 22 height 7
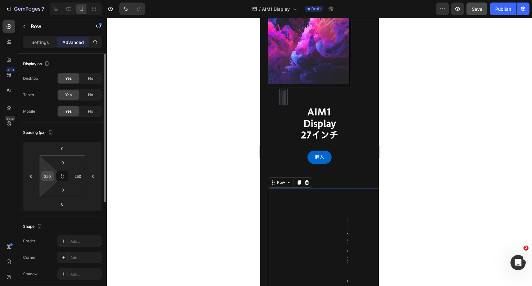
click at [49, 174] on input "250" at bounding box center [48, 177] width 10 height 10
type input "0"
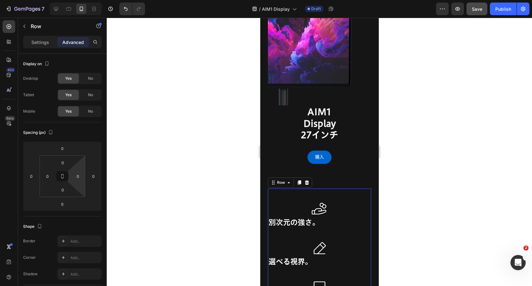
click at [181, 184] on div at bounding box center [319, 152] width 425 height 269
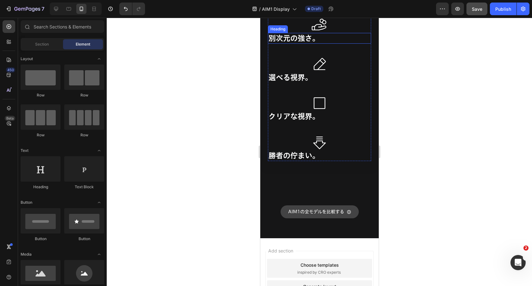
scroll to position [6153, 0]
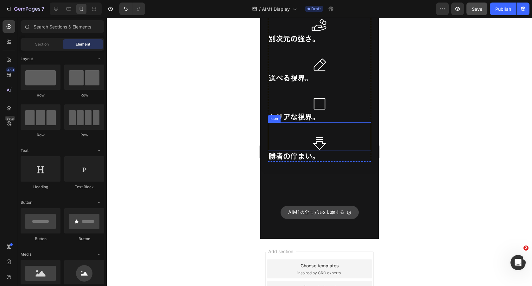
click at [330, 151] on div "Icon" at bounding box center [319, 137] width 103 height 29
click at [330, 161] on h2 "勝者の佇まい。" at bounding box center [319, 156] width 103 height 11
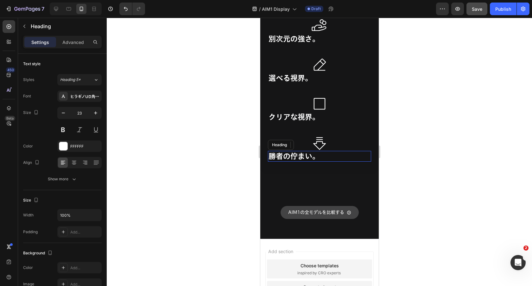
click at [323, 155] on h2 "勝者の佇まい。" at bounding box center [319, 156] width 103 height 11
click at [354, 200] on div "AIM1の全モデルを比較する Button" at bounding box center [319, 200] width 118 height 52
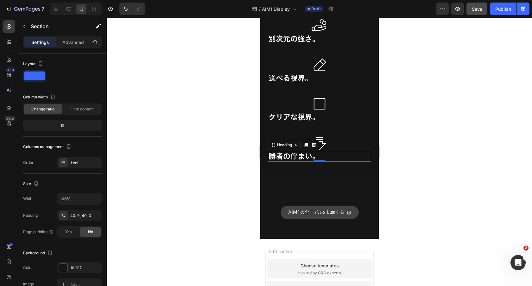
click at [429, 149] on div at bounding box center [319, 152] width 425 height 269
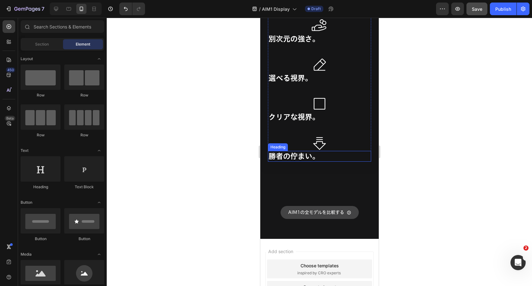
click at [289, 155] on strong "勝者の佇まい。" at bounding box center [293, 156] width 51 height 7
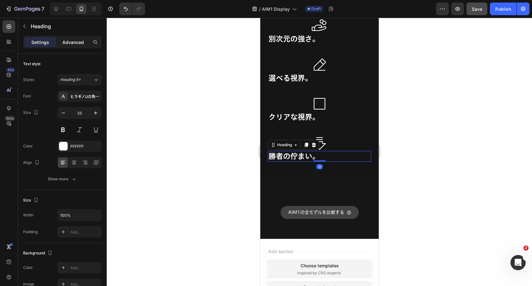
click at [69, 41] on p "Advanced" at bounding box center [73, 42] width 22 height 7
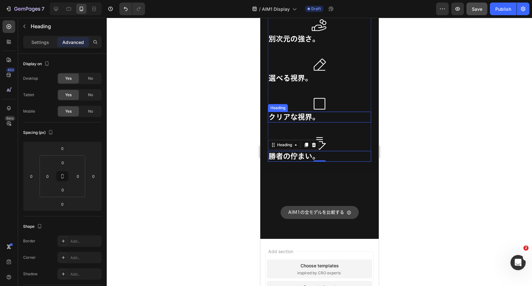
click at [295, 117] on strong "クリアな視界。" at bounding box center [293, 116] width 51 height 7
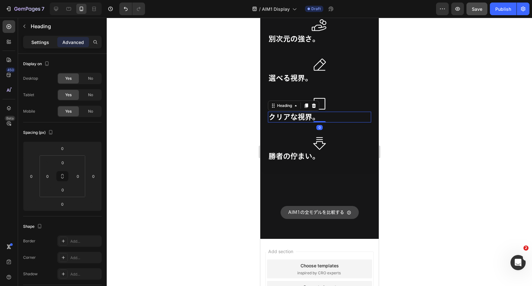
click at [42, 39] on p "Settings" at bounding box center [40, 42] width 18 height 7
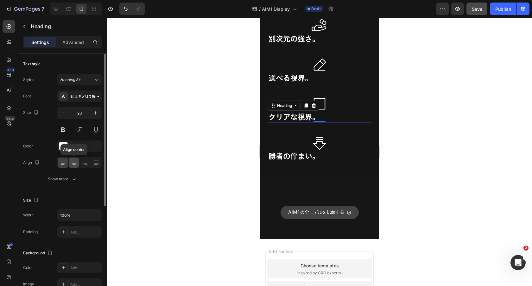
click at [73, 163] on icon at bounding box center [74, 163] width 4 height 1
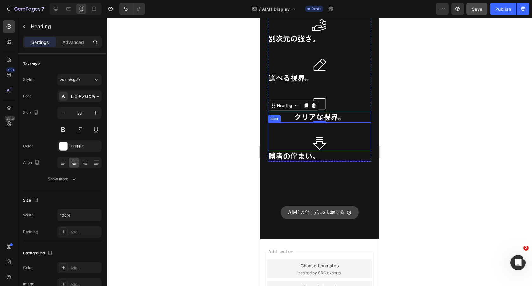
click at [321, 154] on p "⁠⁠⁠⁠⁠⁠⁠ 勝者の佇まい。" at bounding box center [319, 157] width 102 height 10
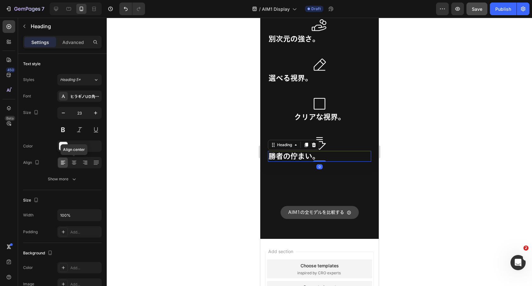
click at [75, 160] on icon at bounding box center [74, 163] width 6 height 6
click at [332, 72] on div "Icon" at bounding box center [319, 58] width 103 height 29
click at [306, 76] on h2 "選べる視界。" at bounding box center [319, 78] width 103 height 11
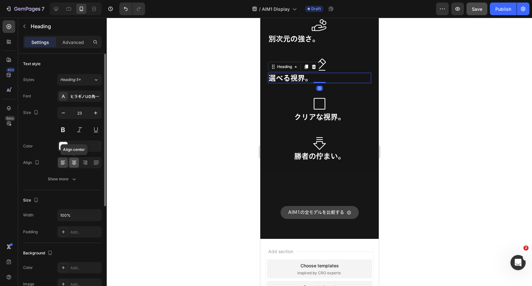
click at [74, 162] on icon at bounding box center [74, 162] width 3 height 1
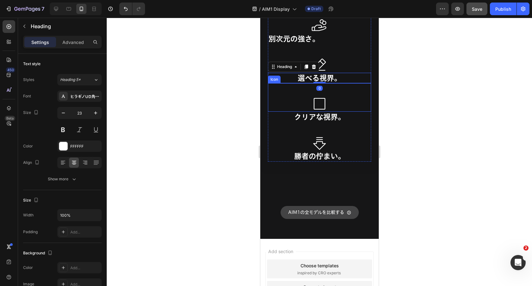
click at [305, 40] on h2 "別次元の強さ。" at bounding box center [319, 39] width 103 height 11
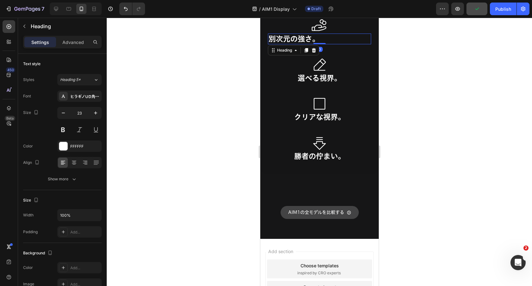
click at [305, 37] on h2 "別次元の強さ。" at bounding box center [319, 39] width 103 height 11
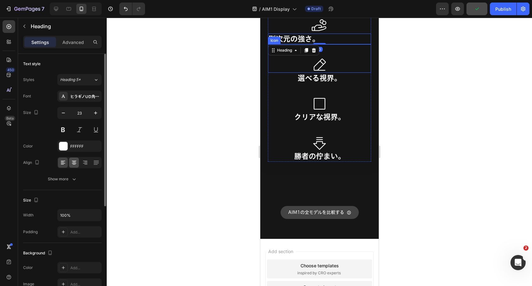
click at [72, 164] on icon at bounding box center [74, 163] width 6 height 6
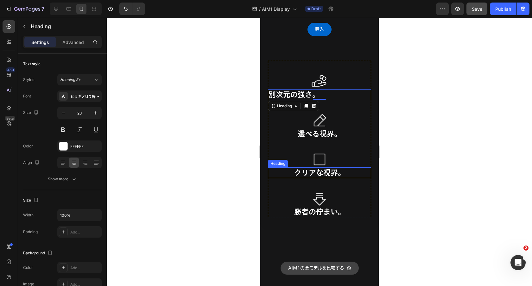
scroll to position [6057, 0]
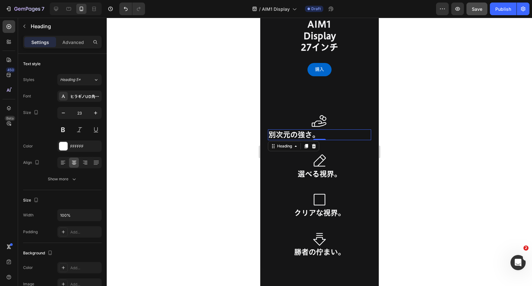
drag, startPoint x: 249, startPoint y: 146, endPoint x: 1, endPoint y: 127, distance: 249.4
click at [249, 146] on div at bounding box center [319, 152] width 425 height 269
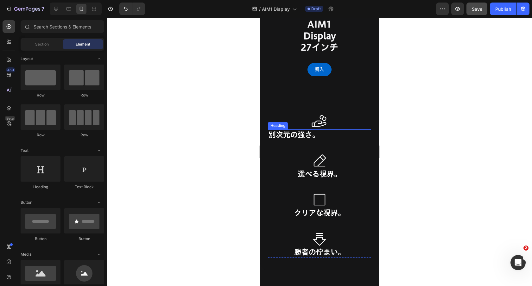
click at [331, 138] on p "別次元の強さ。" at bounding box center [319, 135] width 102 height 10
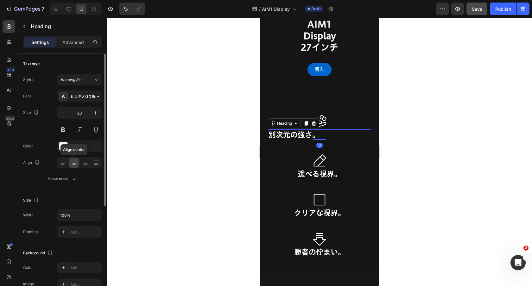
click at [74, 162] on icon at bounding box center [74, 162] width 3 height 1
click at [246, 162] on div at bounding box center [319, 152] width 425 height 269
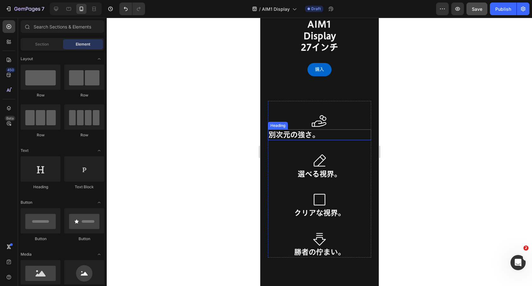
click at [334, 135] on p "別次元の強さ。" at bounding box center [319, 135] width 102 height 10
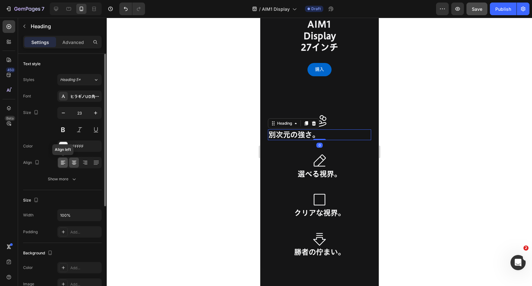
click at [60, 166] on div at bounding box center [63, 163] width 10 height 10
click at [74, 164] on icon at bounding box center [74, 164] width 3 height 1
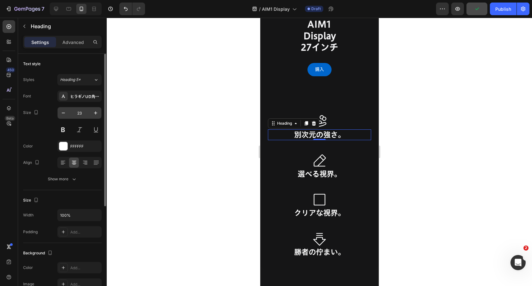
click at [82, 113] on input "23" at bounding box center [79, 112] width 21 height 11
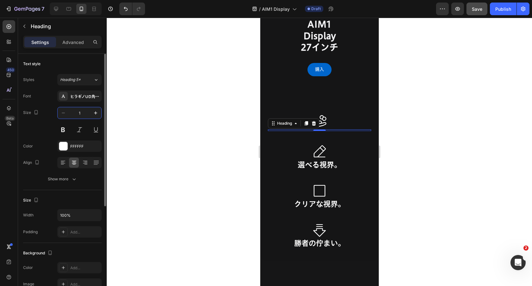
type input "17"
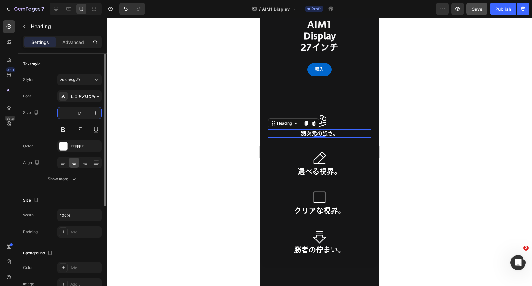
click at [82, 113] on input "17" at bounding box center [79, 112] width 21 height 11
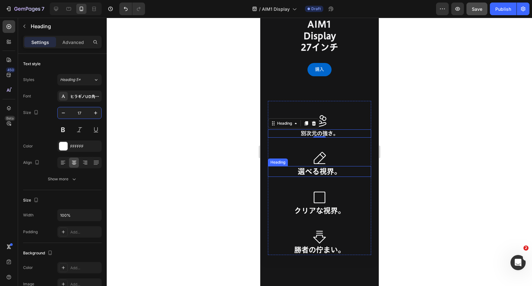
click at [321, 174] on h2 "選べる視界。" at bounding box center [319, 171] width 103 height 11
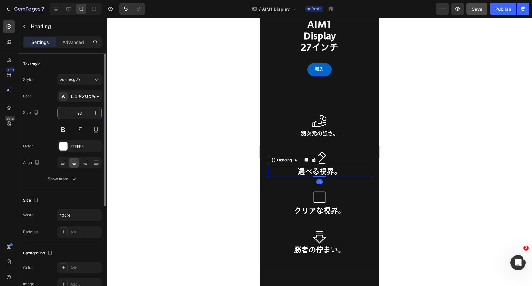
click at [78, 112] on input "23" at bounding box center [79, 112] width 21 height 11
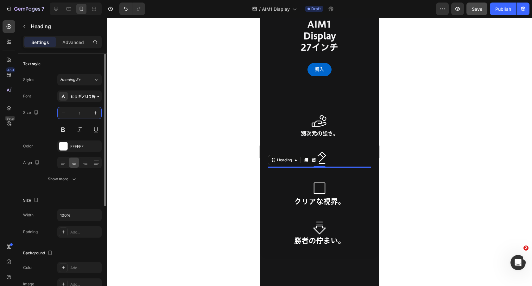
type input "17"
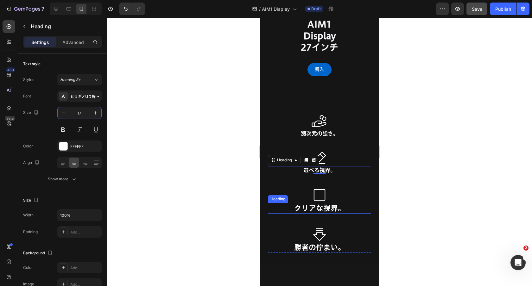
click at [324, 211] on strong "クリアな視界。" at bounding box center [319, 208] width 51 height 7
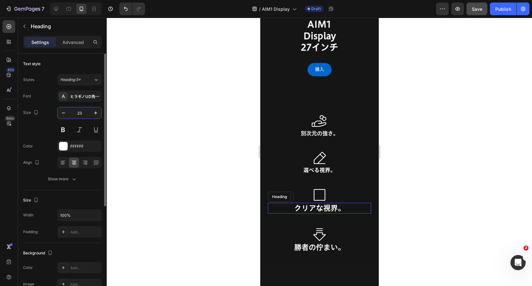
click at [85, 114] on input "23" at bounding box center [79, 112] width 21 height 11
type input "17"
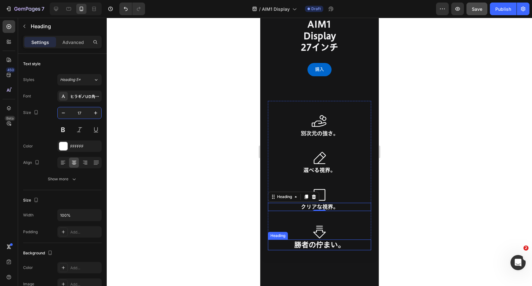
click at [303, 245] on strong "勝者の佇まい。" at bounding box center [319, 244] width 51 height 7
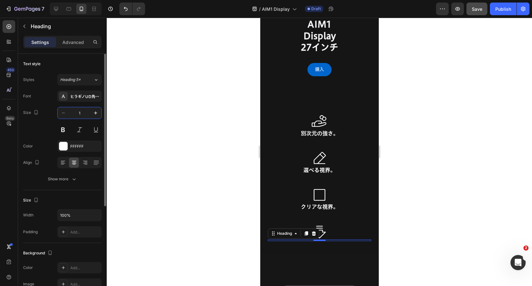
type input "17"
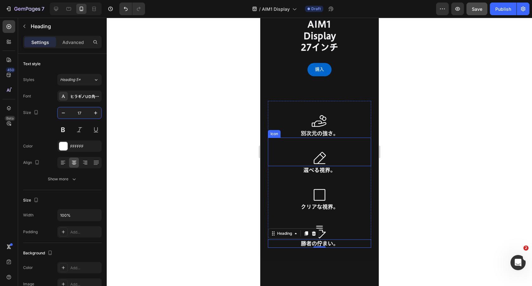
click at [362, 160] on div "Icon" at bounding box center [319, 152] width 103 height 29
click at [364, 82] on div "購入 Button" at bounding box center [319, 73] width 103 height 20
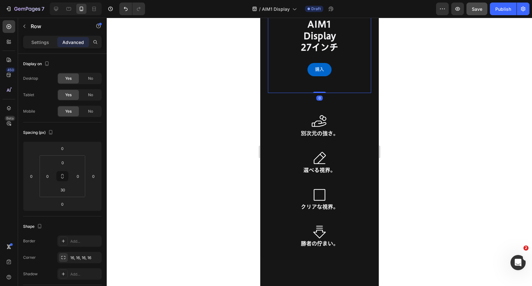
scroll to position [6223, 0]
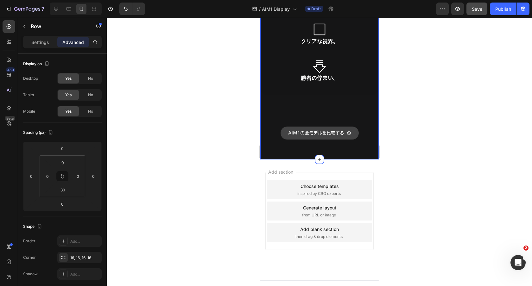
click at [362, 103] on div "AIM1の全モデルを比較する Button" at bounding box center [319, 121] width 118 height 52
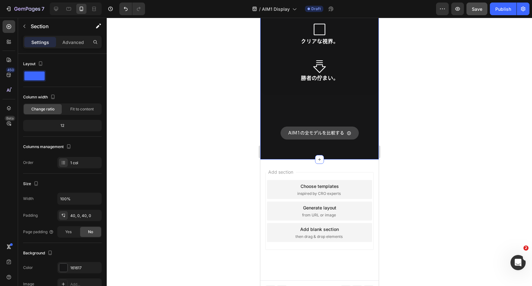
scroll to position [6142, 0]
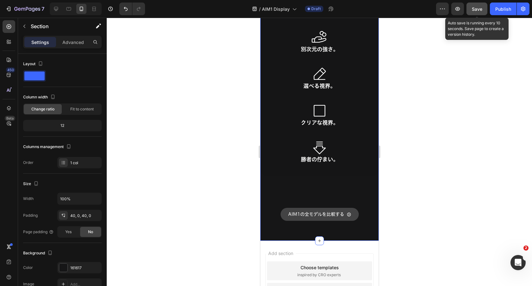
click at [476, 9] on span "Save" at bounding box center [477, 8] width 10 height 5
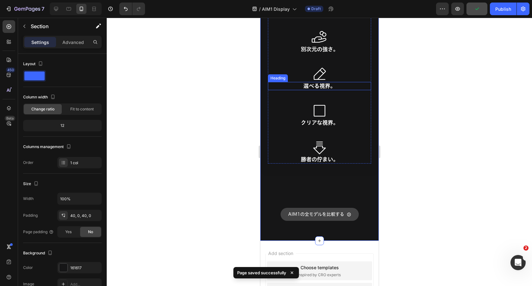
scroll to position [6041, 0]
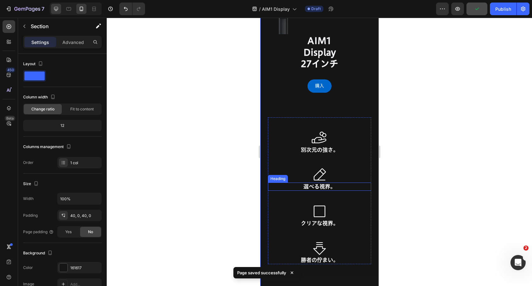
click at [292, 273] on icon at bounding box center [292, 273] width 6 height 6
click at [59, 7] on icon at bounding box center [56, 9] width 6 height 6
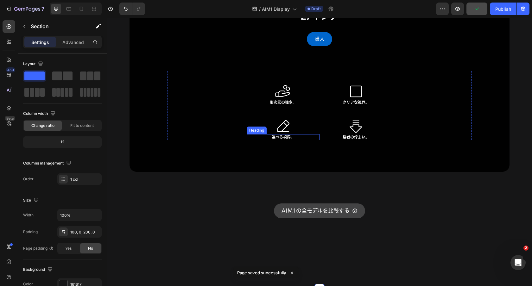
click at [54, 11] on icon at bounding box center [56, 9] width 6 height 6
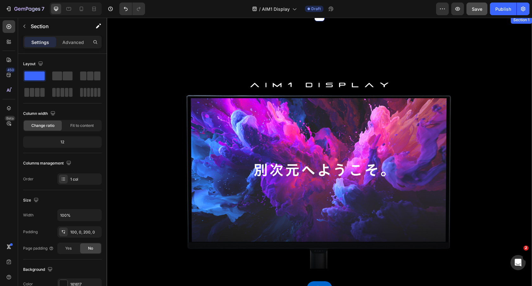
scroll to position [216, 0]
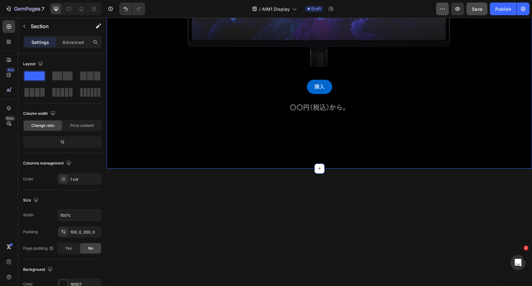
click at [457, 12] on icon "button" at bounding box center [457, 9] width 6 height 6
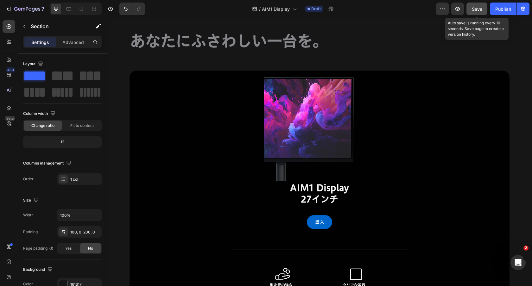
scroll to position [5466, 0]
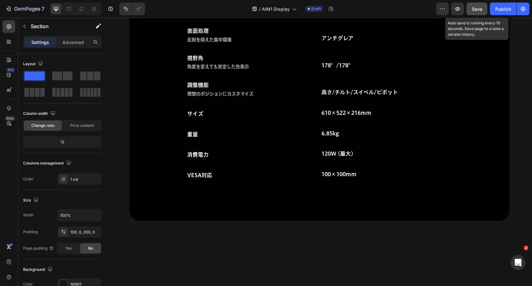
click at [481, 14] on button "Save" at bounding box center [476, 9] width 21 height 13
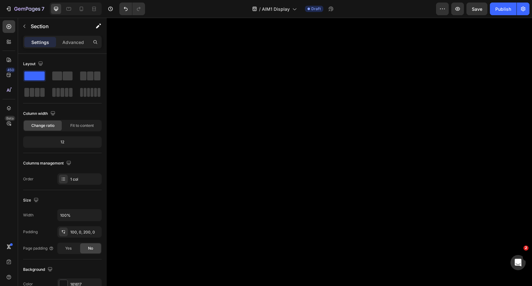
scroll to position [0, 0]
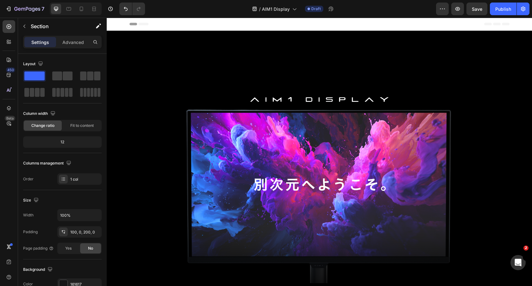
click at [20, 1] on div "7 Version history / AIM1 Display Draft Preview Save Publish" at bounding box center [266, 9] width 532 height 18
click at [7, 8] on icon "button" at bounding box center [8, 9] width 6 height 6
